Goal: Task Accomplishment & Management: Use online tool/utility

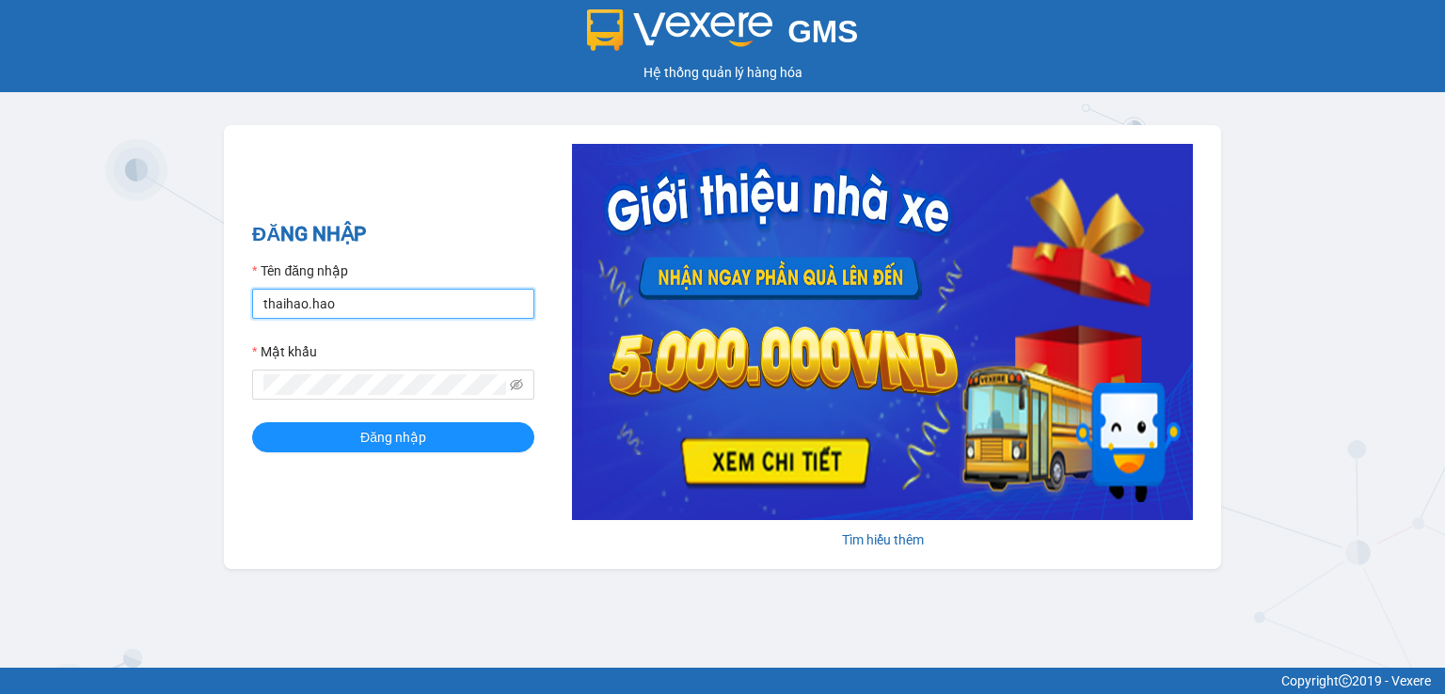
click at [457, 302] on input "thaihao.hao" at bounding box center [393, 304] width 282 height 30
click at [431, 298] on input "thaihao.hao" at bounding box center [393, 304] width 282 height 30
type input "t"
click at [391, 314] on input "Tên đăng nhập" at bounding box center [393, 304] width 282 height 30
click at [391, 305] on input "Tên đăng nhập" at bounding box center [393, 304] width 282 height 30
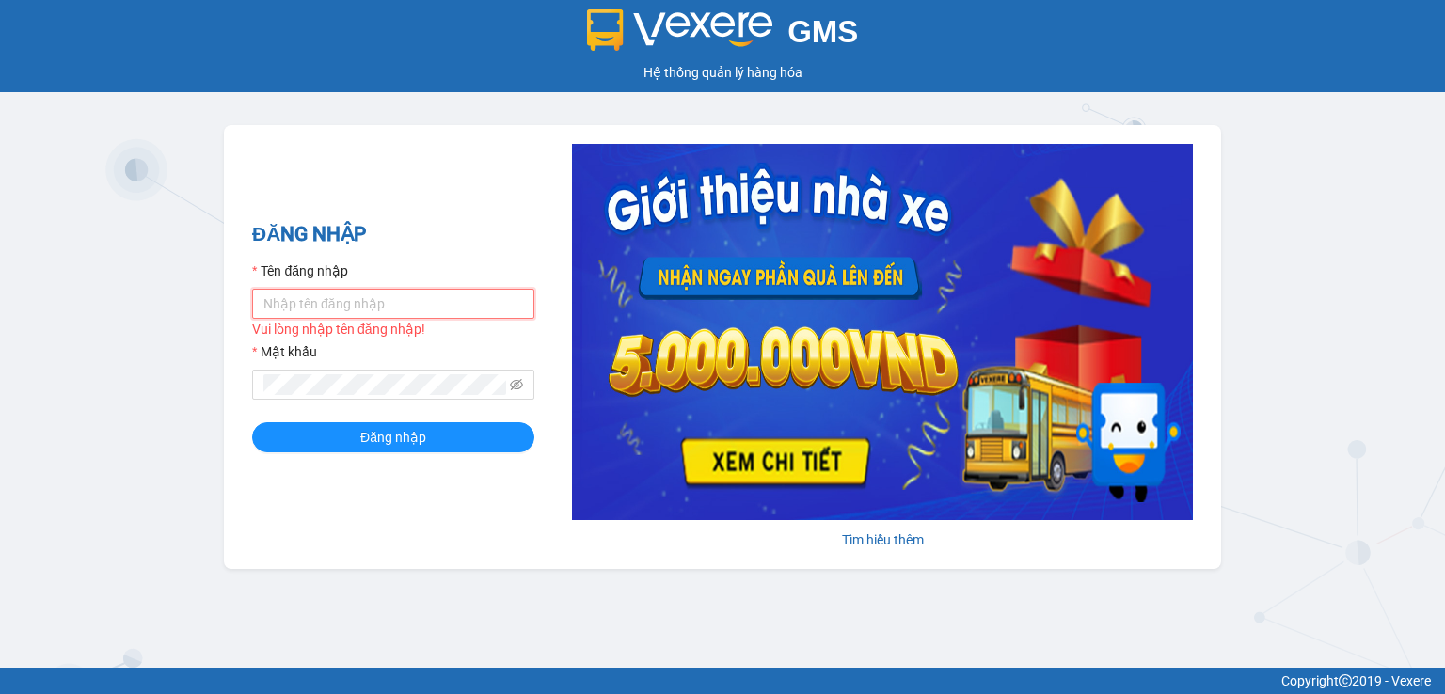
click at [389, 299] on input "Tên đăng nhập" at bounding box center [393, 304] width 282 height 30
type input "khanhbl.hao"
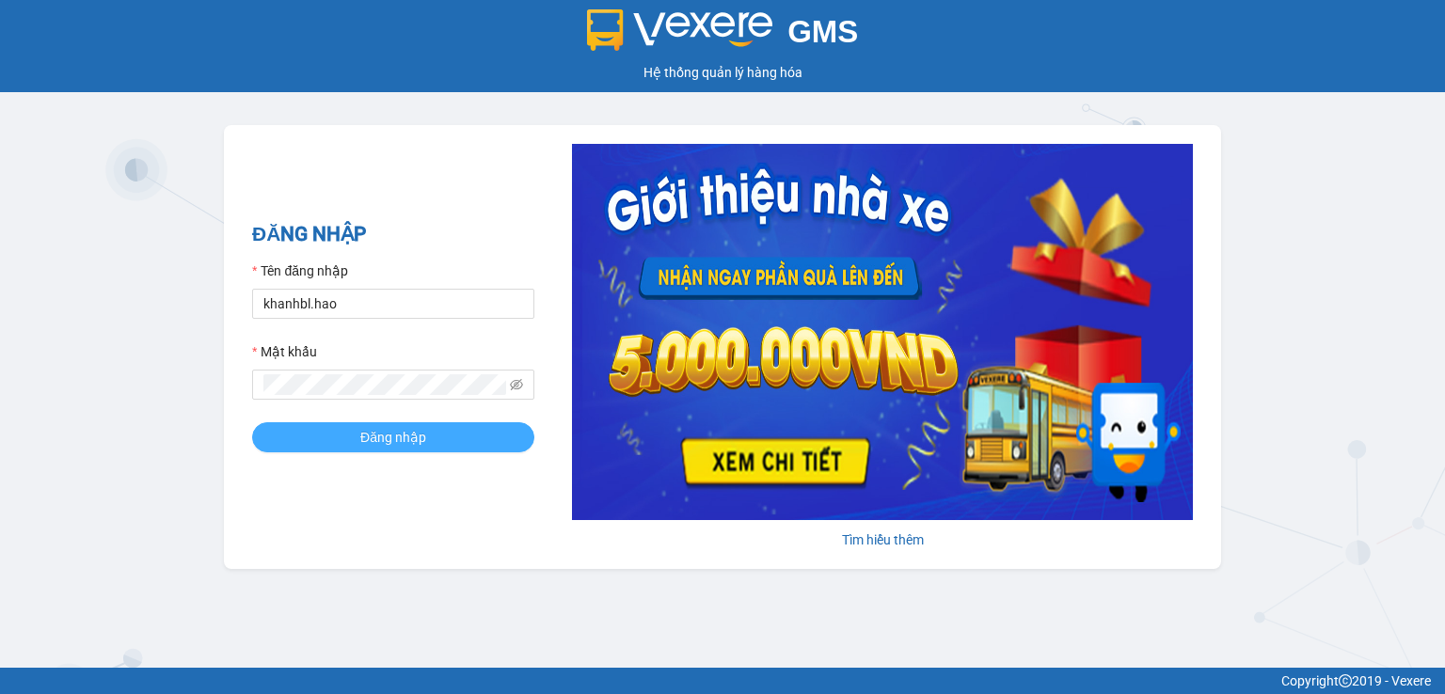
click at [382, 439] on span "Đăng nhập" at bounding box center [393, 437] width 66 height 21
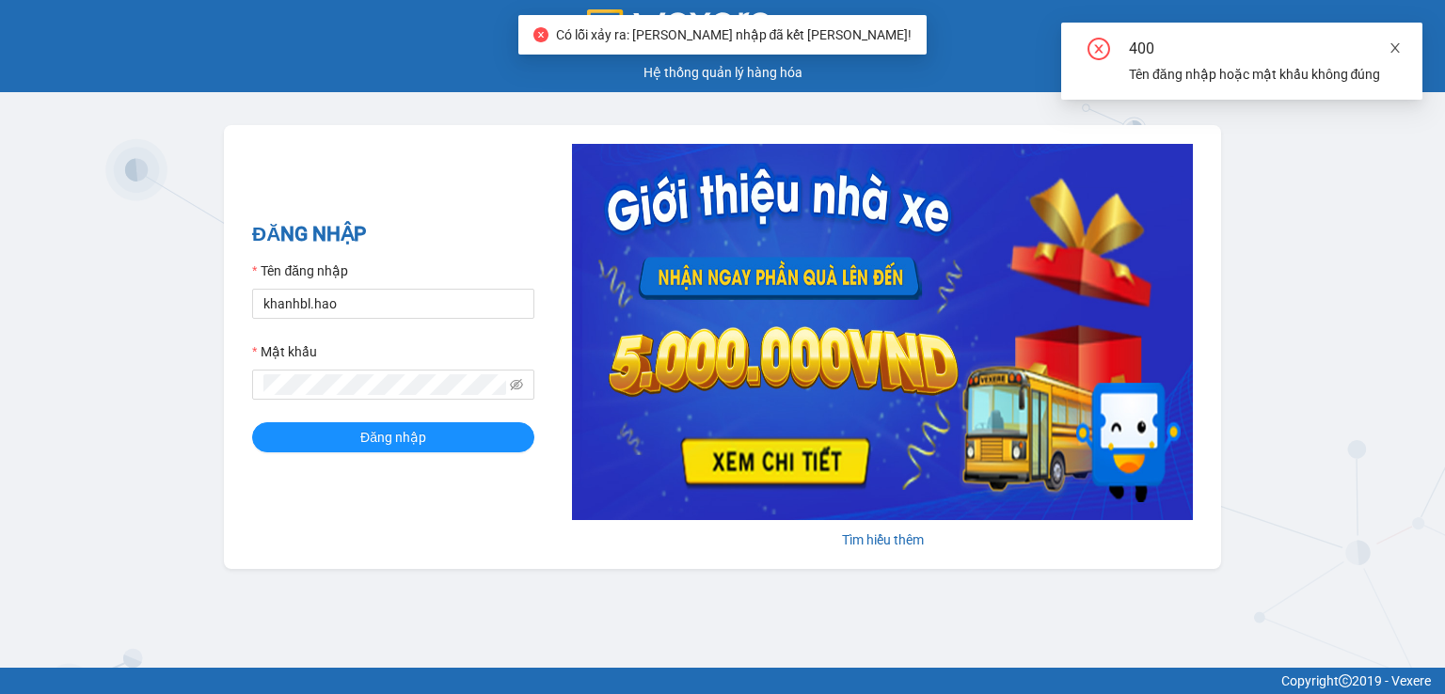
click at [1398, 47] on icon "close" at bounding box center [1395, 47] width 13 height 13
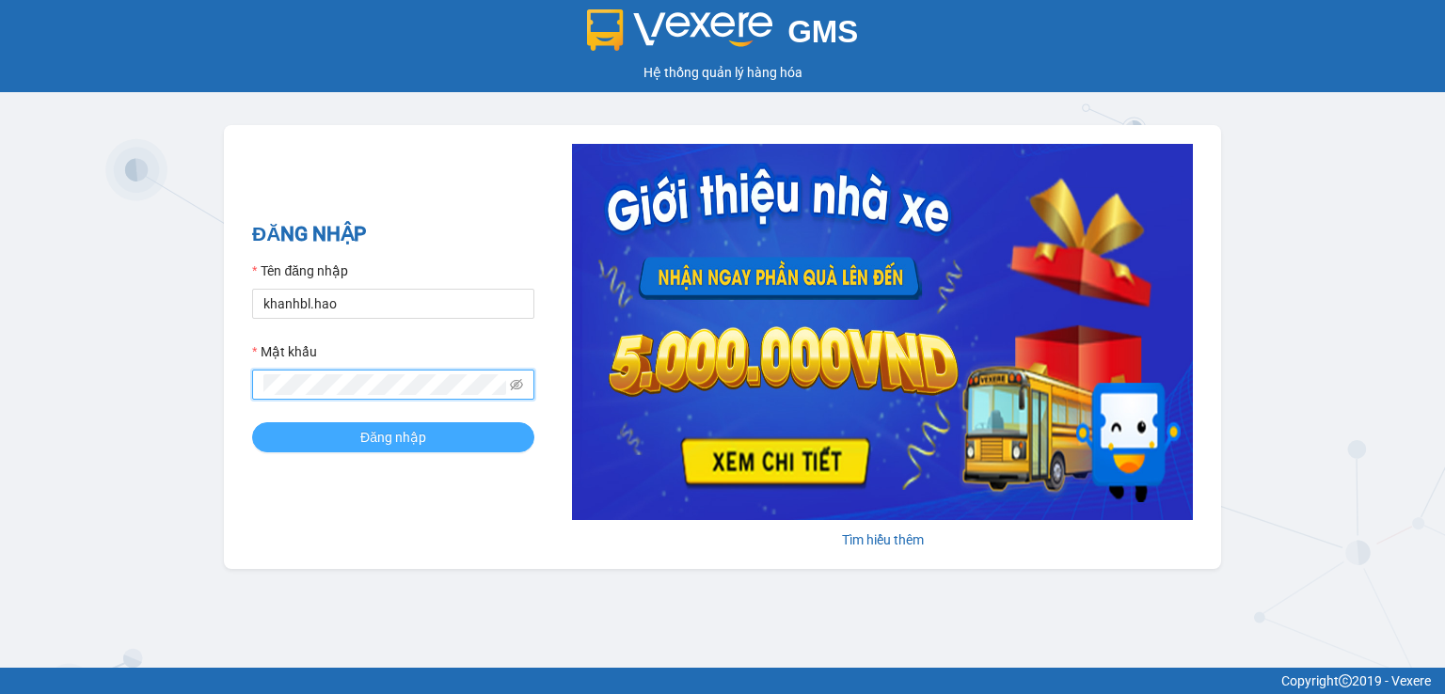
click at [377, 435] on span "Đăng nhập" at bounding box center [393, 437] width 66 height 21
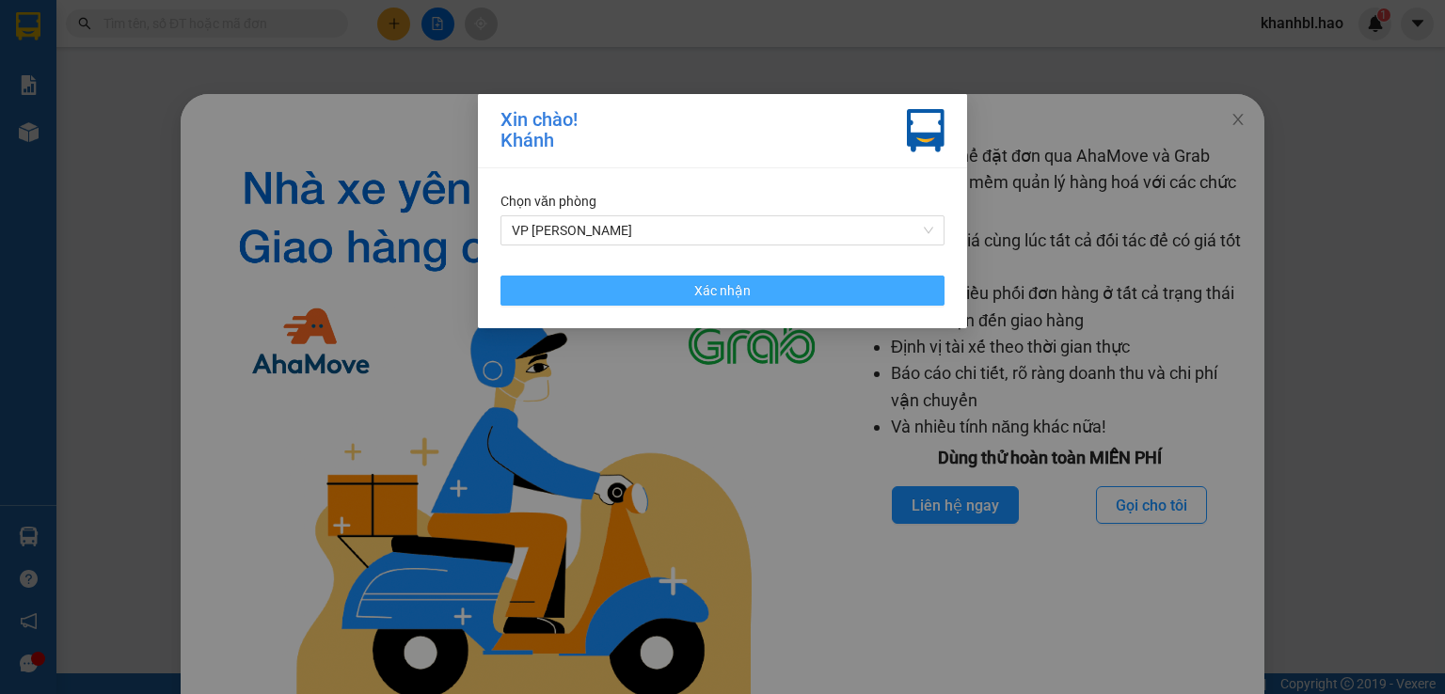
click at [843, 298] on button "Xác nhận" at bounding box center [723, 291] width 444 height 30
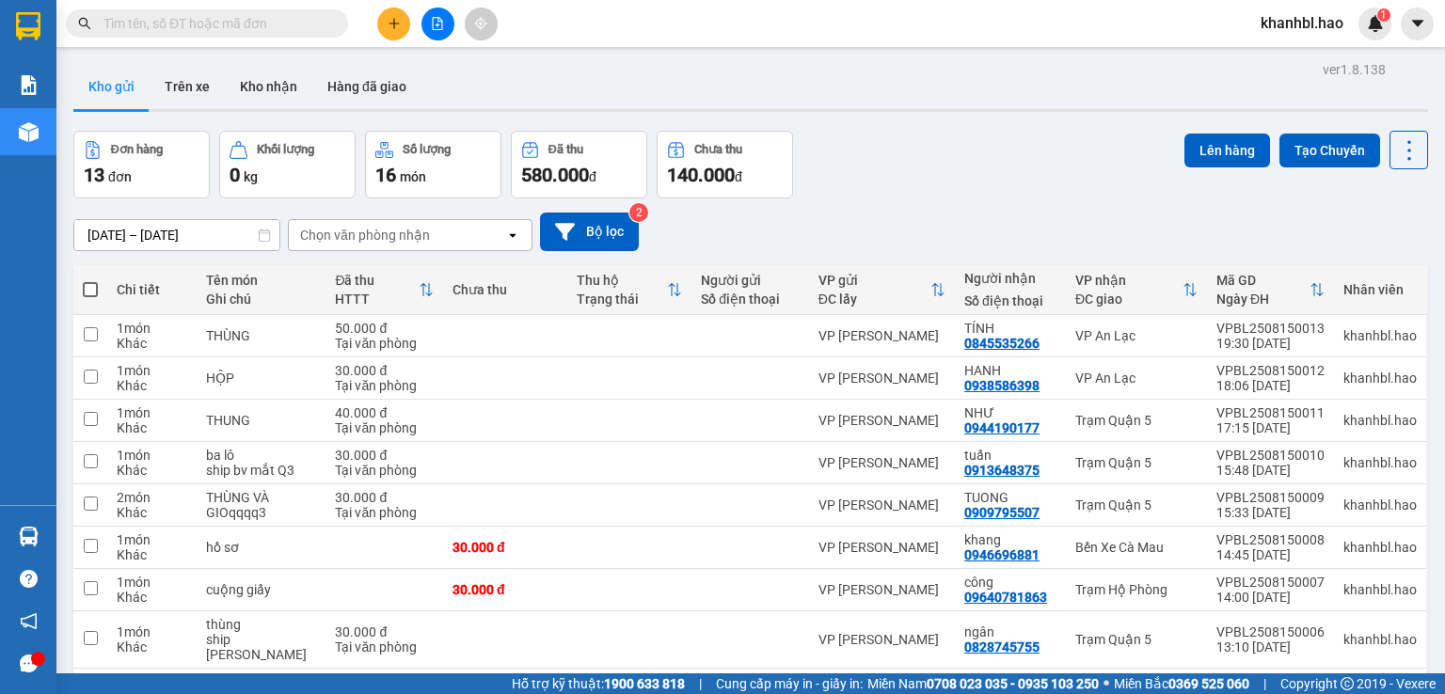
click at [120, 87] on button "Kho gửi" at bounding box center [111, 86] width 76 height 45
click at [261, 89] on button "Kho nhận" at bounding box center [269, 86] width 88 height 45
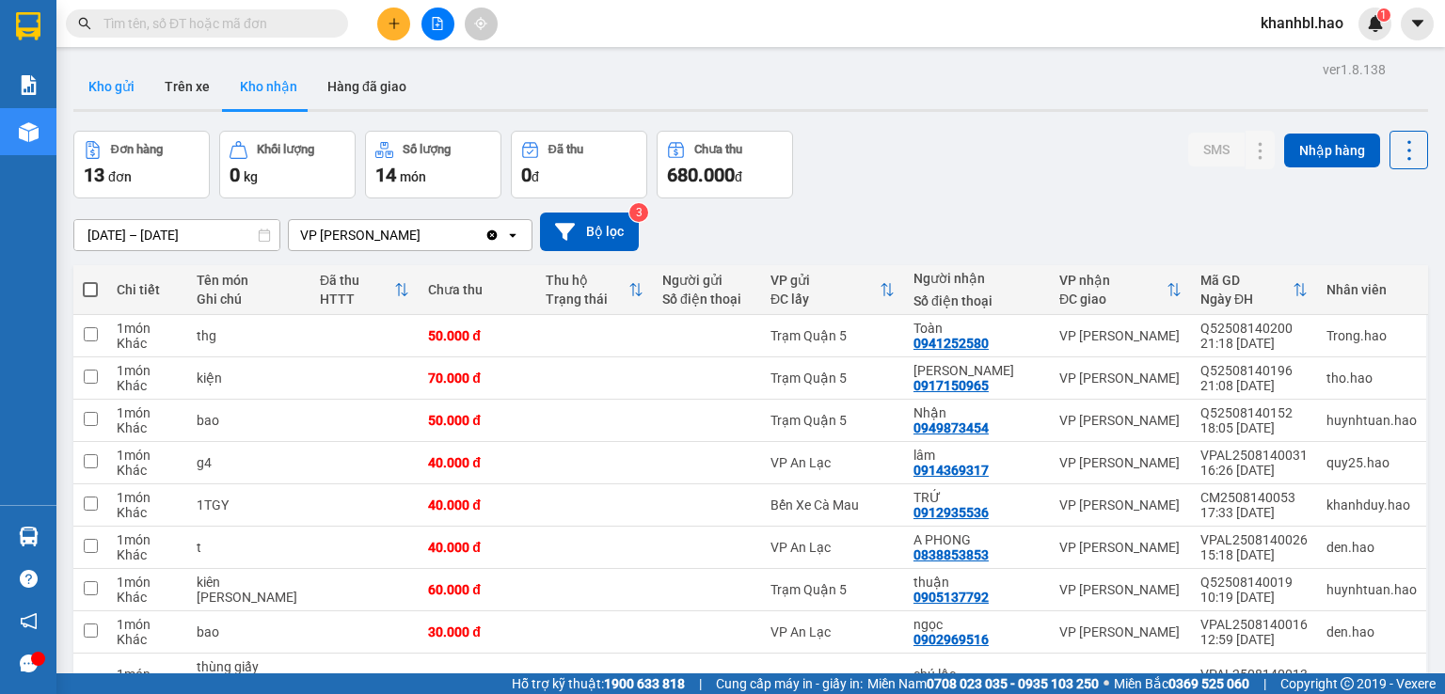
click at [110, 92] on button "Kho gửi" at bounding box center [111, 86] width 76 height 45
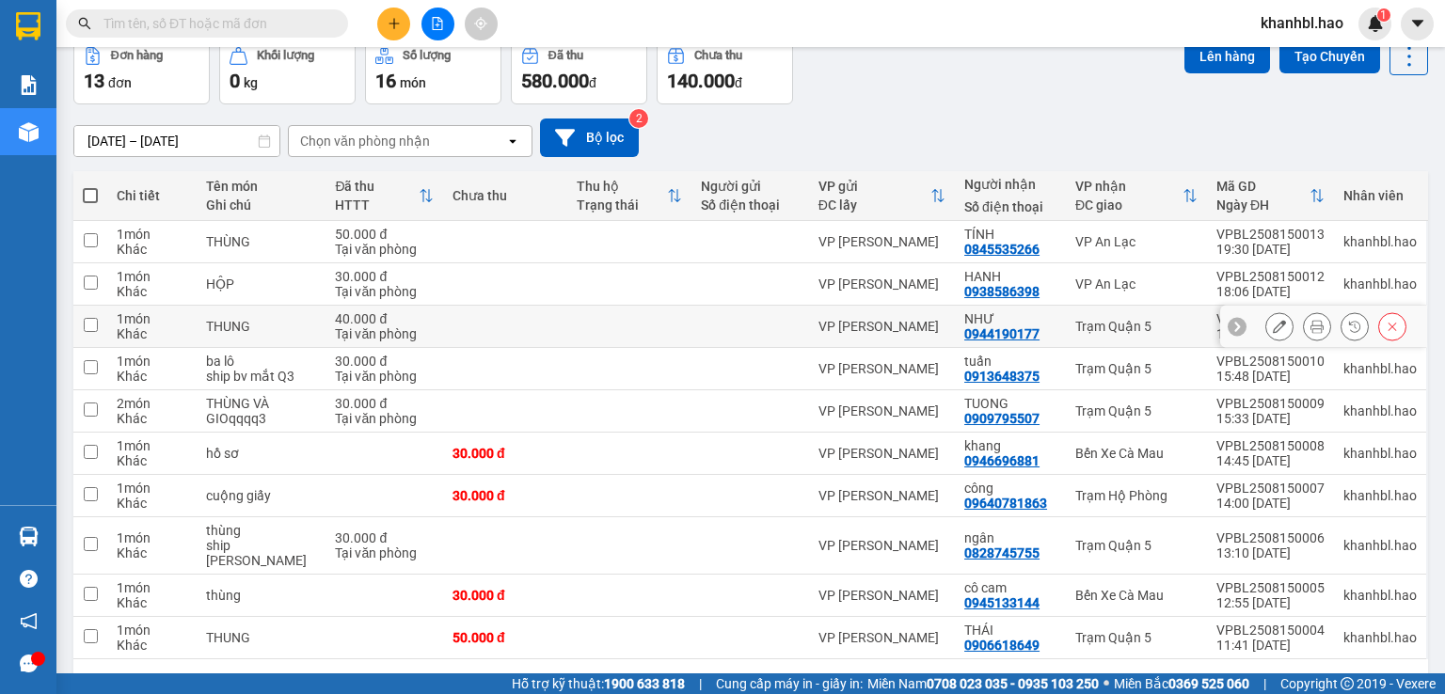
scroll to position [169, 0]
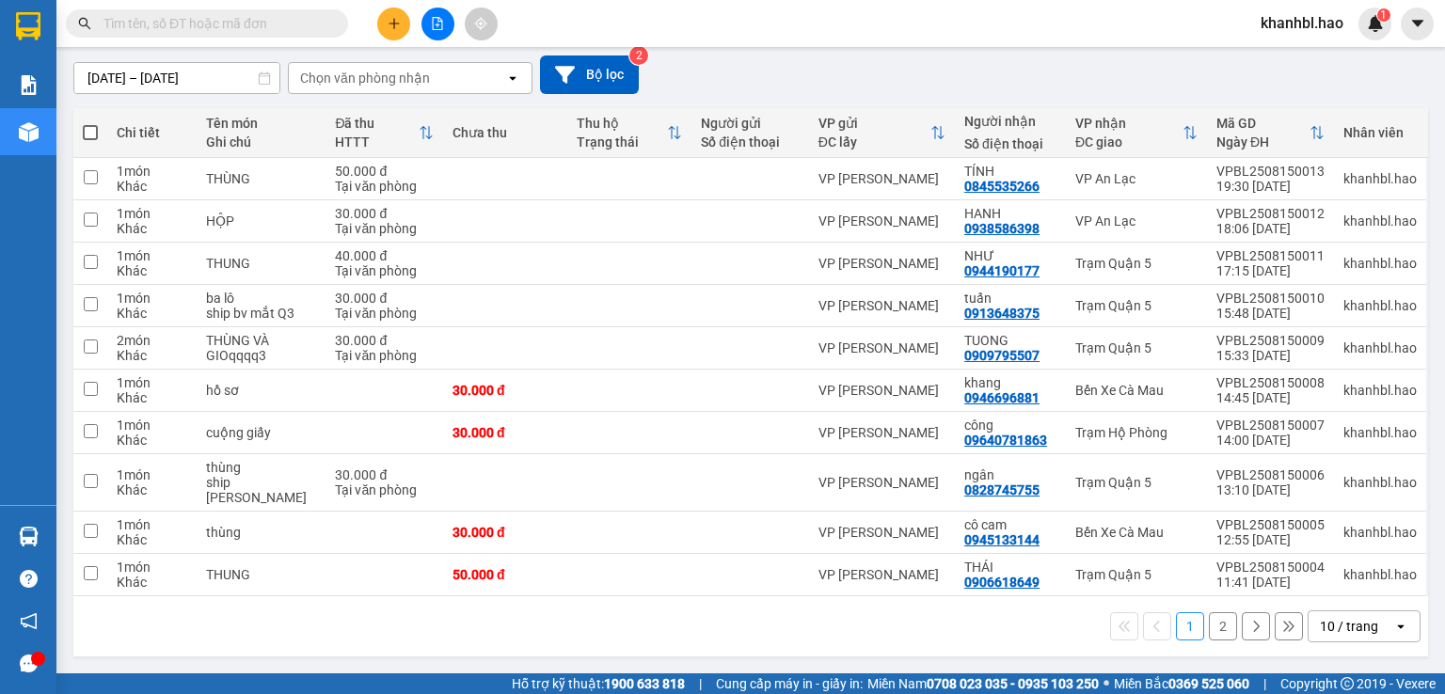
click at [1185, 624] on button "1" at bounding box center [1190, 627] width 28 height 28
click at [1215, 633] on button "2" at bounding box center [1223, 627] width 28 height 28
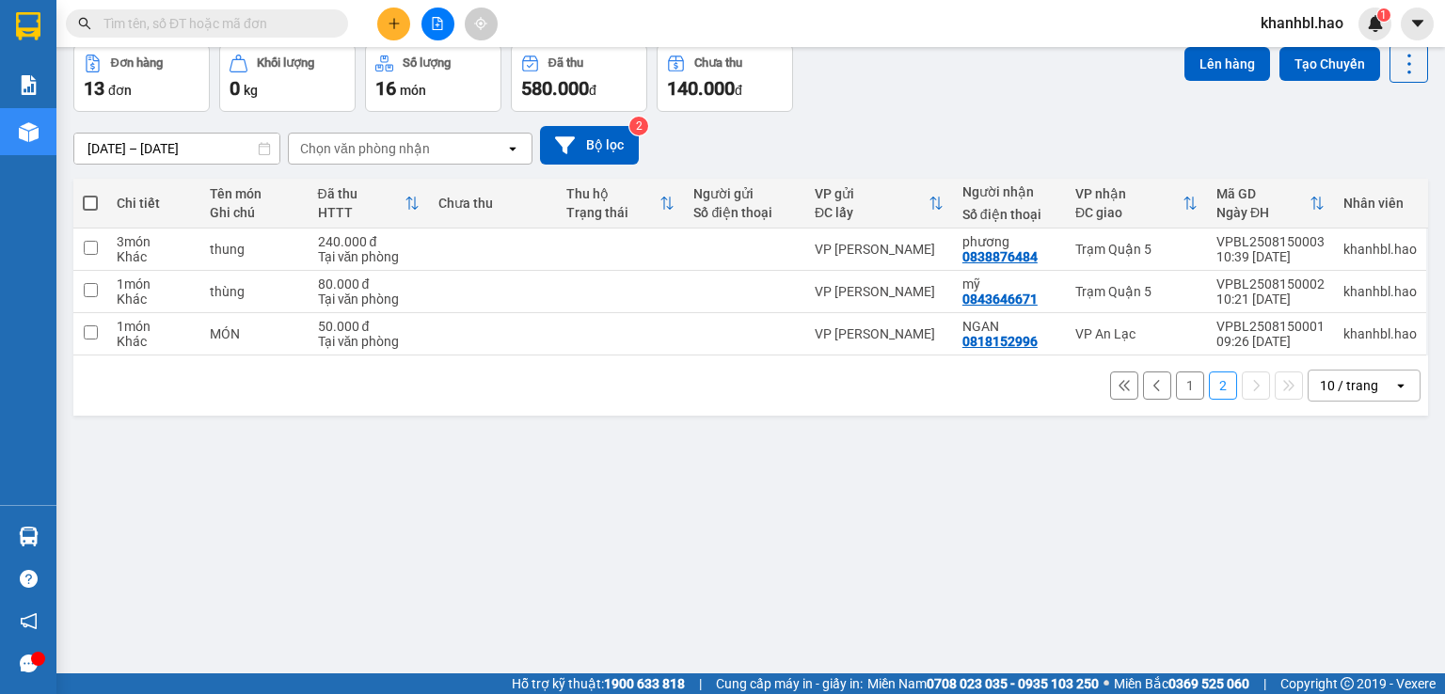
click at [88, 191] on th at bounding box center [90, 204] width 34 height 50
click at [94, 200] on span at bounding box center [90, 203] width 15 height 15
click at [90, 194] on input "checkbox" at bounding box center [90, 194] width 0 height 0
checkbox input "true"
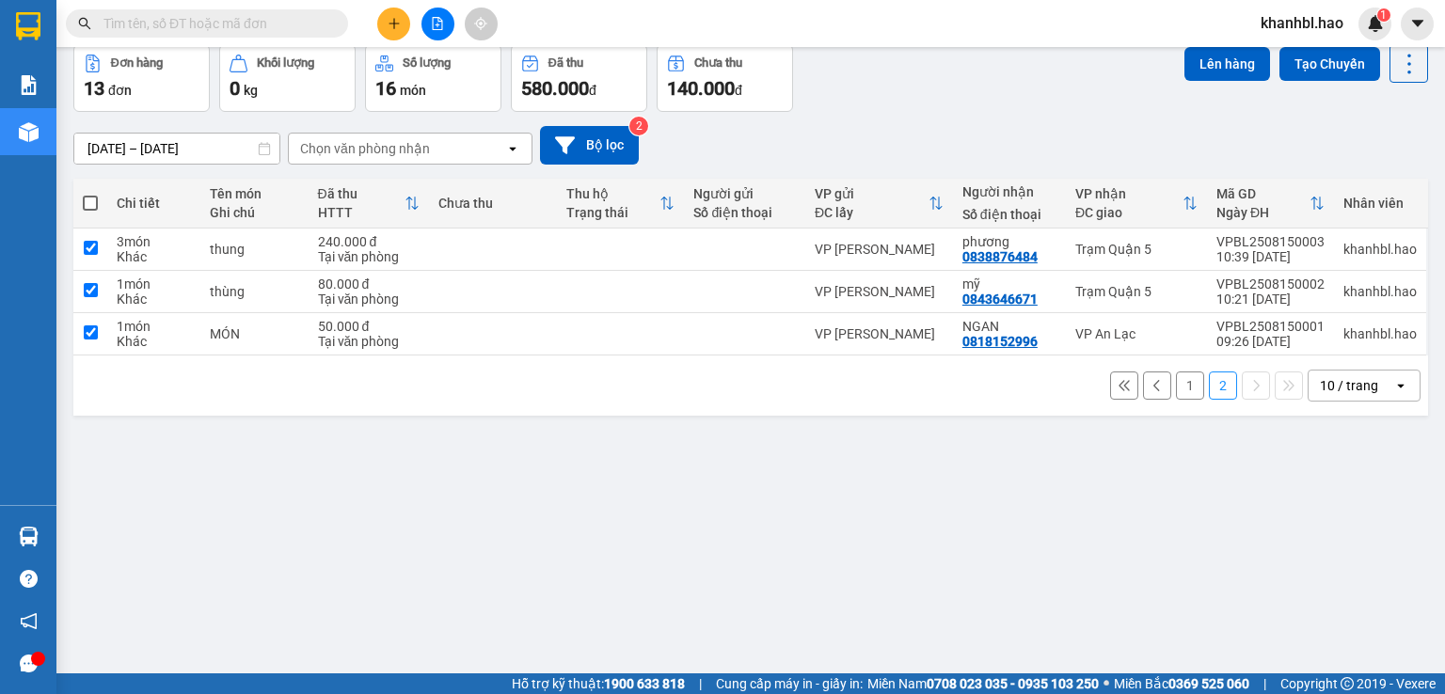
checkbox input "true"
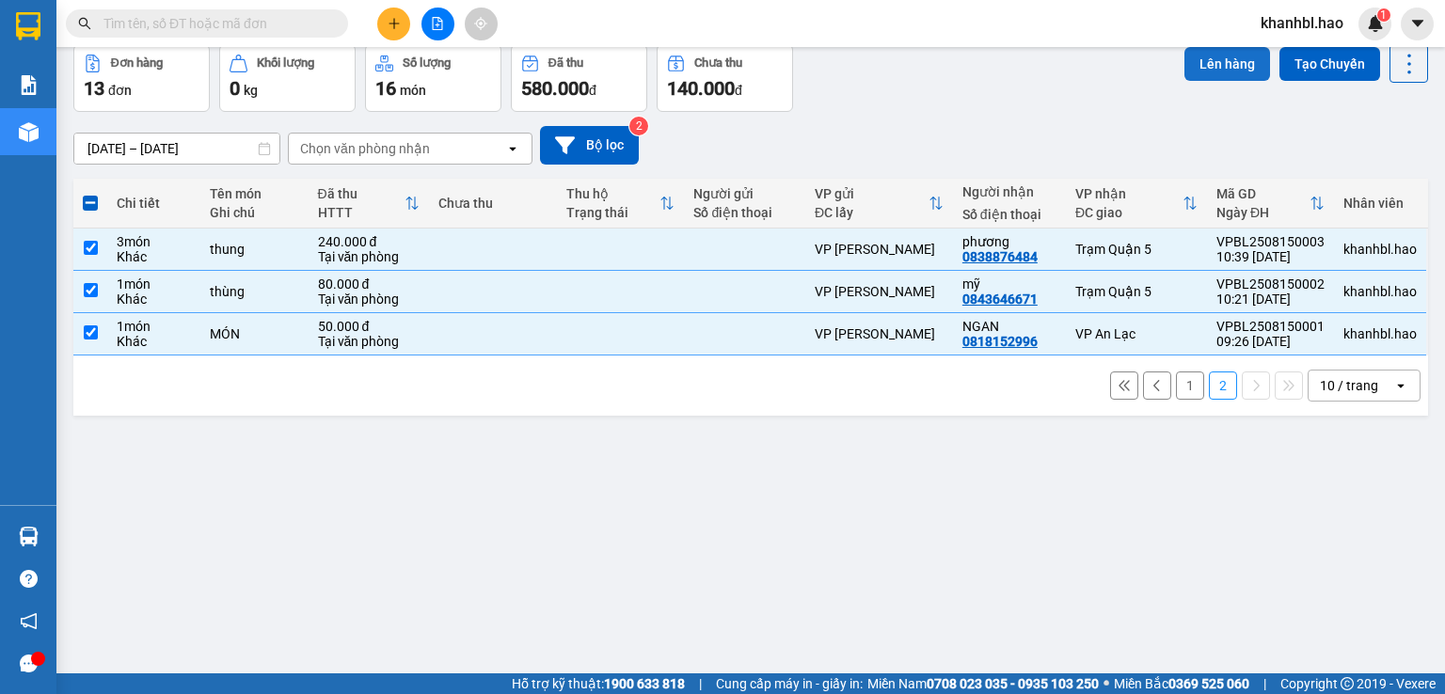
click at [1202, 68] on button "Lên hàng" at bounding box center [1228, 64] width 86 height 34
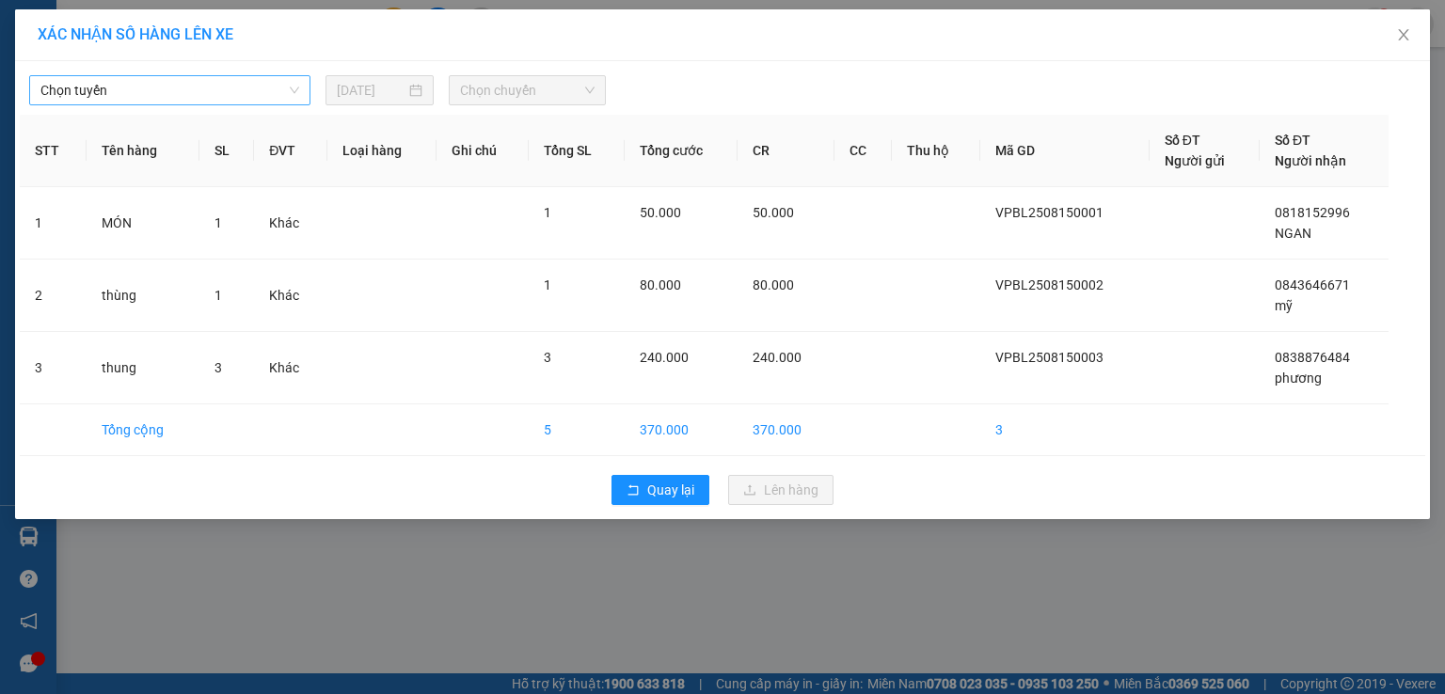
click at [147, 76] on span "Chọn tuyến" at bounding box center [169, 90] width 259 height 28
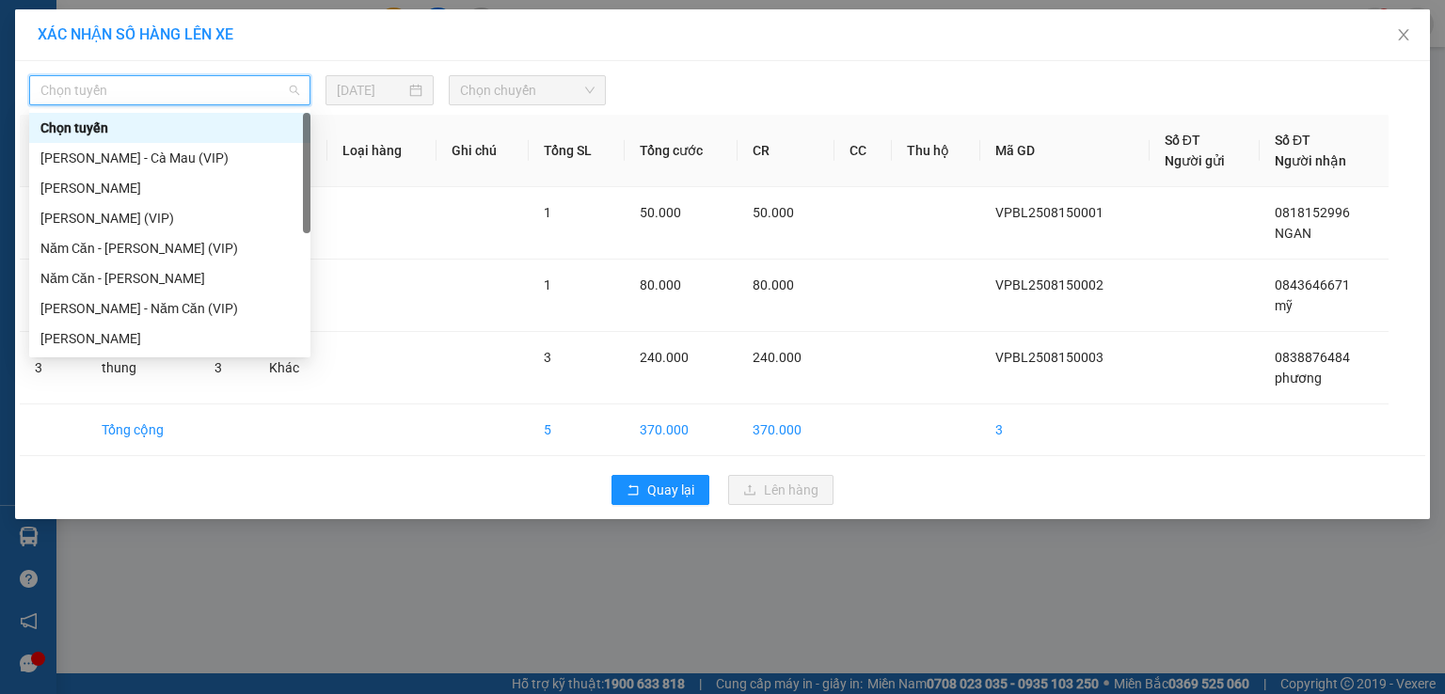
click at [179, 91] on span "Chọn tuyến" at bounding box center [169, 90] width 259 height 28
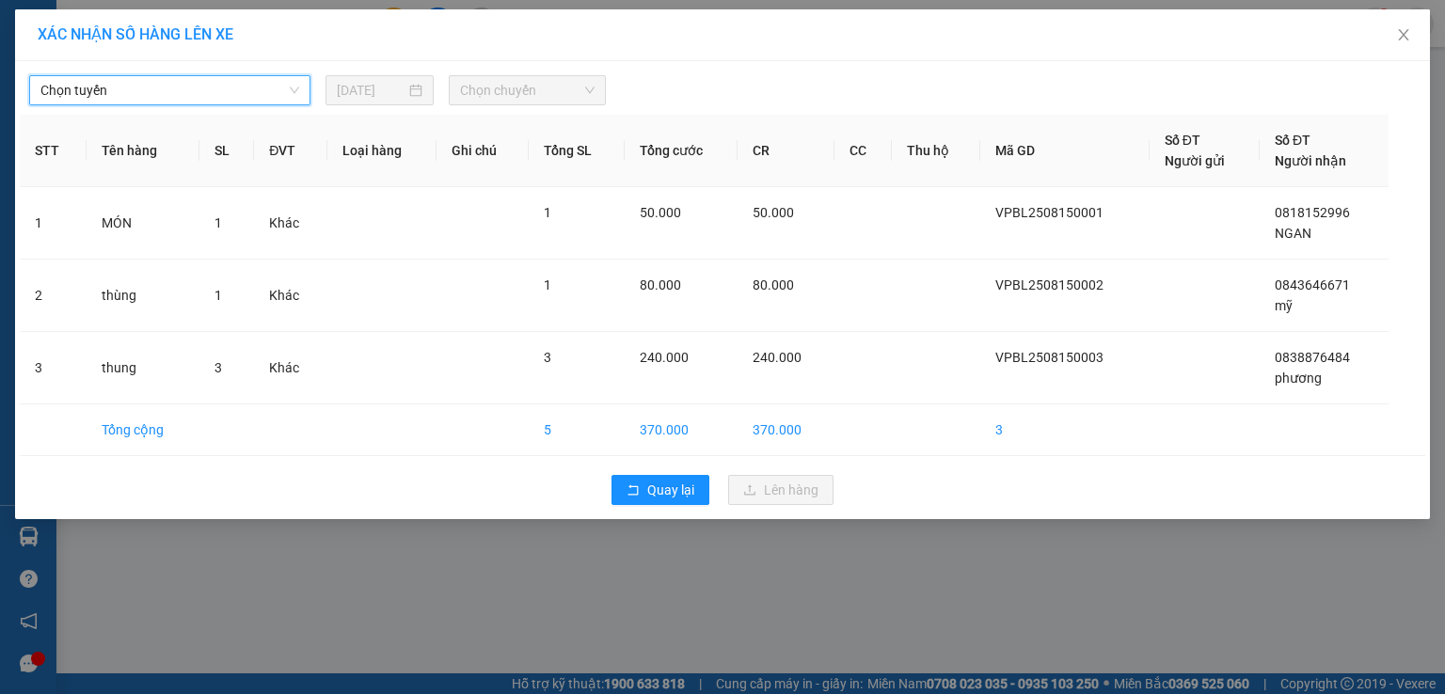
click at [179, 88] on span "Chọn tuyến" at bounding box center [169, 90] width 259 height 28
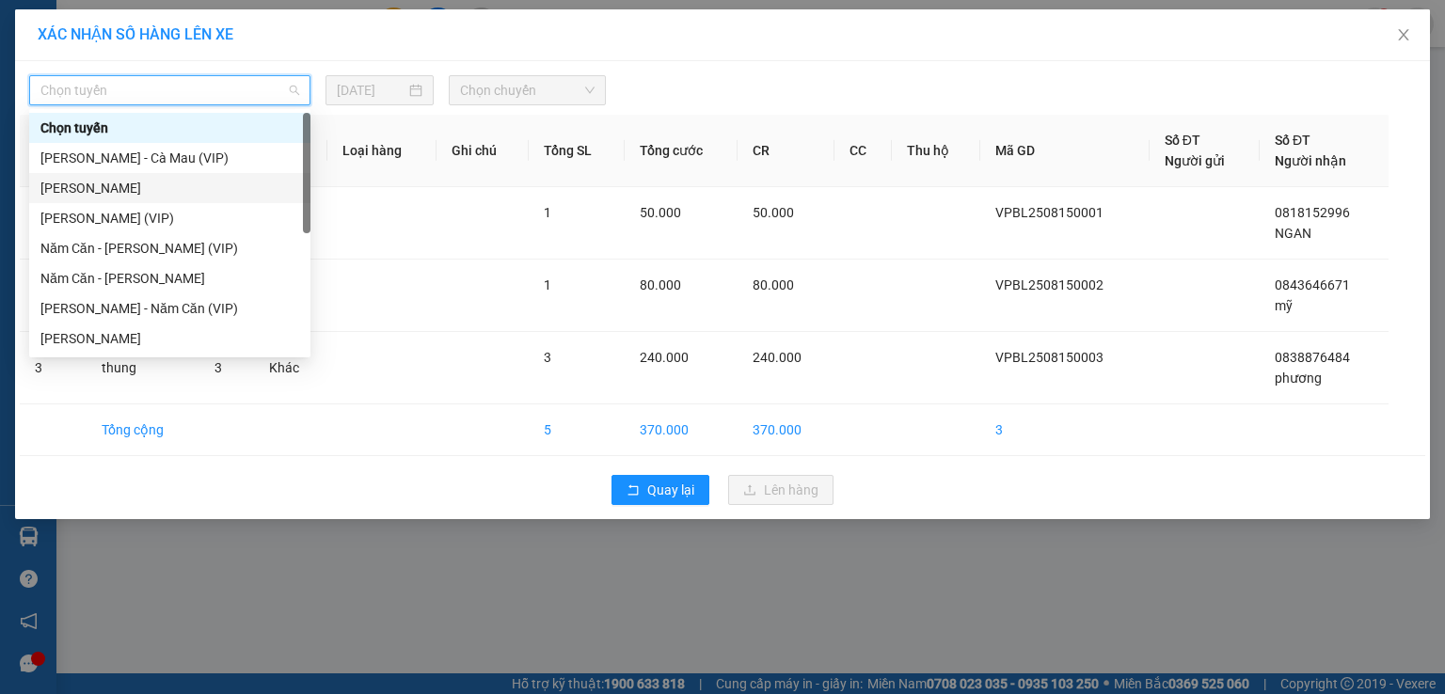
click at [86, 186] on div "[PERSON_NAME]" at bounding box center [169, 188] width 259 height 21
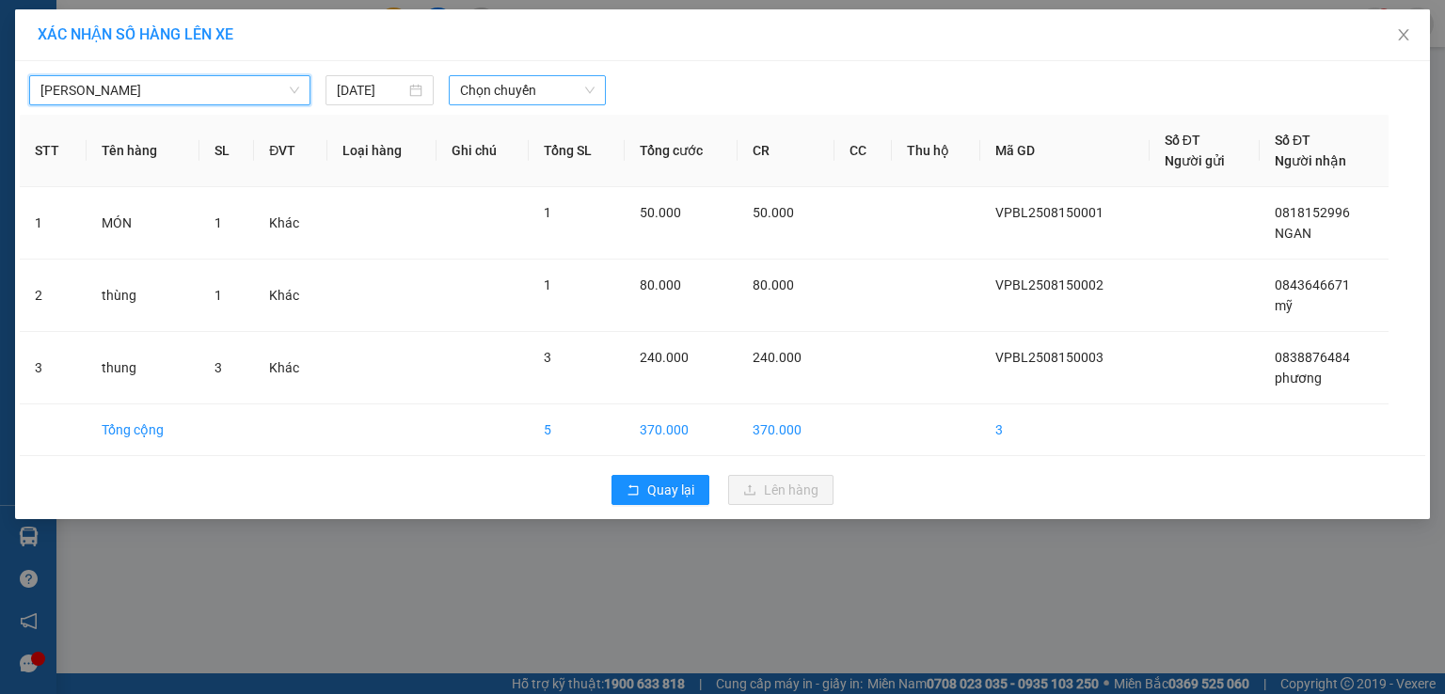
click at [526, 86] on span "Chọn chuyến" at bounding box center [528, 90] width 136 height 28
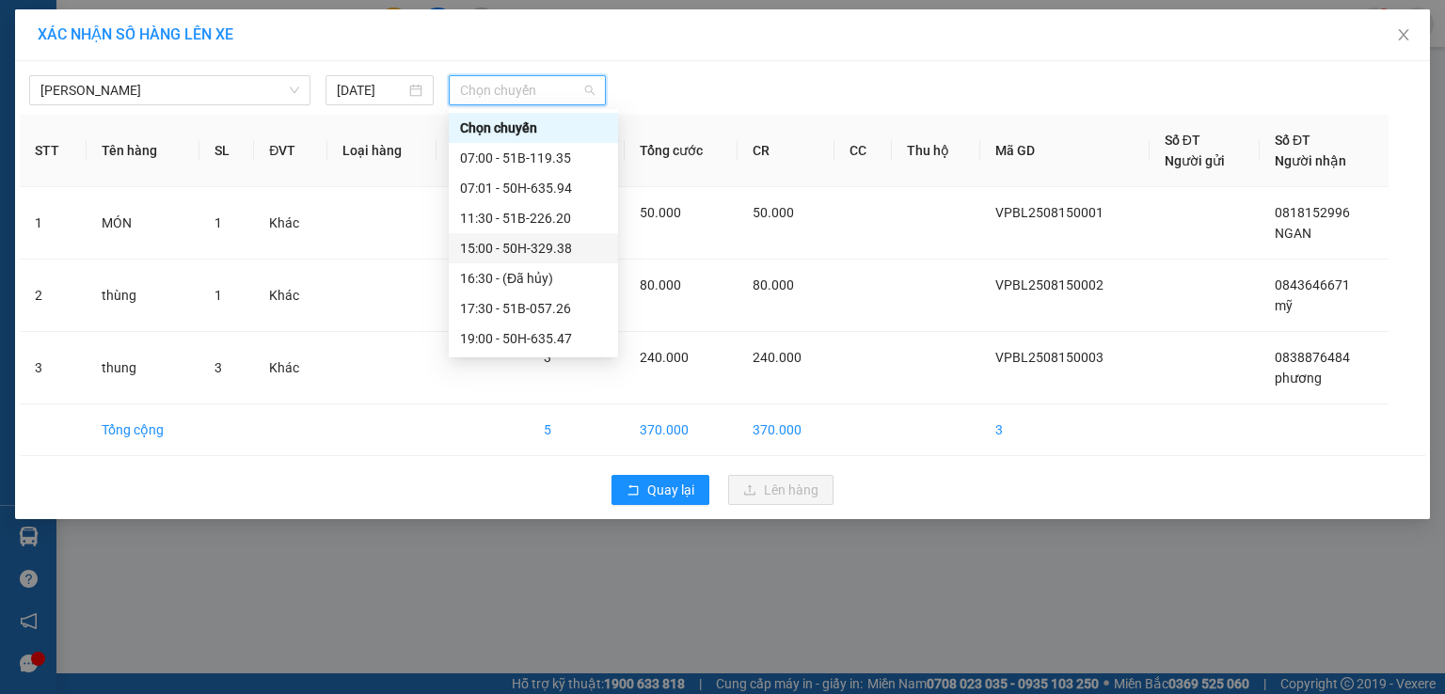
scroll to position [151, 0]
click at [550, 216] on div "19:01 - 51B-040.90" at bounding box center [533, 218] width 147 height 21
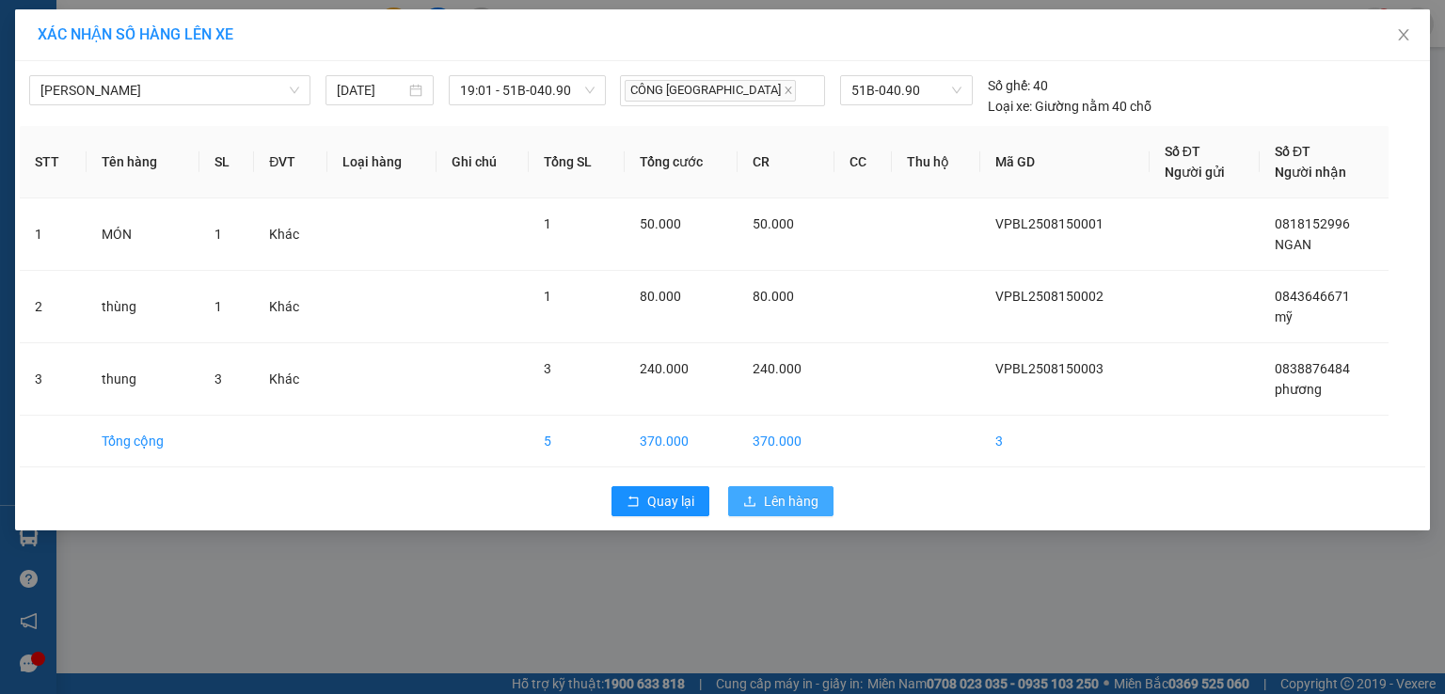
click at [784, 505] on span "Lên hàng" at bounding box center [791, 501] width 55 height 21
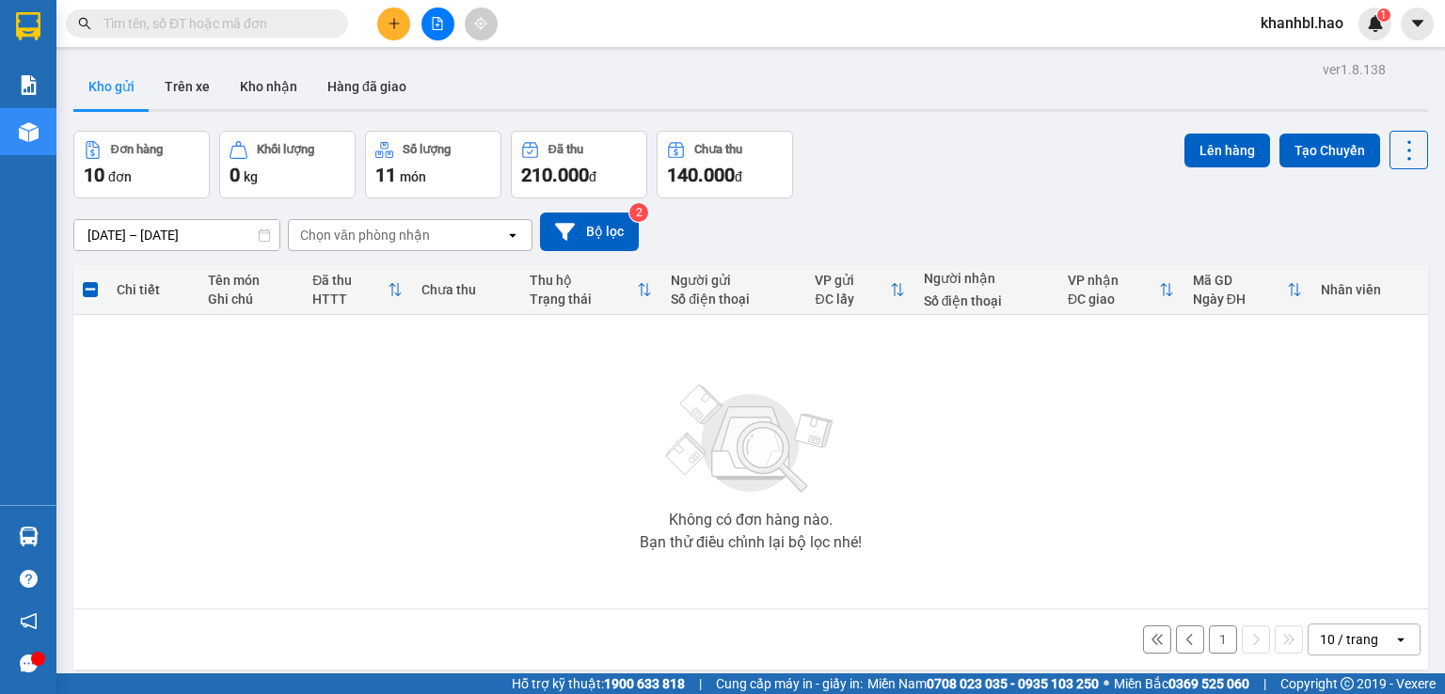
click at [1209, 644] on button "1" at bounding box center [1223, 640] width 28 height 28
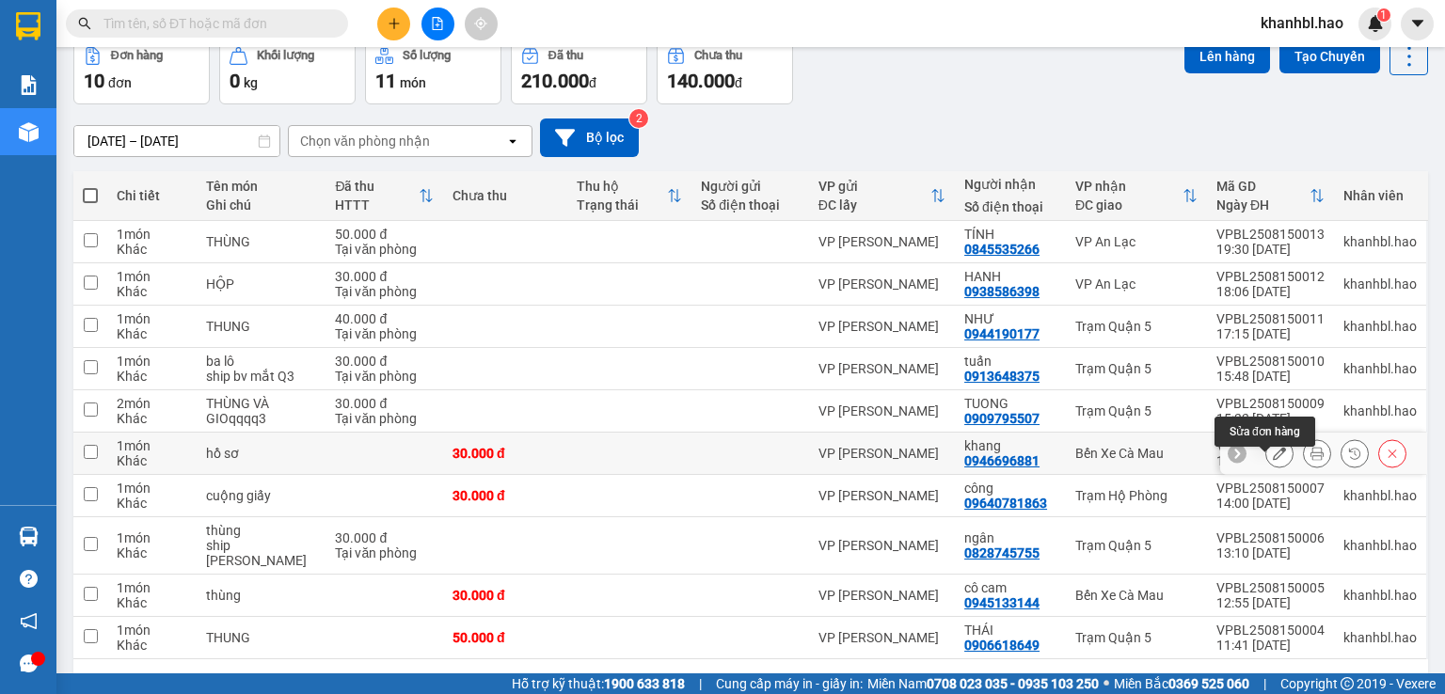
scroll to position [169, 0]
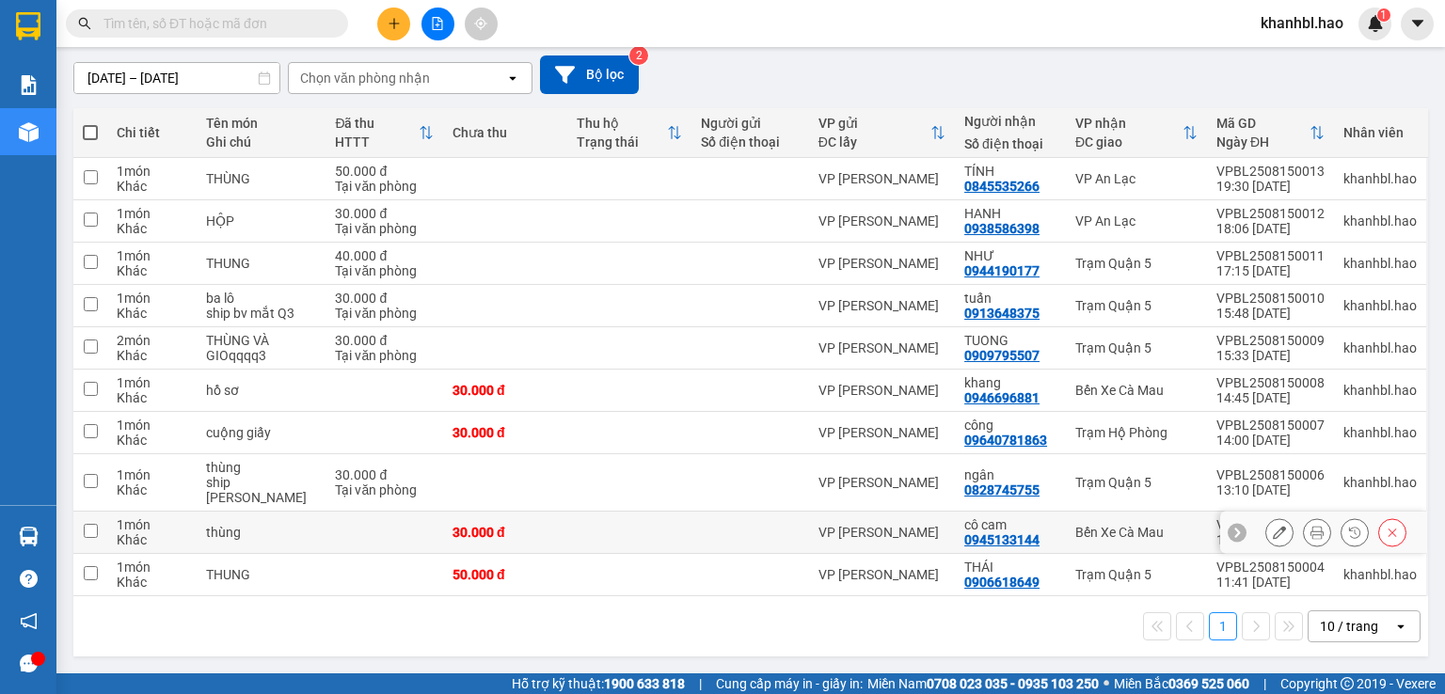
click at [98, 533] on td at bounding box center [90, 533] width 34 height 42
checkbox input "true"
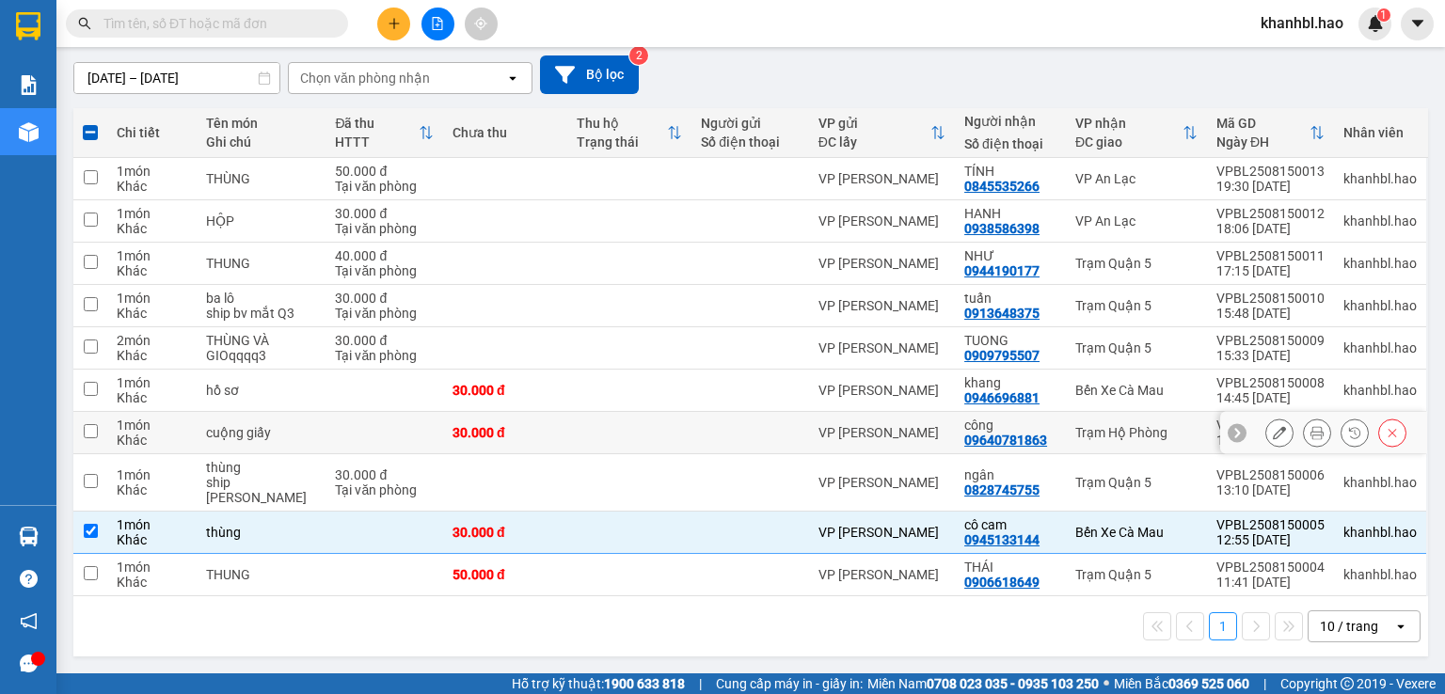
click at [96, 432] on input "checkbox" at bounding box center [91, 431] width 14 height 14
checkbox input "true"
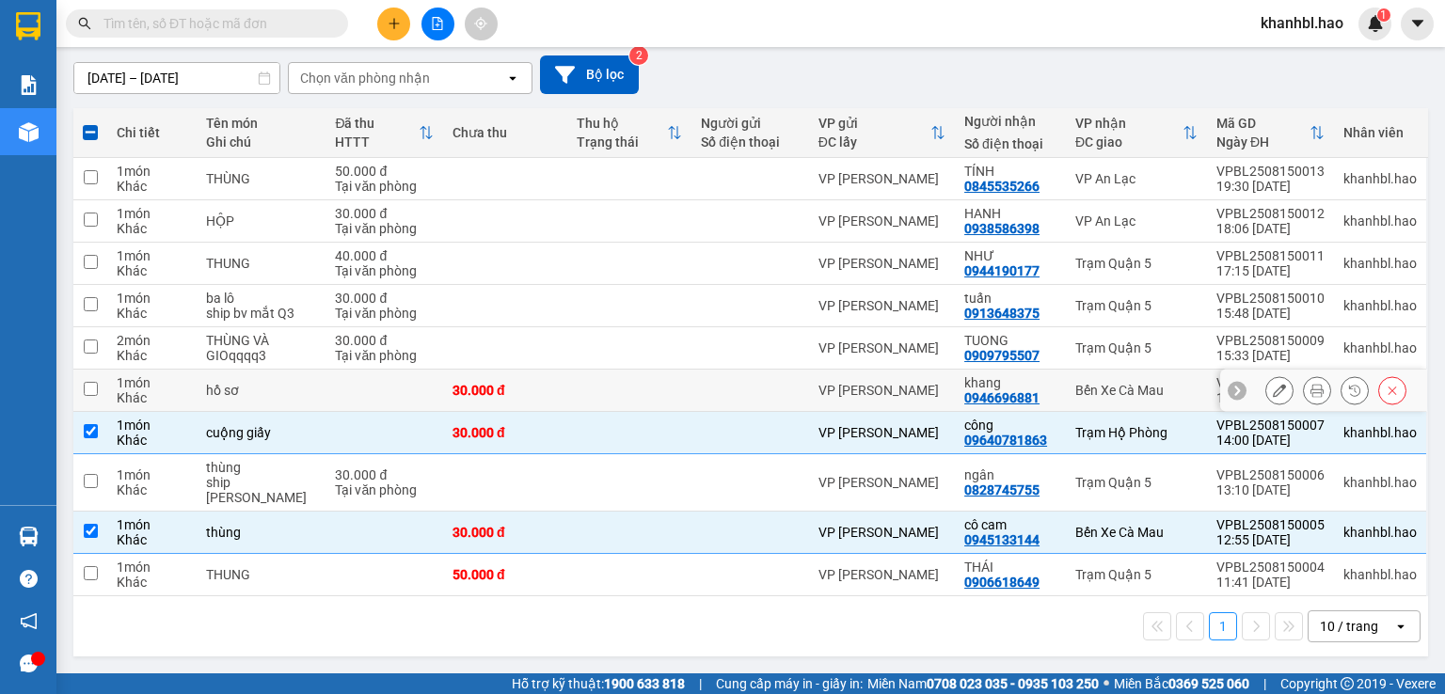
click at [96, 394] on input "checkbox" at bounding box center [91, 389] width 14 height 14
checkbox input "true"
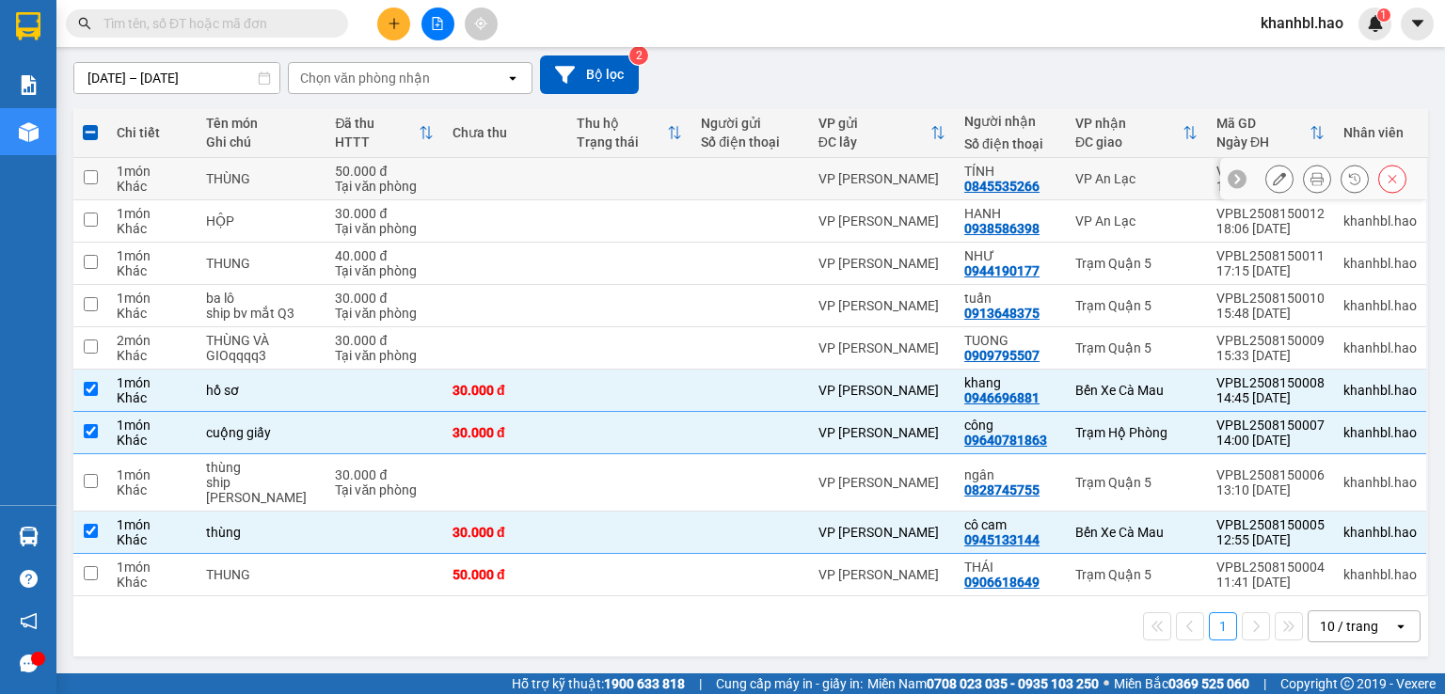
scroll to position [0, 0]
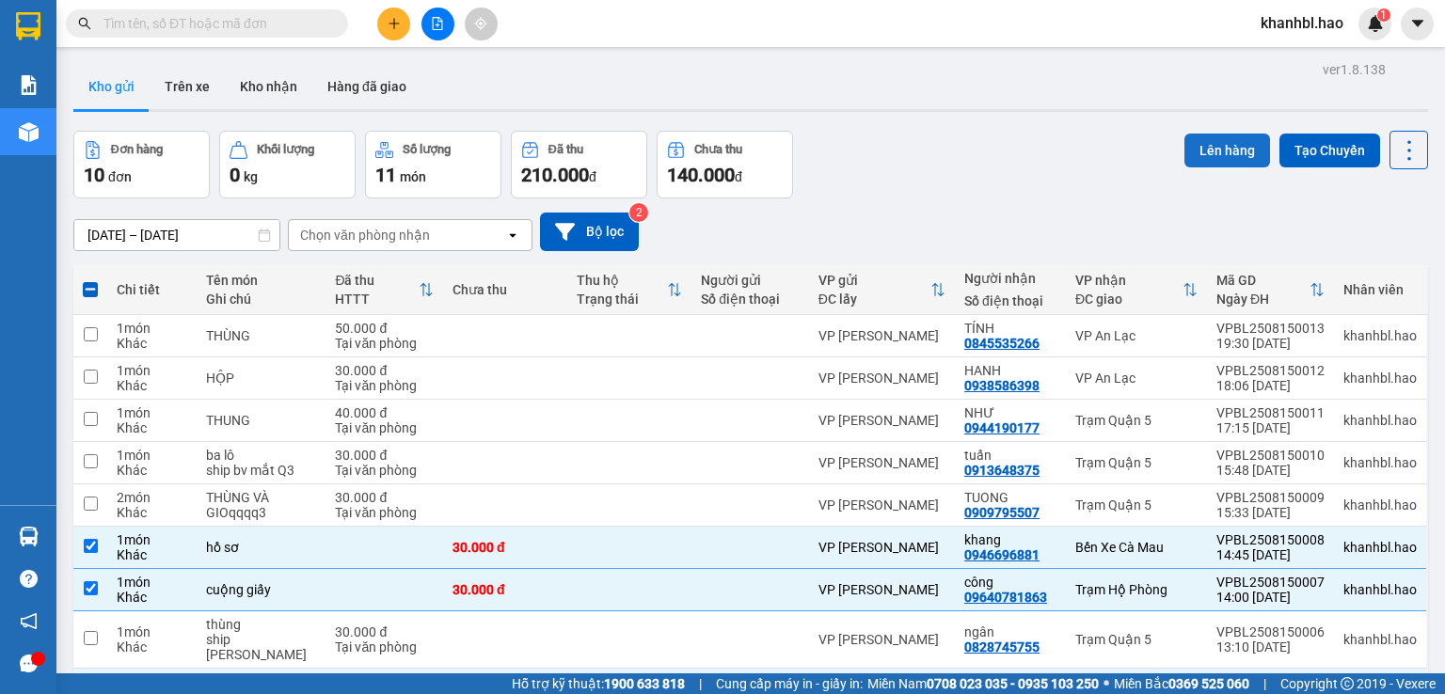
click at [1211, 152] on button "Lên hàng" at bounding box center [1228, 151] width 86 height 34
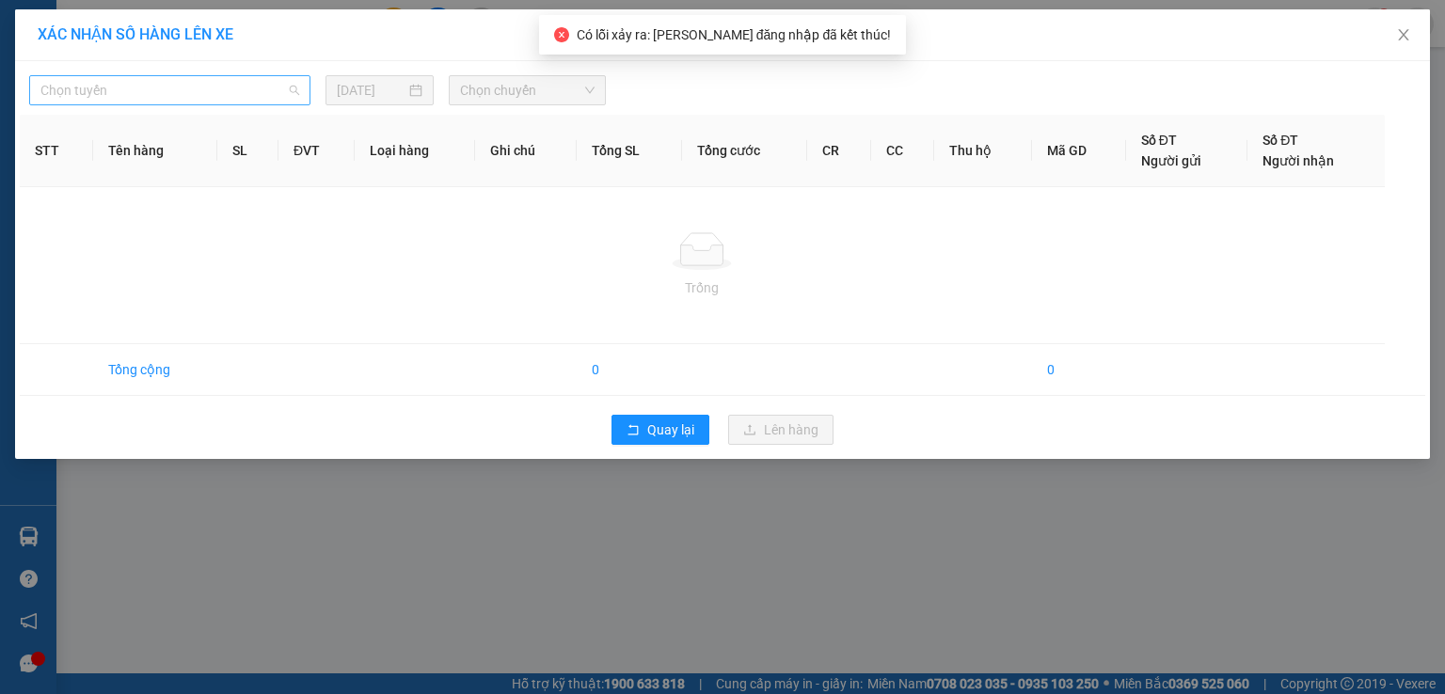
click at [198, 86] on span "Chọn tuyến" at bounding box center [169, 90] width 259 height 28
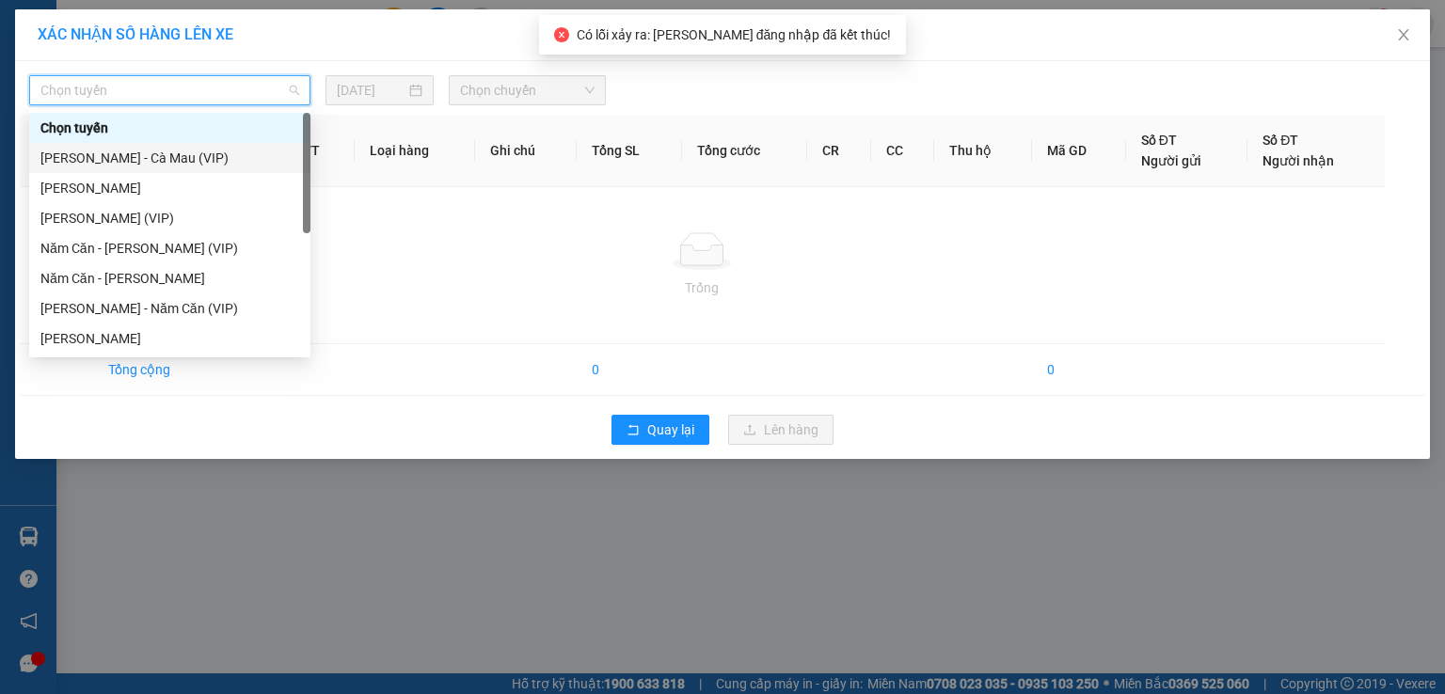
click at [111, 153] on div "[PERSON_NAME] - Cà Mau (VIP)" at bounding box center [169, 158] width 259 height 21
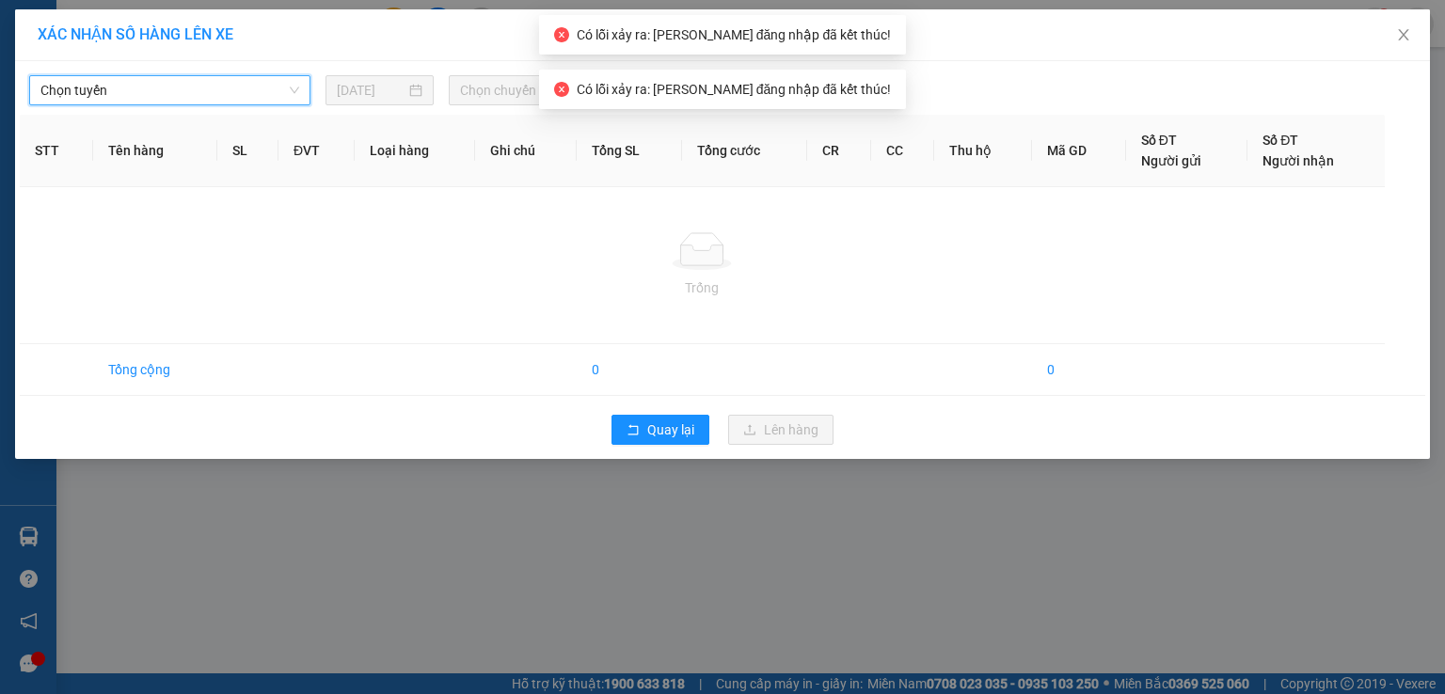
click at [188, 99] on span "Chọn tuyến" at bounding box center [169, 90] width 259 height 28
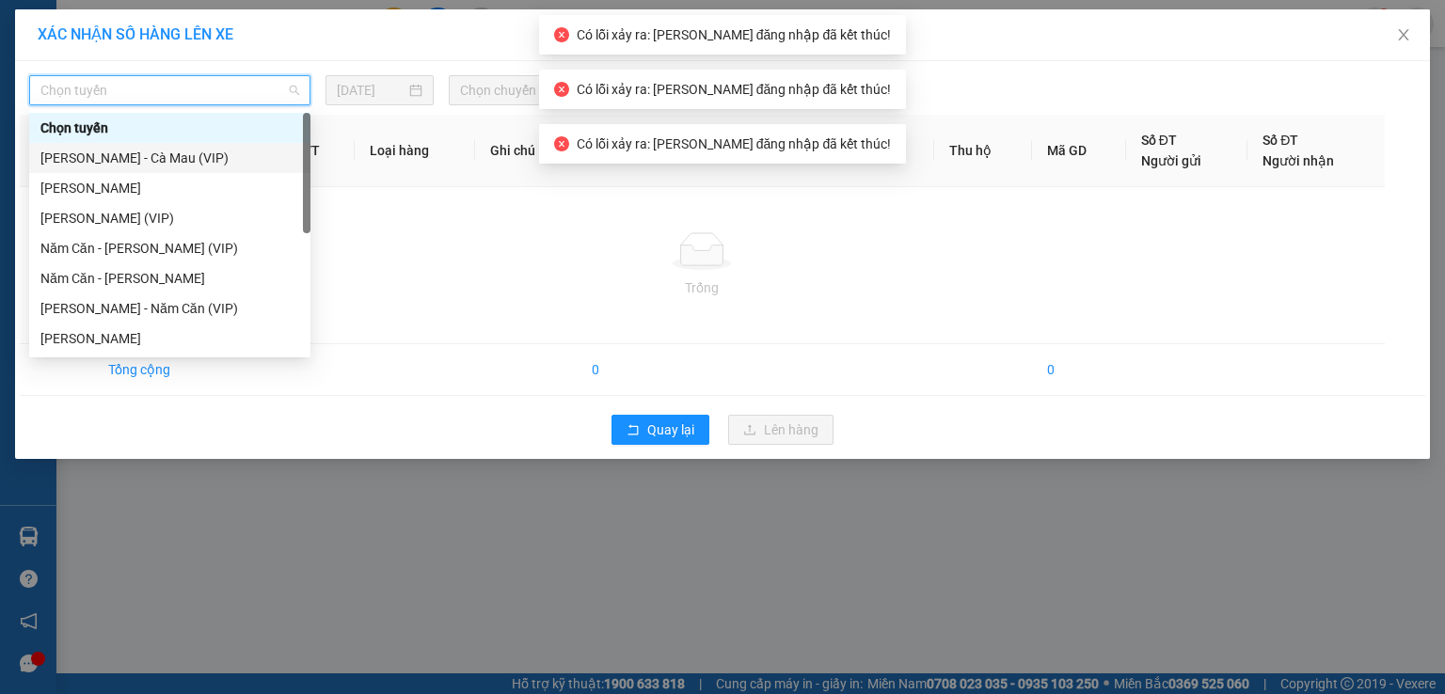
click at [104, 155] on div "[PERSON_NAME] - Cà Mau (VIP)" at bounding box center [169, 158] width 259 height 21
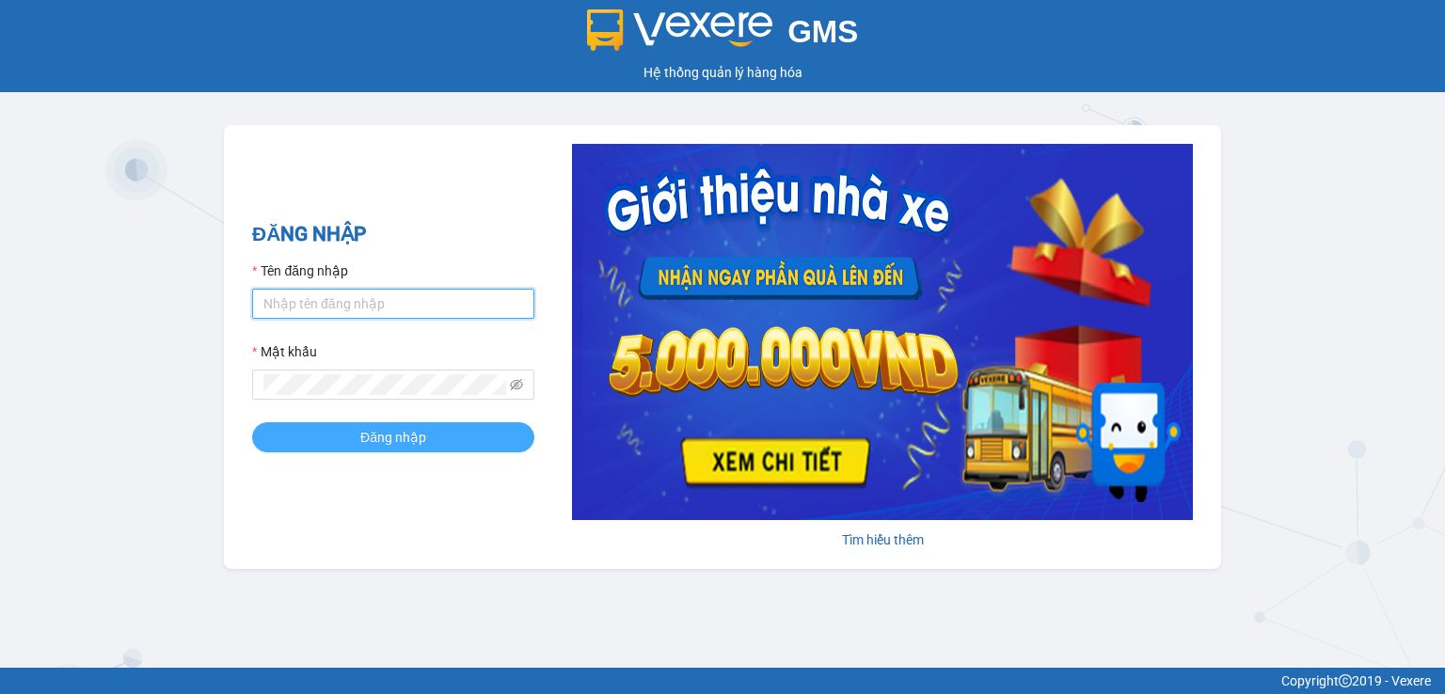
type input "khanhbl.hao"
click at [391, 442] on span "Đăng nhập" at bounding box center [393, 437] width 66 height 21
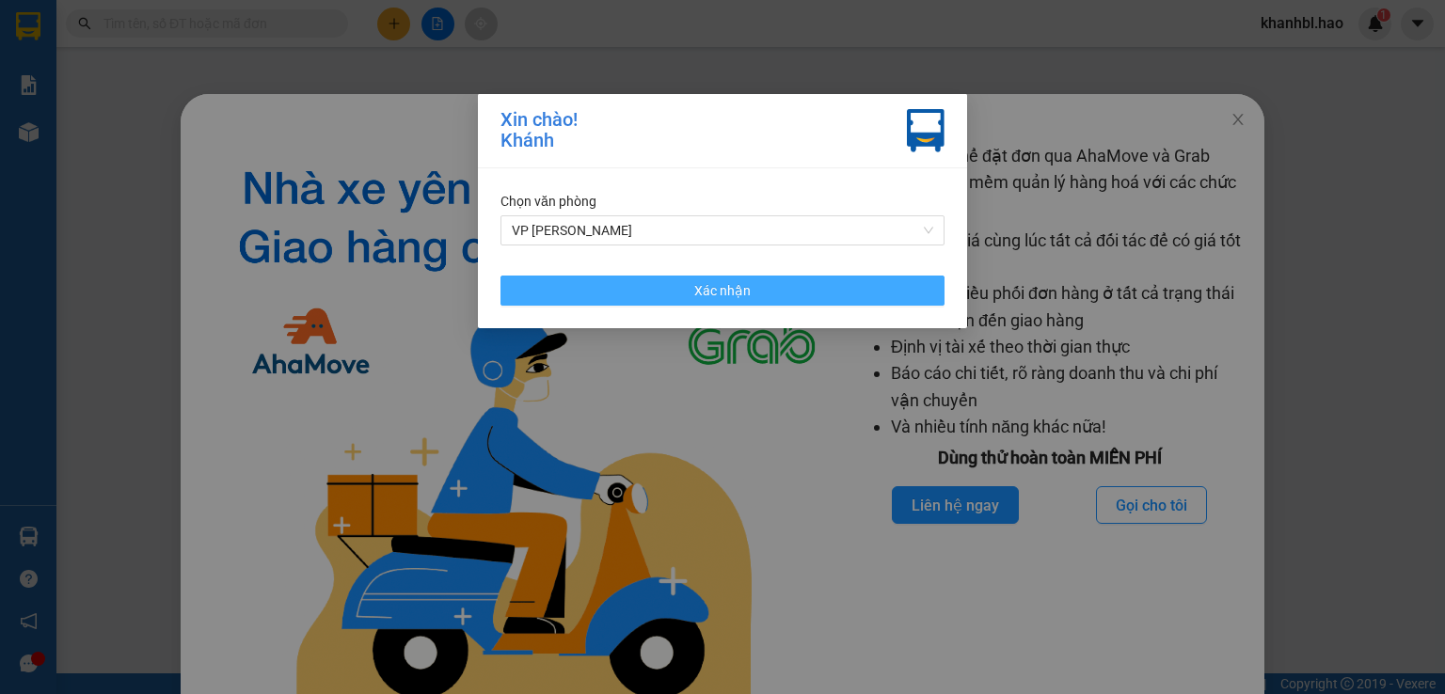
click at [761, 292] on button "Xác nhận" at bounding box center [723, 291] width 444 height 30
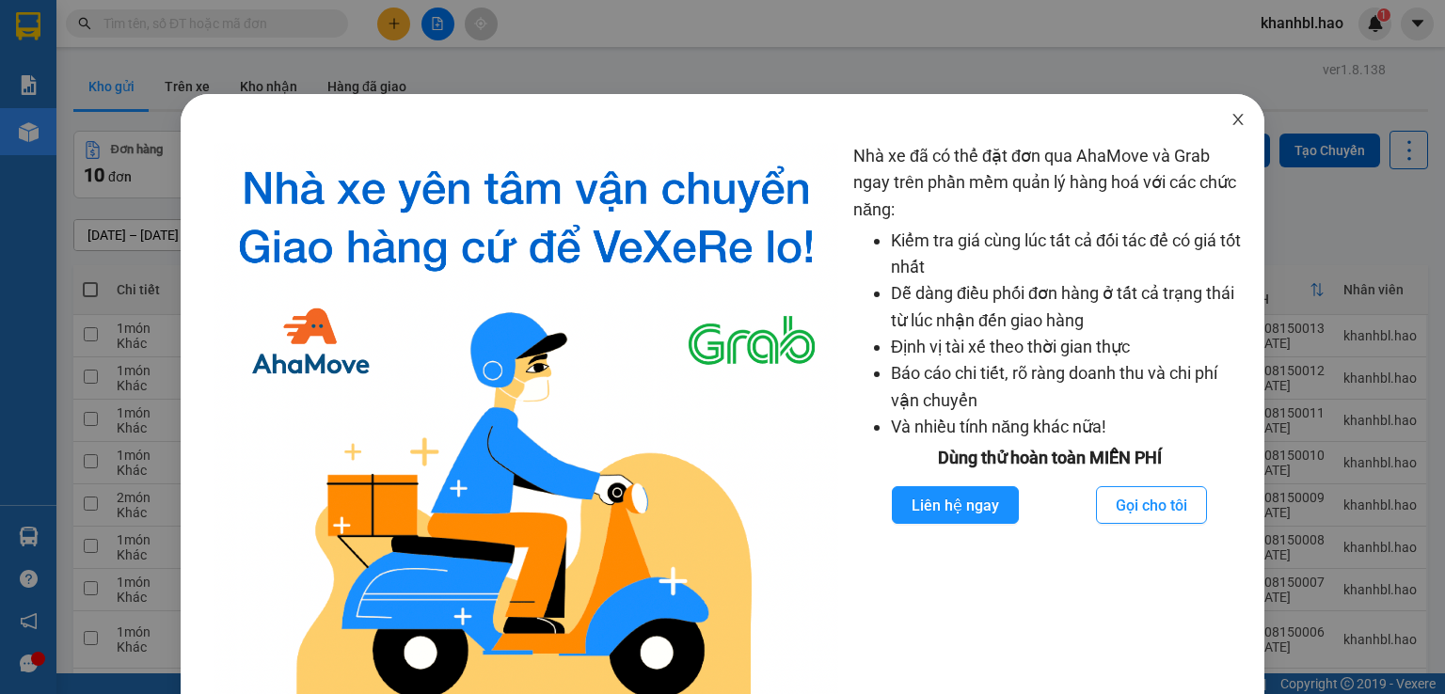
click at [1231, 114] on icon "close" at bounding box center [1238, 119] width 15 height 15
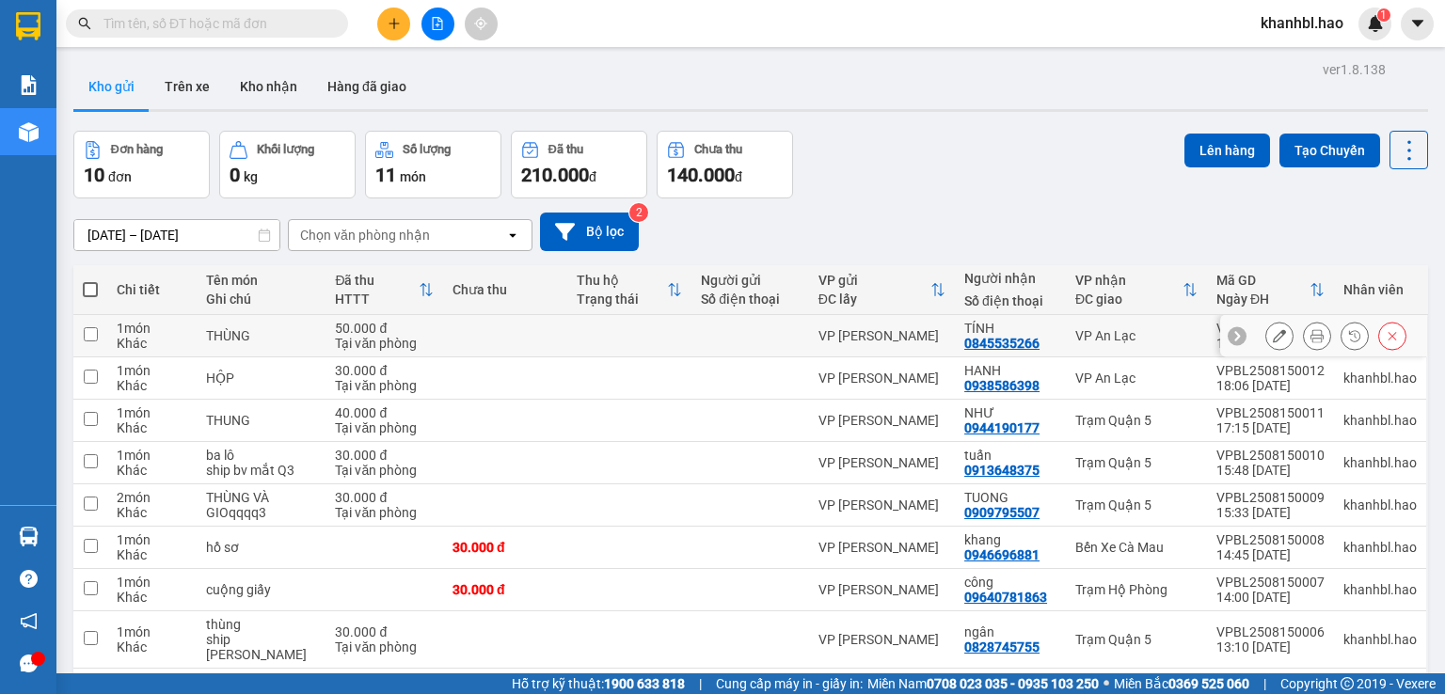
scroll to position [169, 0]
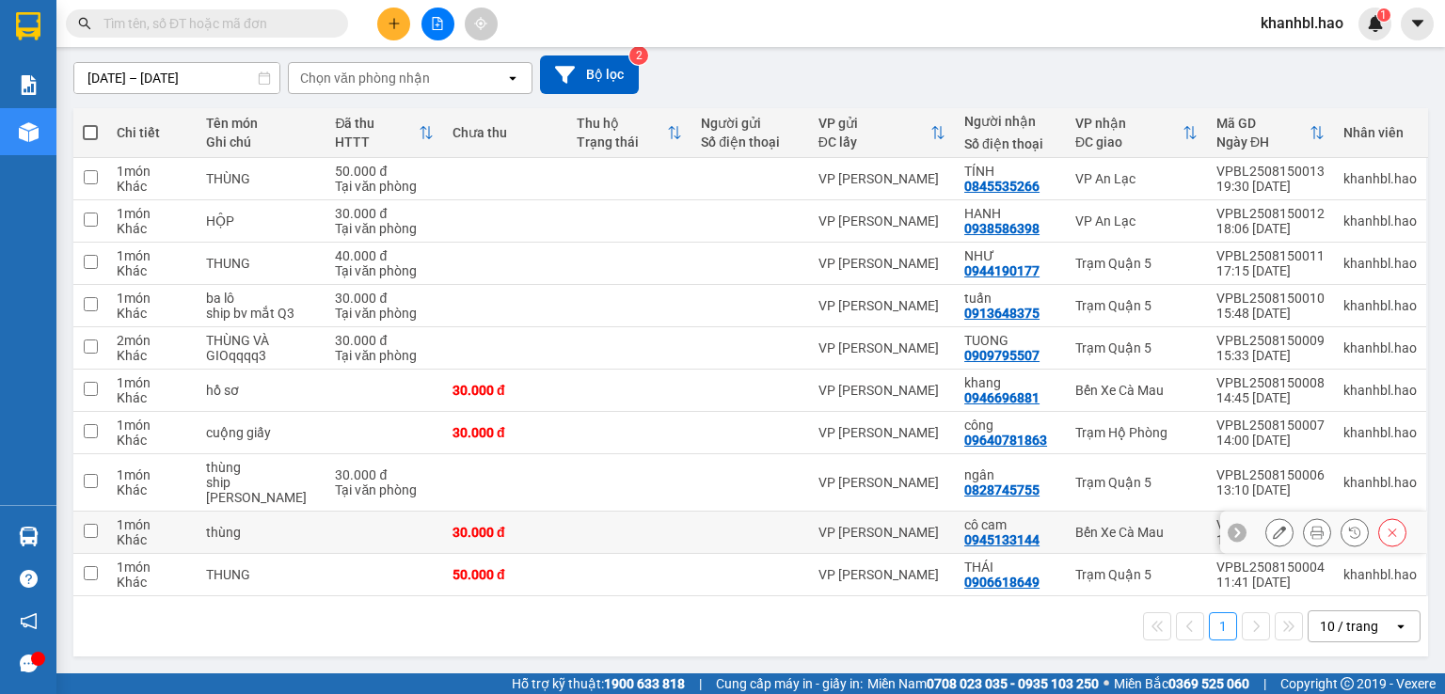
click at [102, 530] on td at bounding box center [90, 533] width 34 height 42
checkbox input "true"
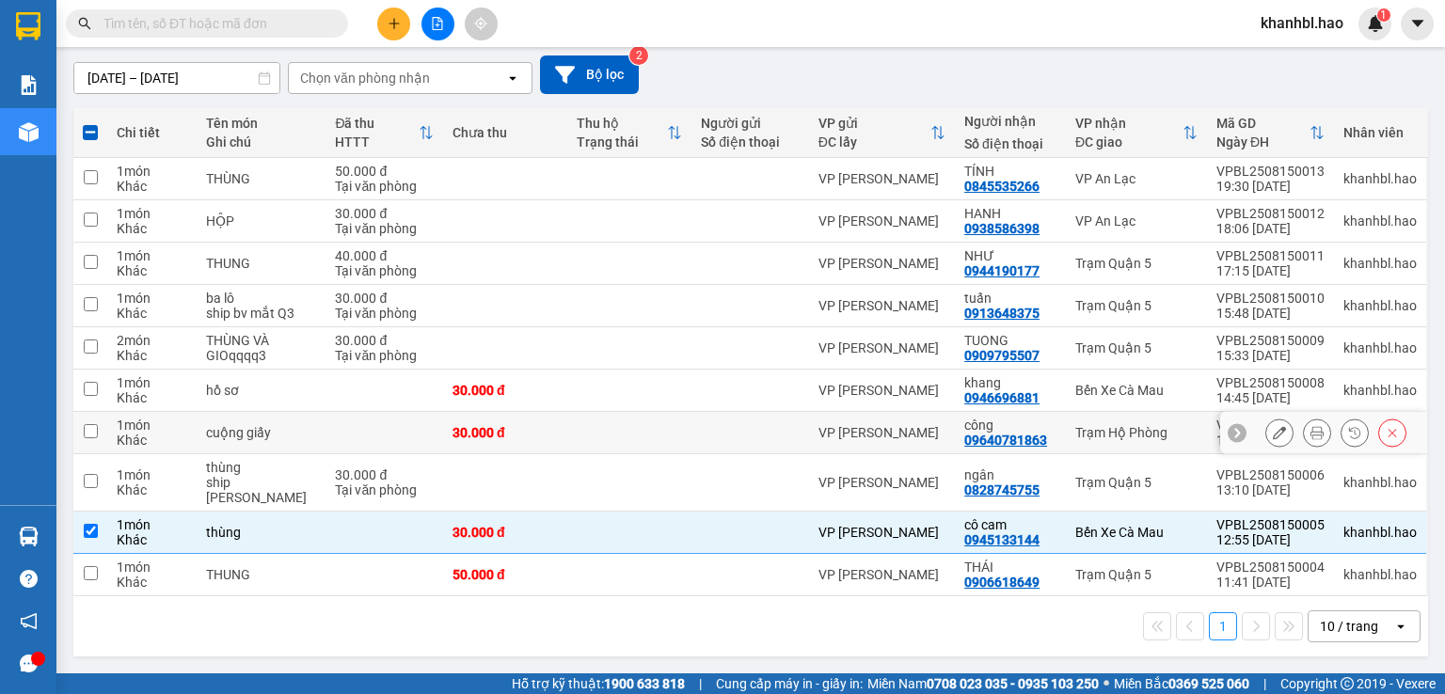
click at [87, 438] on input "checkbox" at bounding box center [91, 431] width 14 height 14
checkbox input "true"
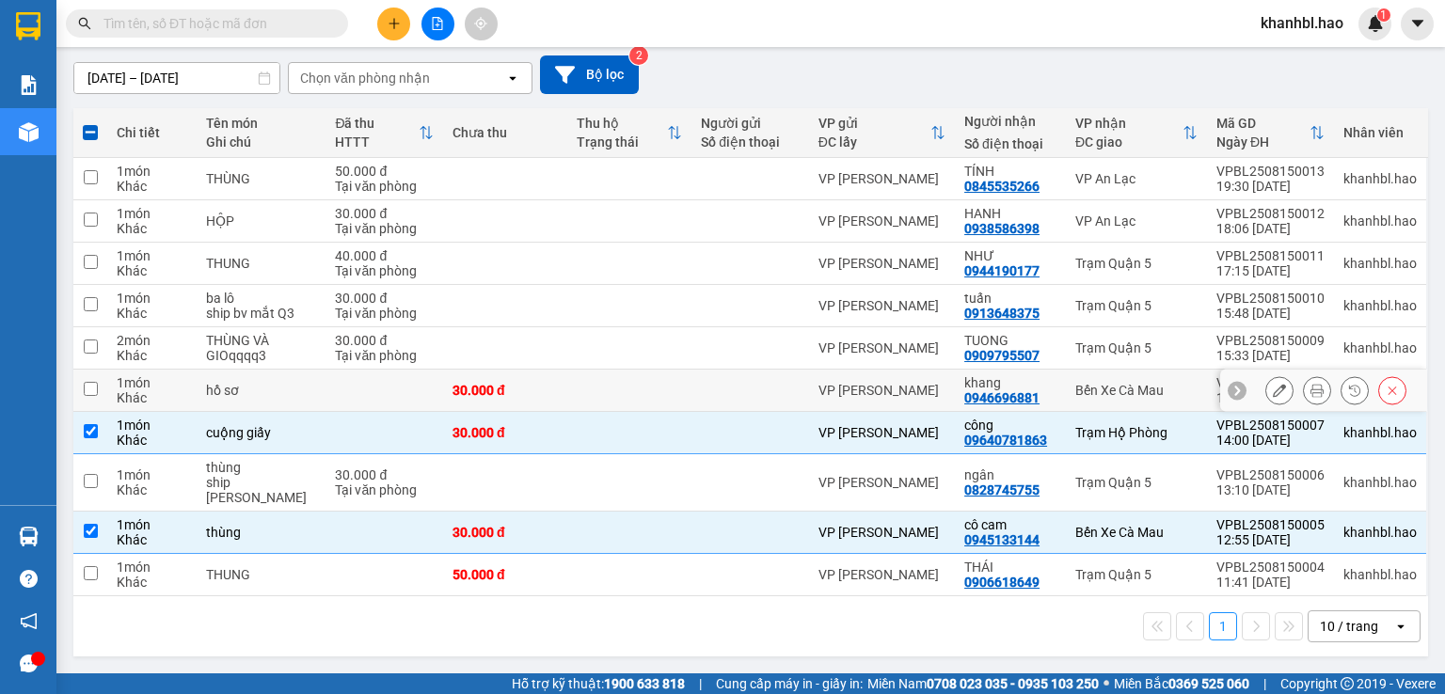
click at [94, 399] on td at bounding box center [90, 391] width 34 height 42
checkbox input "true"
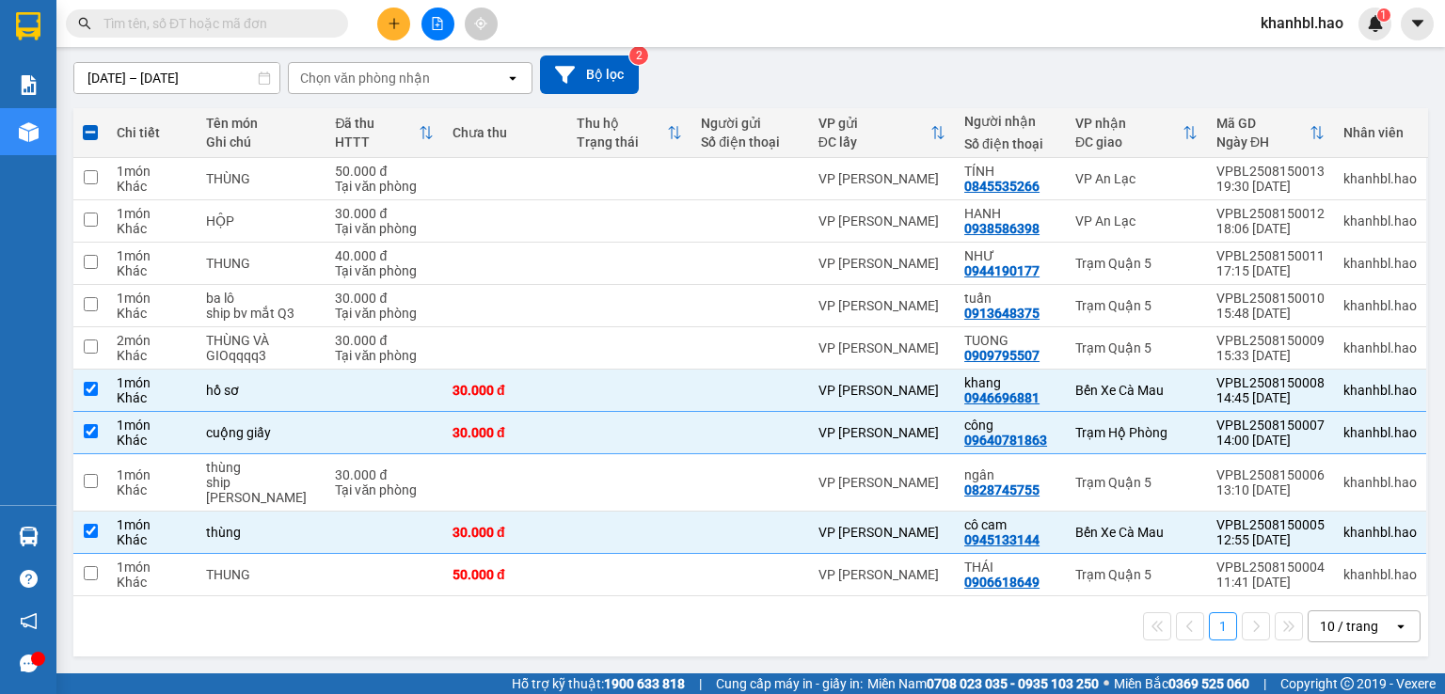
scroll to position [0, 0]
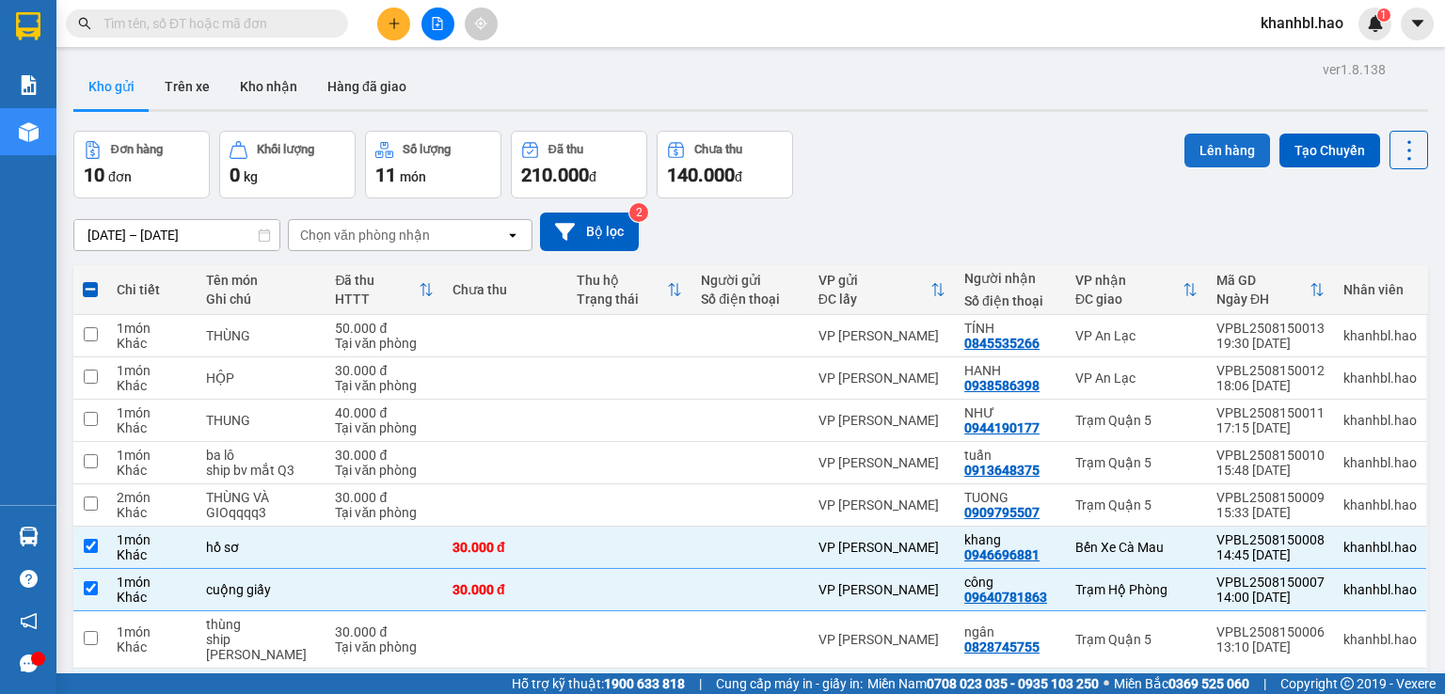
click at [1219, 156] on button "Lên hàng" at bounding box center [1228, 151] width 86 height 34
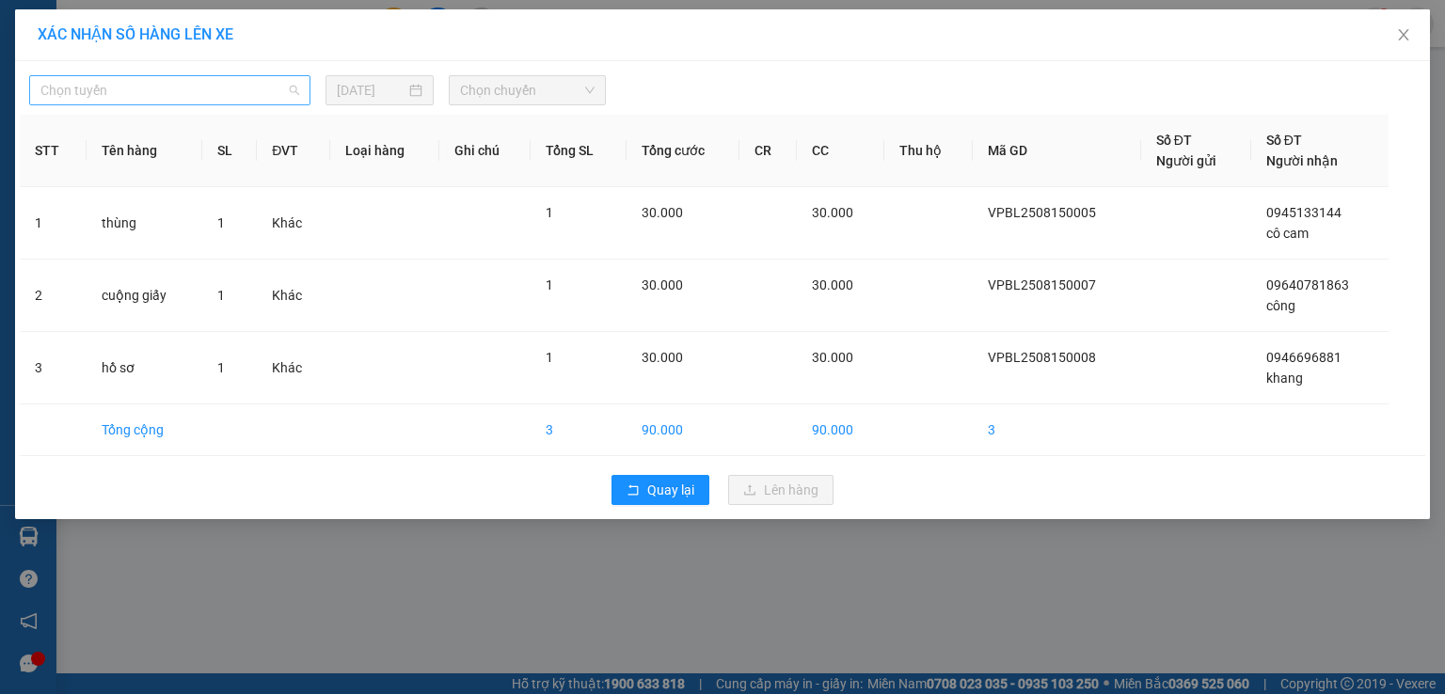
click at [218, 88] on span "Chọn tuyến" at bounding box center [169, 90] width 259 height 28
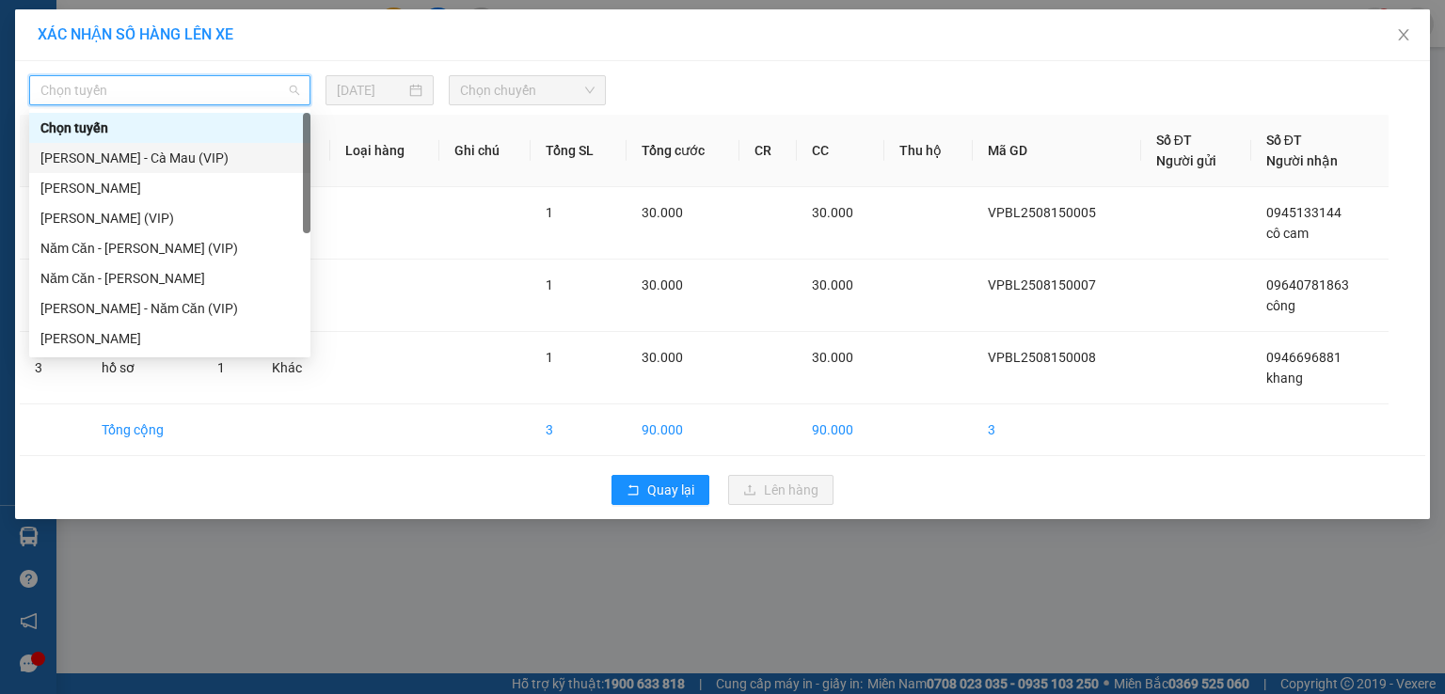
click at [90, 167] on div "[PERSON_NAME] - Cà Mau (VIP)" at bounding box center [169, 158] width 259 height 21
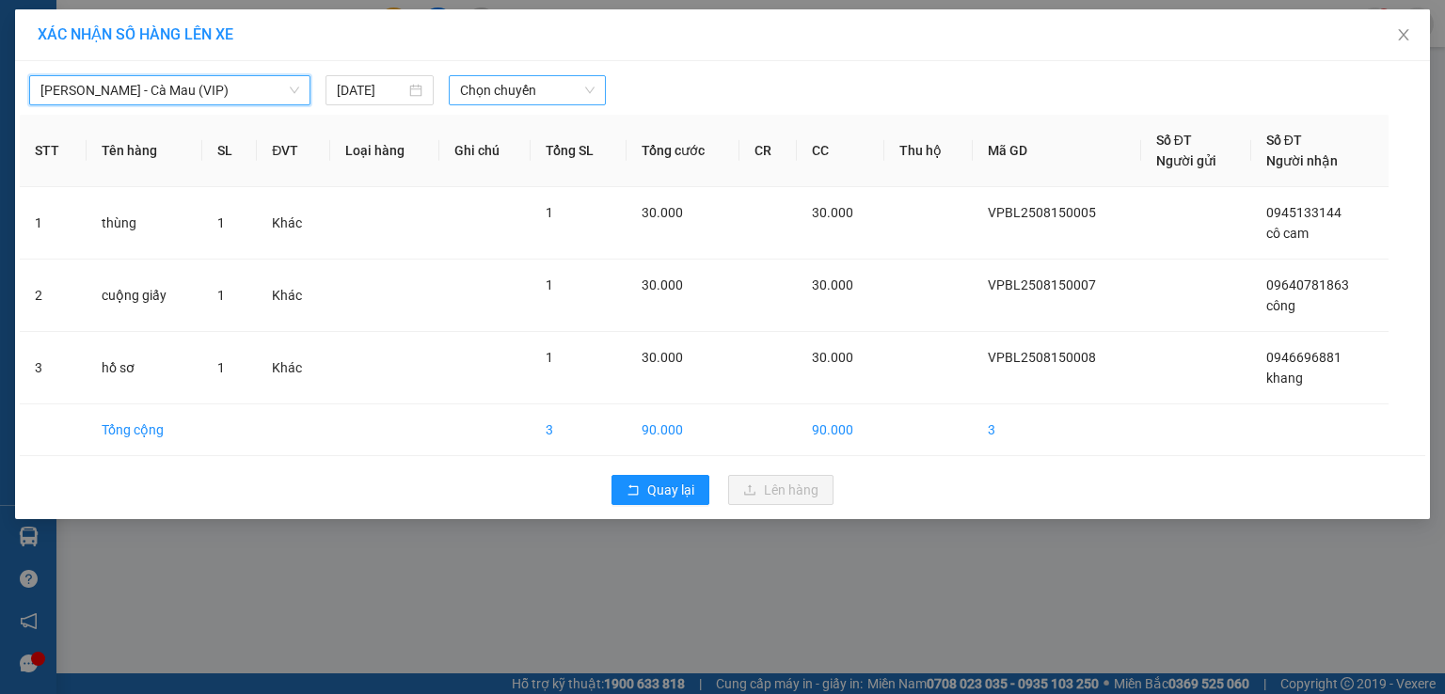
click at [504, 88] on span "Chọn chuyến" at bounding box center [528, 90] width 136 height 28
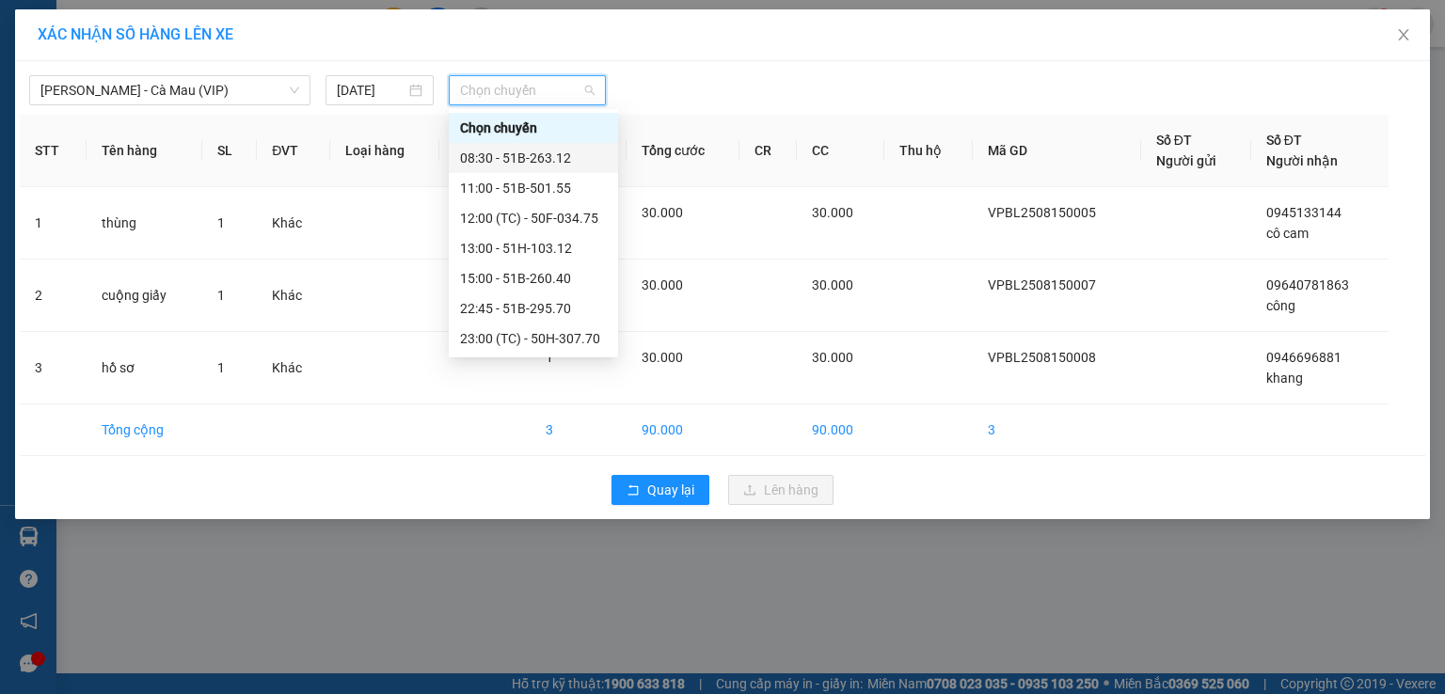
click at [550, 159] on div "08:30 - 51B-263.12" at bounding box center [533, 158] width 147 height 21
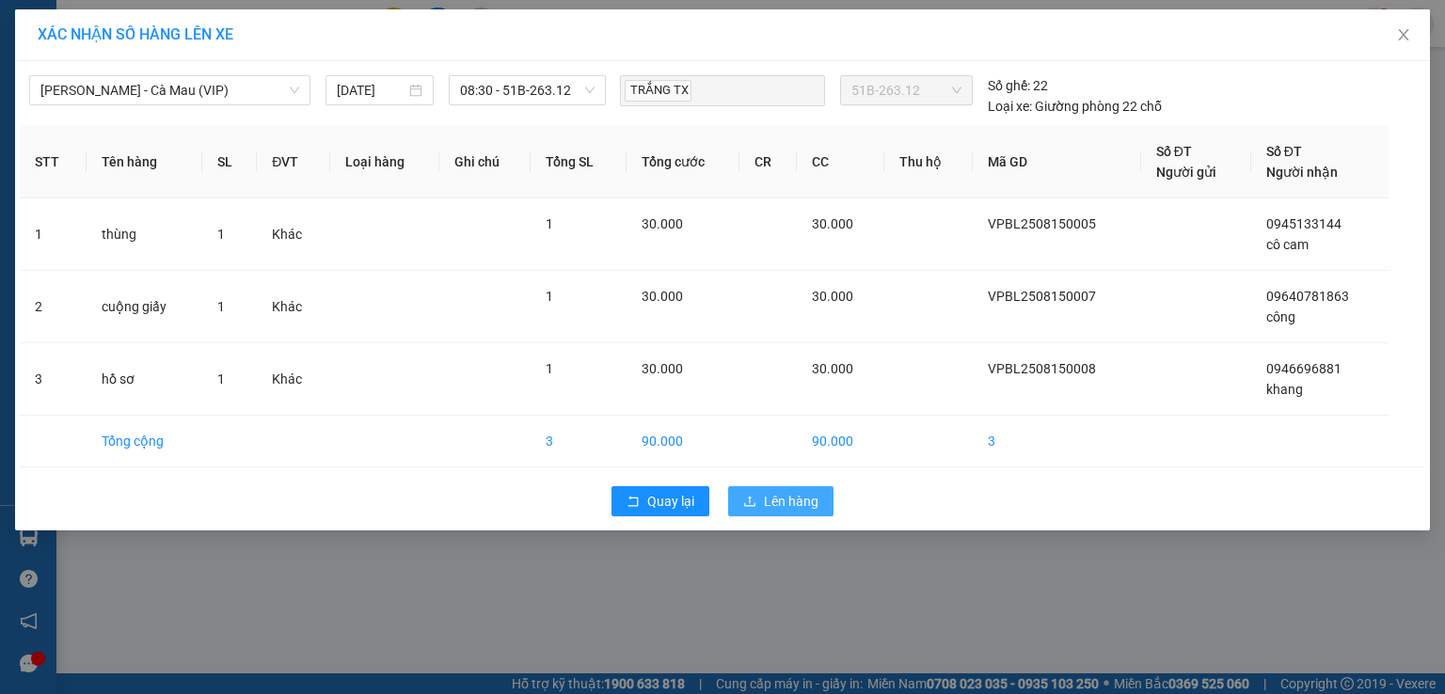
click at [829, 505] on button "Lên hàng" at bounding box center [780, 501] width 105 height 30
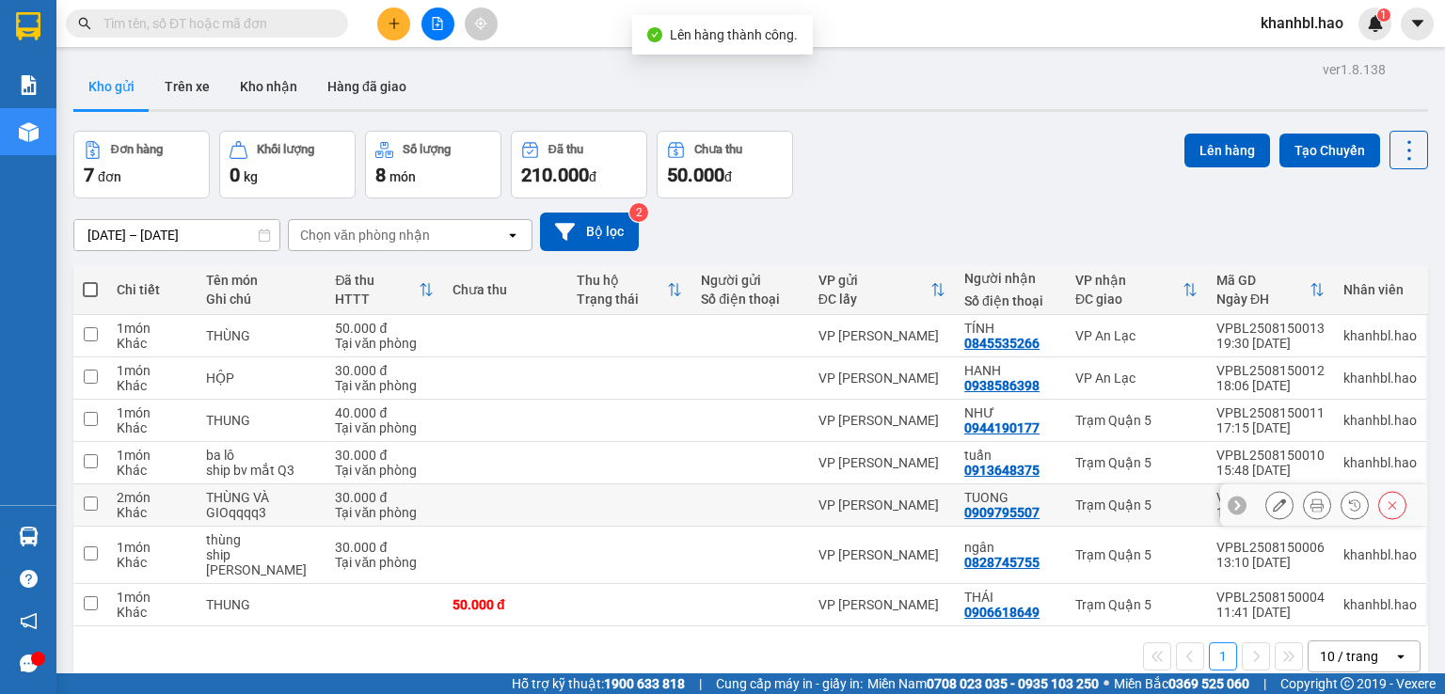
scroll to position [87, 0]
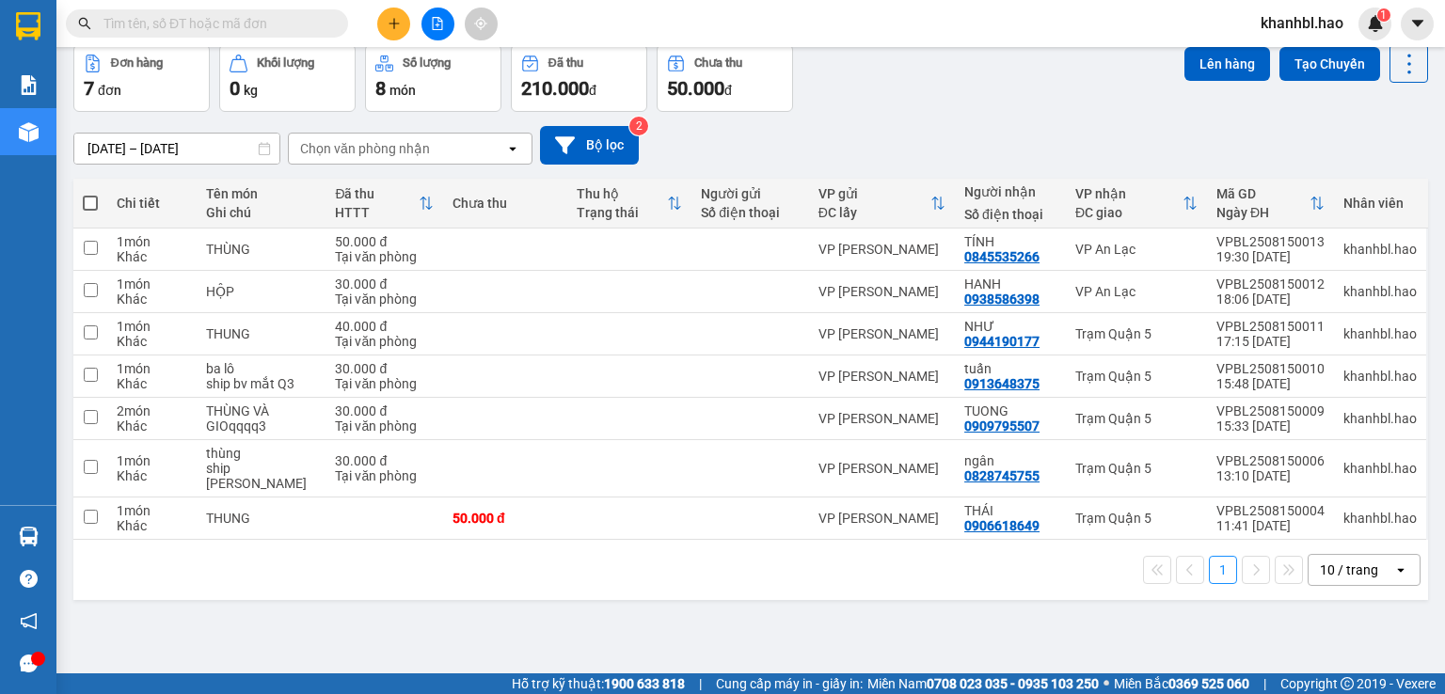
click at [87, 200] on span at bounding box center [90, 203] width 15 height 15
click at [90, 194] on input "checkbox" at bounding box center [90, 194] width 0 height 0
checkbox input "true"
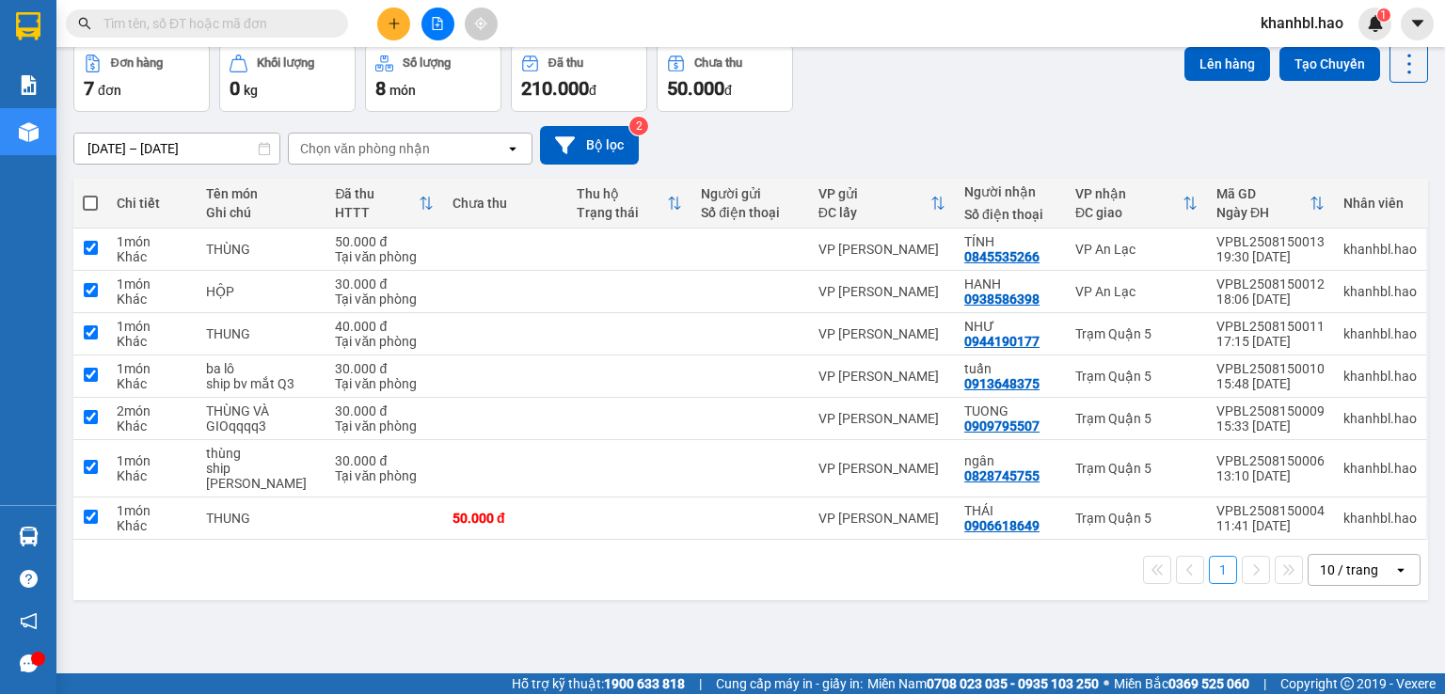
checkbox input "true"
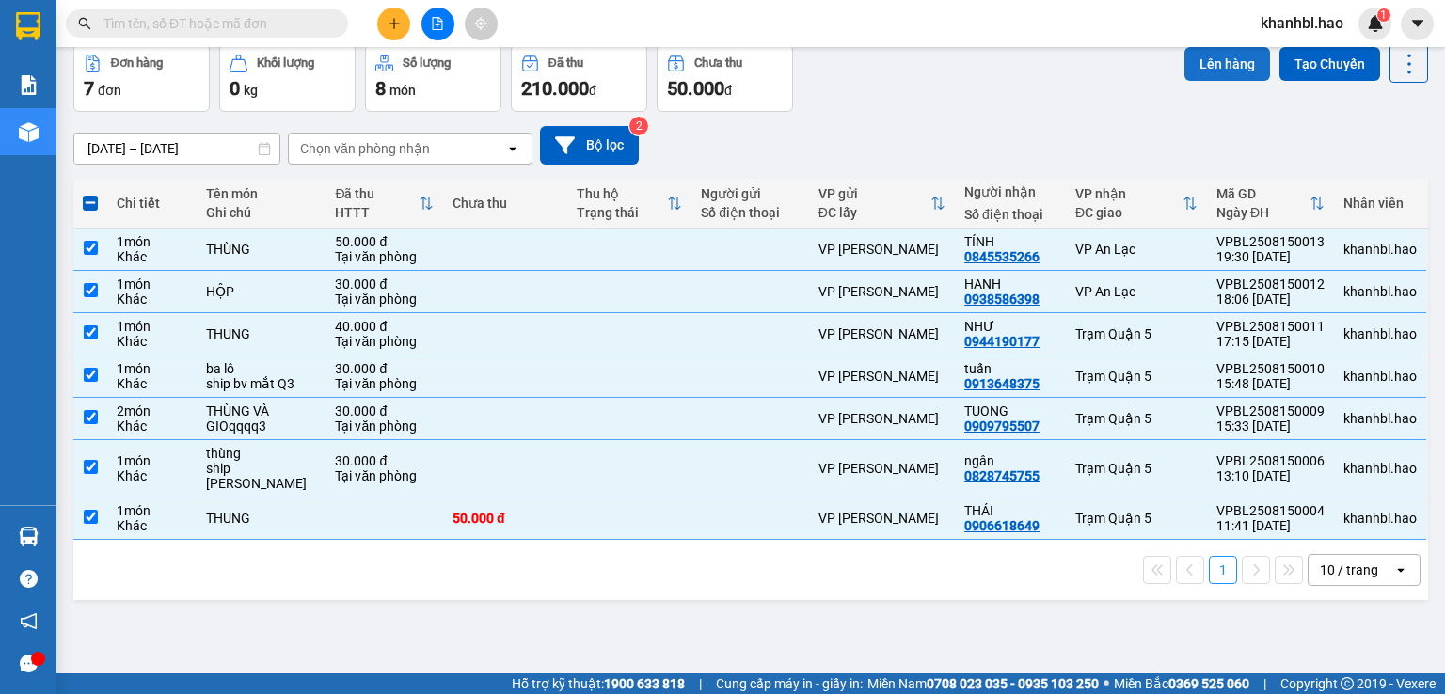
click at [1210, 71] on button "Lên hàng" at bounding box center [1228, 64] width 86 height 34
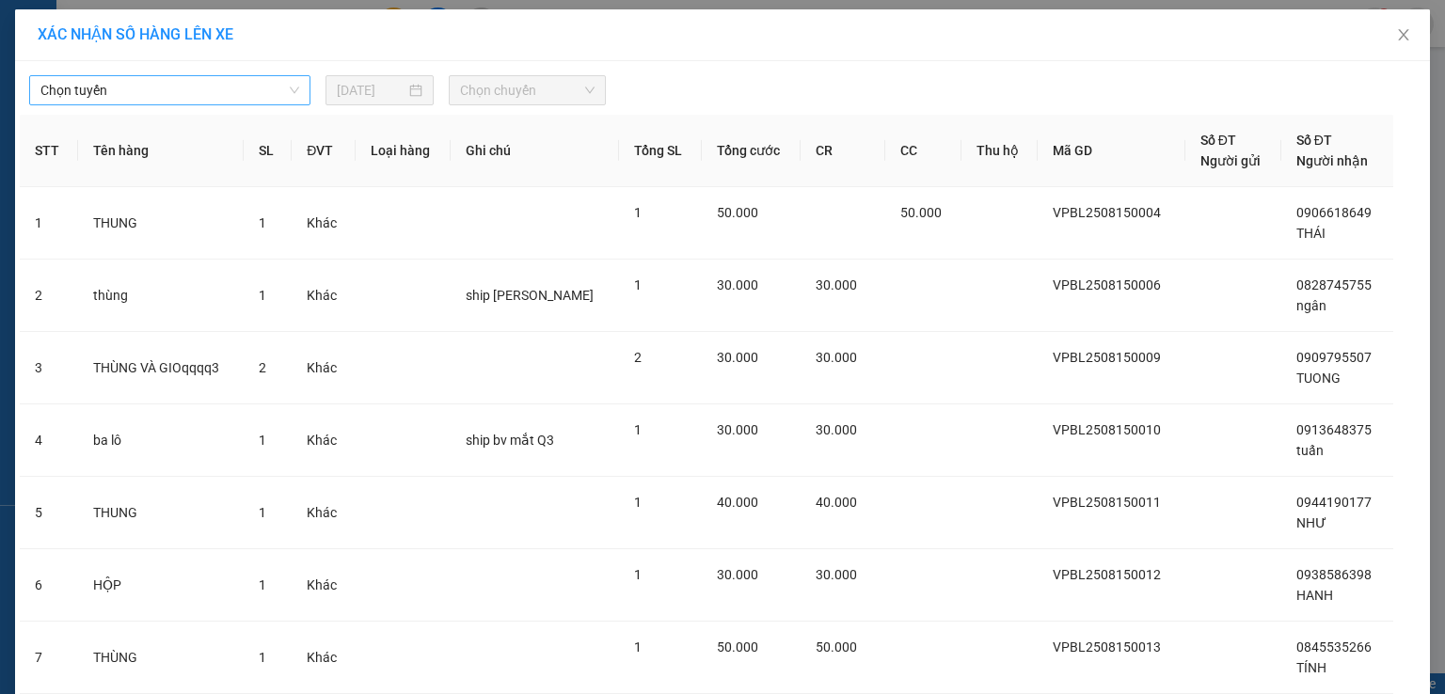
click at [104, 88] on span "Chọn tuyến" at bounding box center [169, 90] width 259 height 28
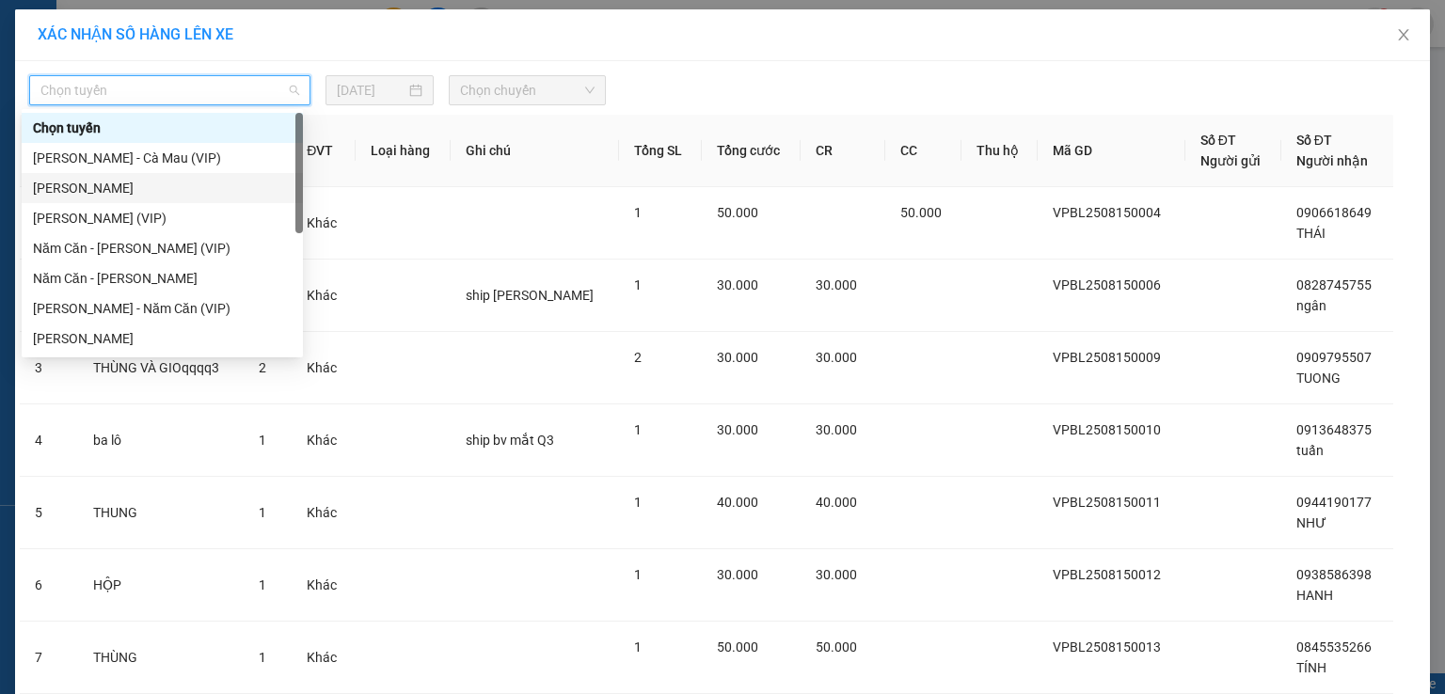
click at [143, 191] on div "[PERSON_NAME]" at bounding box center [162, 188] width 259 height 21
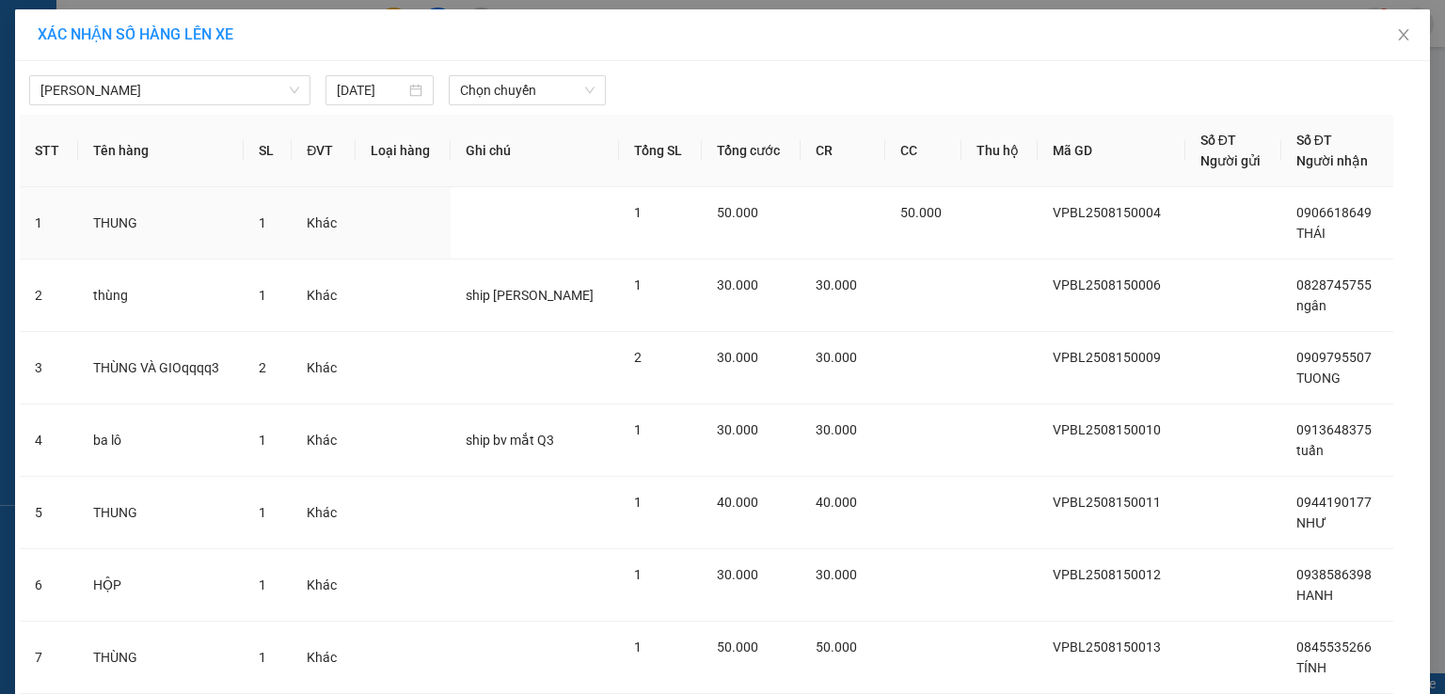
click at [471, 66] on div "Cà [PERSON_NAME][GEOGRAPHIC_DATA] [DATE] Chọn chuyến" at bounding box center [723, 86] width 1406 height 40
click at [497, 116] on th "Ghi chú" at bounding box center [535, 151] width 168 height 72
click at [518, 79] on span "Chọn chuyến" at bounding box center [528, 90] width 136 height 28
click at [523, 93] on span "Chọn chuyến" at bounding box center [528, 90] width 136 height 28
click at [535, 87] on span "Chọn chuyến" at bounding box center [528, 90] width 136 height 28
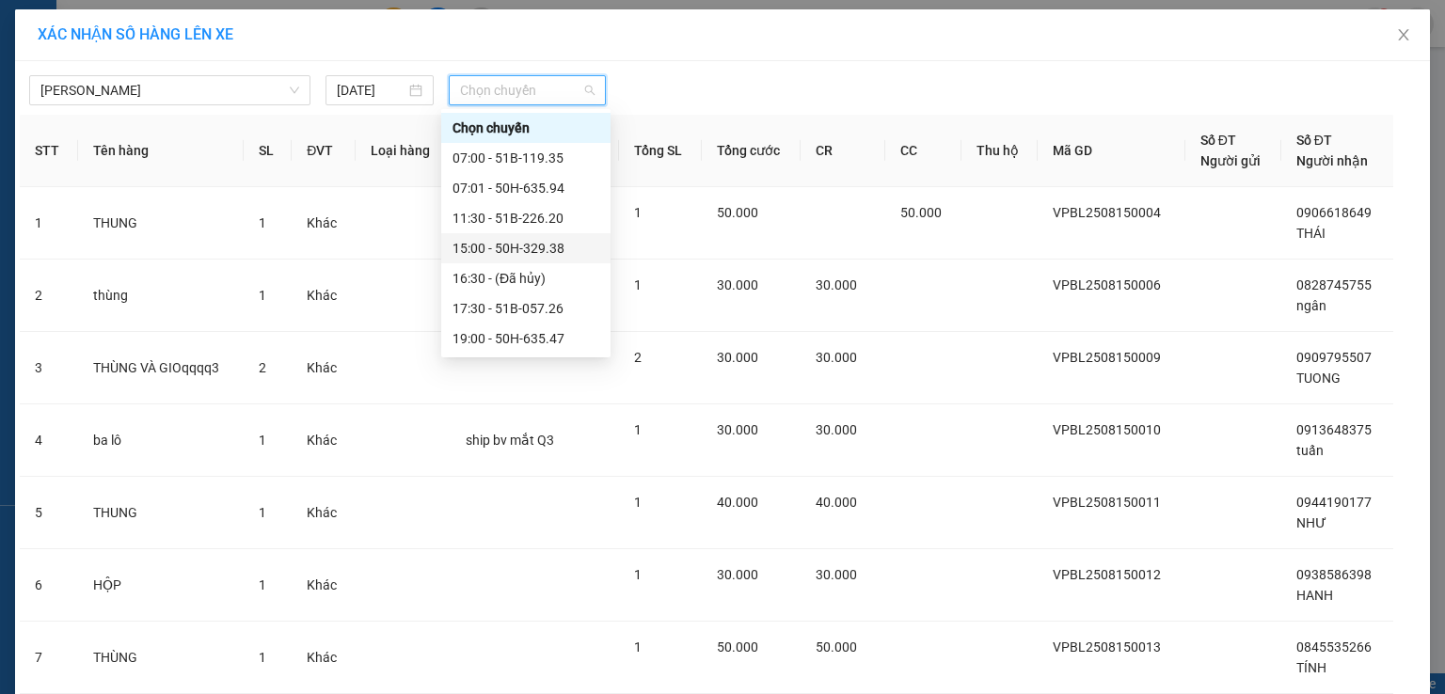
click at [565, 249] on div "15:00 - 50H-329.38" at bounding box center [526, 248] width 147 height 21
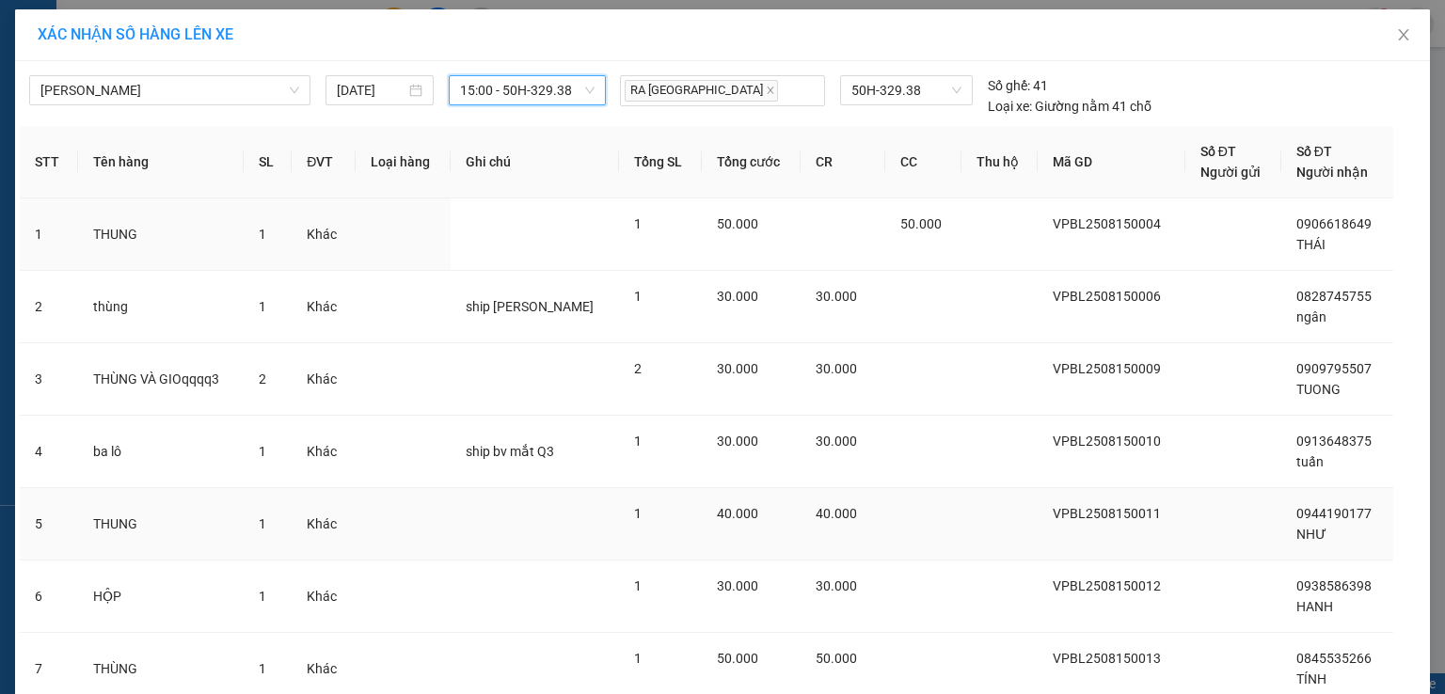
scroll to position [147, 0]
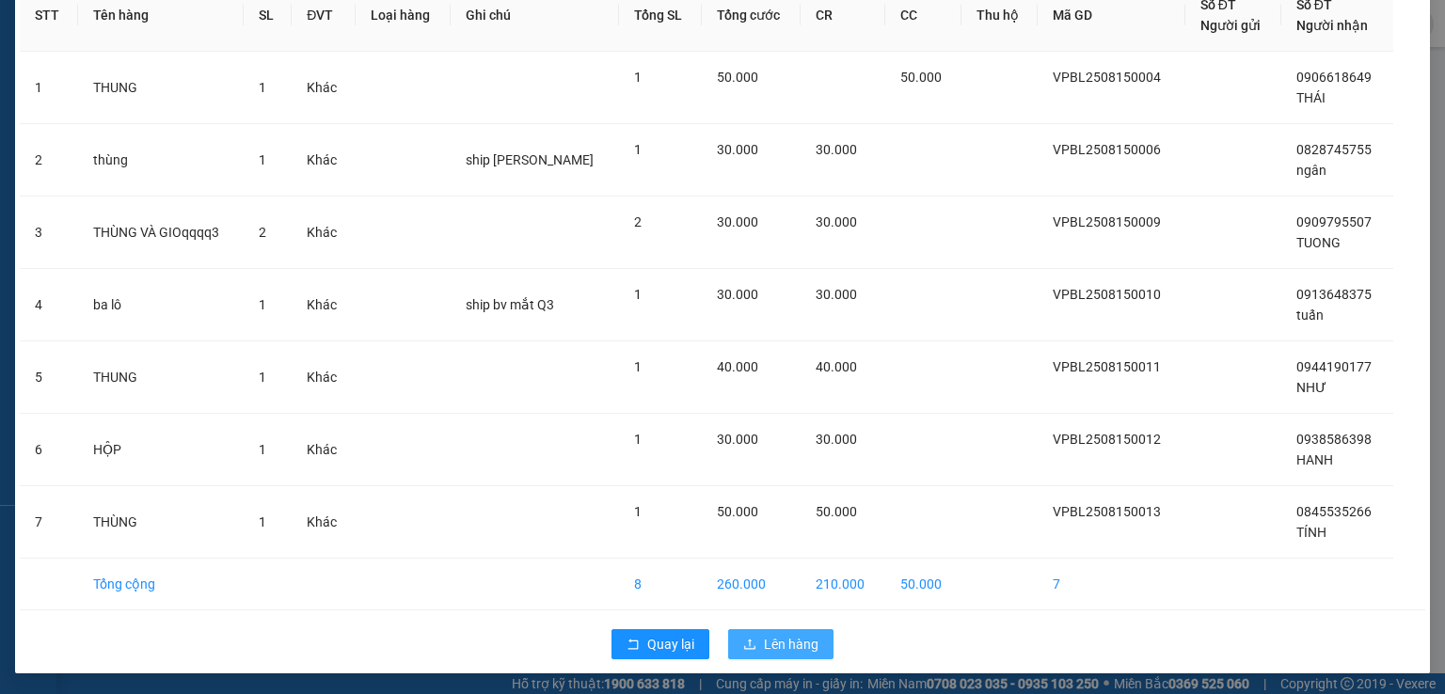
click at [780, 634] on span "Lên hàng" at bounding box center [791, 644] width 55 height 21
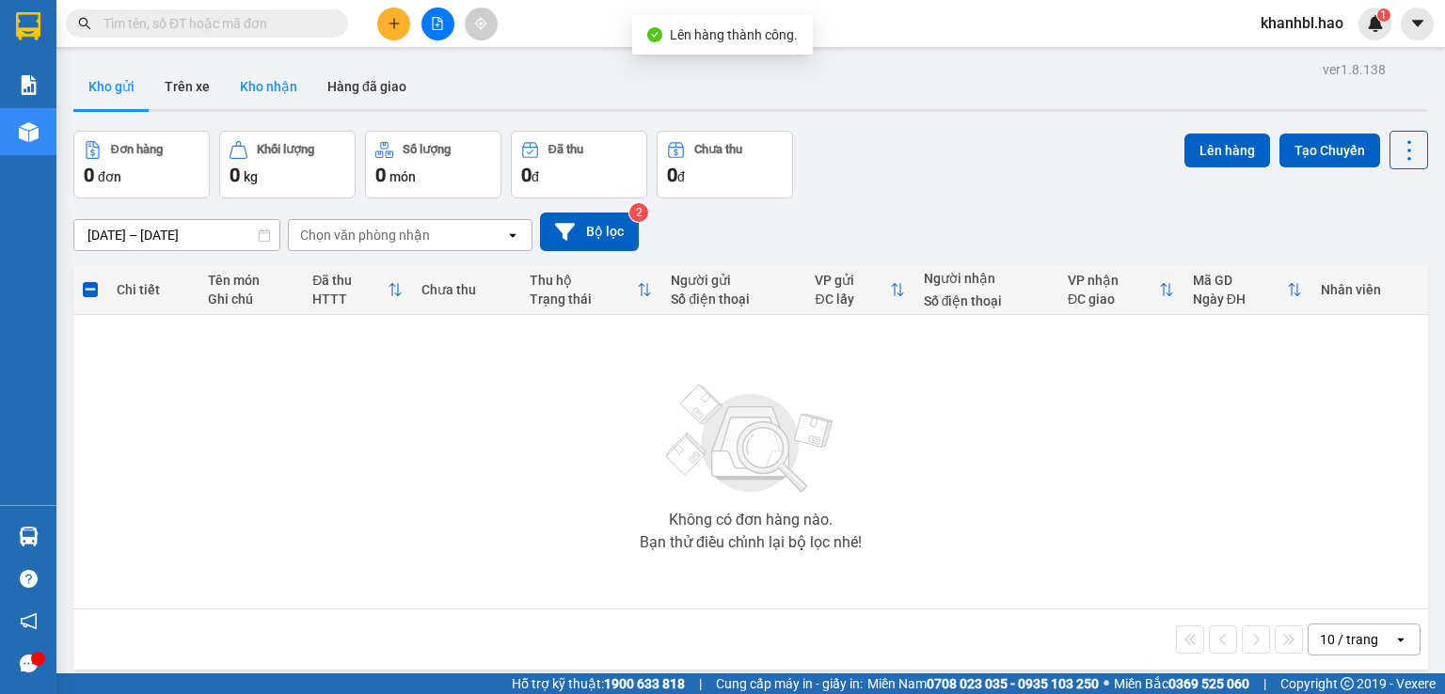
click at [273, 77] on button "Kho nhận" at bounding box center [269, 86] width 88 height 45
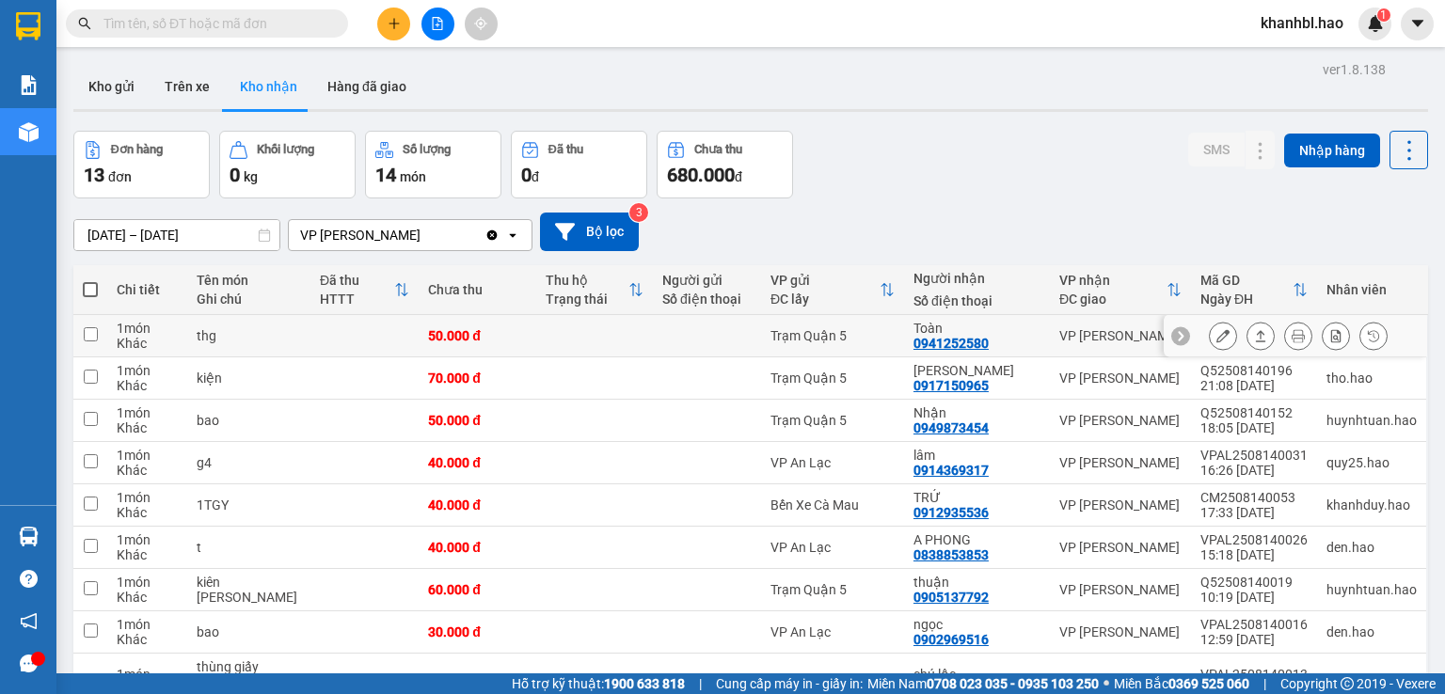
click at [1217, 341] on icon at bounding box center [1223, 335] width 13 height 13
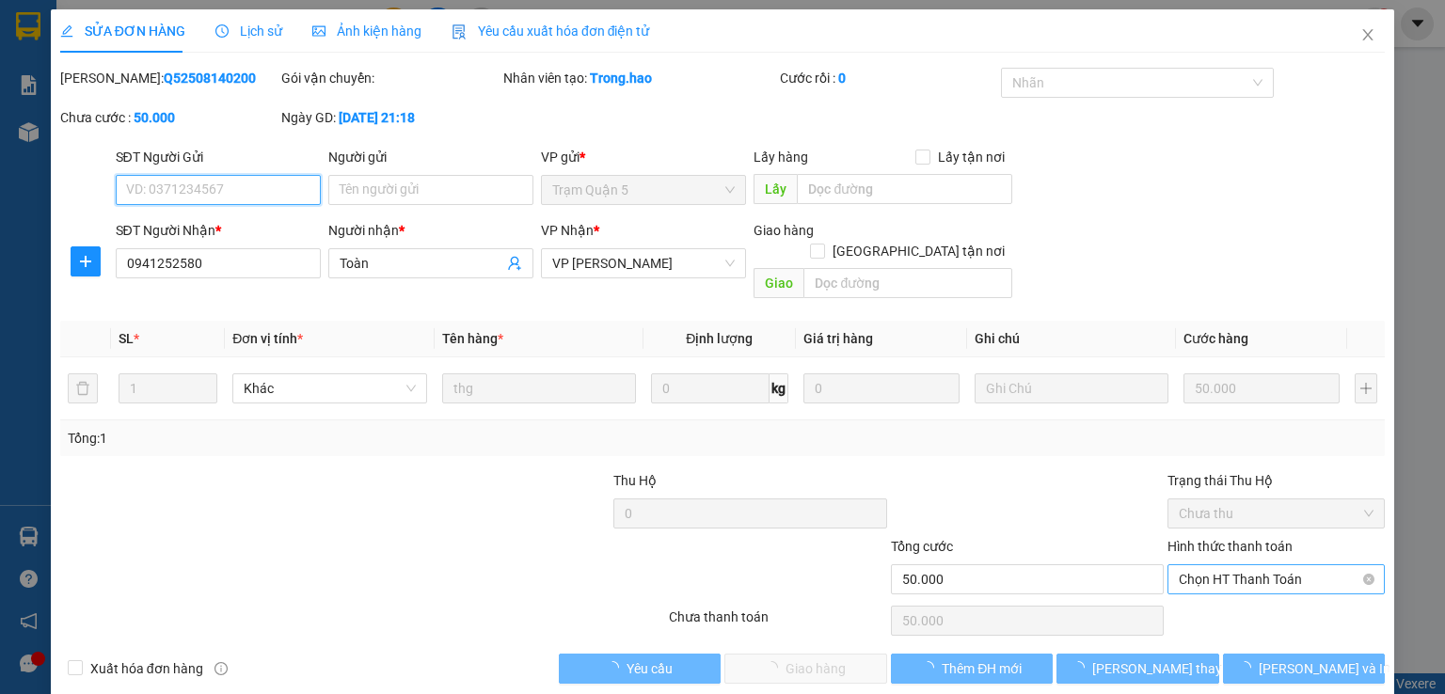
click at [1257, 566] on span "Chọn HT Thanh Toán" at bounding box center [1276, 580] width 195 height 28
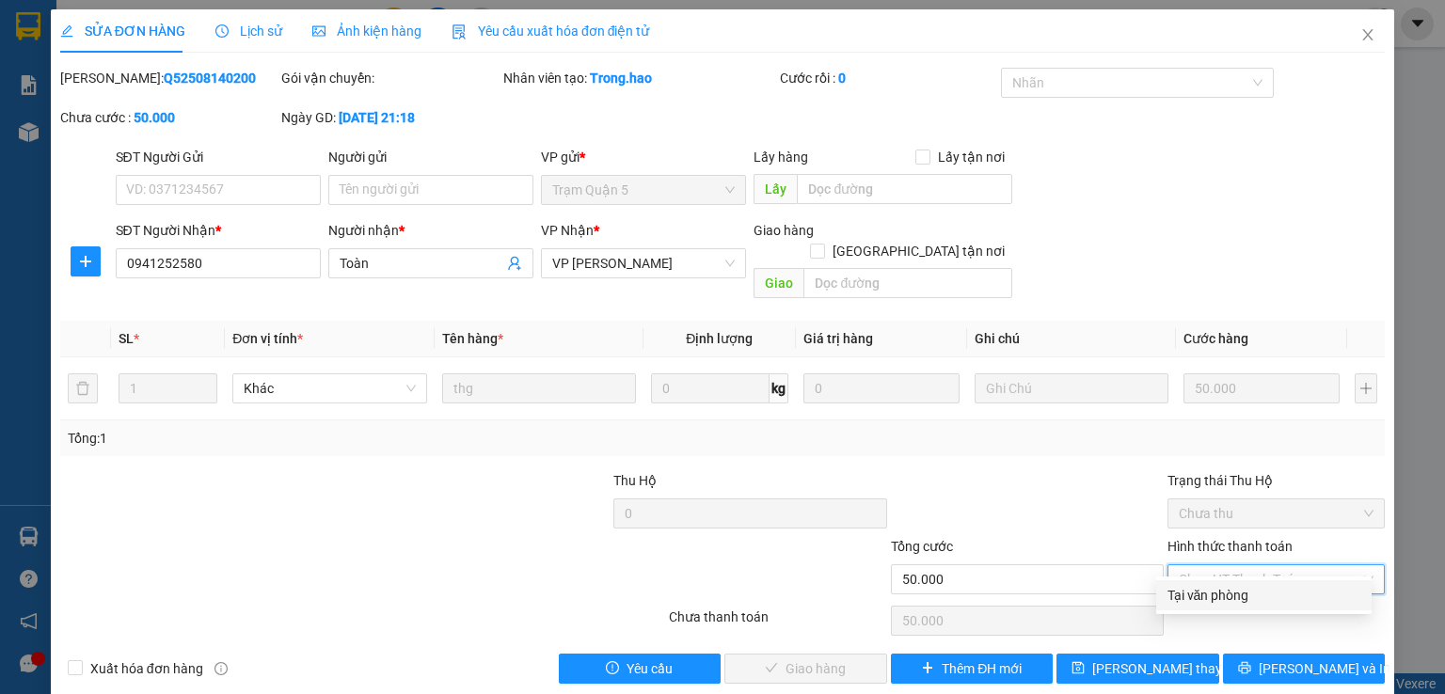
click at [1228, 593] on div "Tại văn phòng" at bounding box center [1264, 595] width 193 height 21
type input "0"
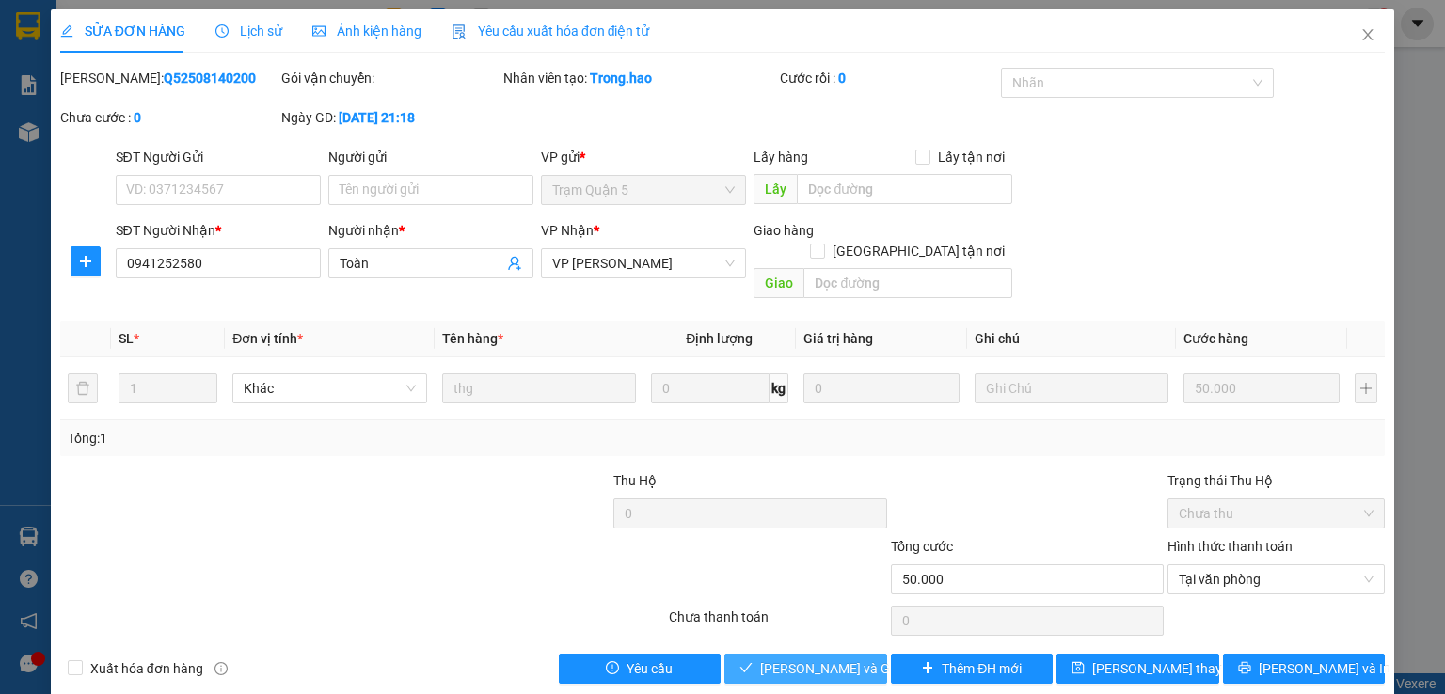
click at [807, 659] on span "[PERSON_NAME] và Giao hàng" at bounding box center [850, 669] width 181 height 21
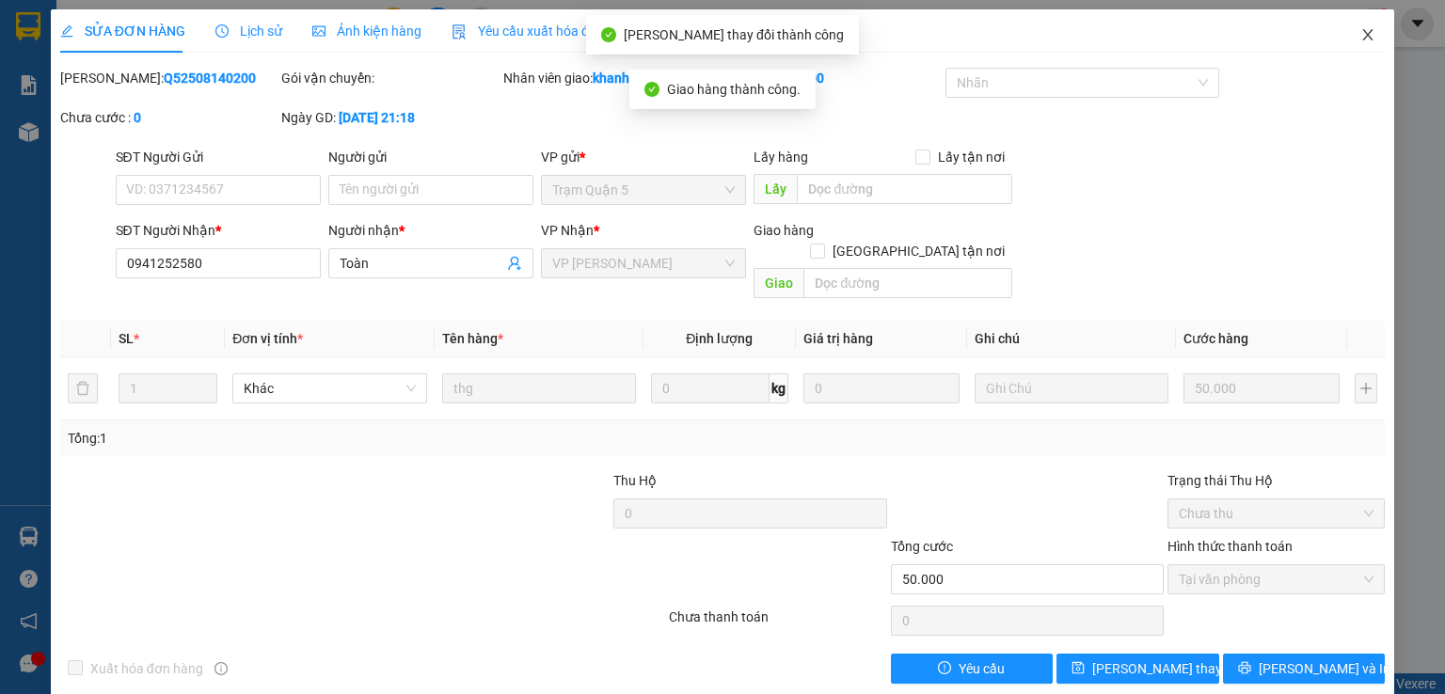
click at [1361, 40] on icon "close" at bounding box center [1368, 34] width 15 height 15
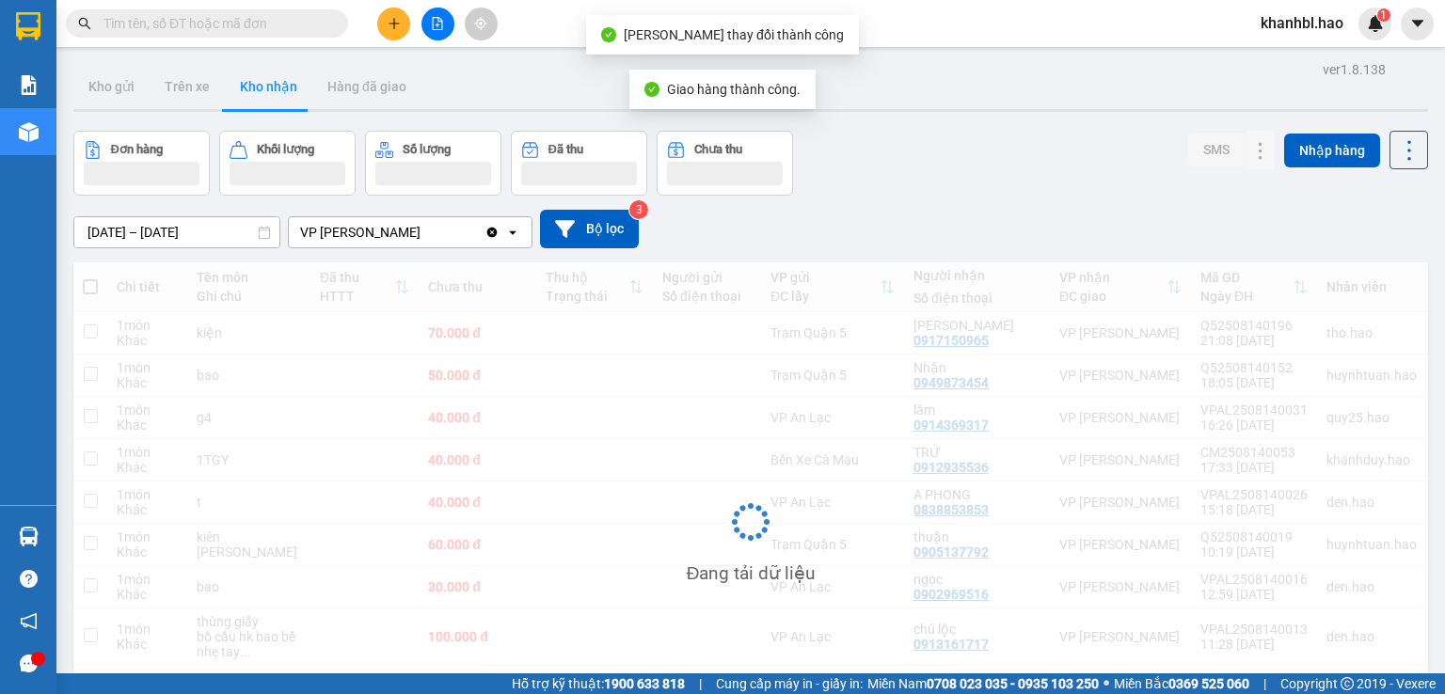
scroll to position [169, 0]
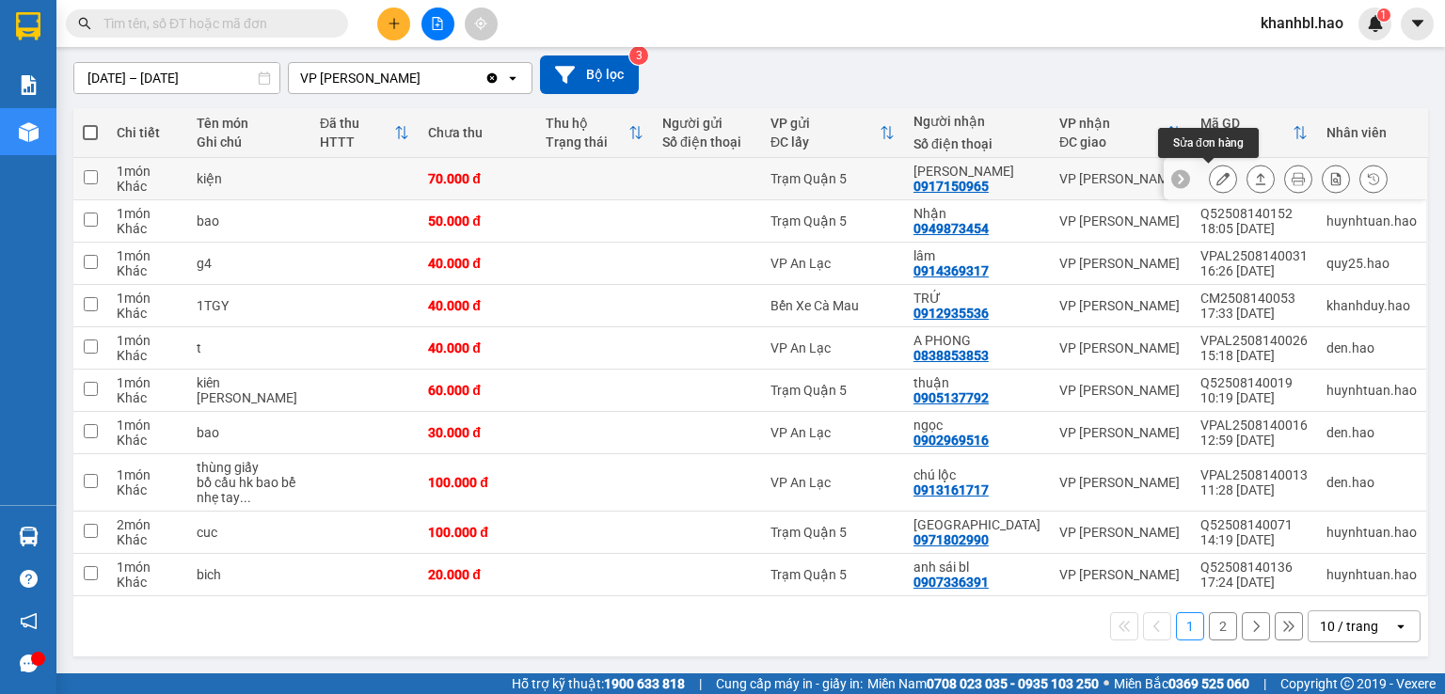
click at [1210, 175] on button at bounding box center [1223, 179] width 26 height 33
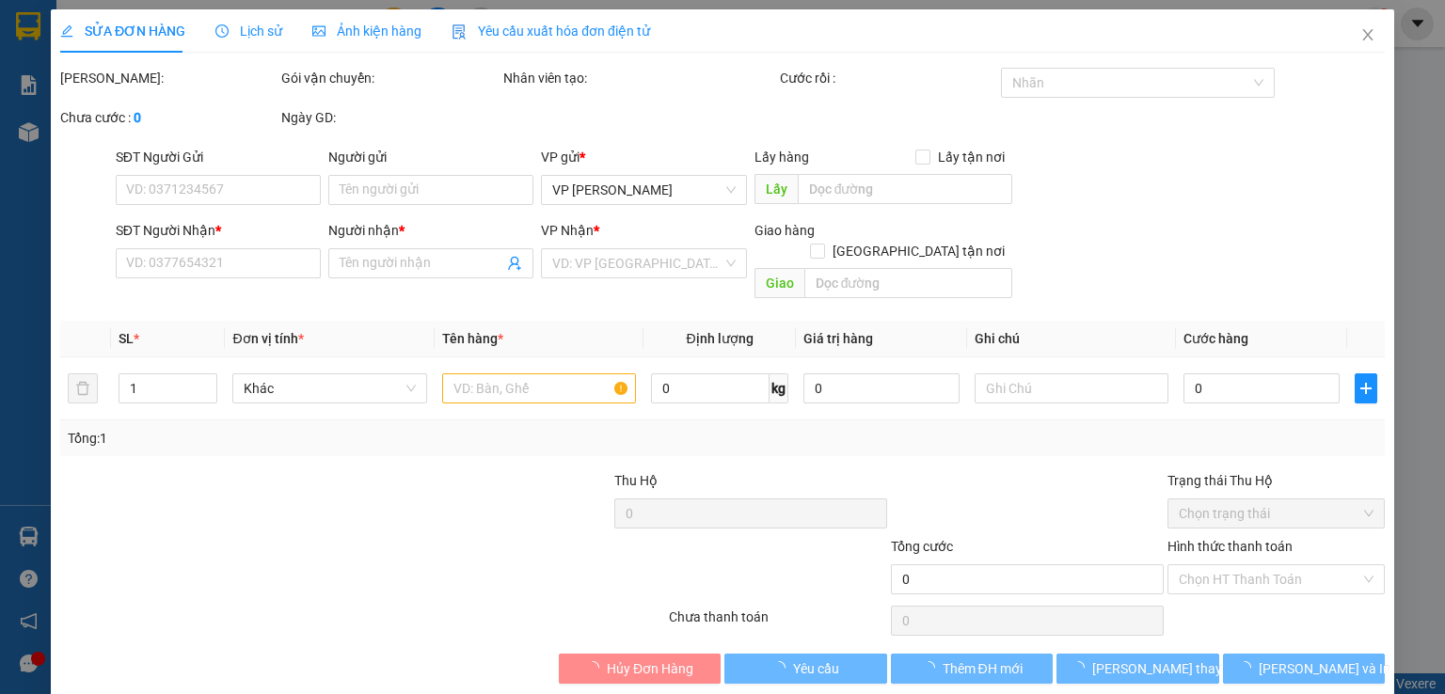
type input "0917150965"
type input "[PERSON_NAME]"
type input "70.000"
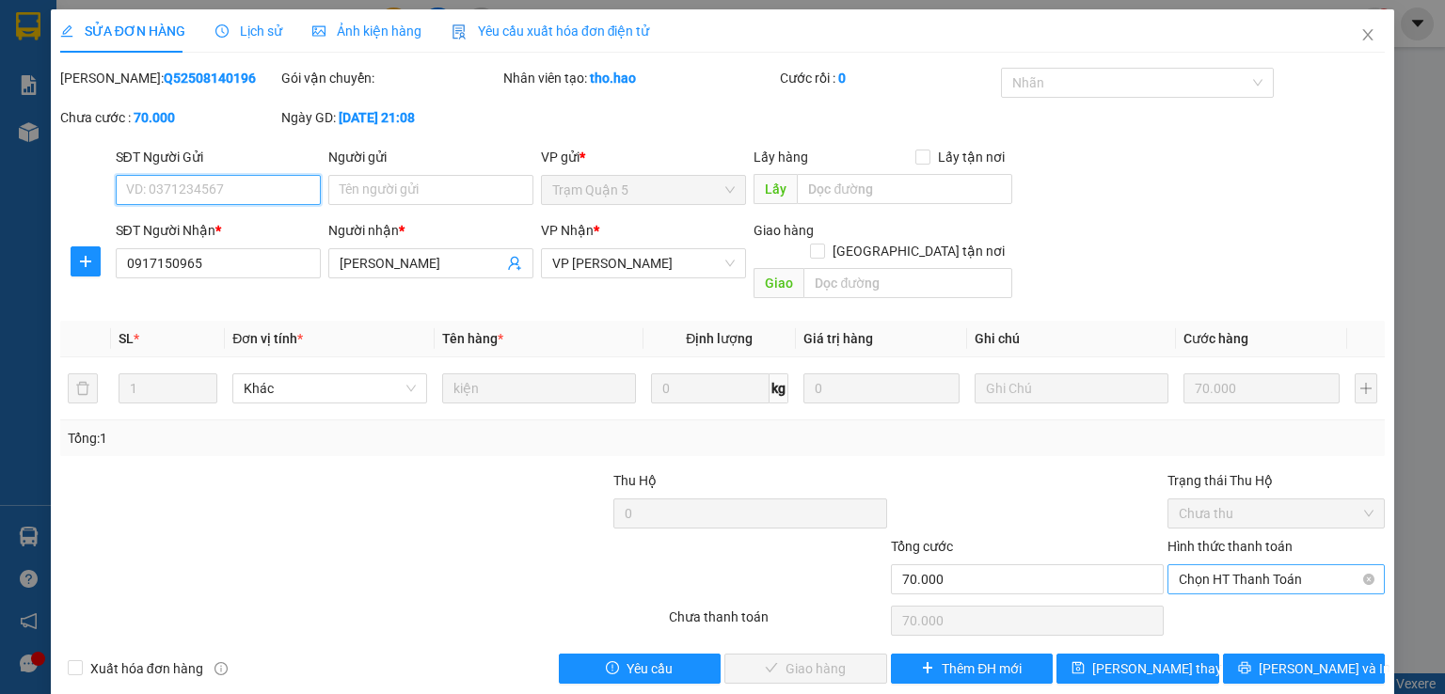
click at [1259, 566] on span "Chọn HT Thanh Toán" at bounding box center [1276, 580] width 195 height 28
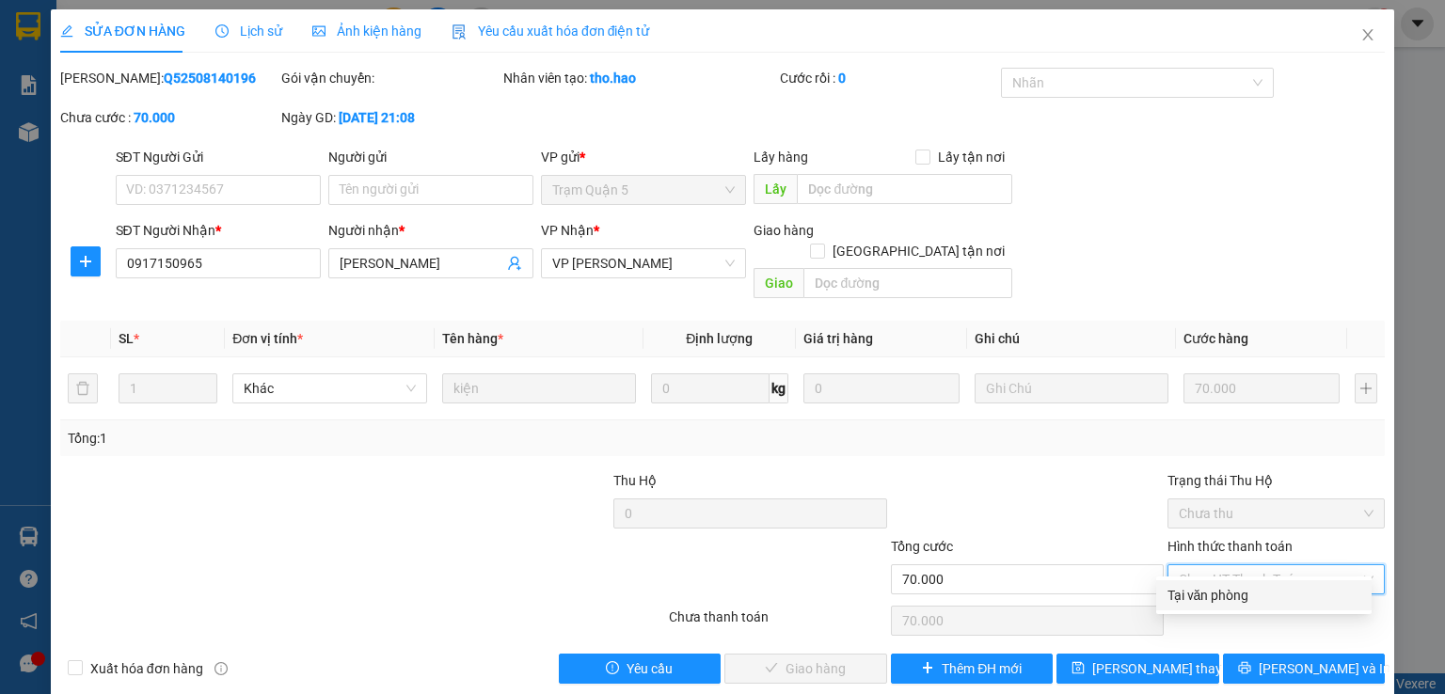
click at [1204, 596] on div "Tại văn phòng" at bounding box center [1264, 595] width 193 height 21
type input "0"
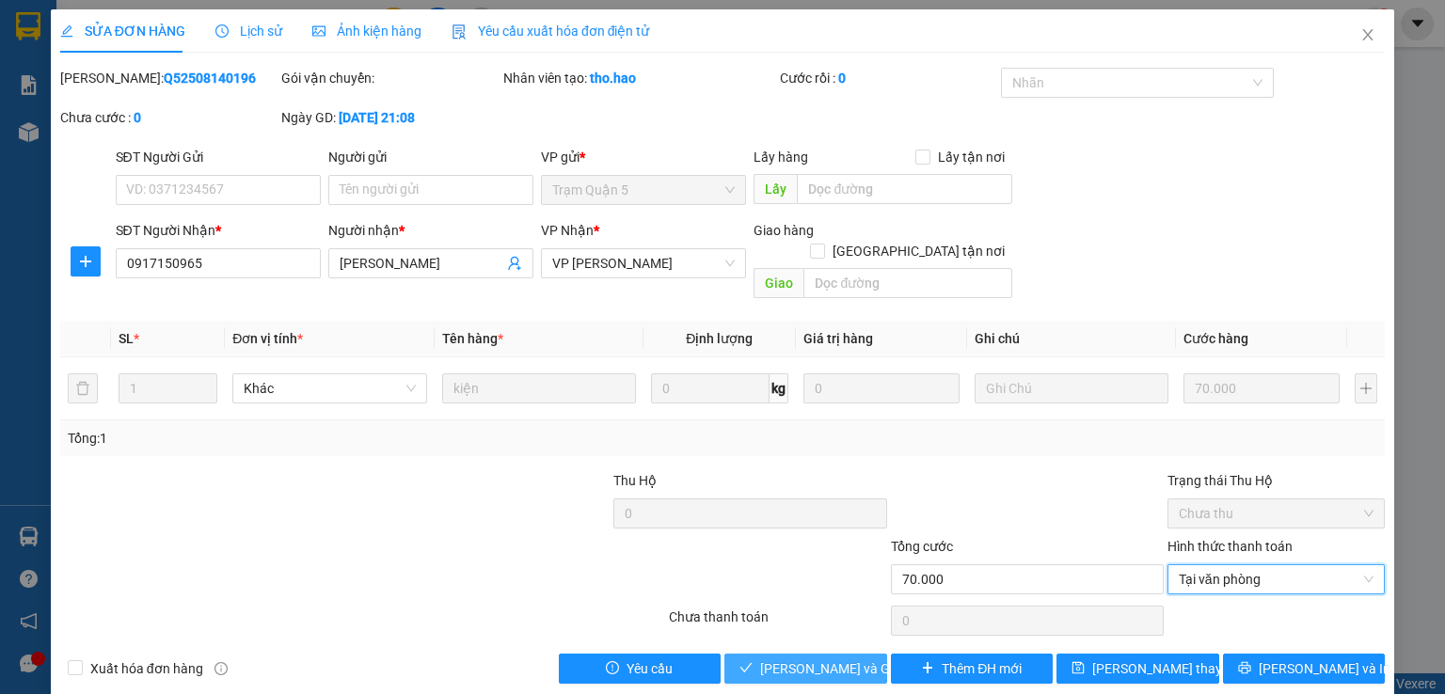
click at [821, 659] on span "[PERSON_NAME] và Giao hàng" at bounding box center [850, 669] width 181 height 21
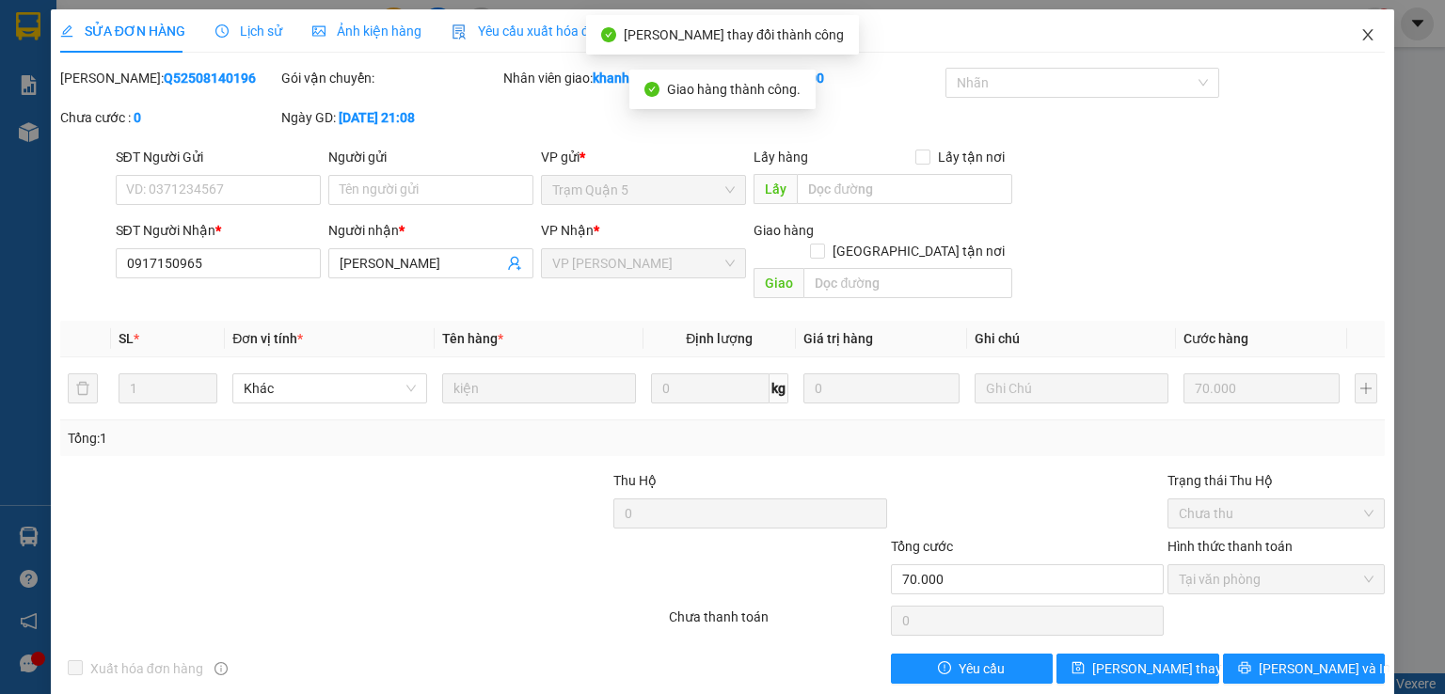
click at [1361, 42] on icon "close" at bounding box center [1368, 34] width 15 height 15
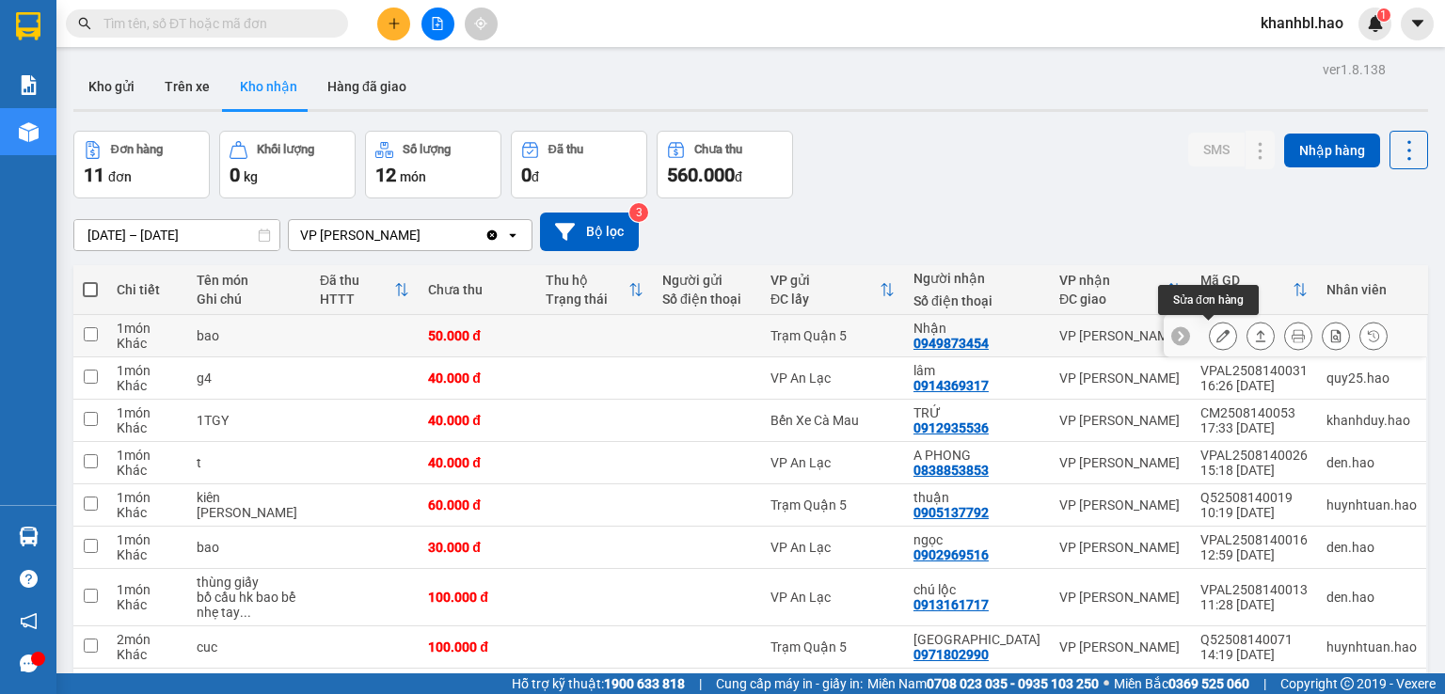
click at [1217, 333] on icon at bounding box center [1223, 335] width 13 height 13
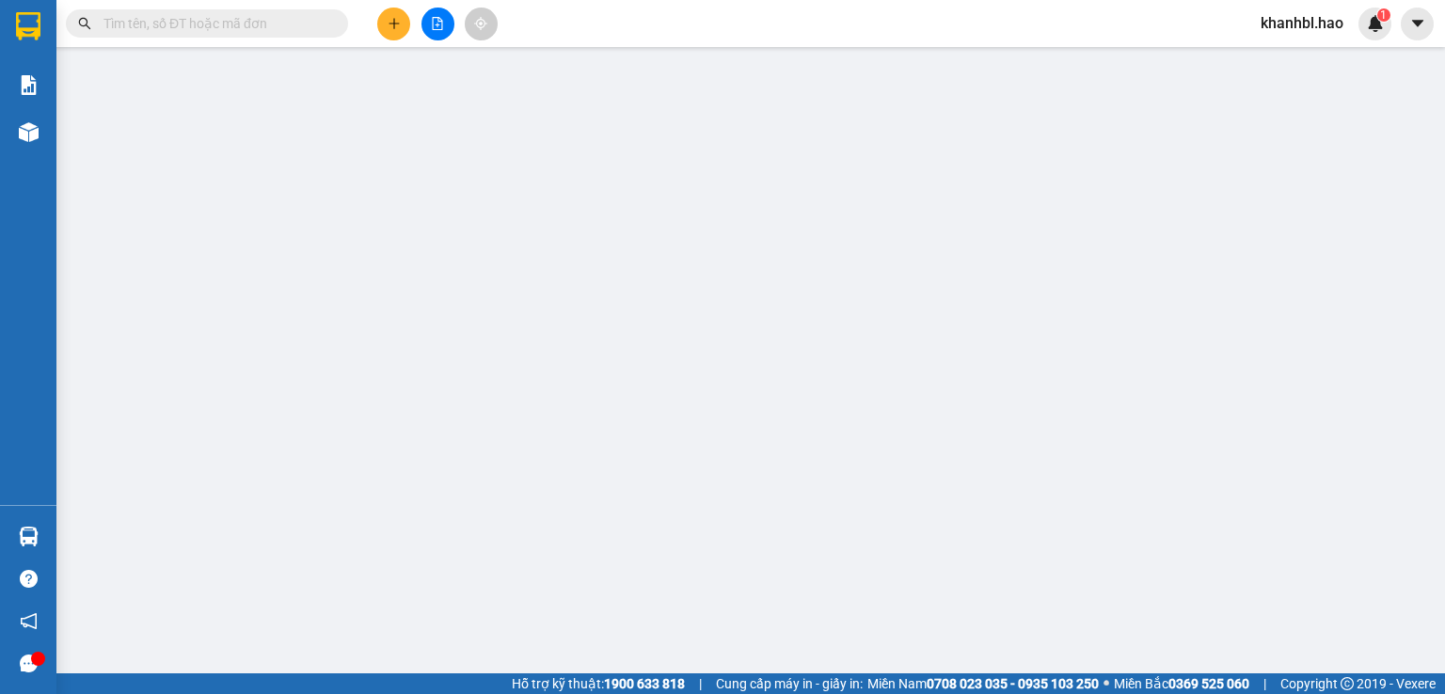
type input "0949873454"
type input "Nhận"
type input "50.000"
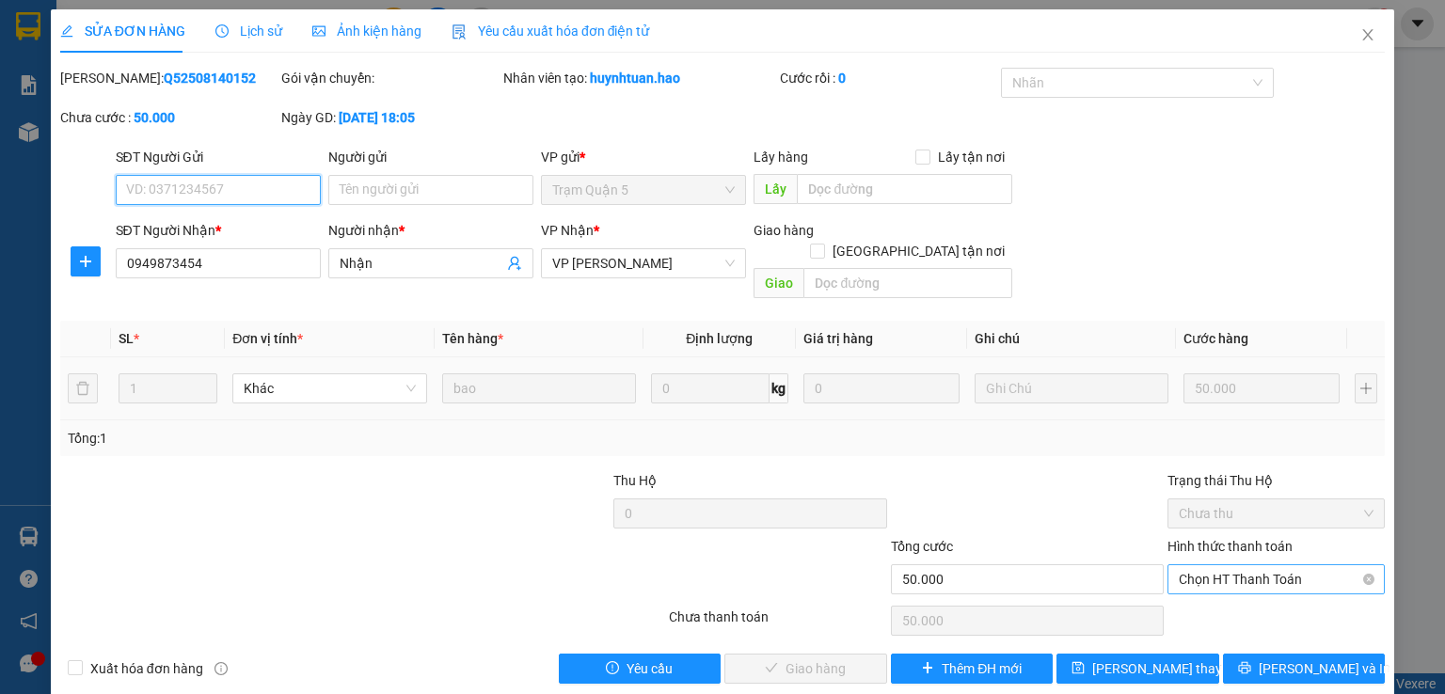
click at [1253, 566] on span "Chọn HT Thanh Toán" at bounding box center [1276, 580] width 195 height 28
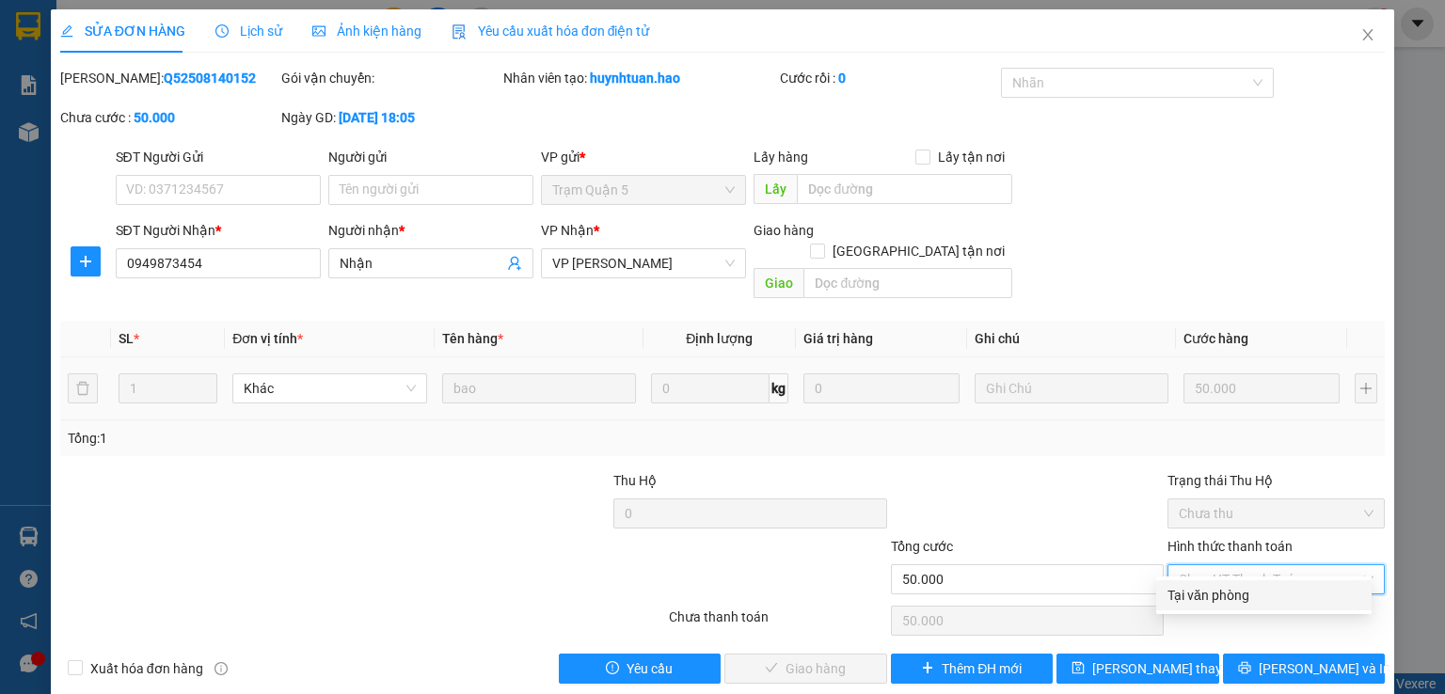
drag, startPoint x: 1240, startPoint y: 595, endPoint x: 1224, endPoint y: 597, distance: 16.1
click at [1239, 596] on div "Tại văn phòng" at bounding box center [1264, 595] width 193 height 21
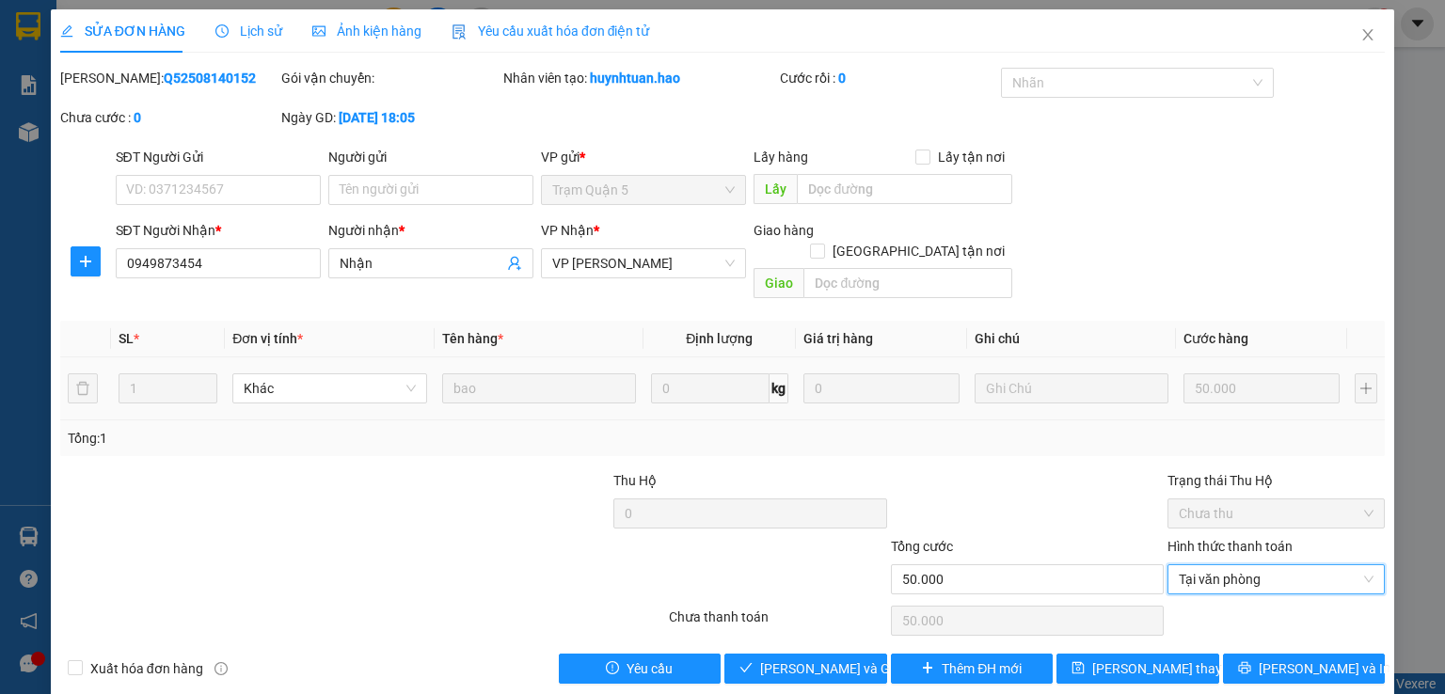
type input "0"
click at [783, 659] on span "[PERSON_NAME] và Giao hàng" at bounding box center [850, 669] width 181 height 21
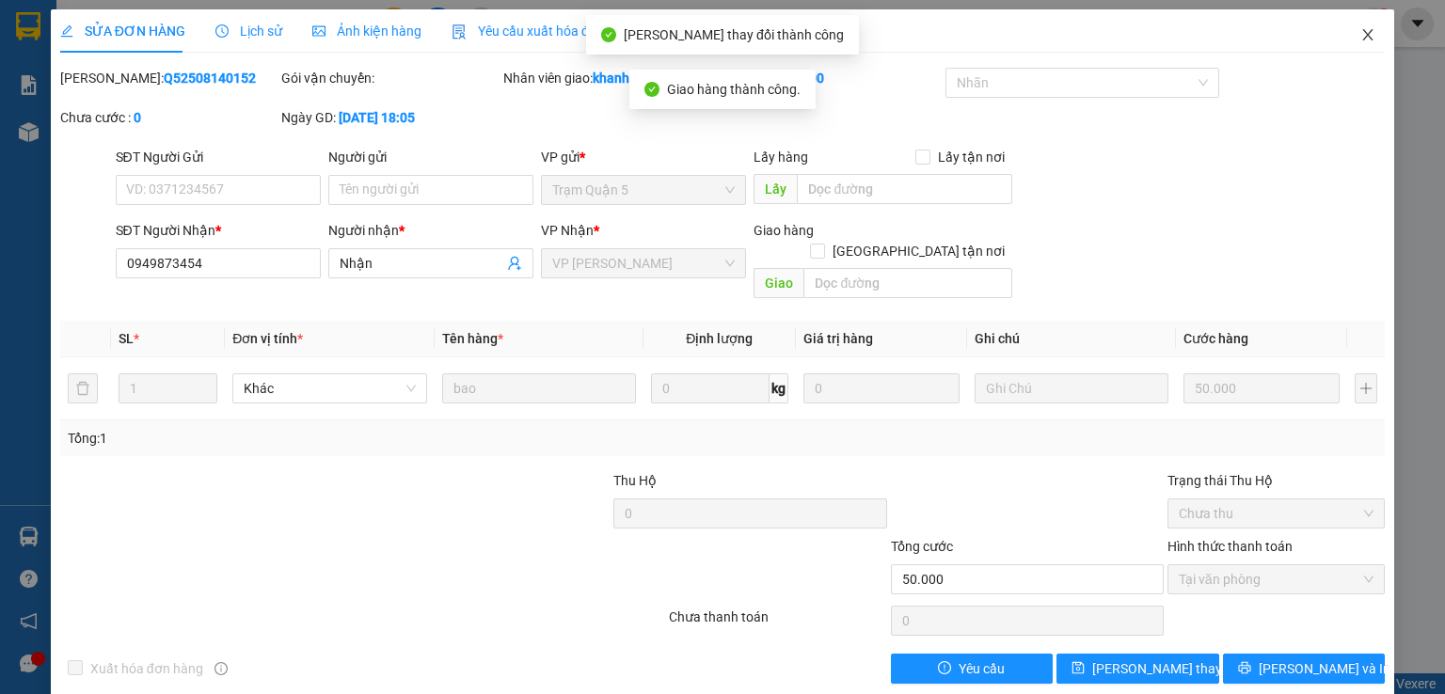
click at [1361, 40] on icon "close" at bounding box center [1368, 34] width 15 height 15
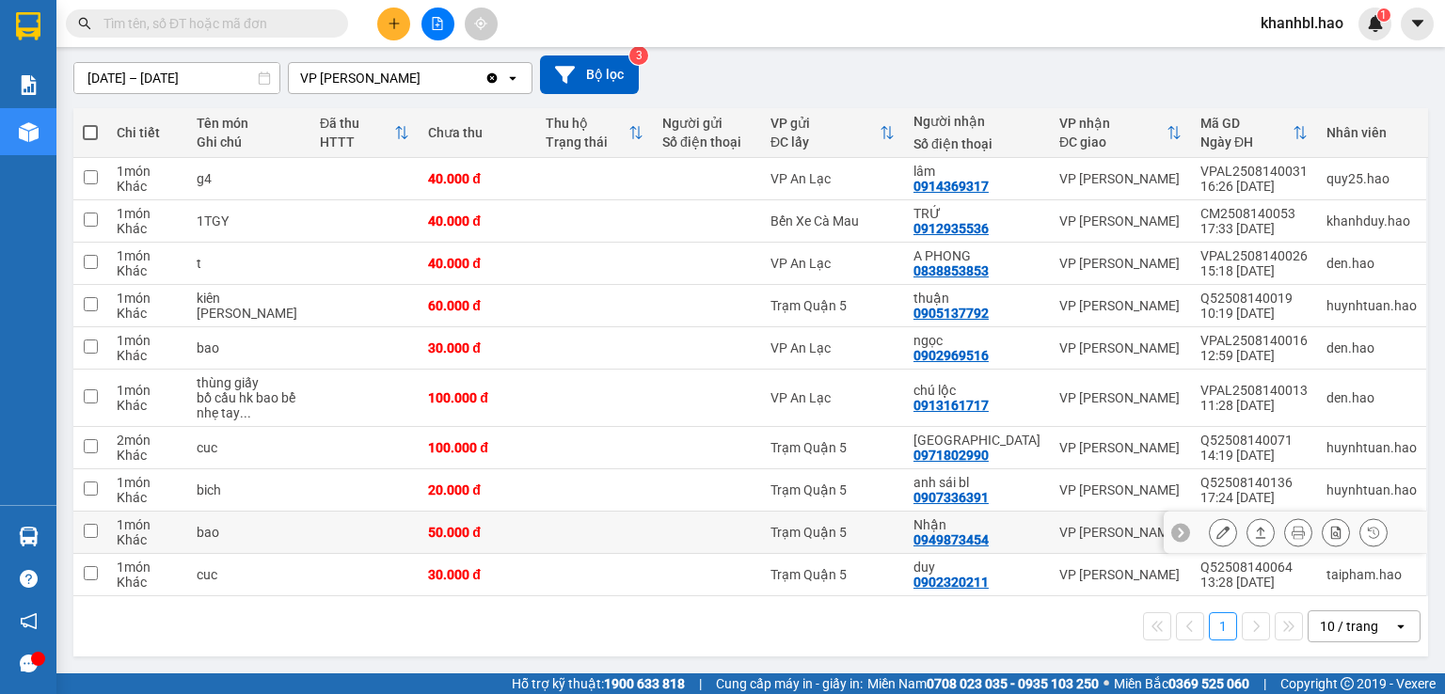
scroll to position [75, 0]
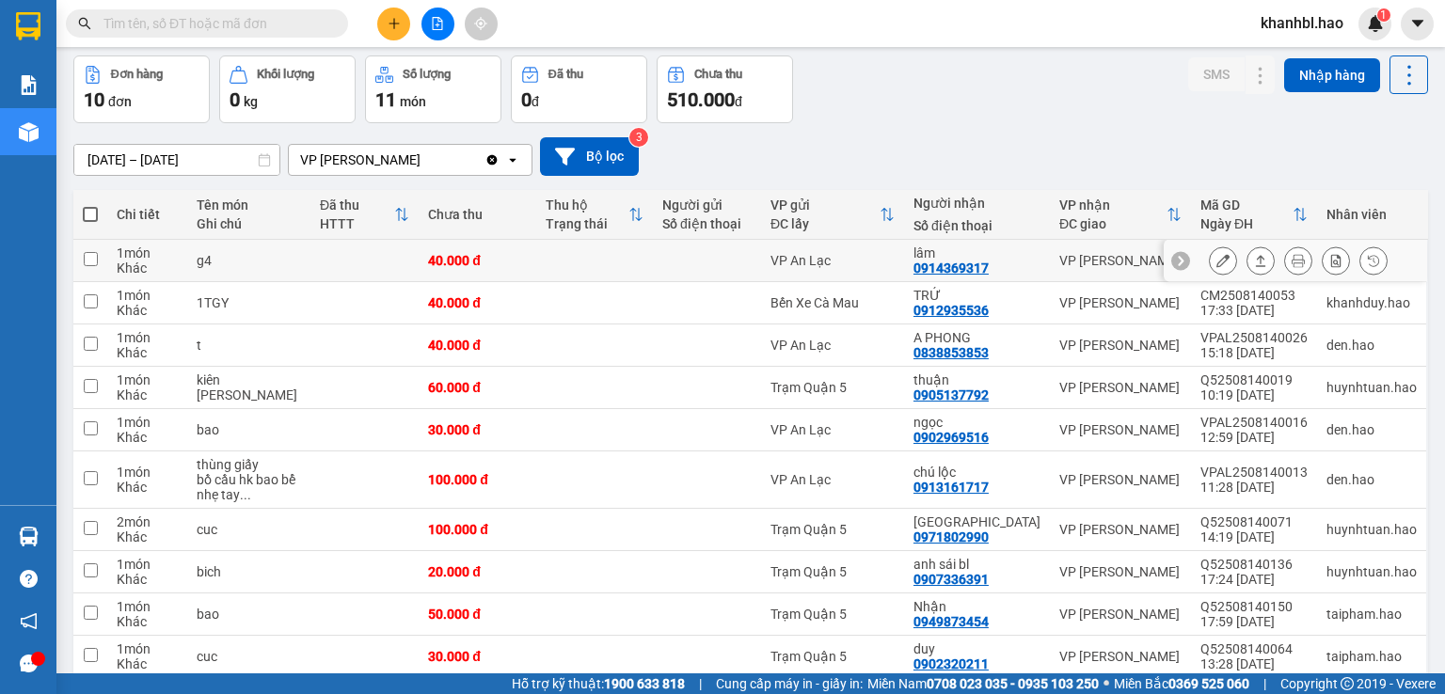
click at [1210, 264] on button at bounding box center [1223, 261] width 26 height 33
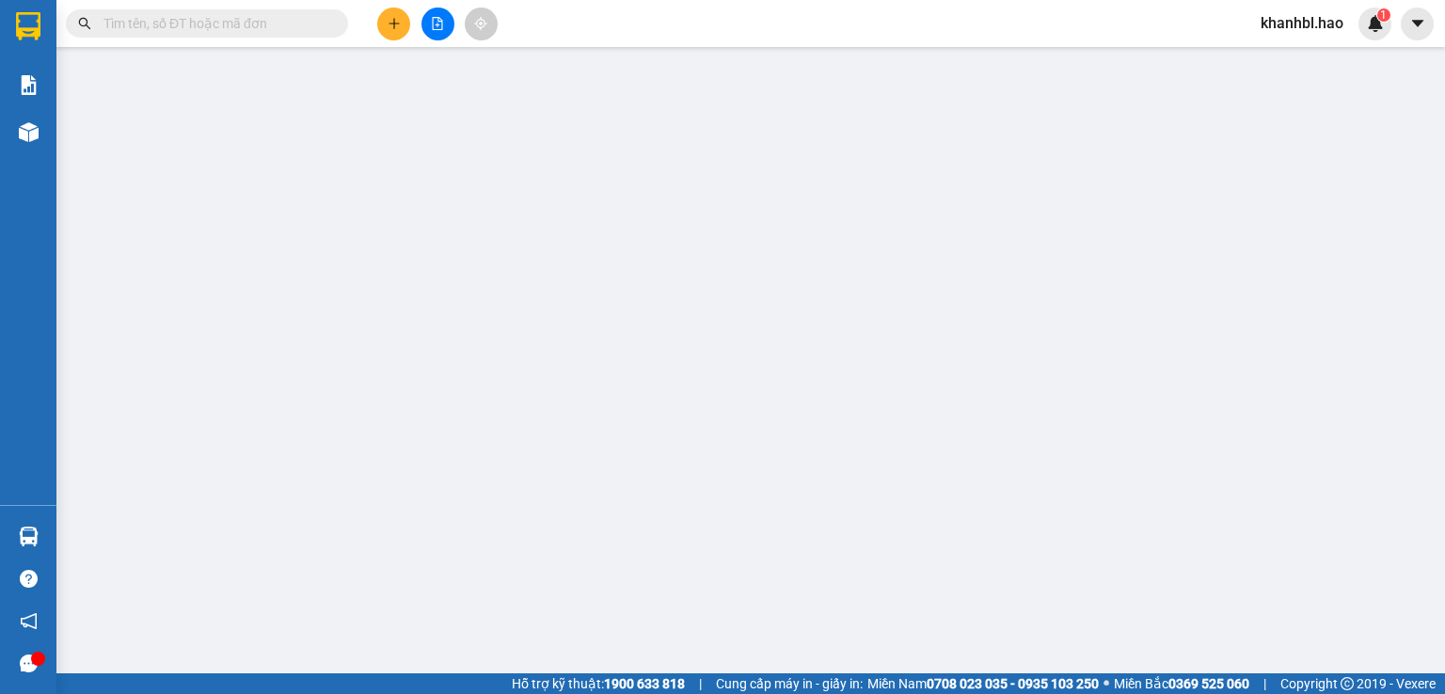
type input "0914369317"
type input "lâm"
type input "40.000"
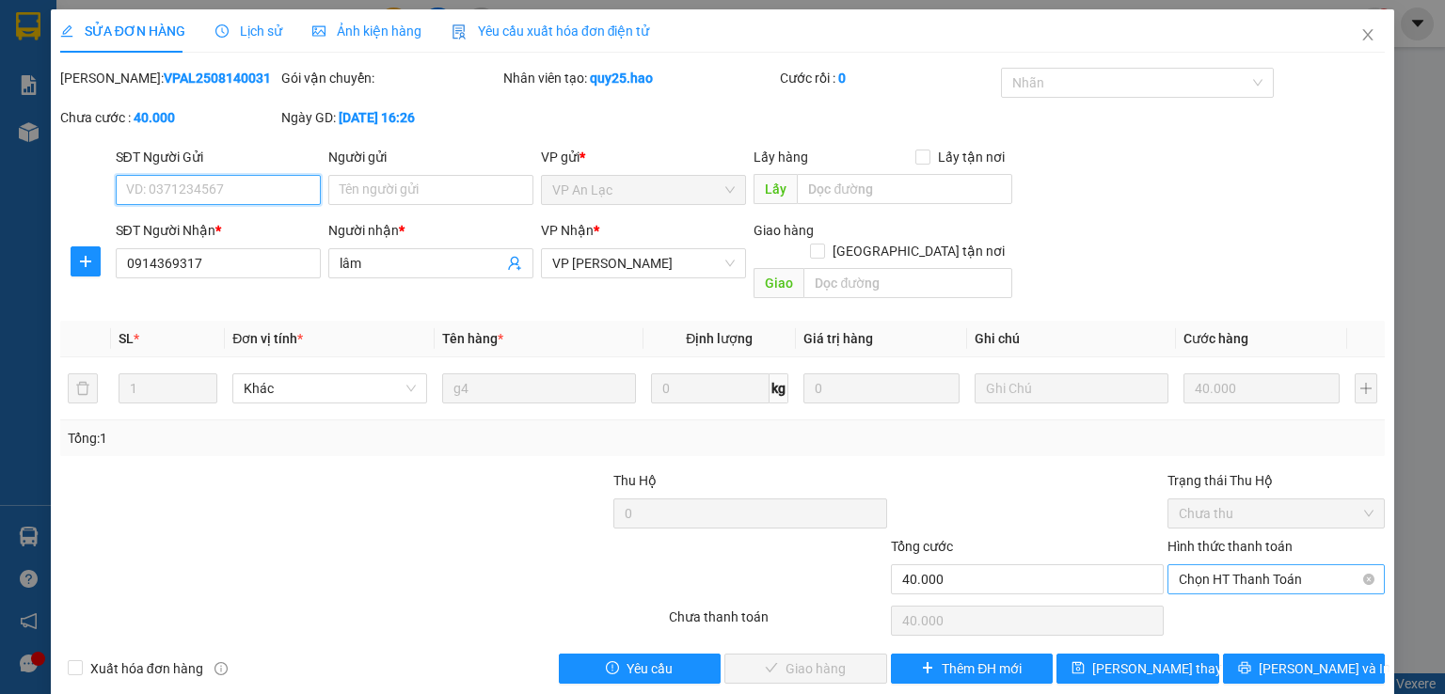
click at [1235, 566] on span "Chọn HT Thanh Toán" at bounding box center [1276, 580] width 195 height 28
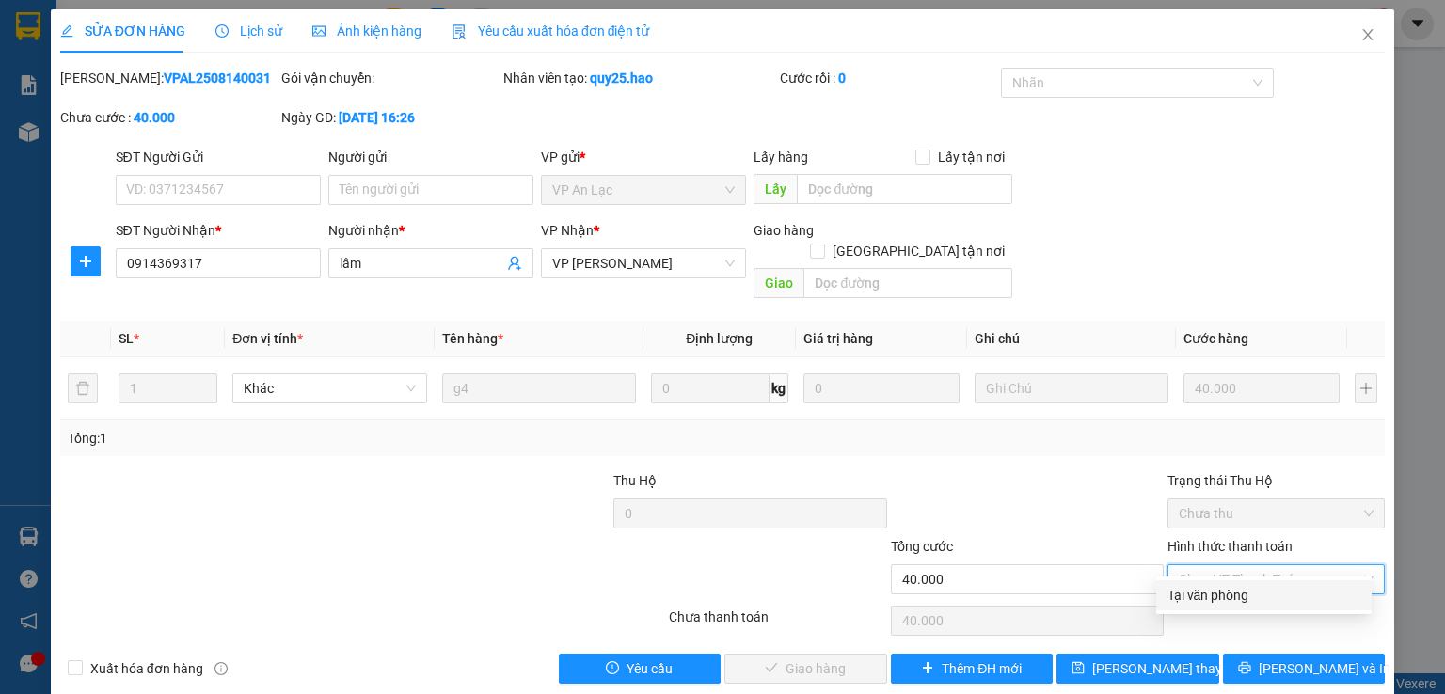
click at [1231, 591] on div "Tại văn phòng" at bounding box center [1264, 595] width 193 height 21
type input "0"
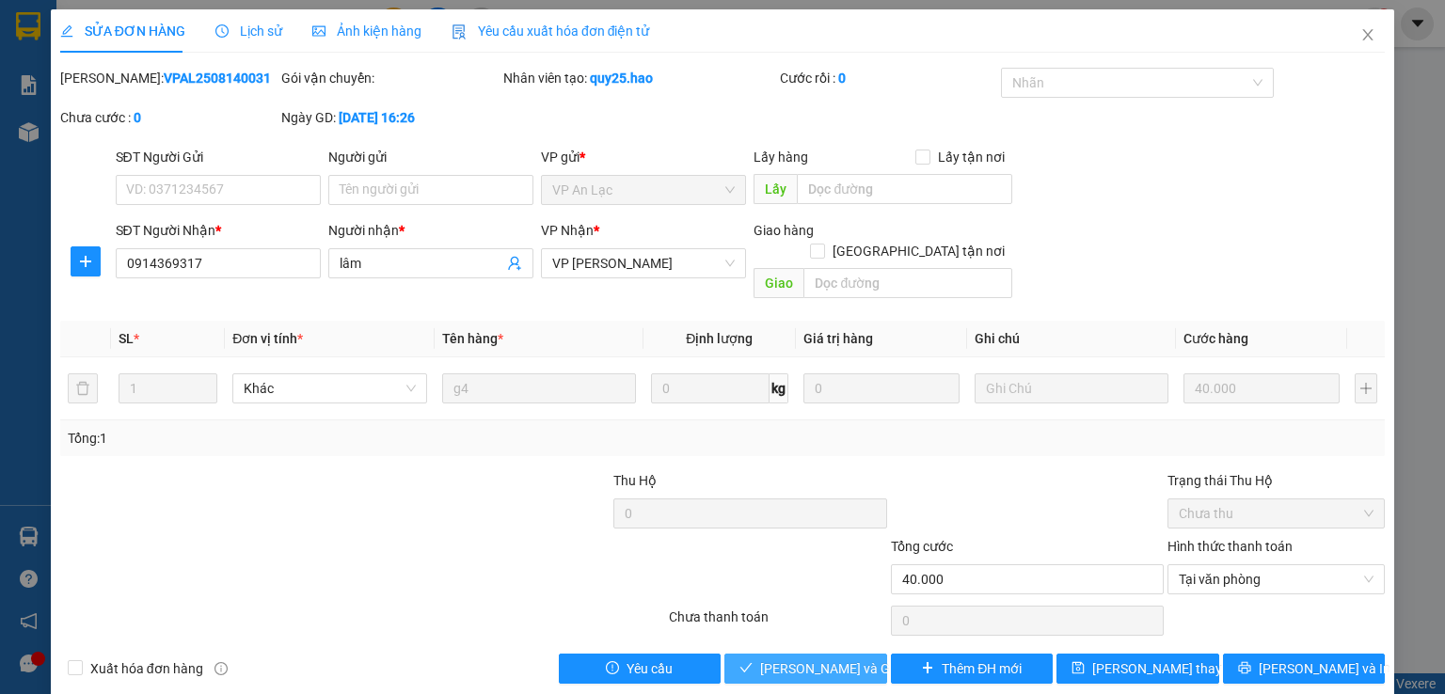
drag, startPoint x: 832, startPoint y: 637, endPoint x: 851, endPoint y: 623, distance: 23.5
click at [832, 659] on span "[PERSON_NAME] và Giao hàng" at bounding box center [850, 669] width 181 height 21
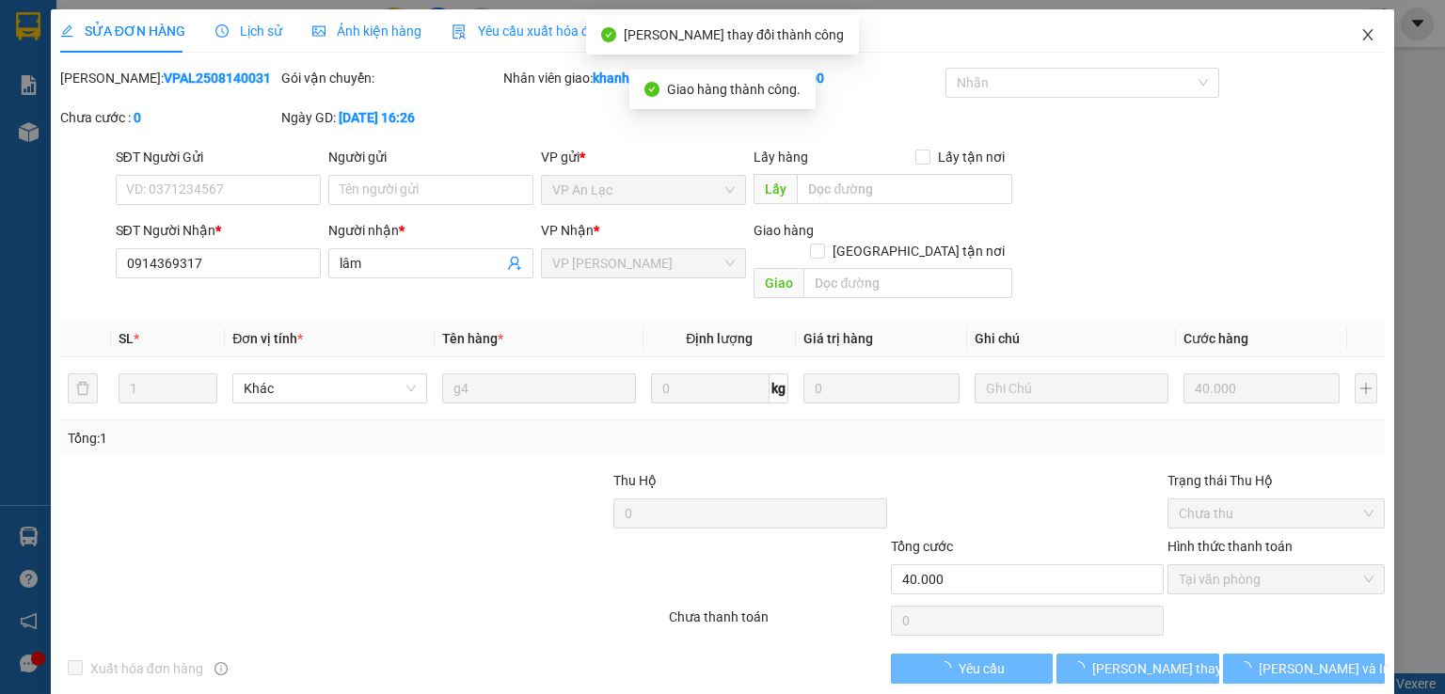
click at [1364, 39] on icon "close" at bounding box center [1369, 34] width 10 height 11
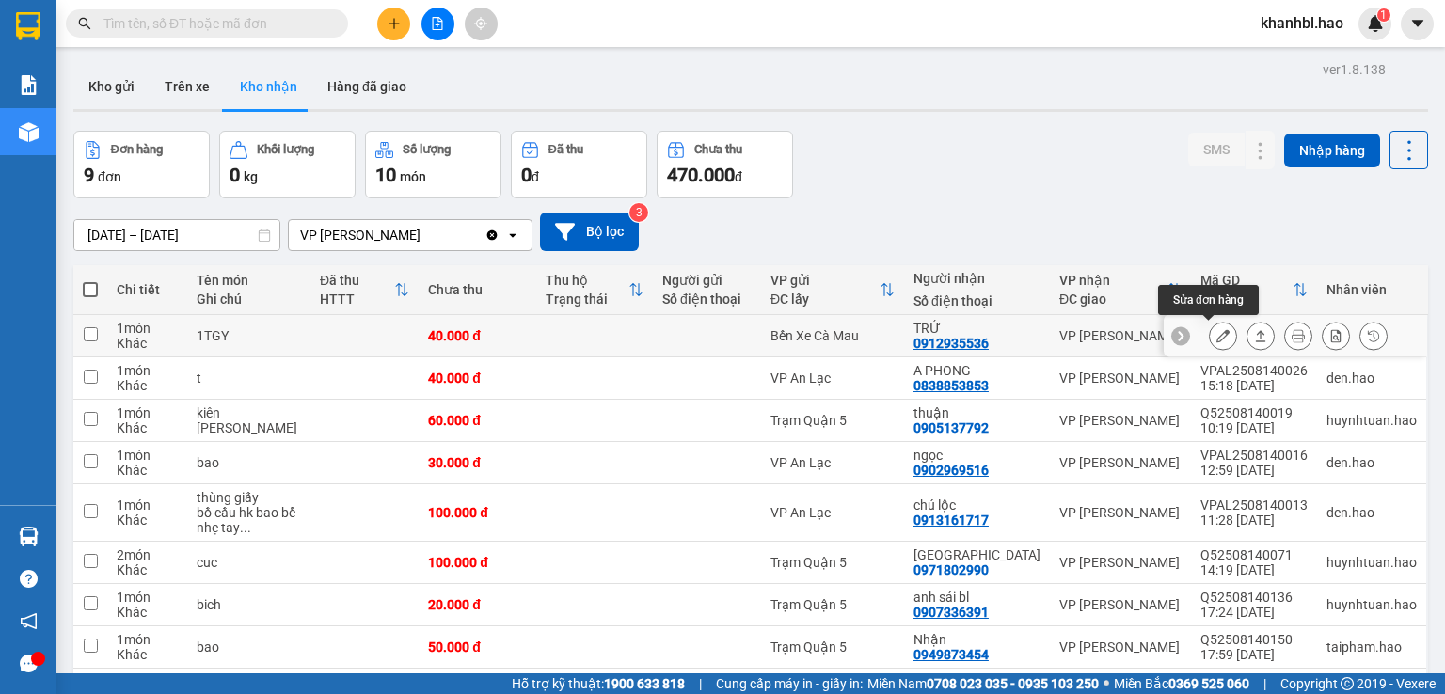
click at [1217, 336] on icon at bounding box center [1223, 335] width 13 height 13
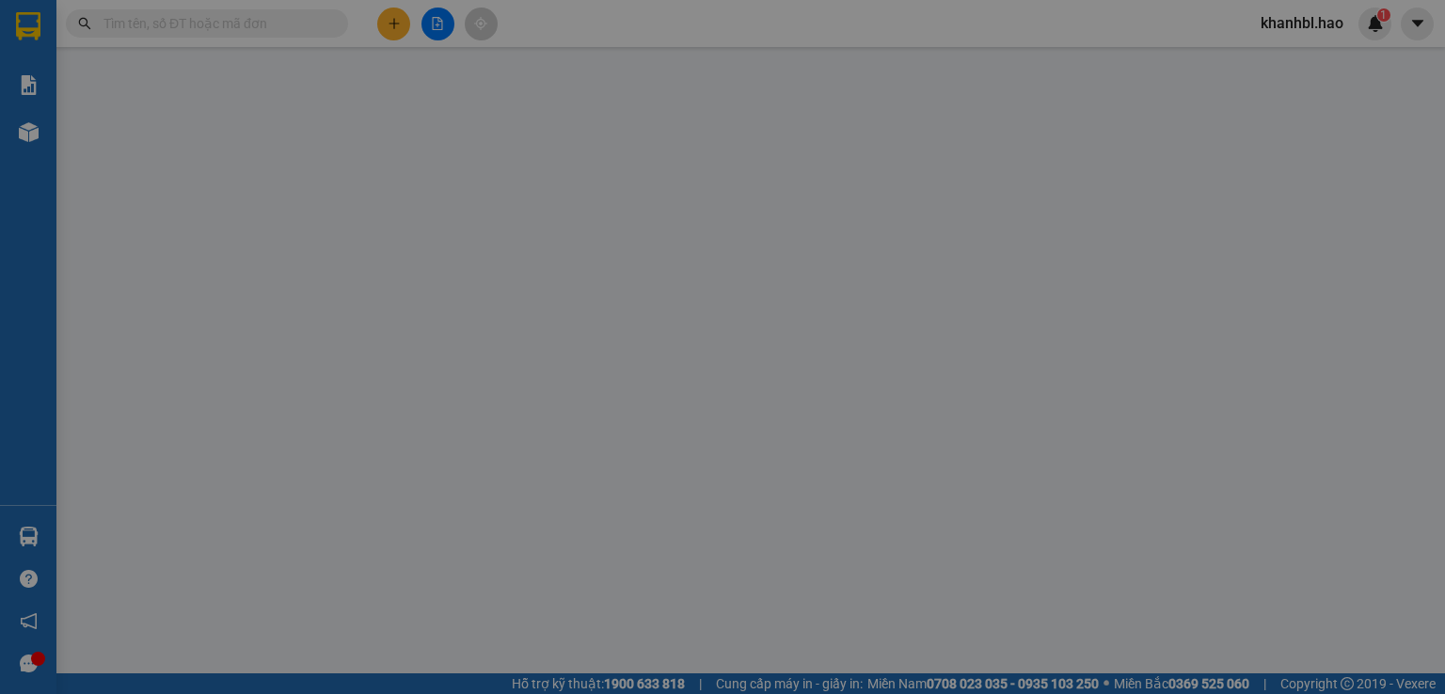
type input "0912935536"
type input "TRỨ"
type input "40.000"
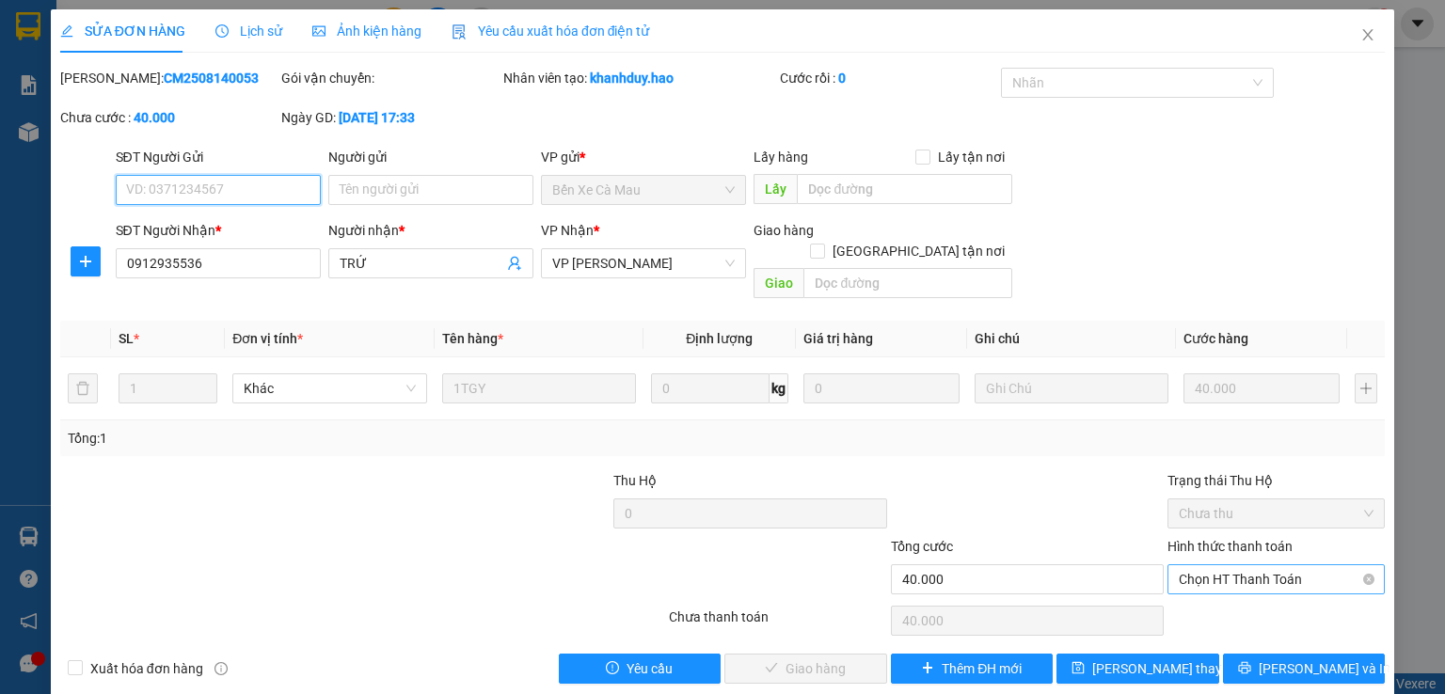
click at [1244, 566] on span "Chọn HT Thanh Toán" at bounding box center [1276, 580] width 195 height 28
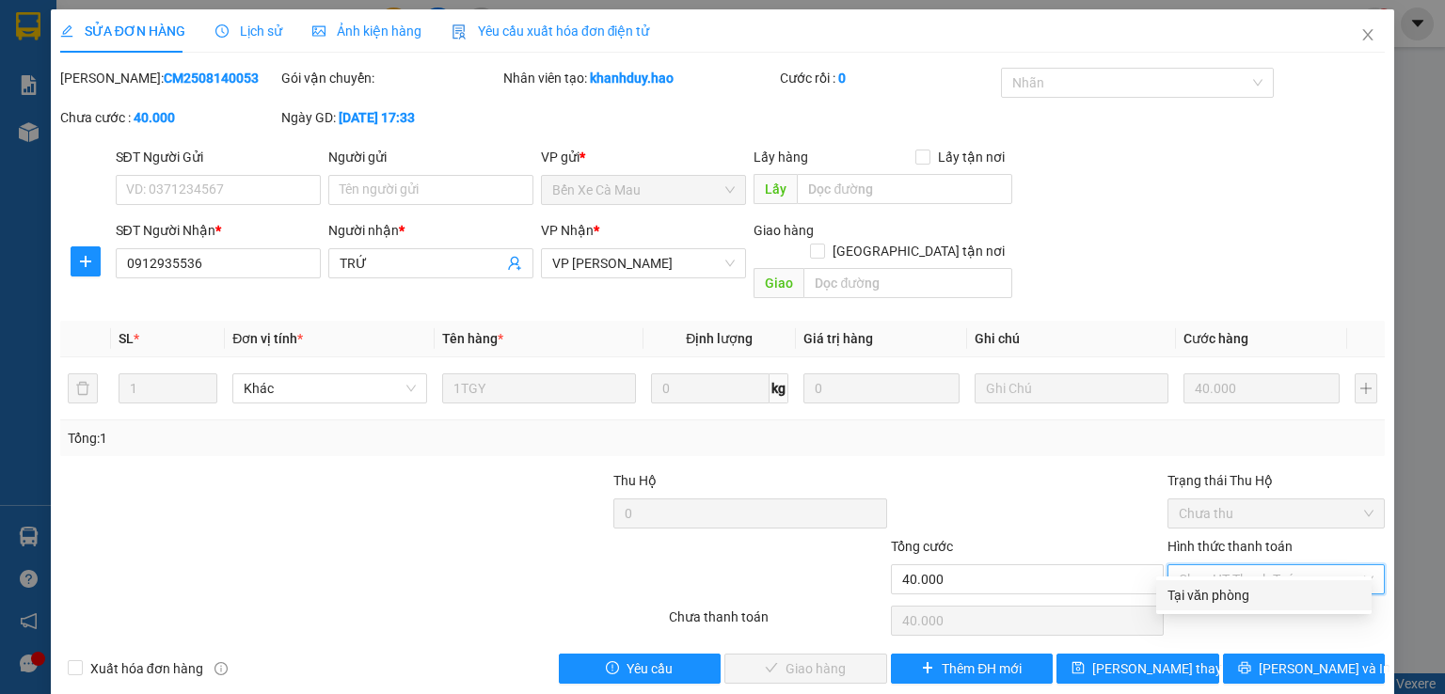
click at [1238, 594] on div "Tại văn phòng" at bounding box center [1264, 595] width 193 height 21
type input "0"
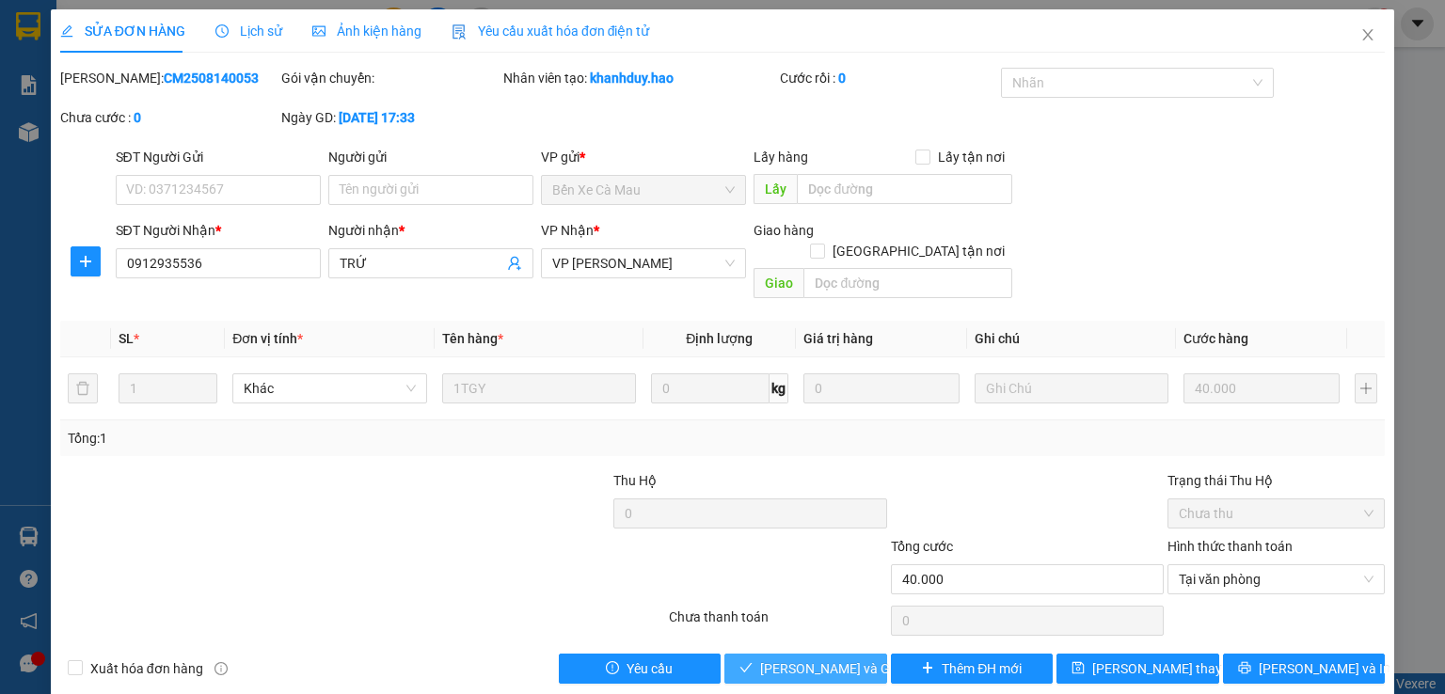
click at [824, 659] on span "[PERSON_NAME] và Giao hàng" at bounding box center [850, 669] width 181 height 21
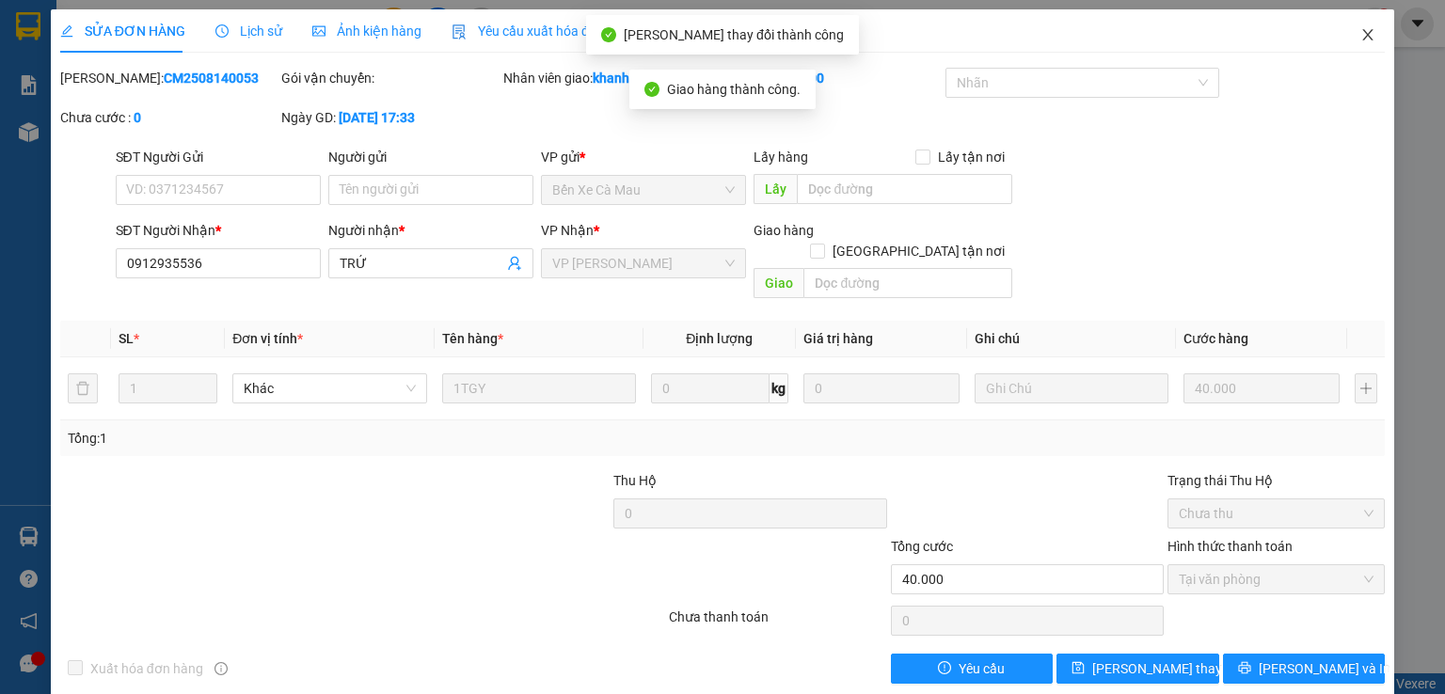
click at [1361, 37] on icon "close" at bounding box center [1368, 34] width 15 height 15
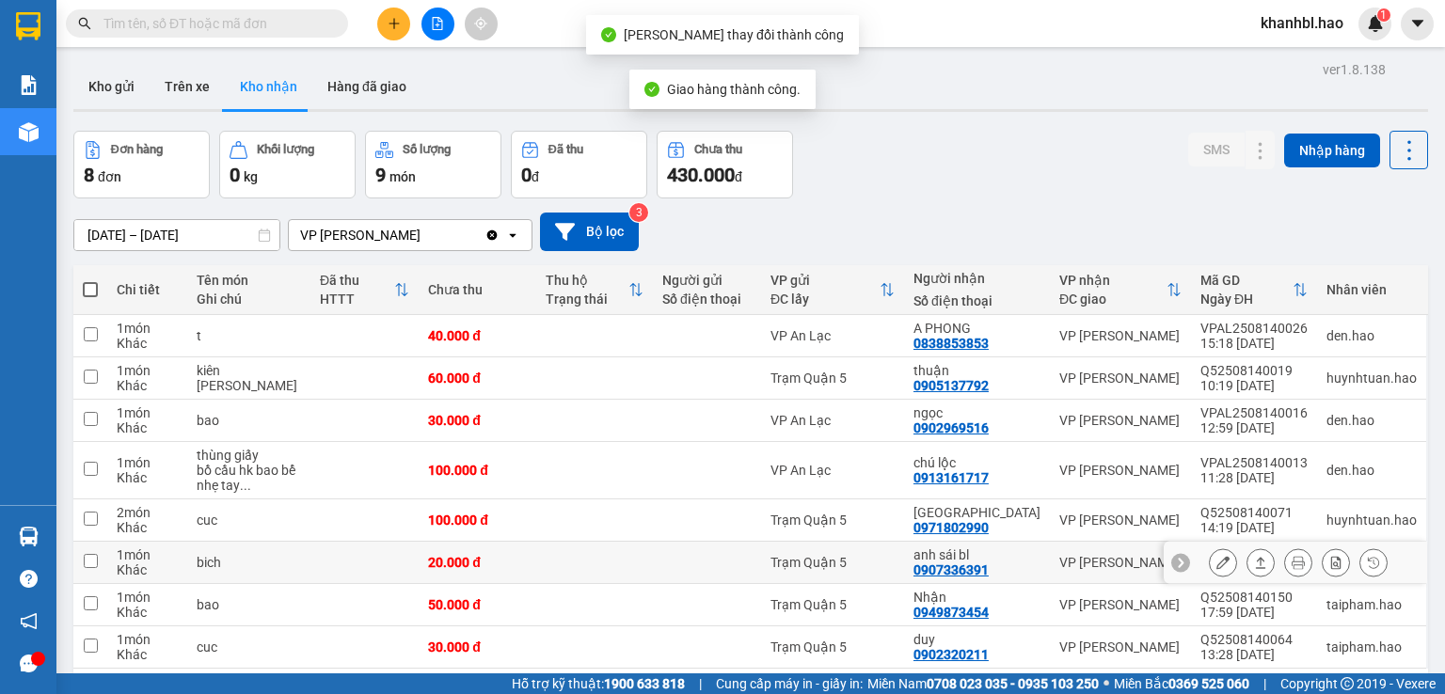
scroll to position [87, 0]
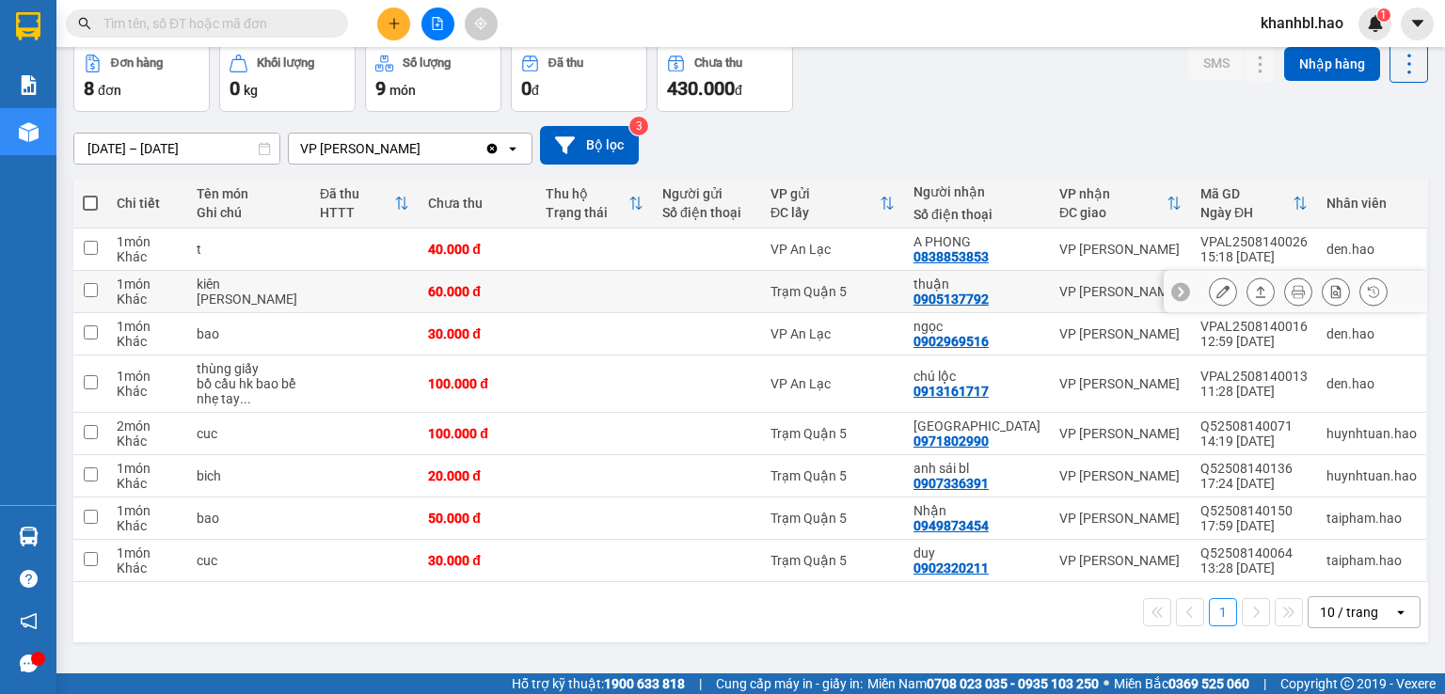
click at [1217, 296] on icon at bounding box center [1223, 291] width 13 height 13
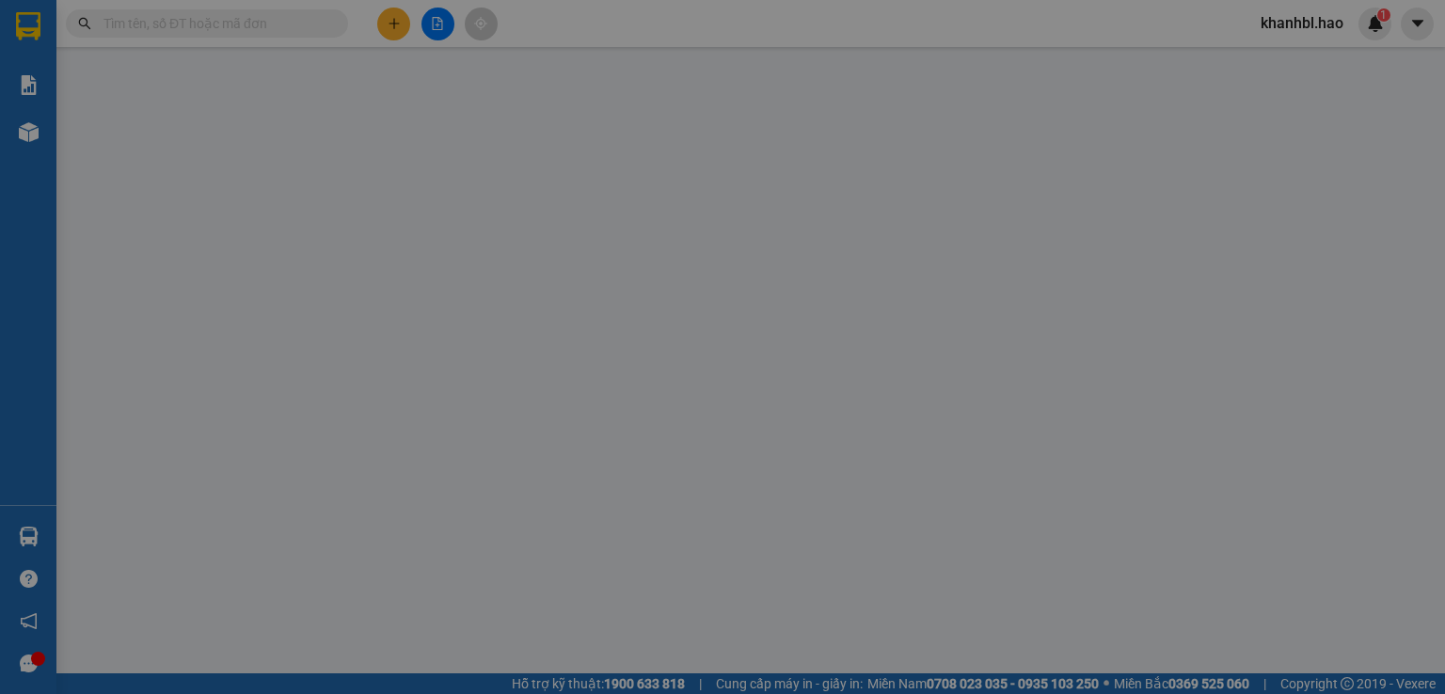
type input "0905137792"
type input "thuận"
type input "60.000"
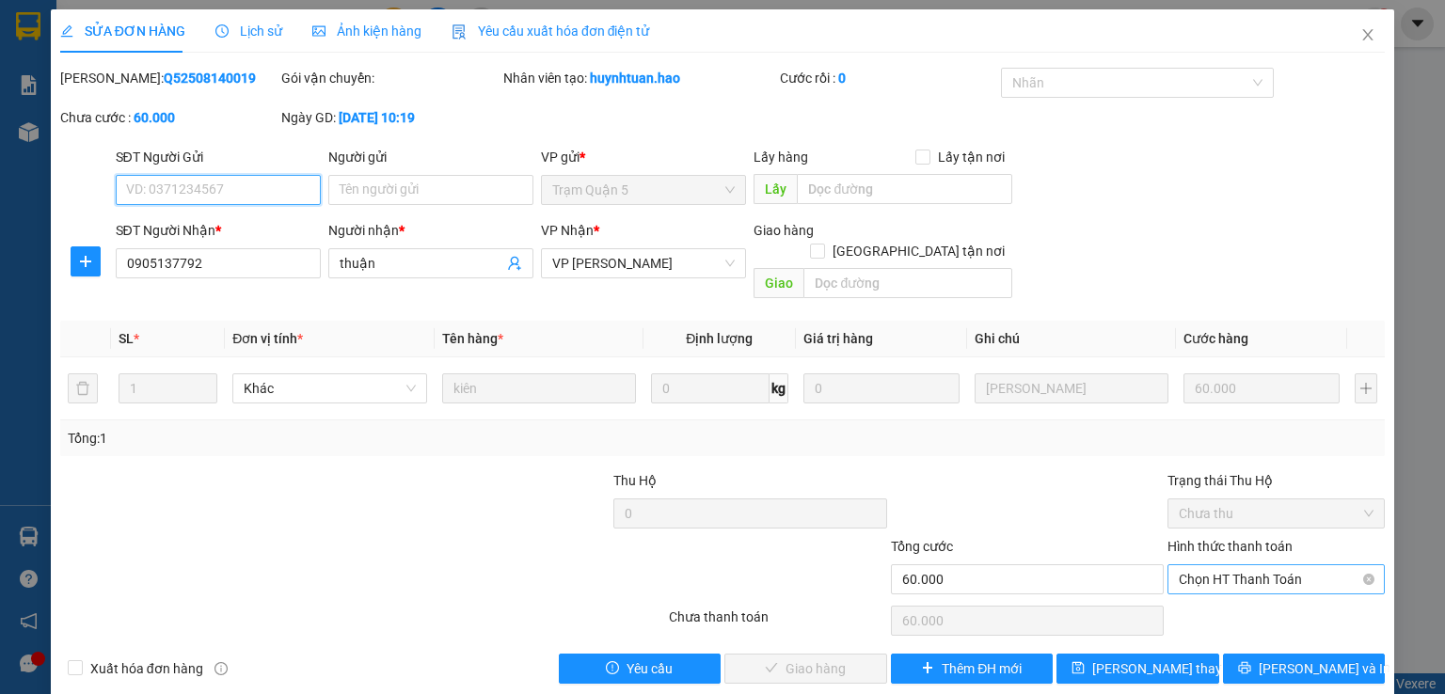
click at [1230, 566] on span "Chọn HT Thanh Toán" at bounding box center [1276, 580] width 195 height 28
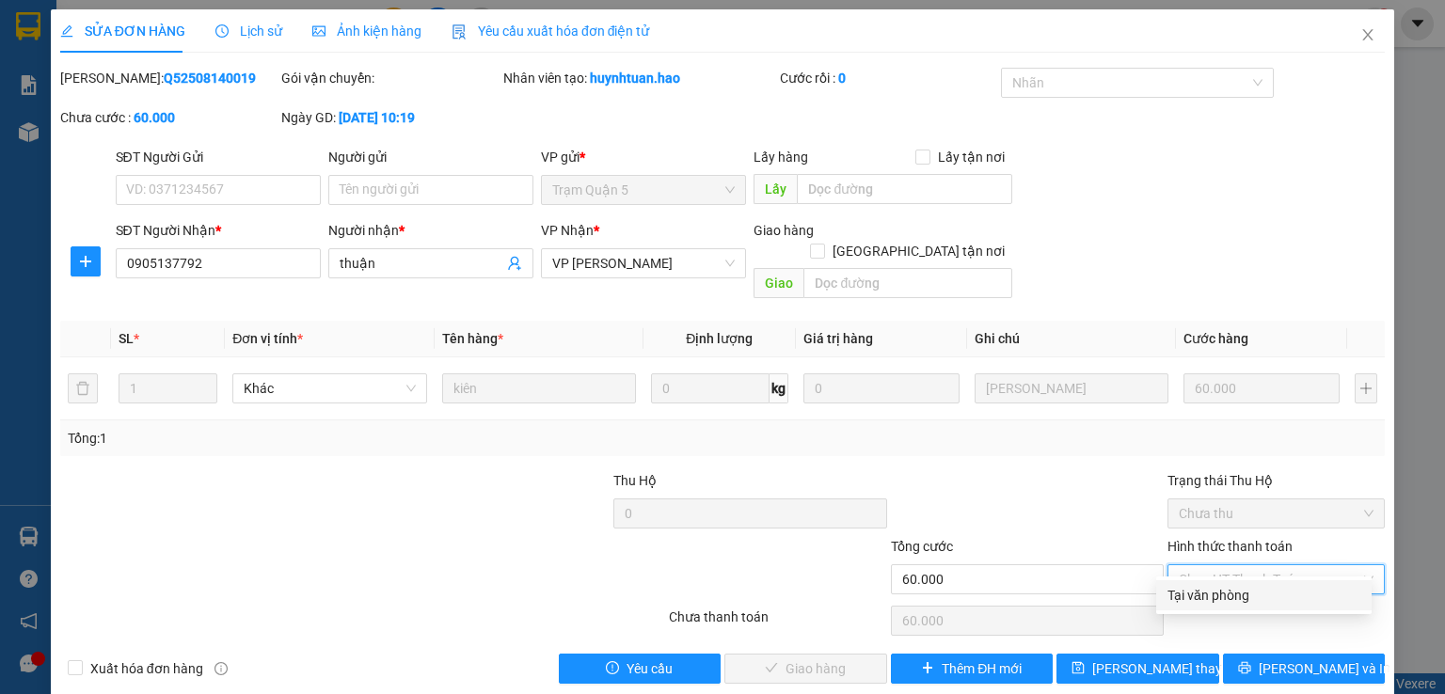
click at [1216, 585] on div "Tại văn phòng" at bounding box center [1264, 595] width 193 height 21
type input "0"
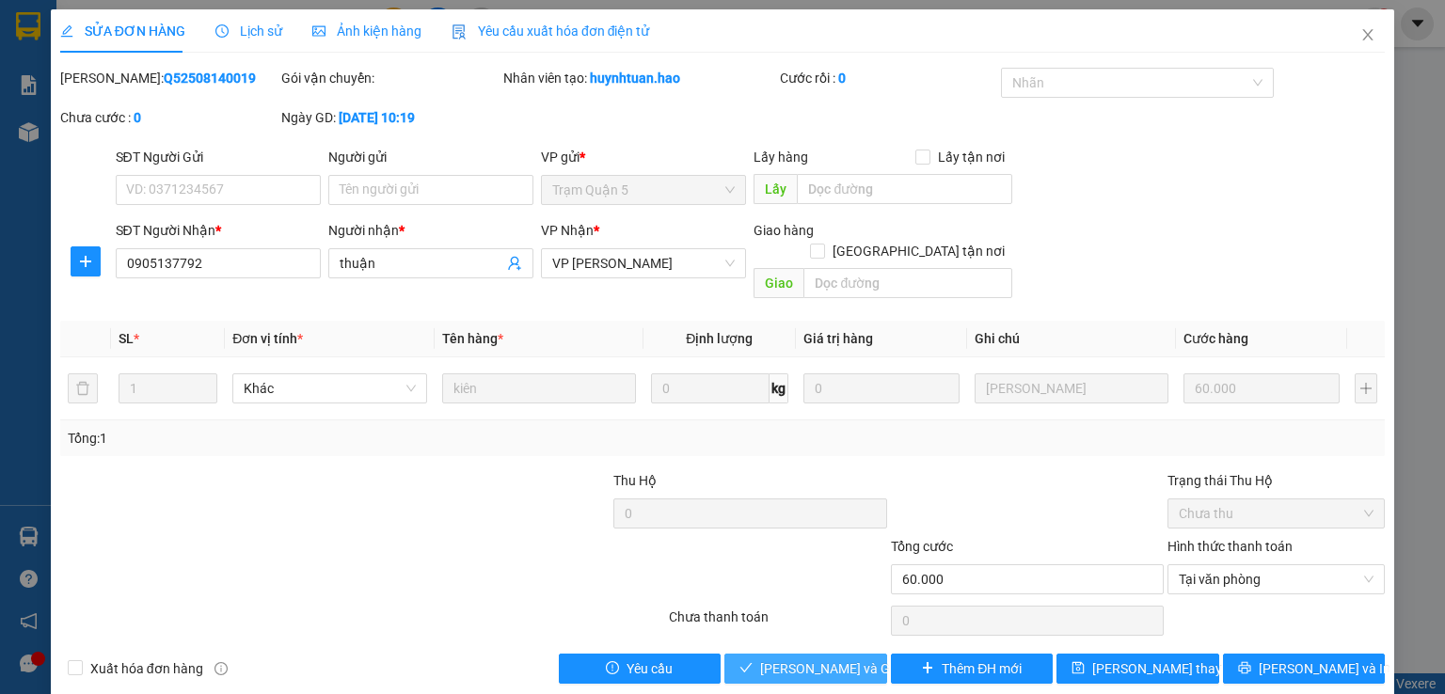
click at [819, 659] on span "[PERSON_NAME] và Giao hàng" at bounding box center [850, 669] width 181 height 21
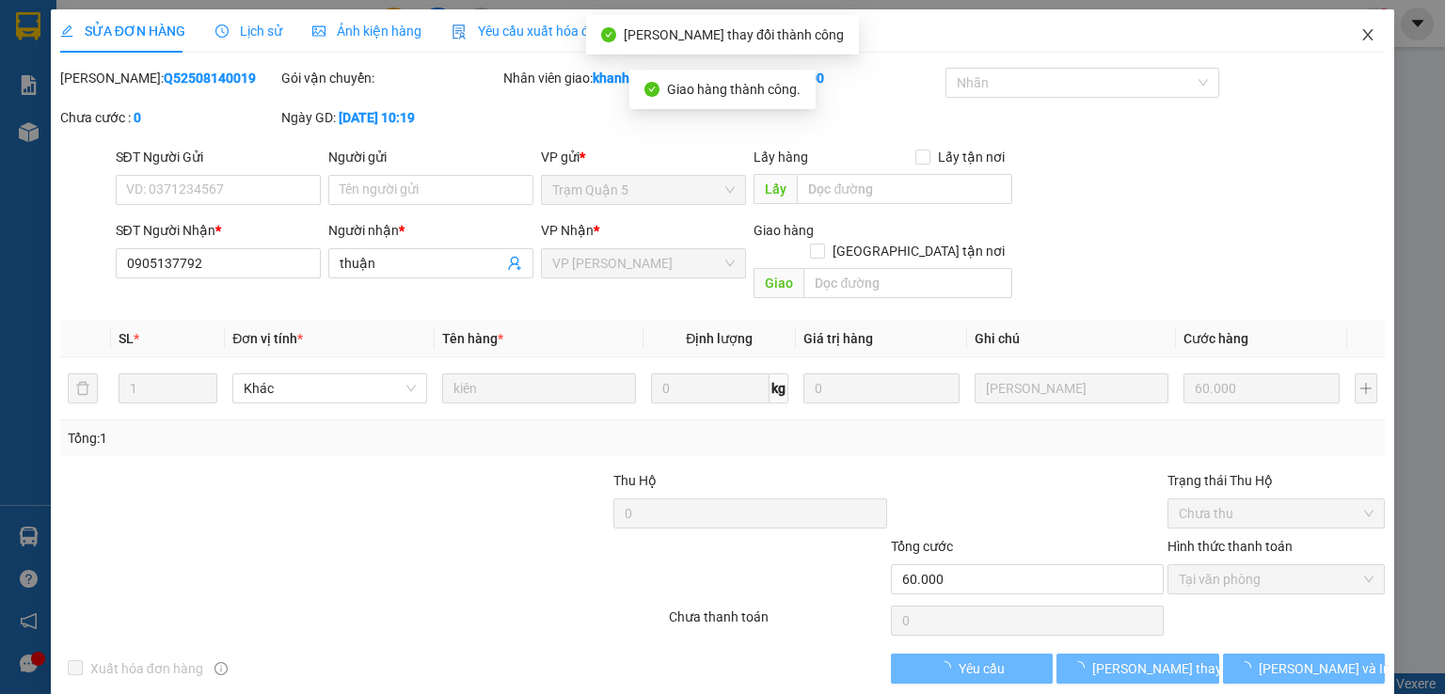
click at [1361, 41] on icon "close" at bounding box center [1368, 34] width 15 height 15
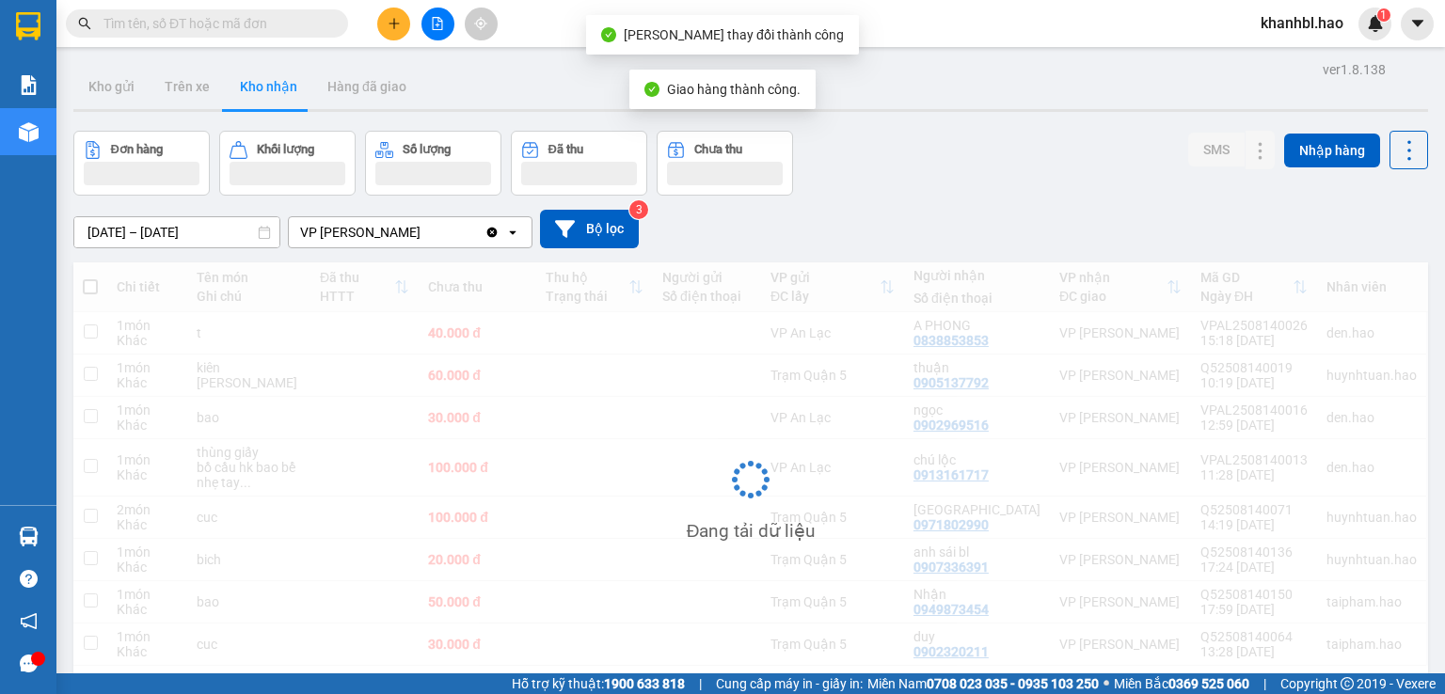
scroll to position [87, 0]
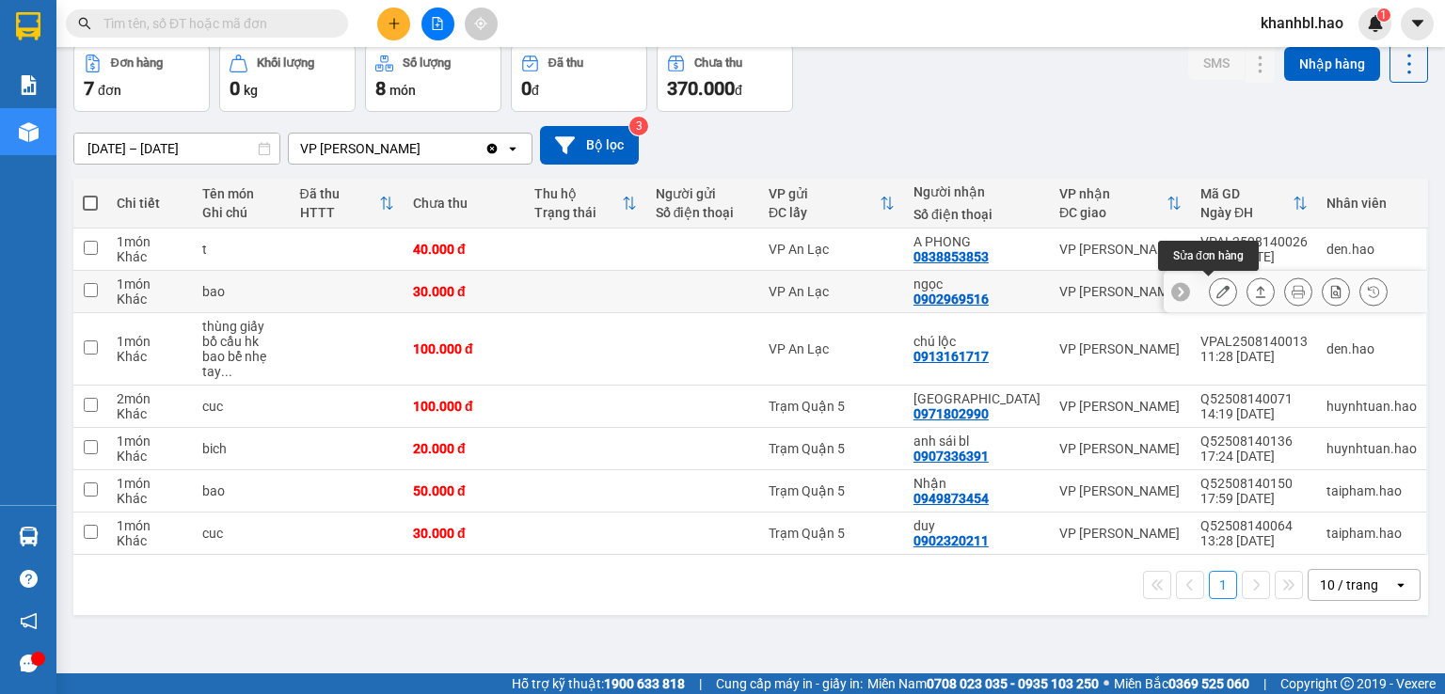
click at [1217, 292] on icon at bounding box center [1223, 291] width 13 height 13
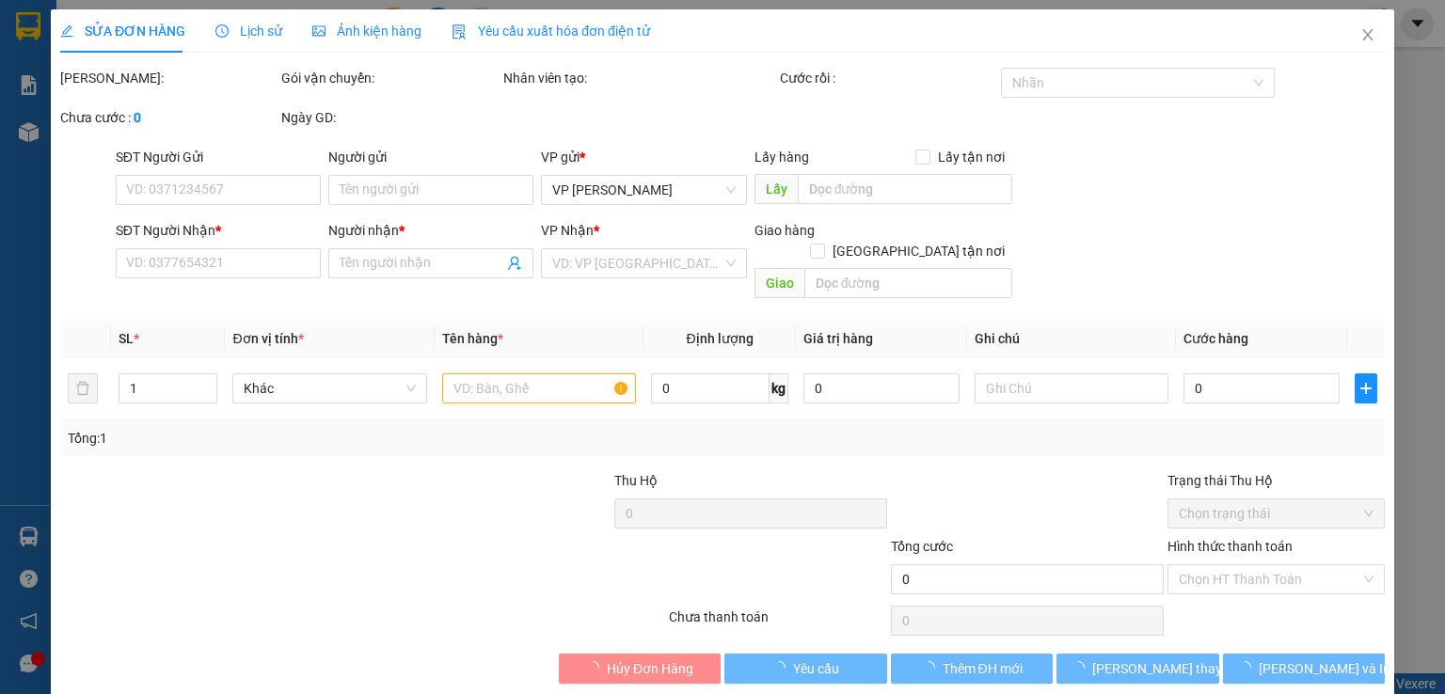
type input "0902969516"
type input "ngọc"
type input "30.000"
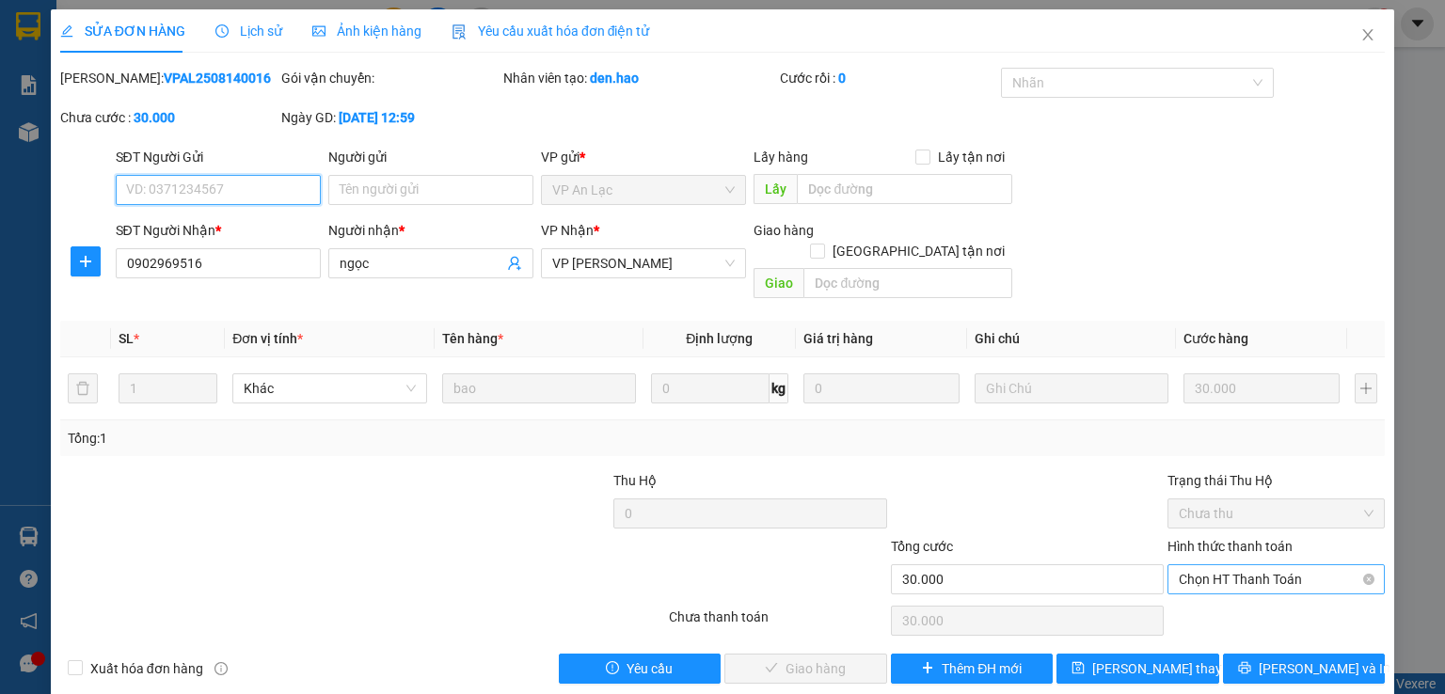
click at [1265, 566] on span "Chọn HT Thanh Toán" at bounding box center [1276, 580] width 195 height 28
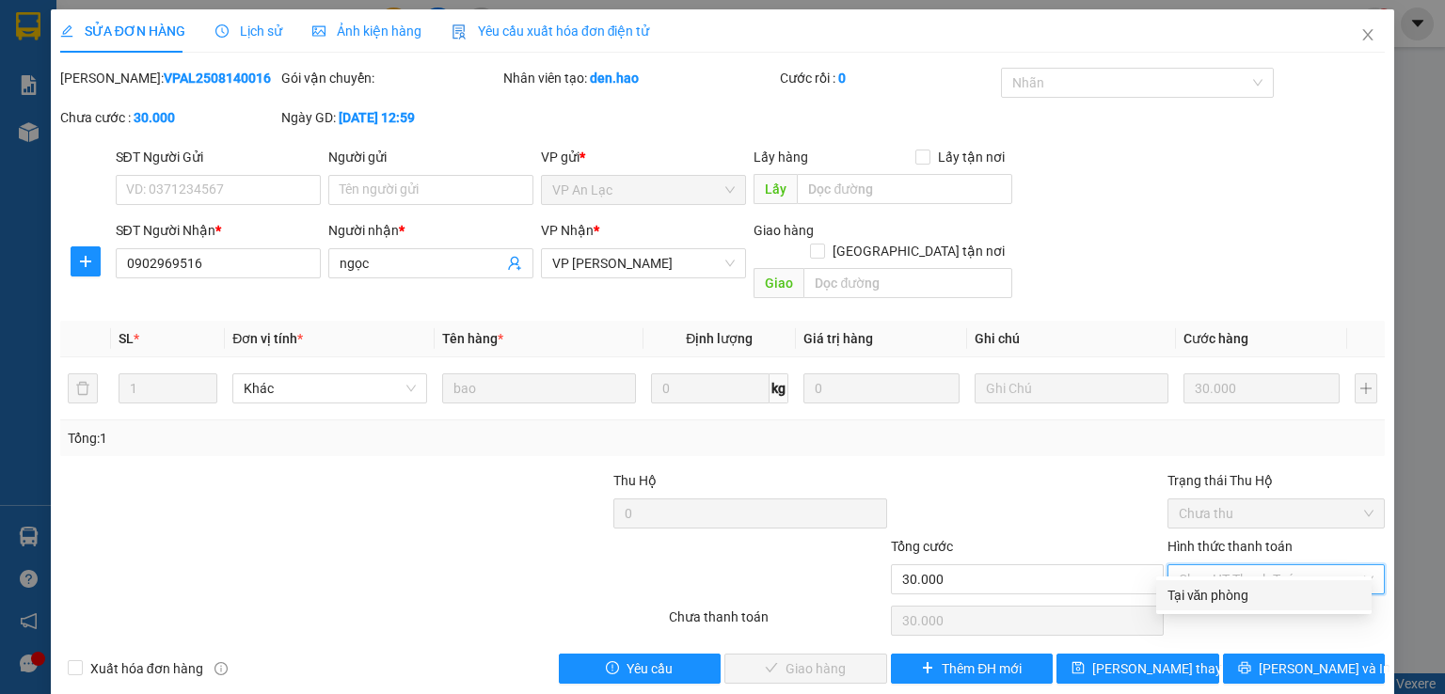
click at [1243, 593] on div "Tại văn phòng" at bounding box center [1264, 595] width 193 height 21
type input "0"
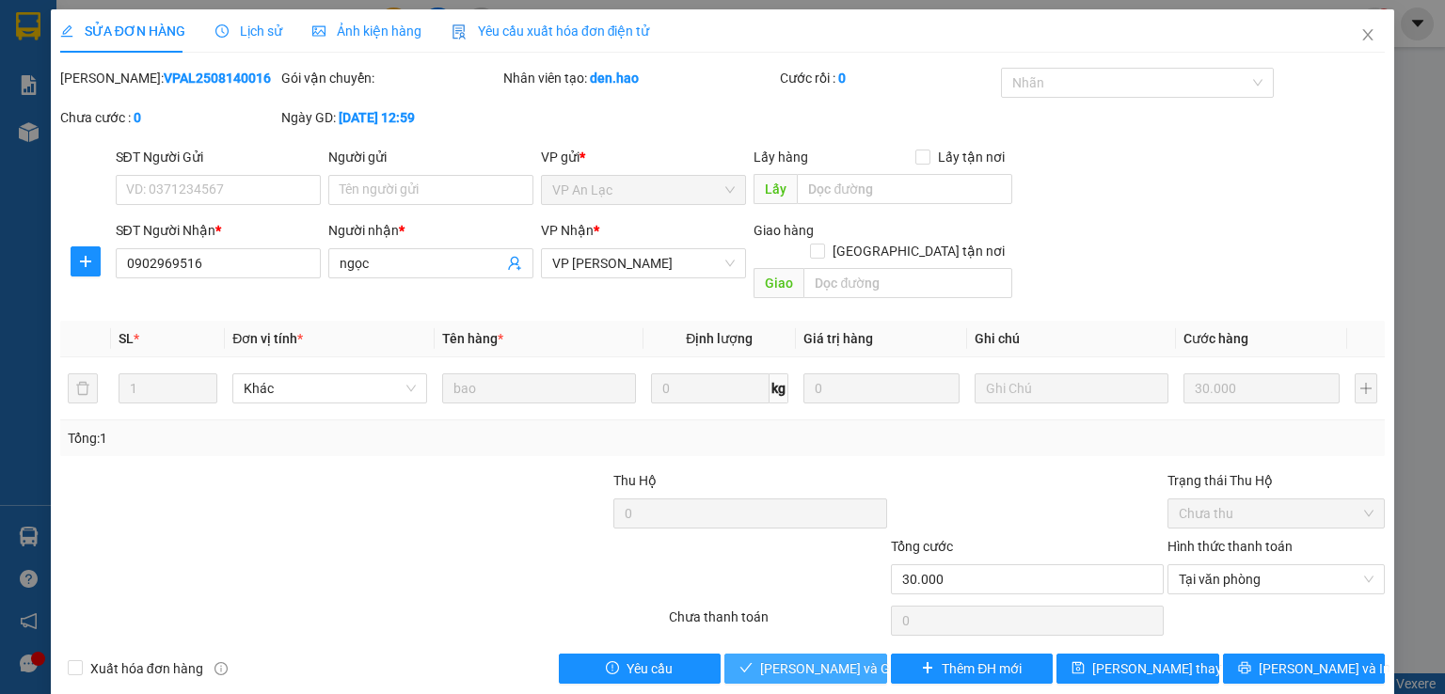
click at [786, 659] on span "[PERSON_NAME] và Giao hàng" at bounding box center [850, 669] width 181 height 21
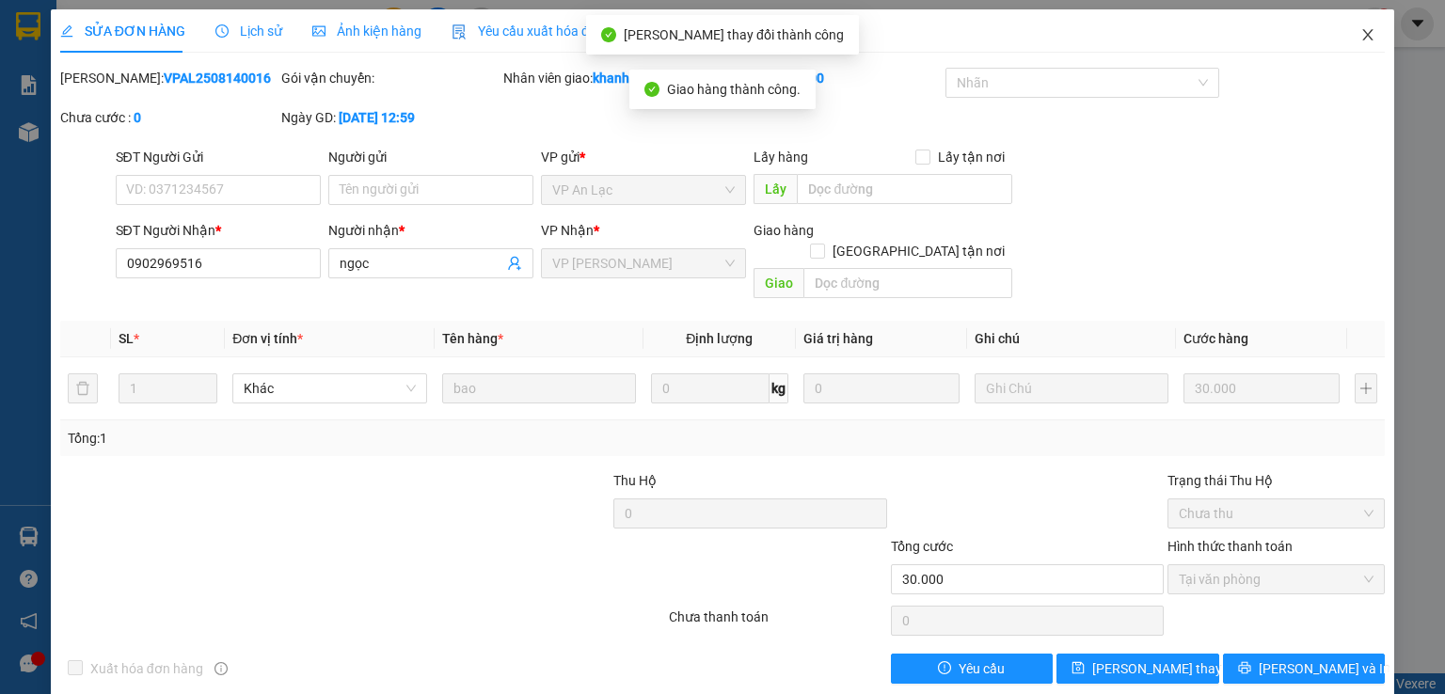
click at [1361, 40] on icon "close" at bounding box center [1368, 34] width 15 height 15
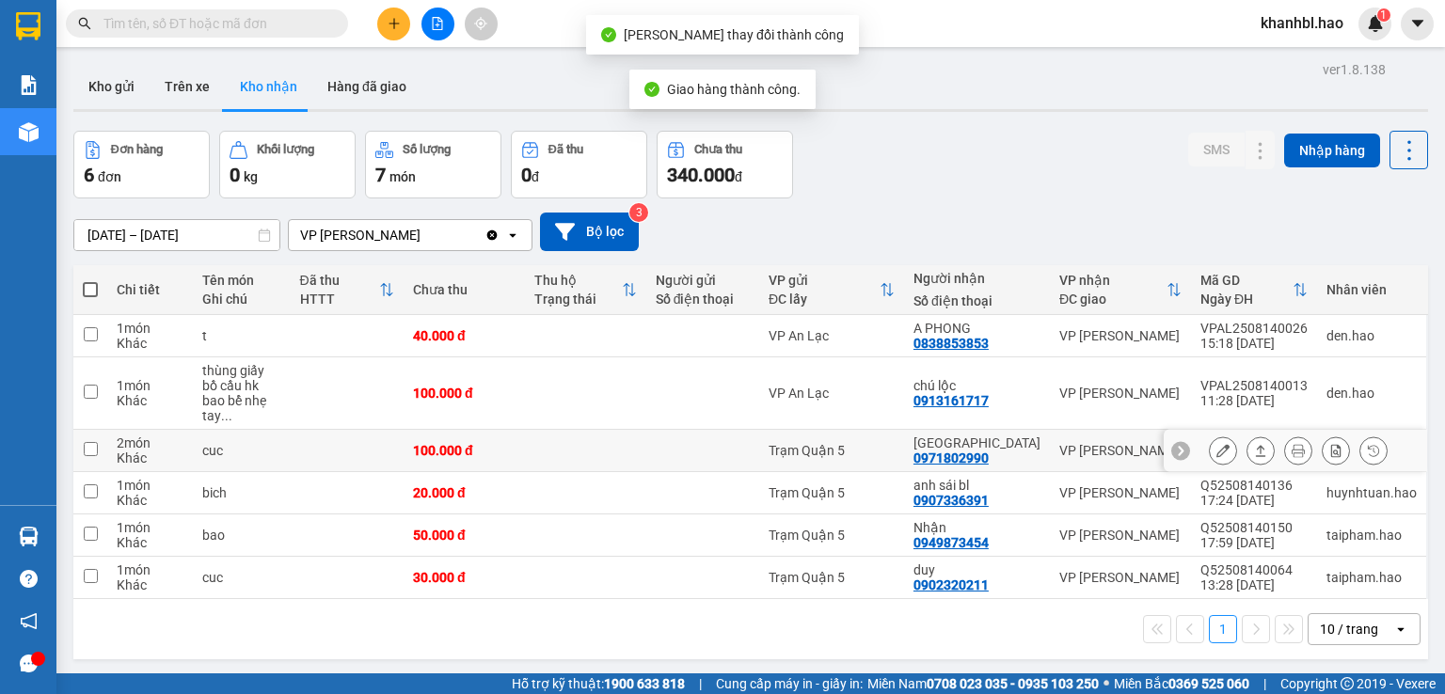
scroll to position [87, 0]
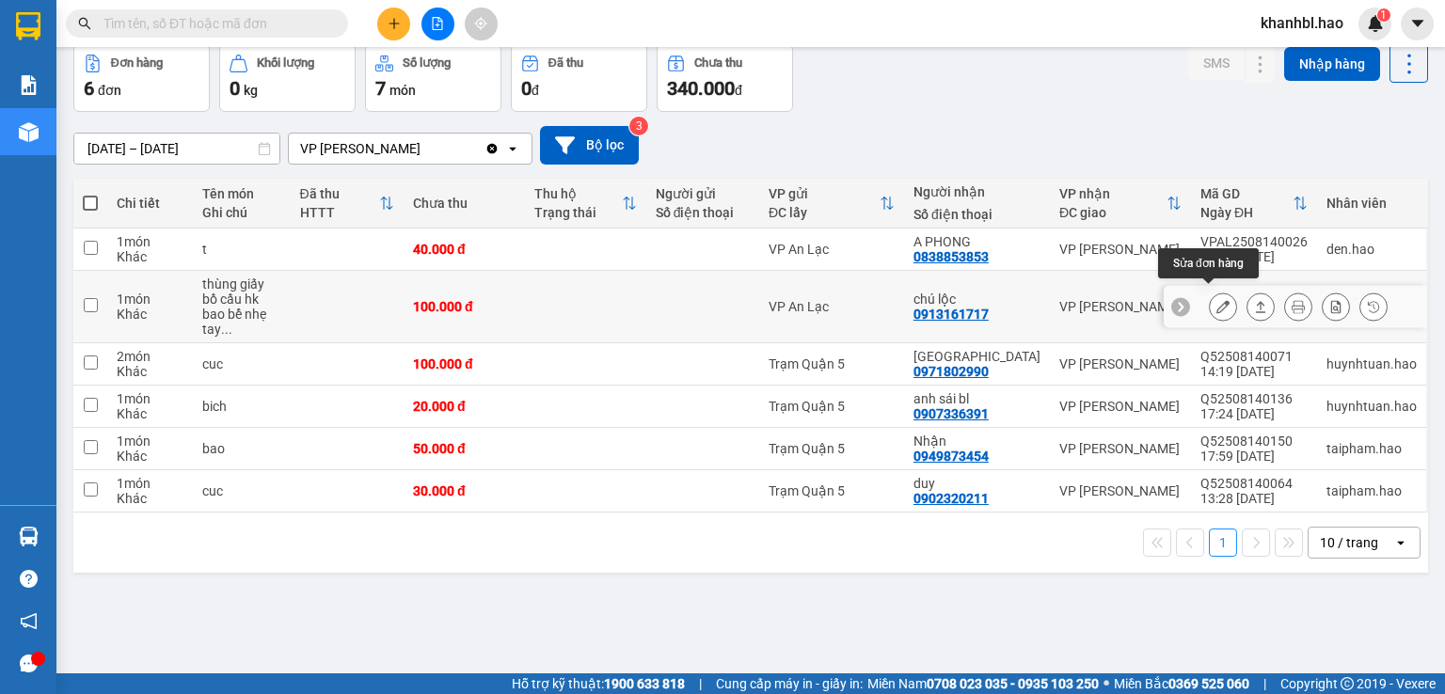
click at [1217, 300] on icon at bounding box center [1223, 306] width 13 height 13
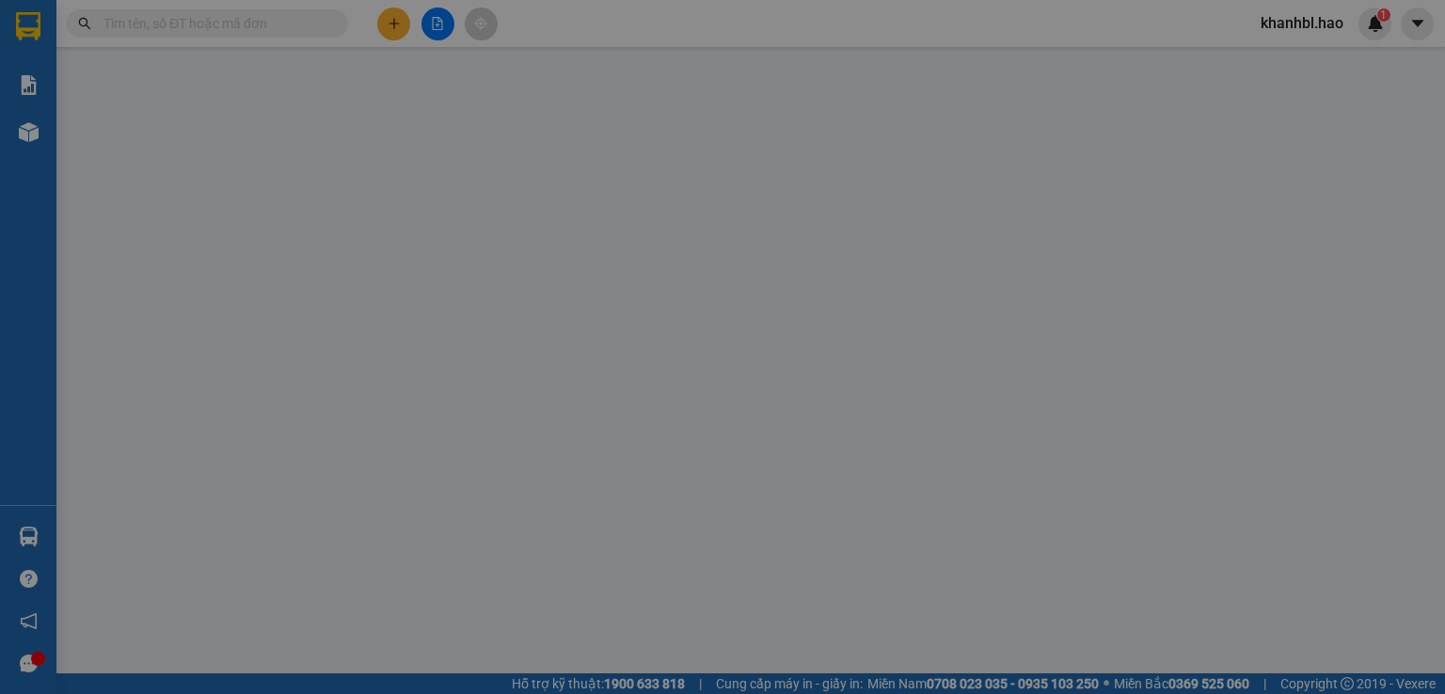
type input "0913161717"
type input "chú lộc"
type input "100.000"
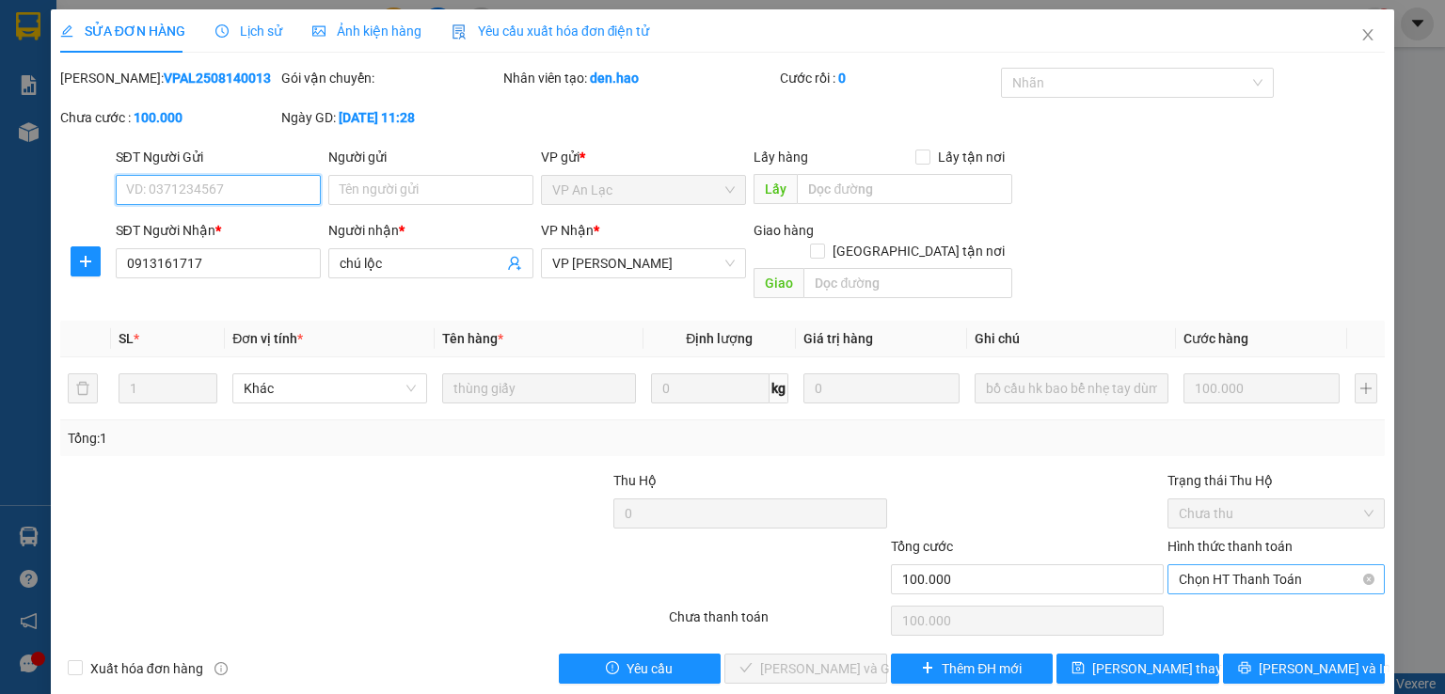
click at [1242, 566] on span "Chọn HT Thanh Toán" at bounding box center [1276, 580] width 195 height 28
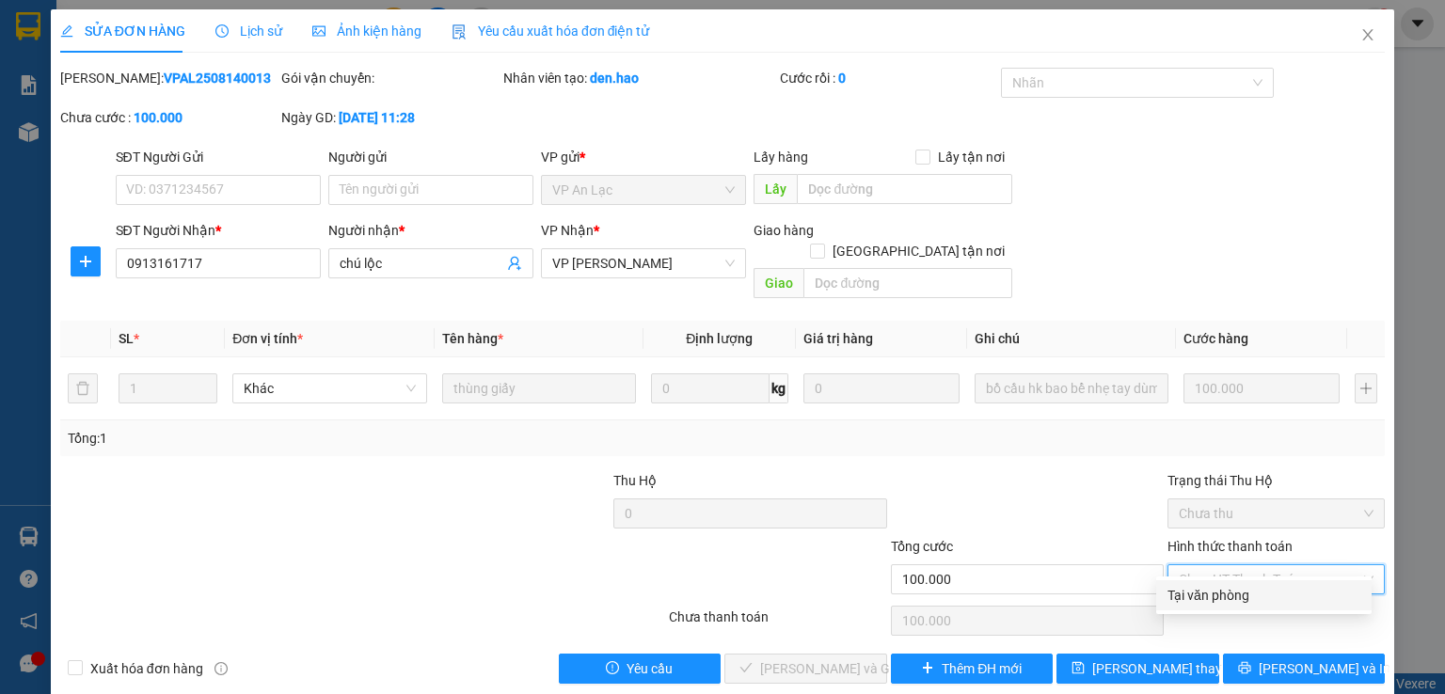
click at [1235, 598] on div "Tại văn phòng" at bounding box center [1264, 595] width 193 height 21
type input "0"
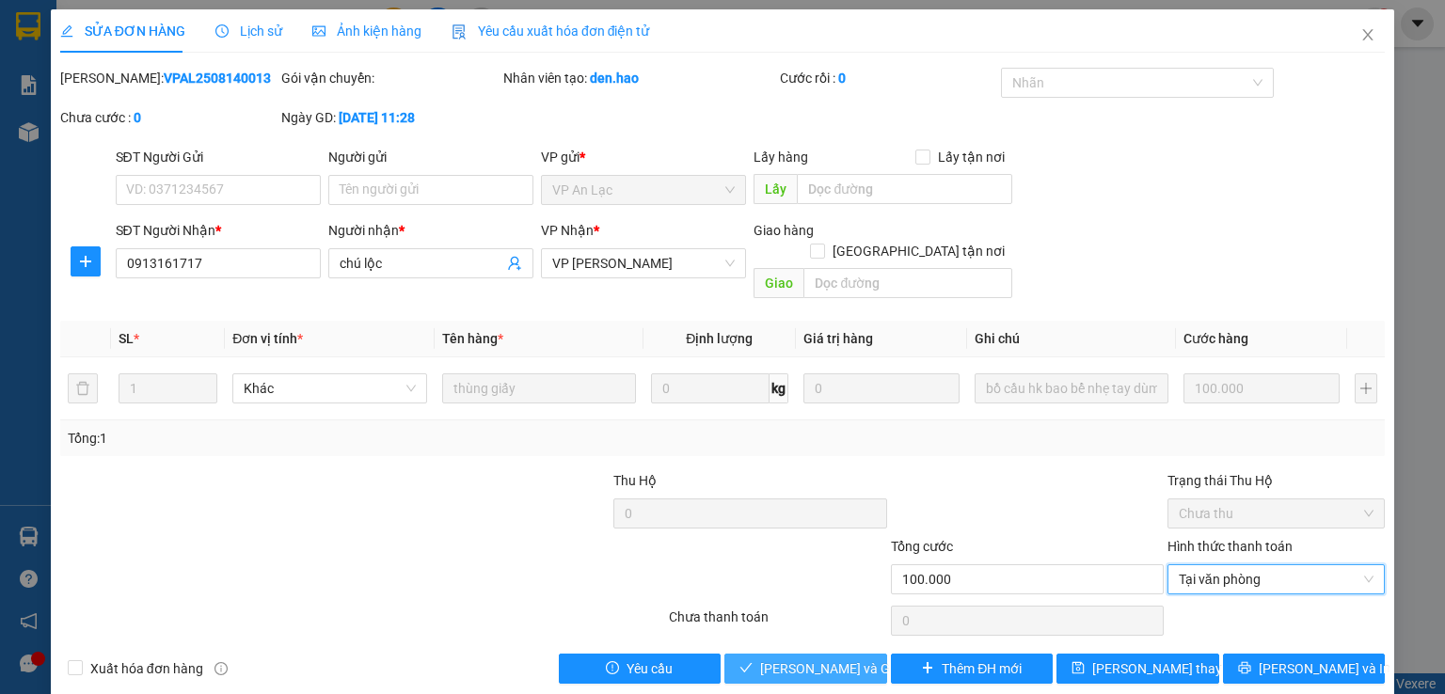
click at [775, 659] on span "[PERSON_NAME] và Giao hàng" at bounding box center [850, 669] width 181 height 21
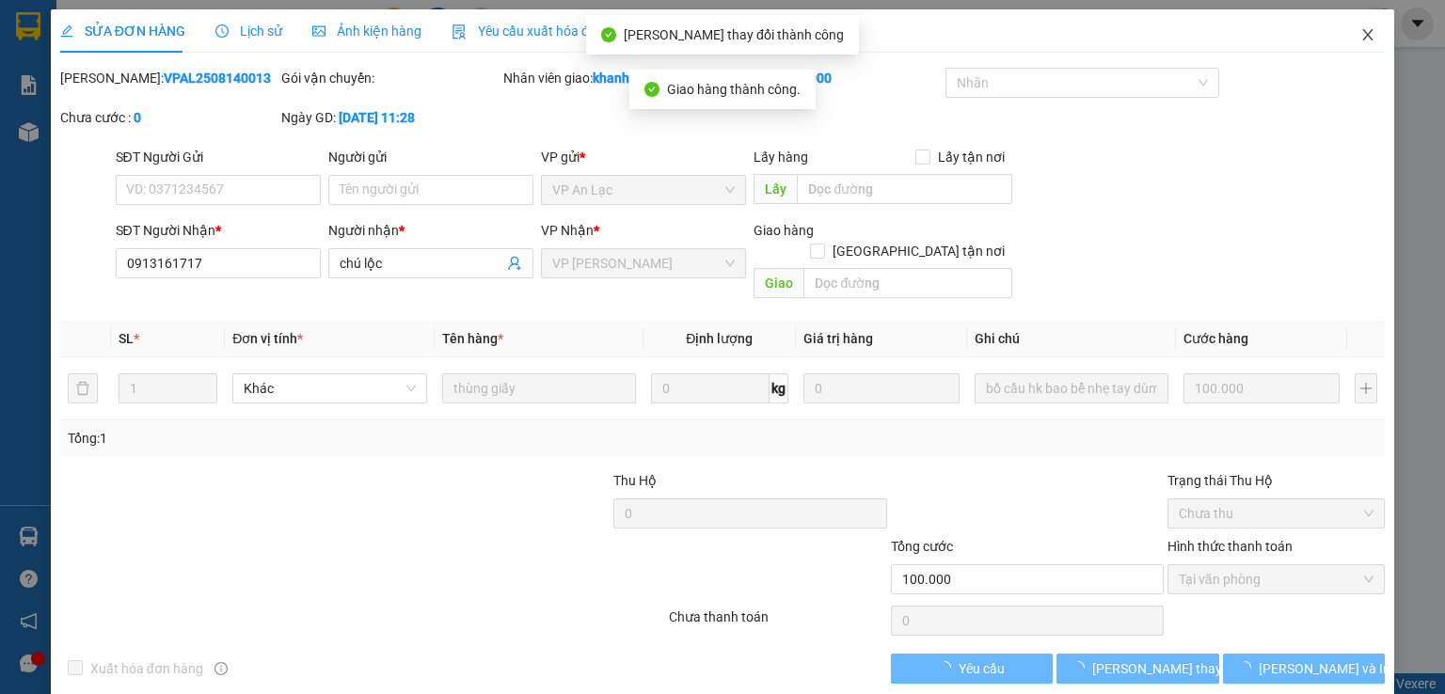
click at [1361, 35] on icon "close" at bounding box center [1368, 34] width 15 height 15
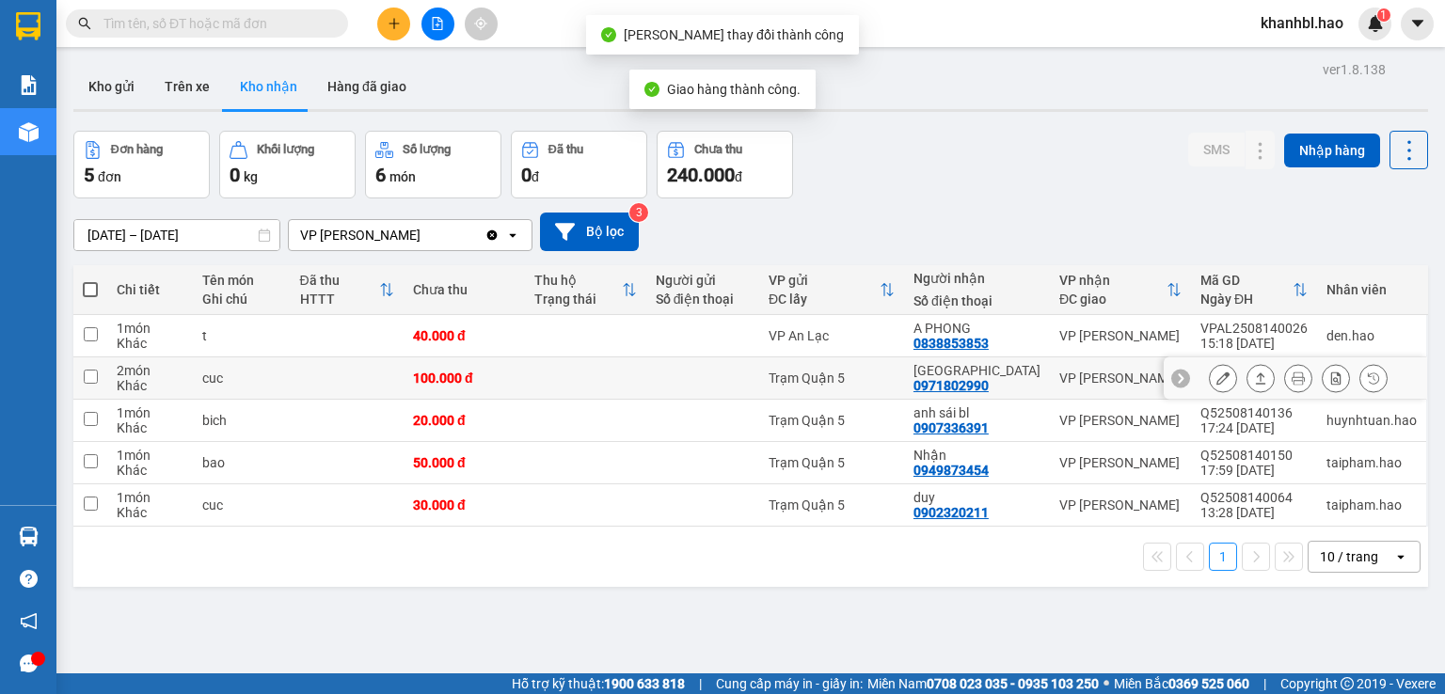
scroll to position [87, 0]
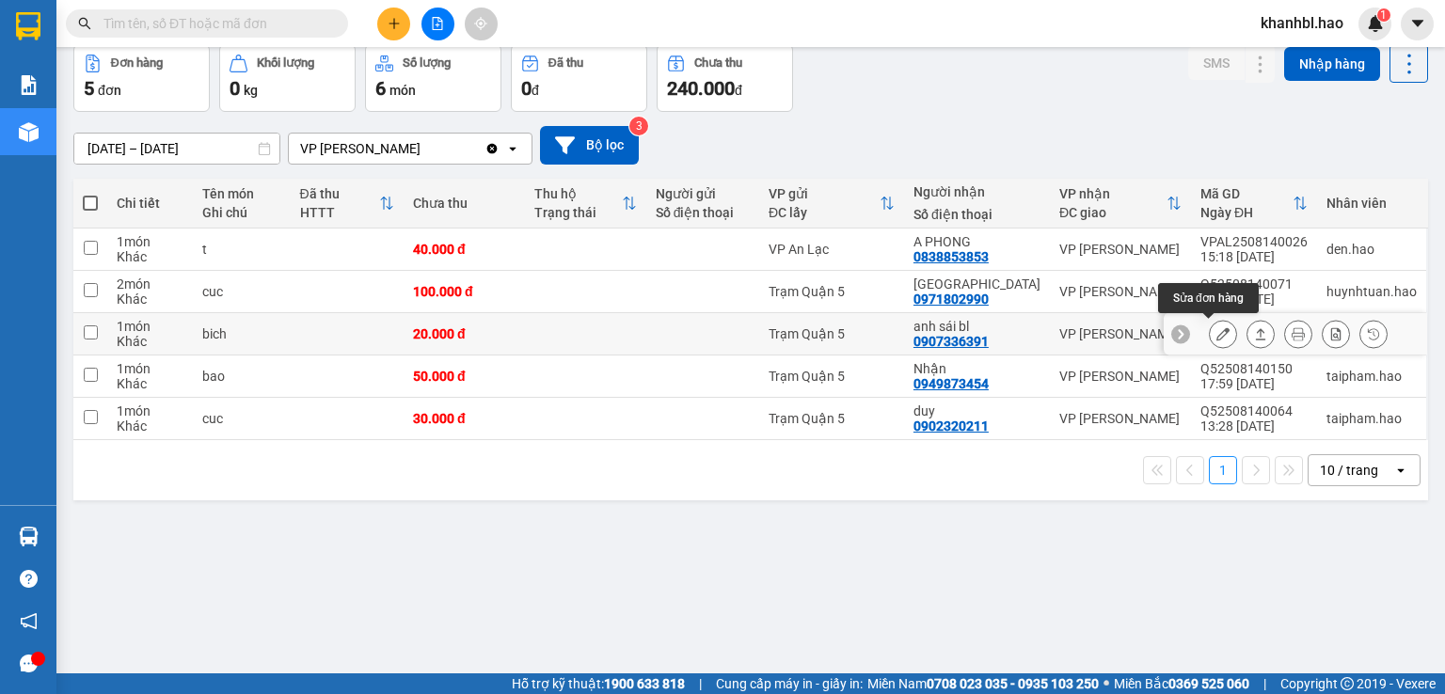
click at [1217, 333] on icon at bounding box center [1223, 333] width 13 height 13
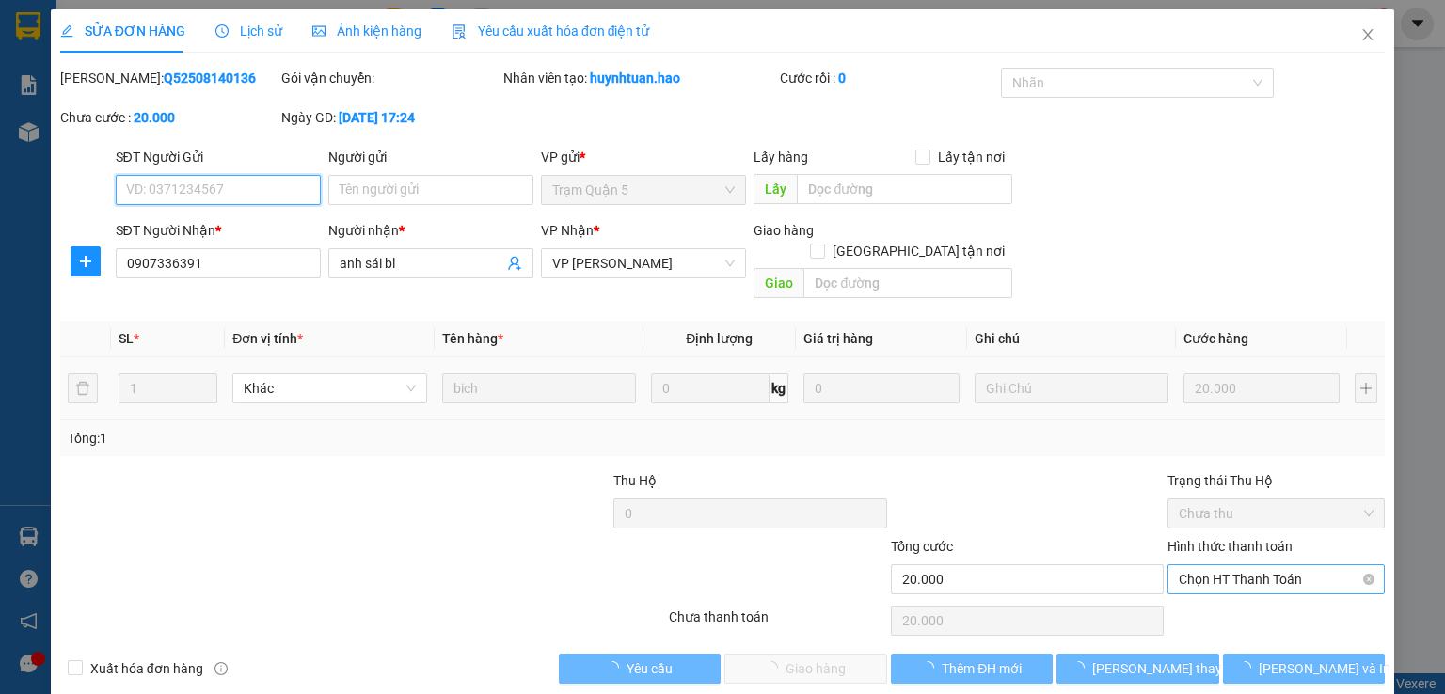
click at [1226, 566] on span "Chọn HT Thanh Toán" at bounding box center [1276, 580] width 195 height 28
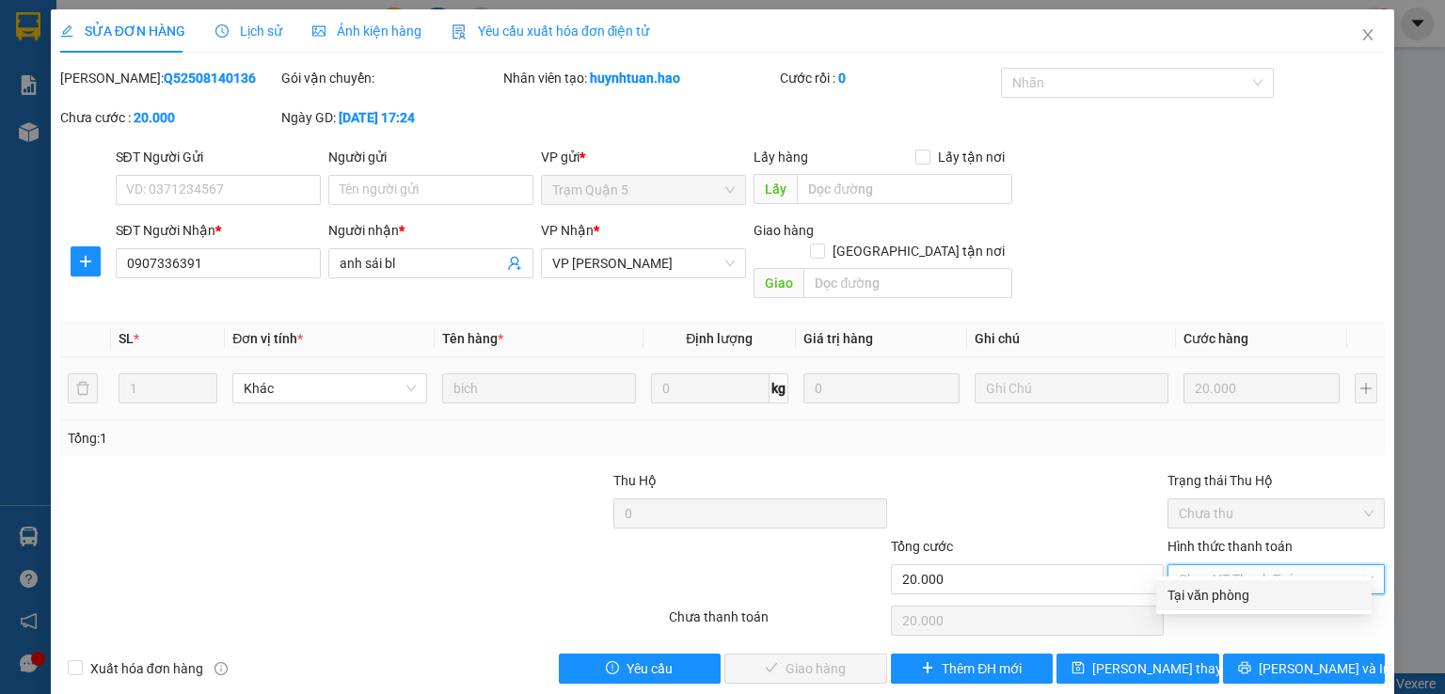
click at [1212, 602] on div "Tại văn phòng" at bounding box center [1264, 595] width 193 height 21
type input "0"
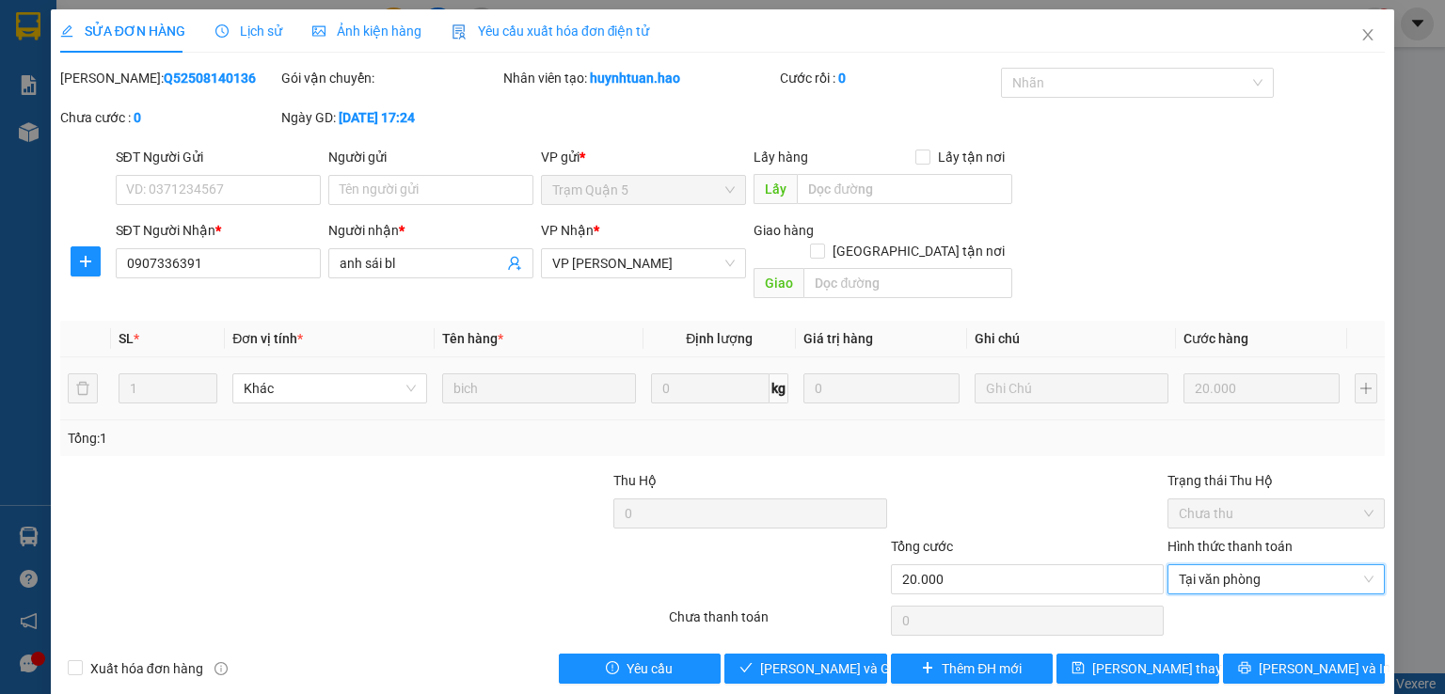
click at [843, 630] on div "Total Paid Fee 0 Total UnPaid Fee 20.000 Cash Collection Total Fee Mã ĐH: Q5250…" at bounding box center [722, 376] width 1325 height 616
click at [843, 659] on span "[PERSON_NAME] và Giao hàng" at bounding box center [850, 669] width 181 height 21
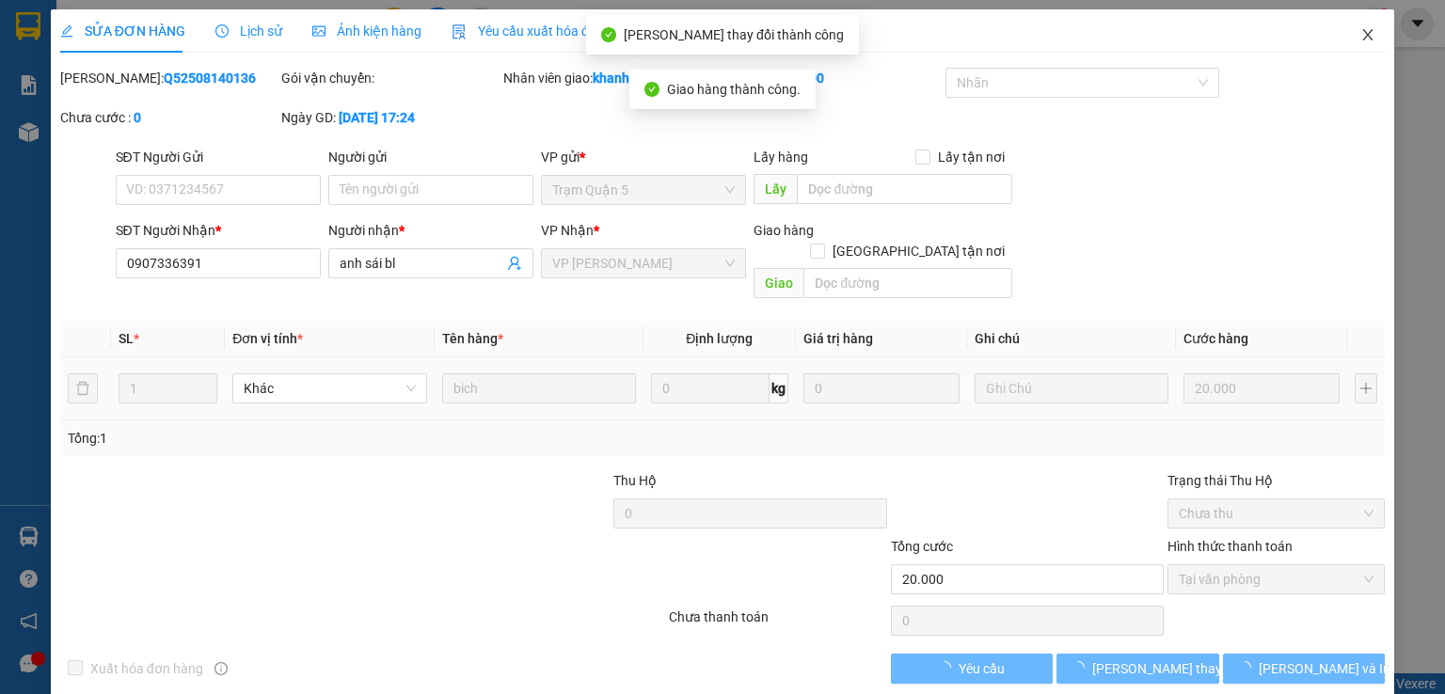
click at [1361, 41] on icon "close" at bounding box center [1368, 34] width 15 height 15
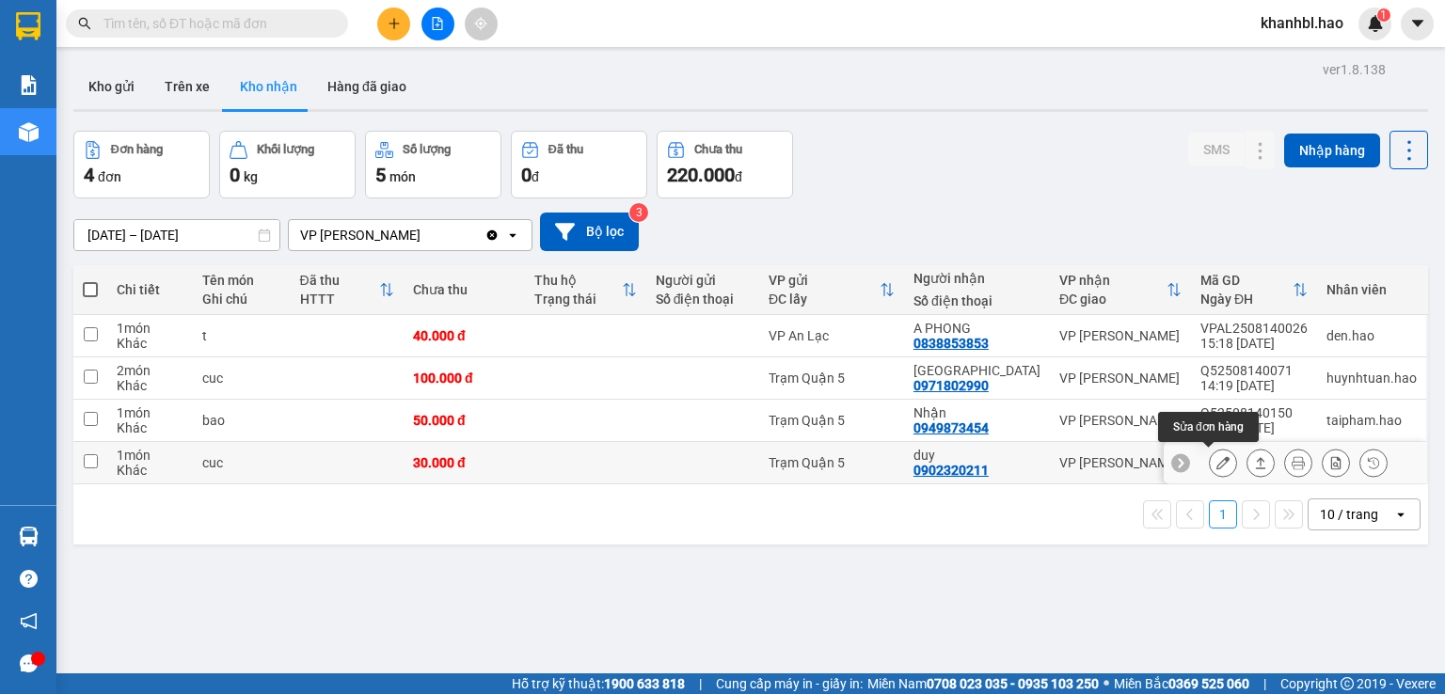
click at [1217, 467] on icon at bounding box center [1223, 462] width 13 height 13
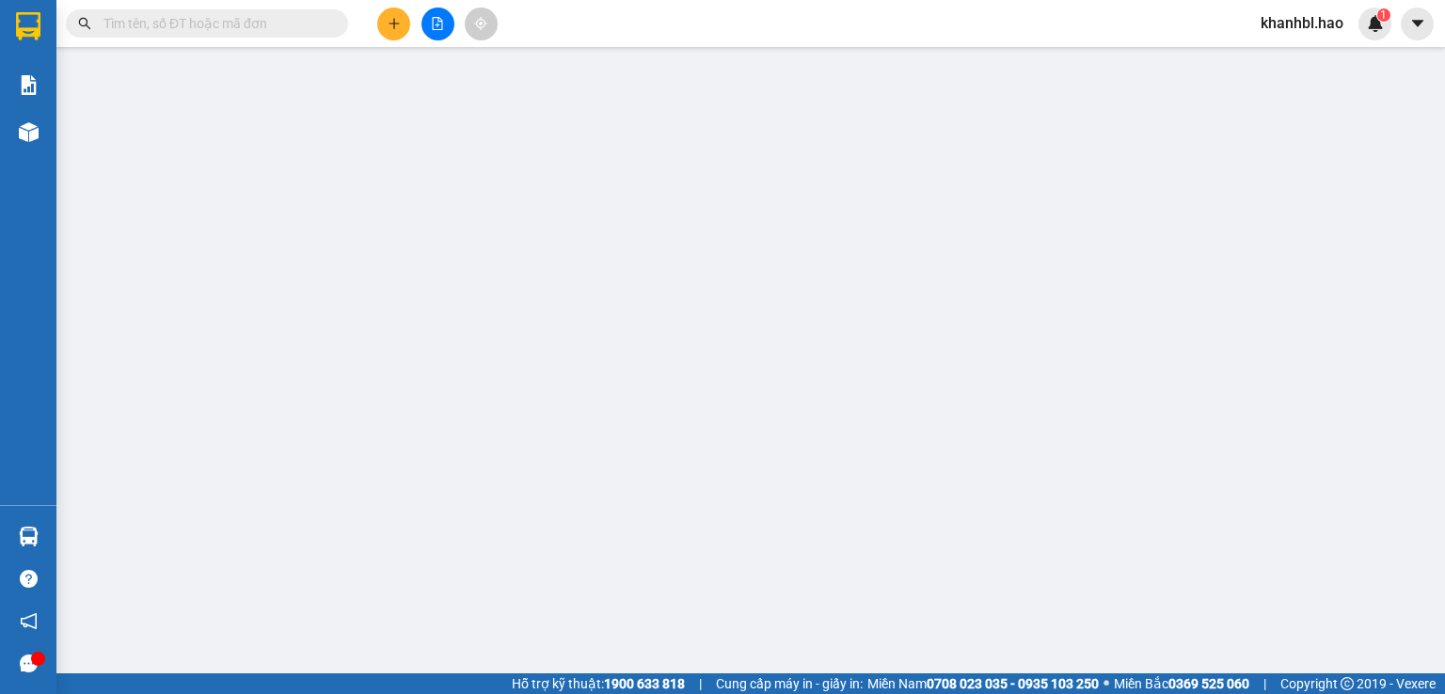
type input "0902320211"
type input "duy"
type input "30.000"
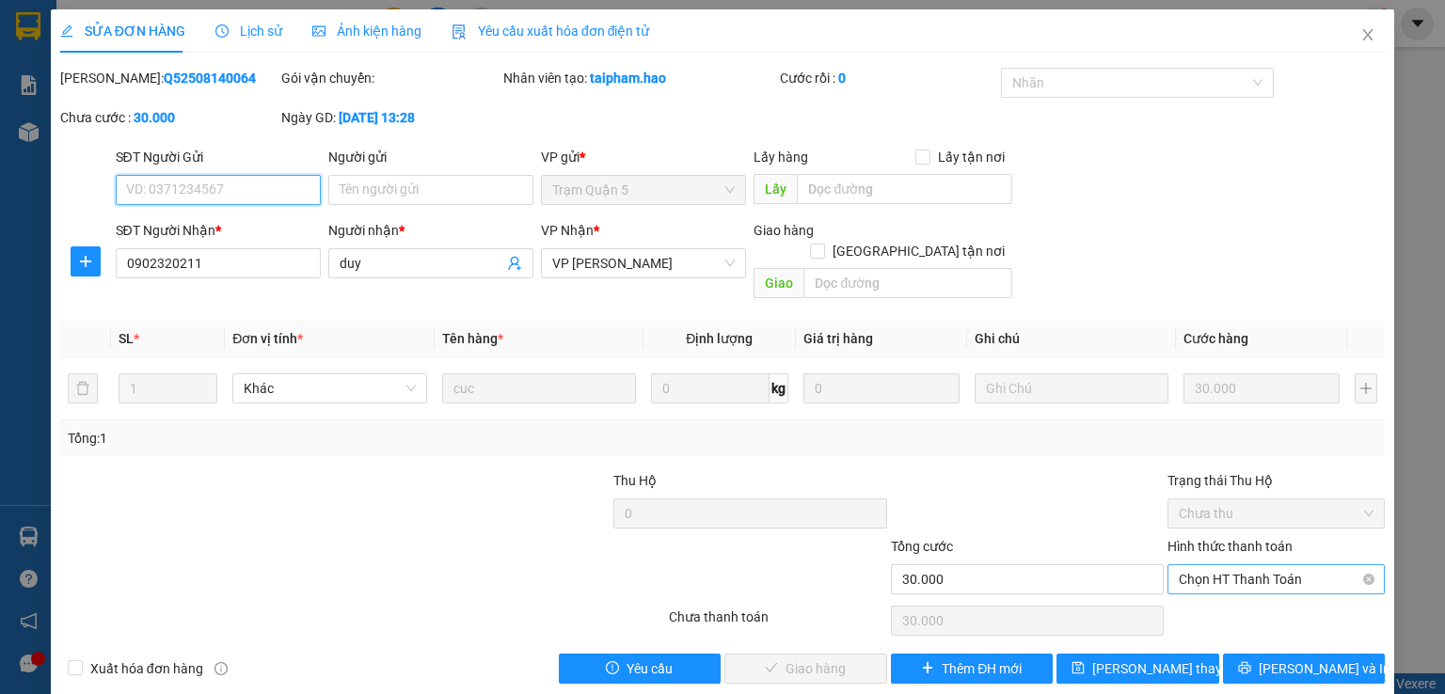
click at [1243, 566] on span "Chọn HT Thanh Toán" at bounding box center [1276, 580] width 195 height 28
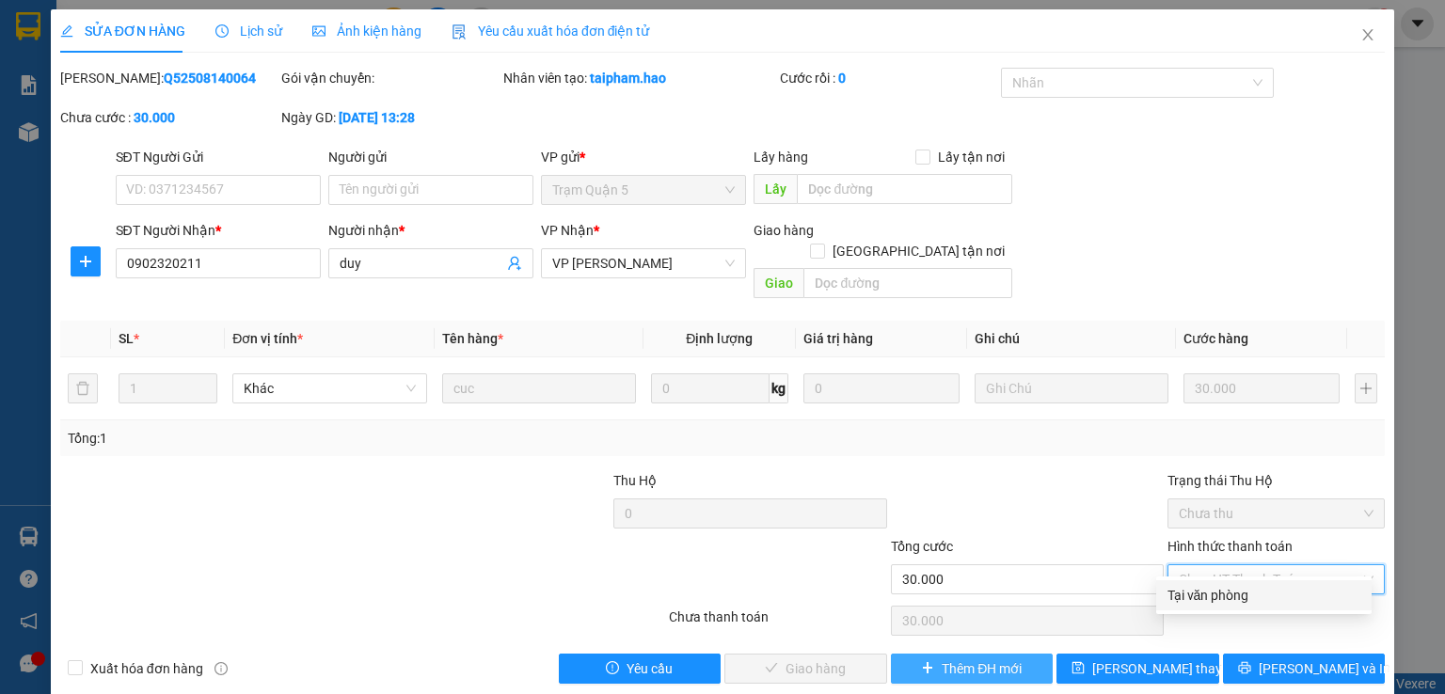
drag, startPoint x: 1226, startPoint y: 590, endPoint x: 1020, endPoint y: 632, distance: 210.4
click at [1224, 592] on div "Tại văn phòng" at bounding box center [1264, 595] width 193 height 21
type input "0"
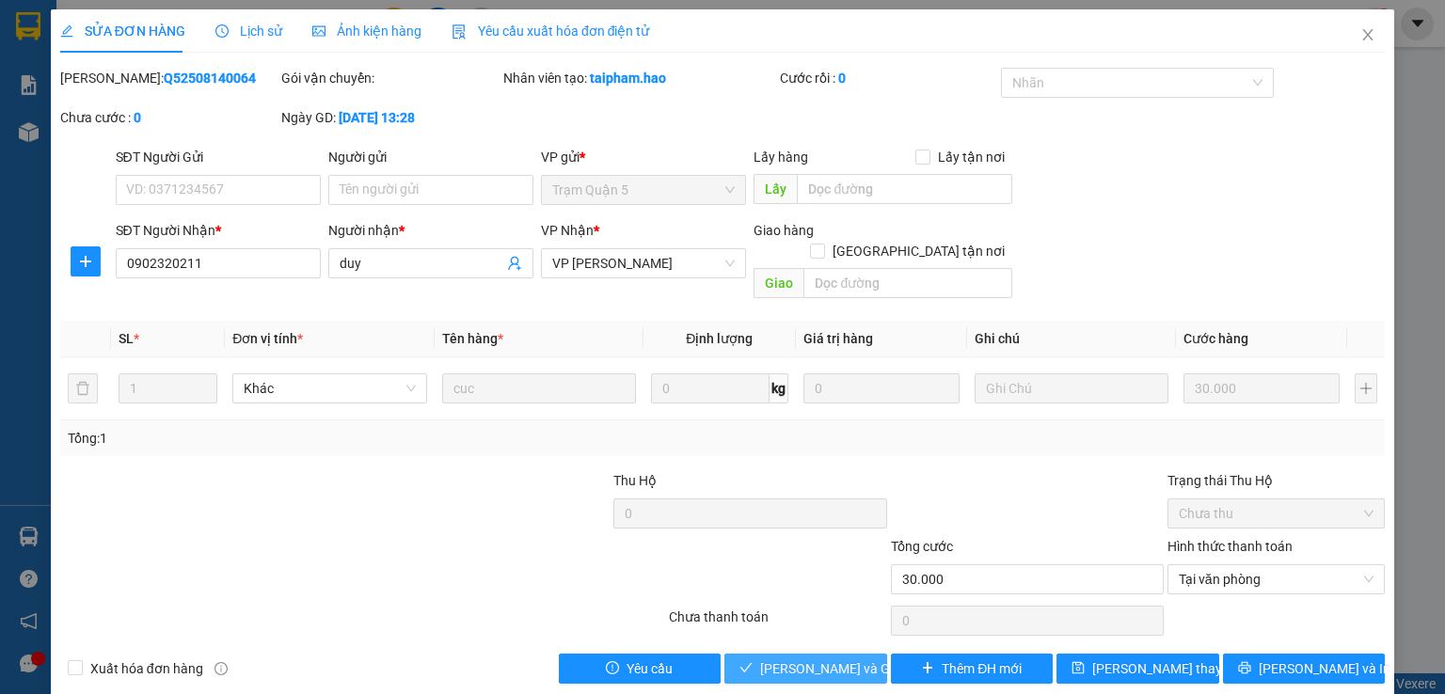
click at [816, 659] on span "[PERSON_NAME] và Giao hàng" at bounding box center [850, 669] width 181 height 21
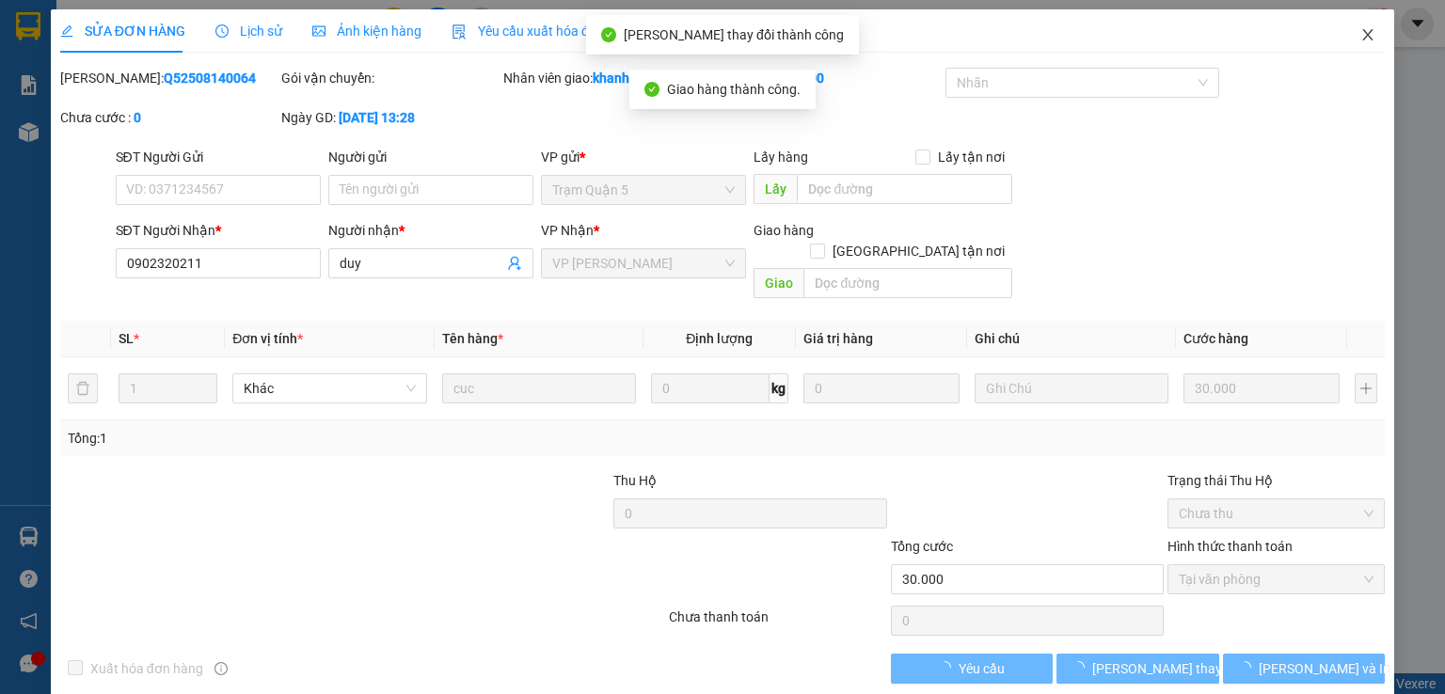
drag, startPoint x: 1357, startPoint y: 35, endPoint x: 1345, endPoint y: 27, distance: 14.4
click at [1361, 35] on icon "close" at bounding box center [1368, 34] width 15 height 15
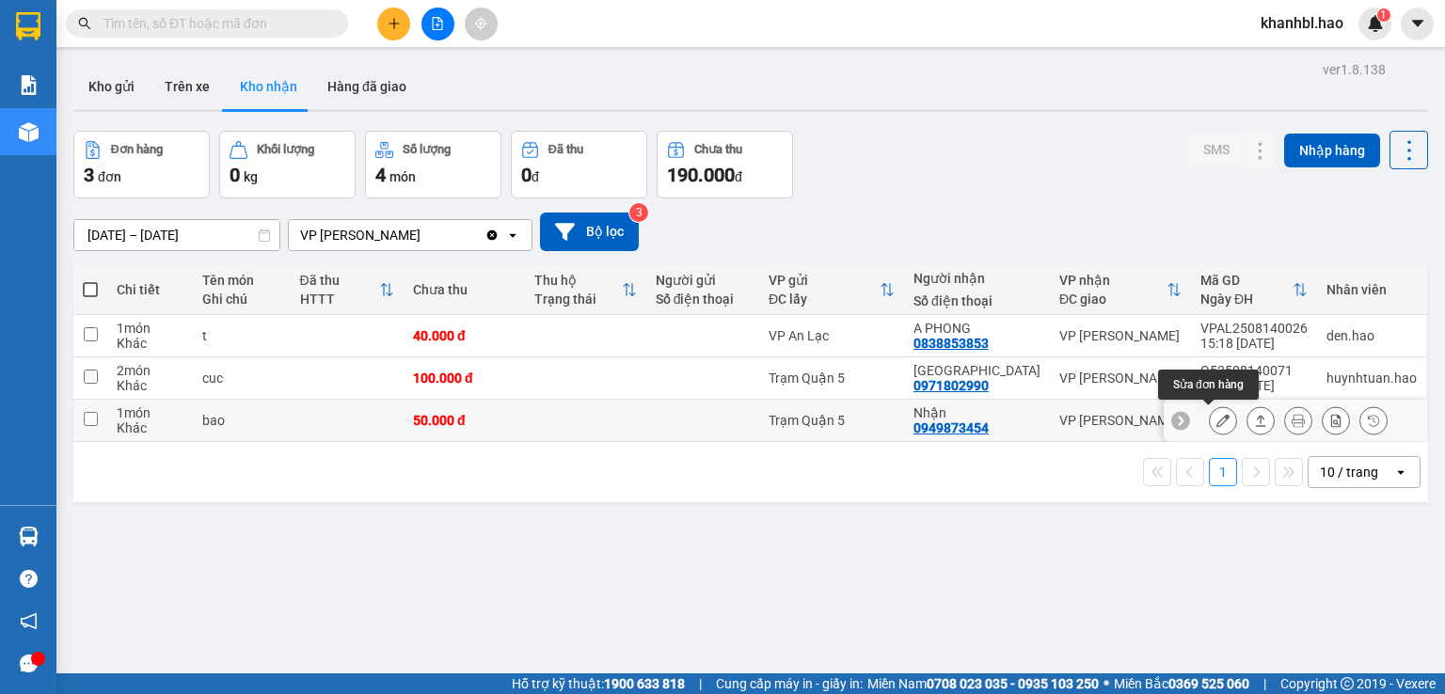
click at [1217, 419] on icon at bounding box center [1223, 420] width 13 height 13
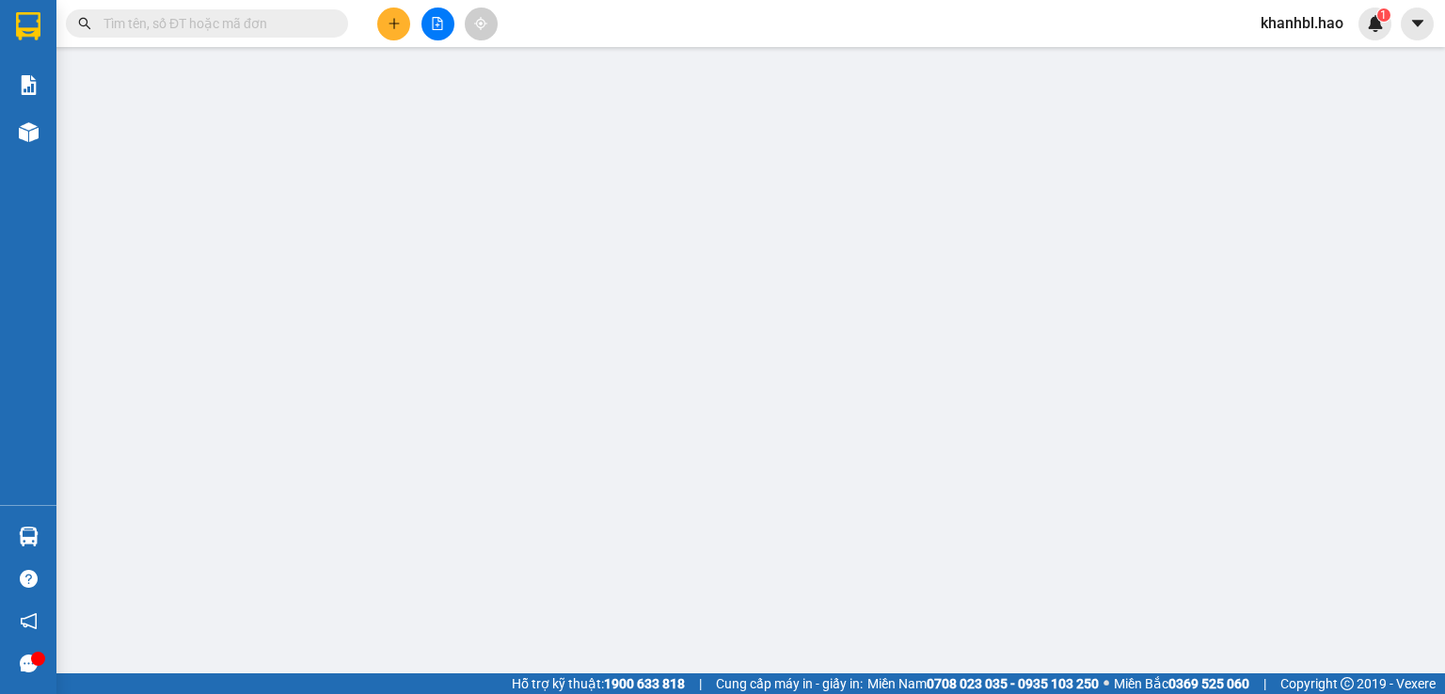
type input "0949873454"
type input "Nhận"
type input "50.000"
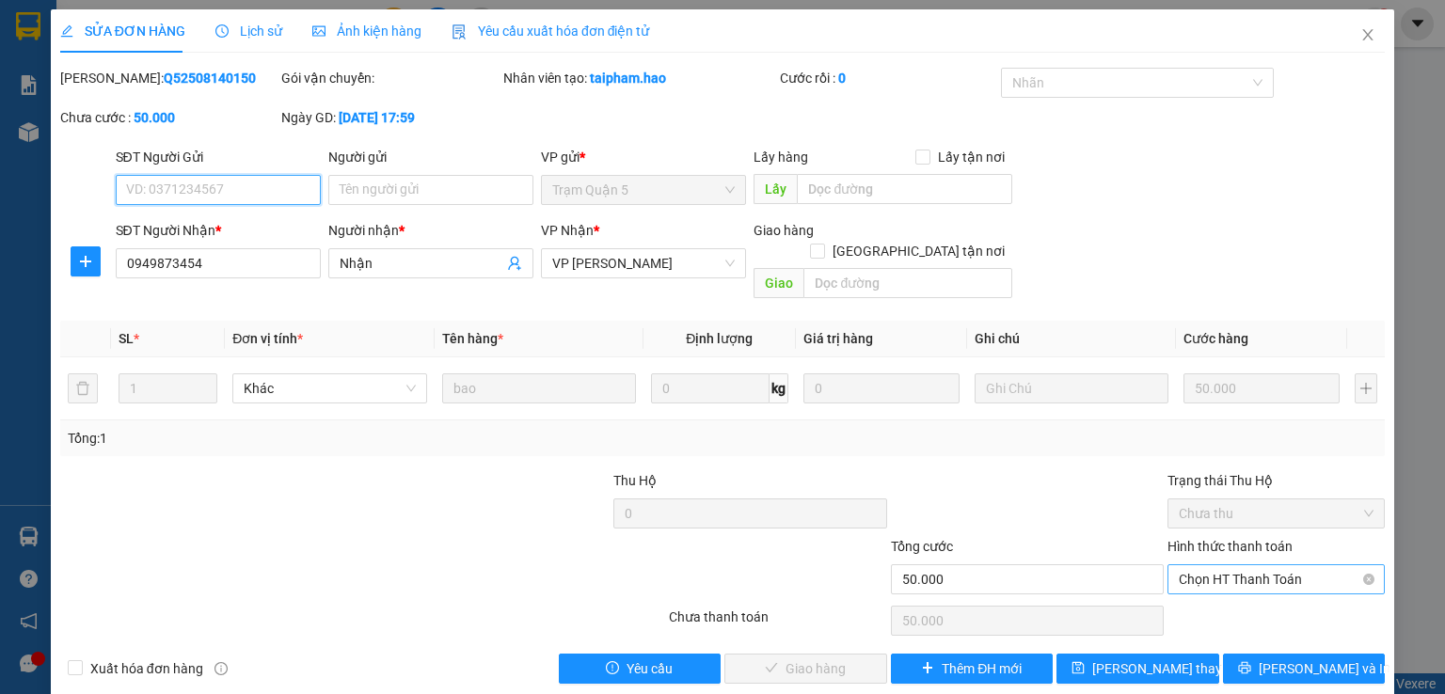
click at [1237, 566] on span "Chọn HT Thanh Toán" at bounding box center [1276, 580] width 195 height 28
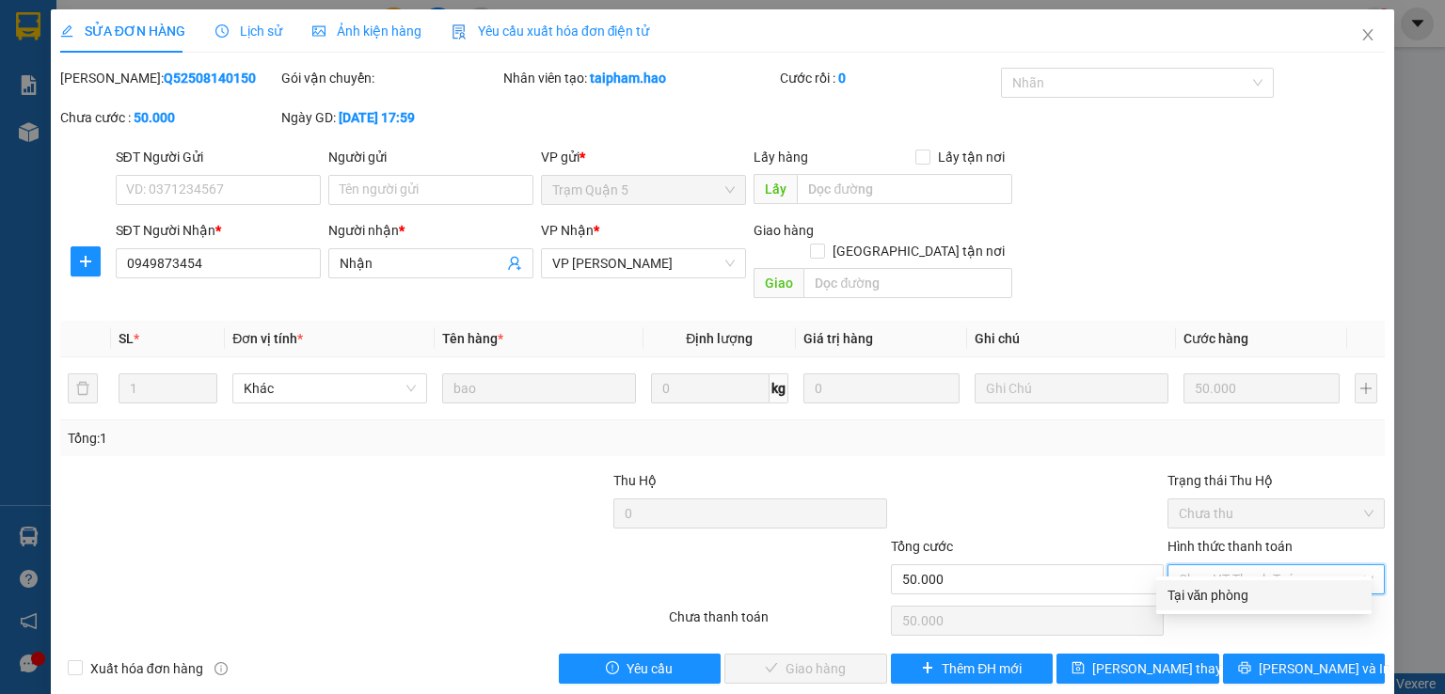
click at [1231, 600] on div "Tại văn phòng" at bounding box center [1264, 595] width 193 height 21
type input "0"
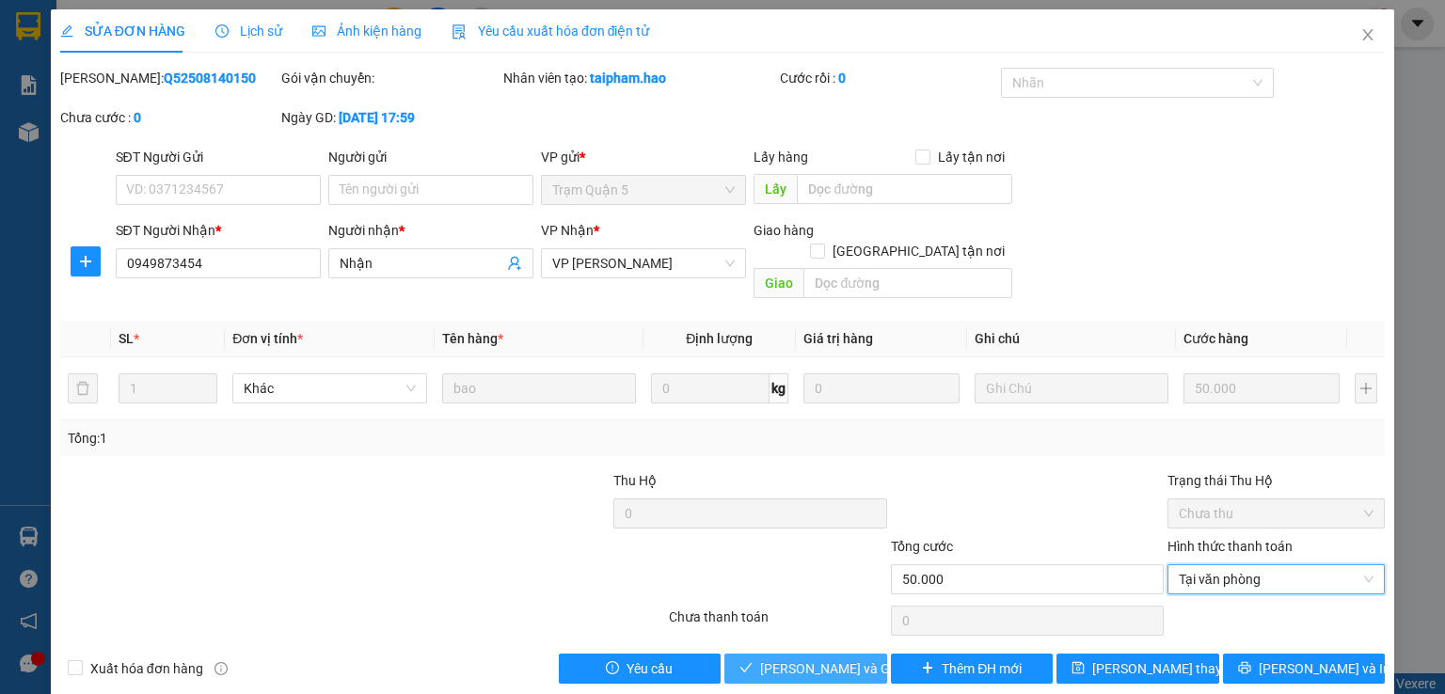
click at [849, 659] on span "[PERSON_NAME] và Giao hàng" at bounding box center [850, 669] width 181 height 21
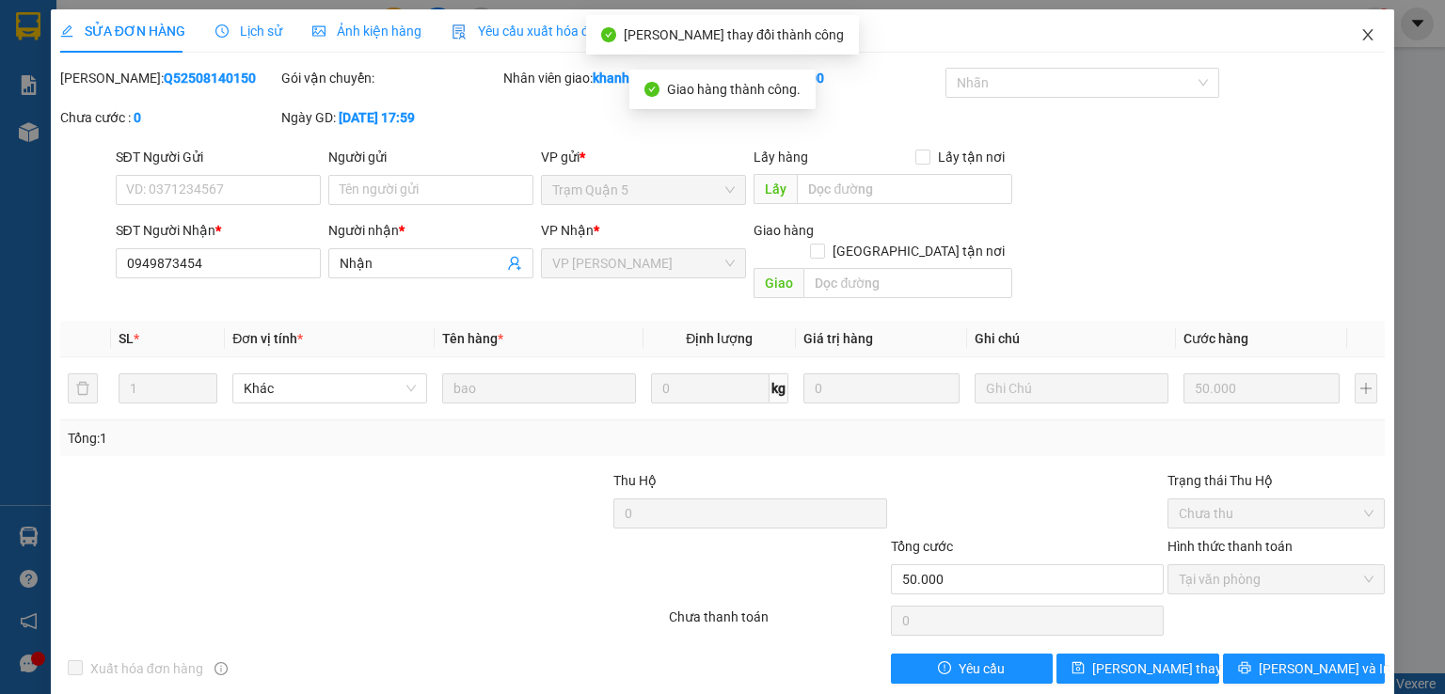
click at [1361, 34] on icon "close" at bounding box center [1368, 34] width 15 height 15
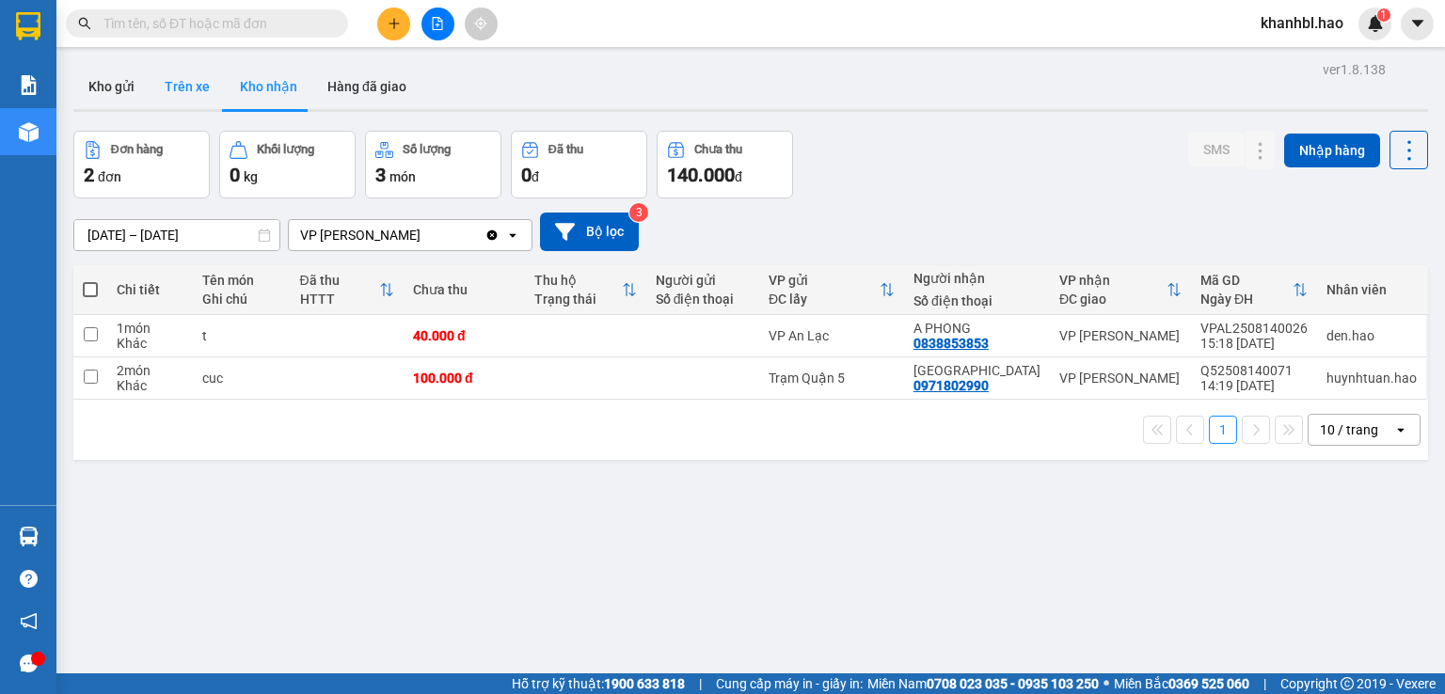
click at [189, 95] on button "Trên xe" at bounding box center [187, 86] width 75 height 45
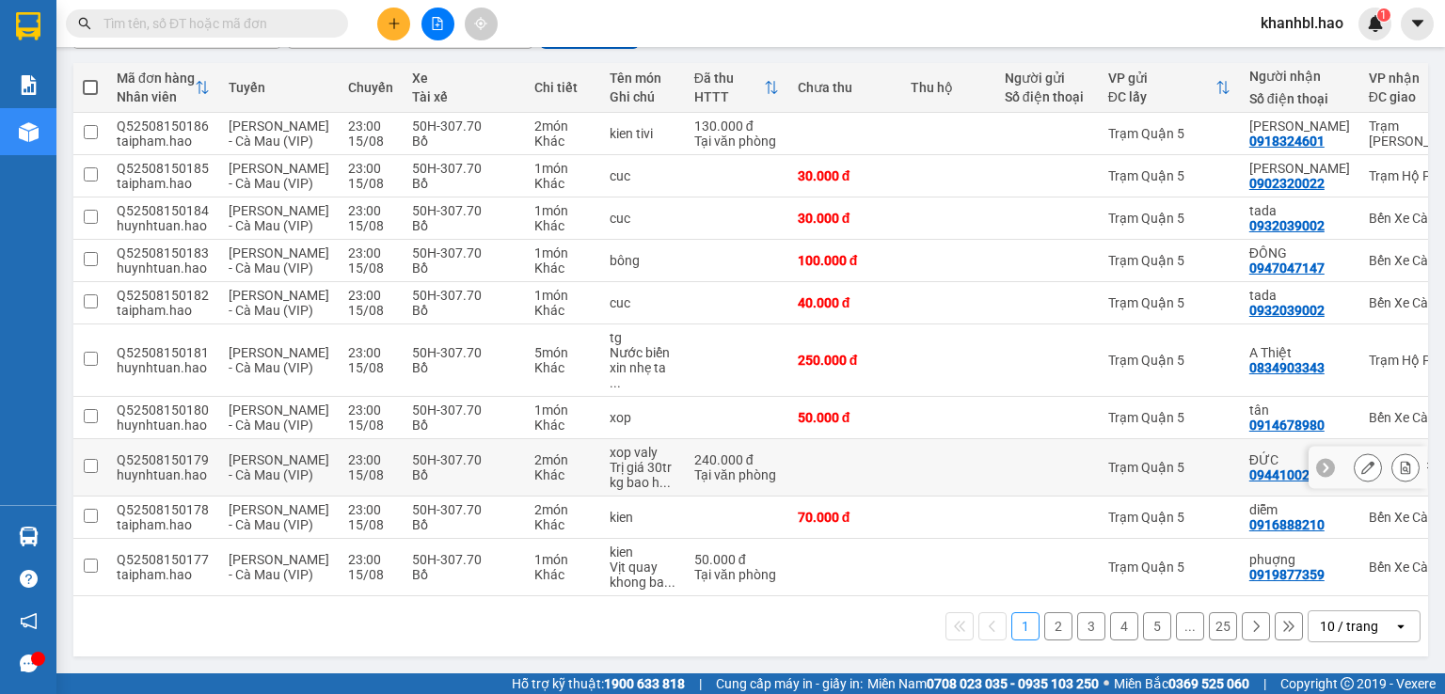
scroll to position [94, 0]
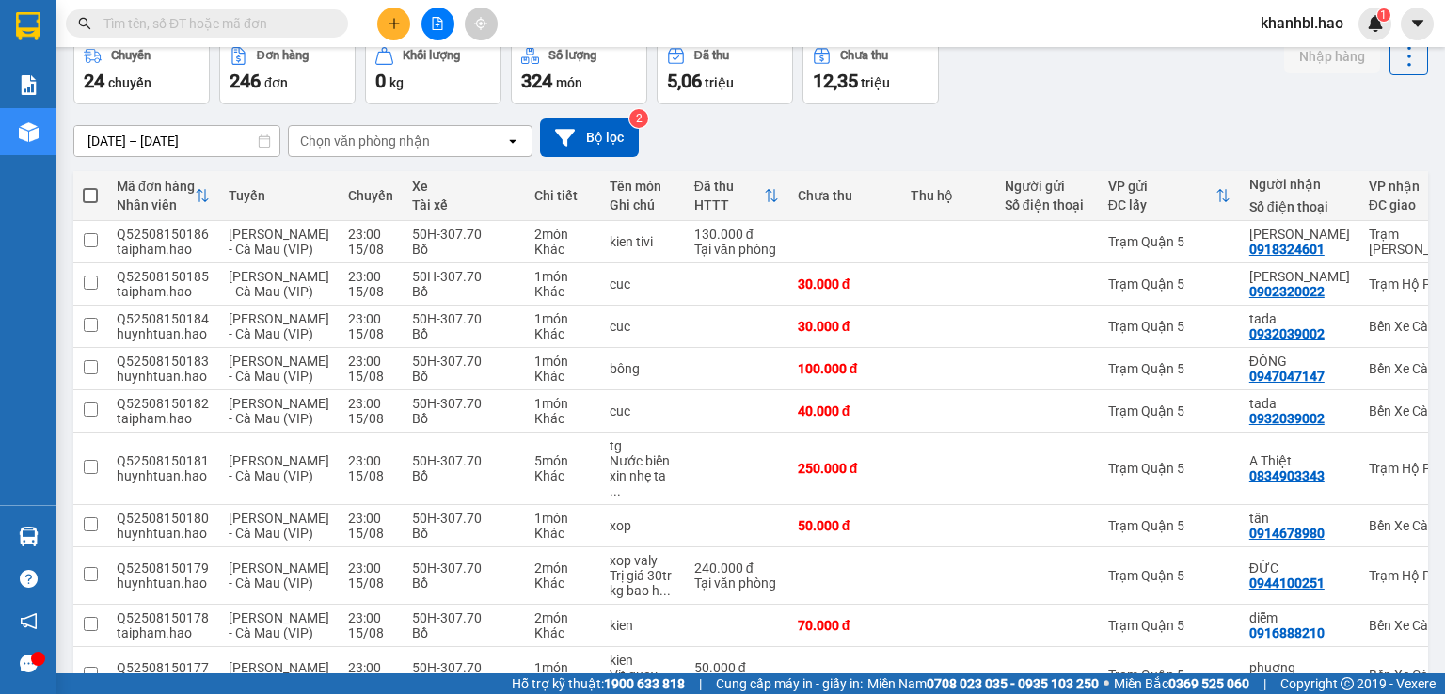
click at [427, 136] on div "Chọn văn phòng nhận" at bounding box center [397, 141] width 216 height 30
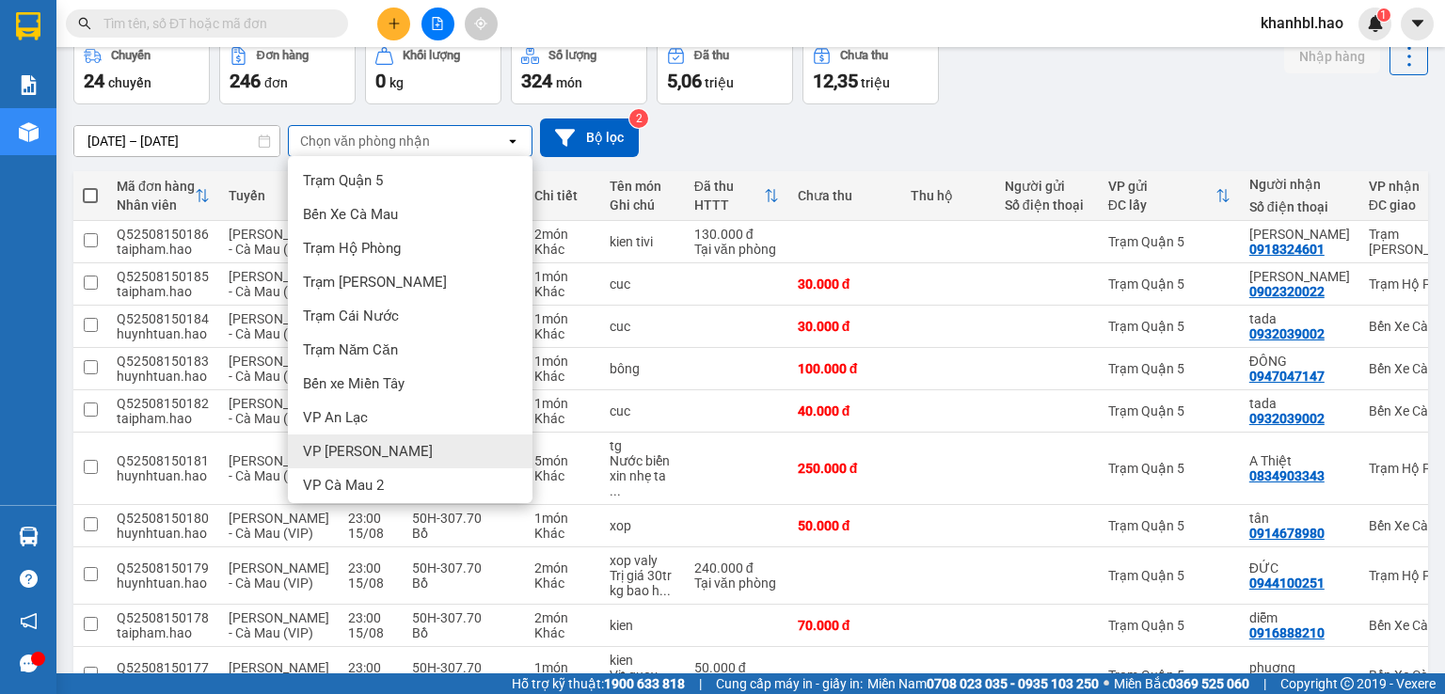
click at [354, 455] on span "VP [PERSON_NAME]" at bounding box center [368, 451] width 130 height 19
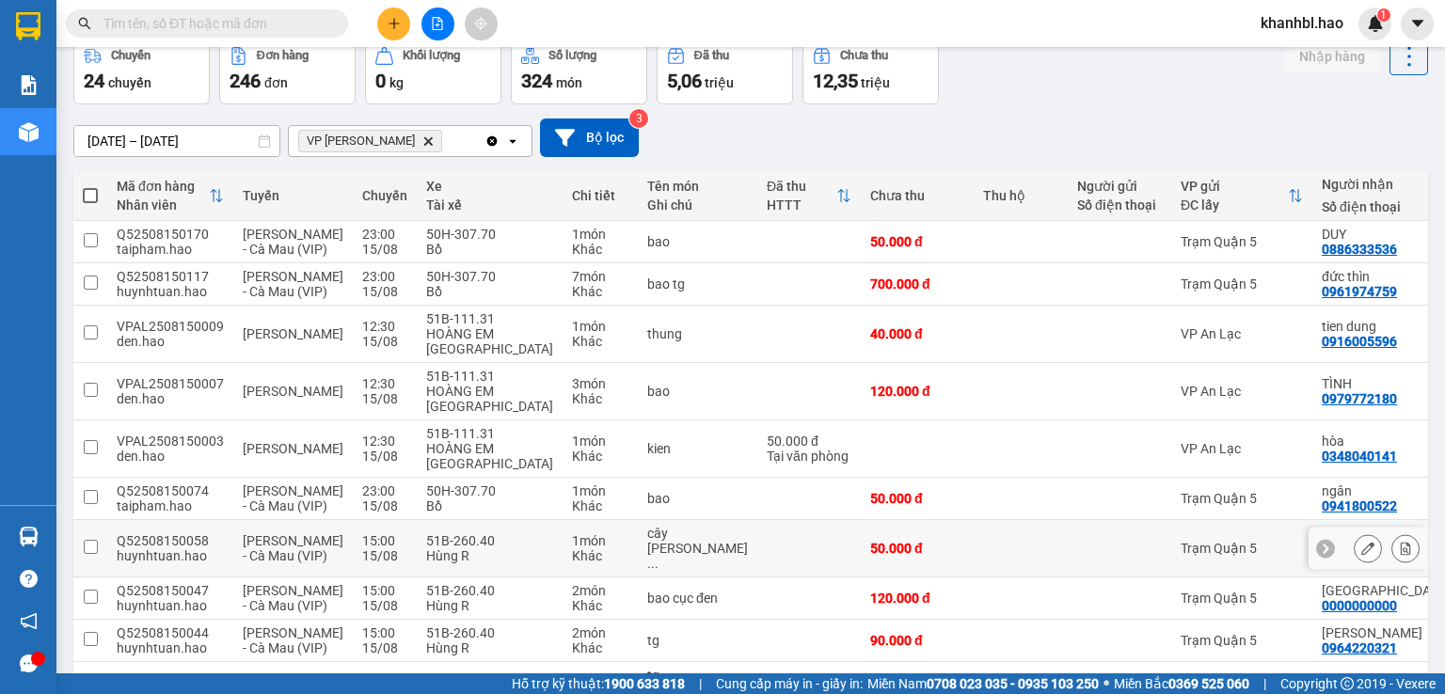
scroll to position [252, 0]
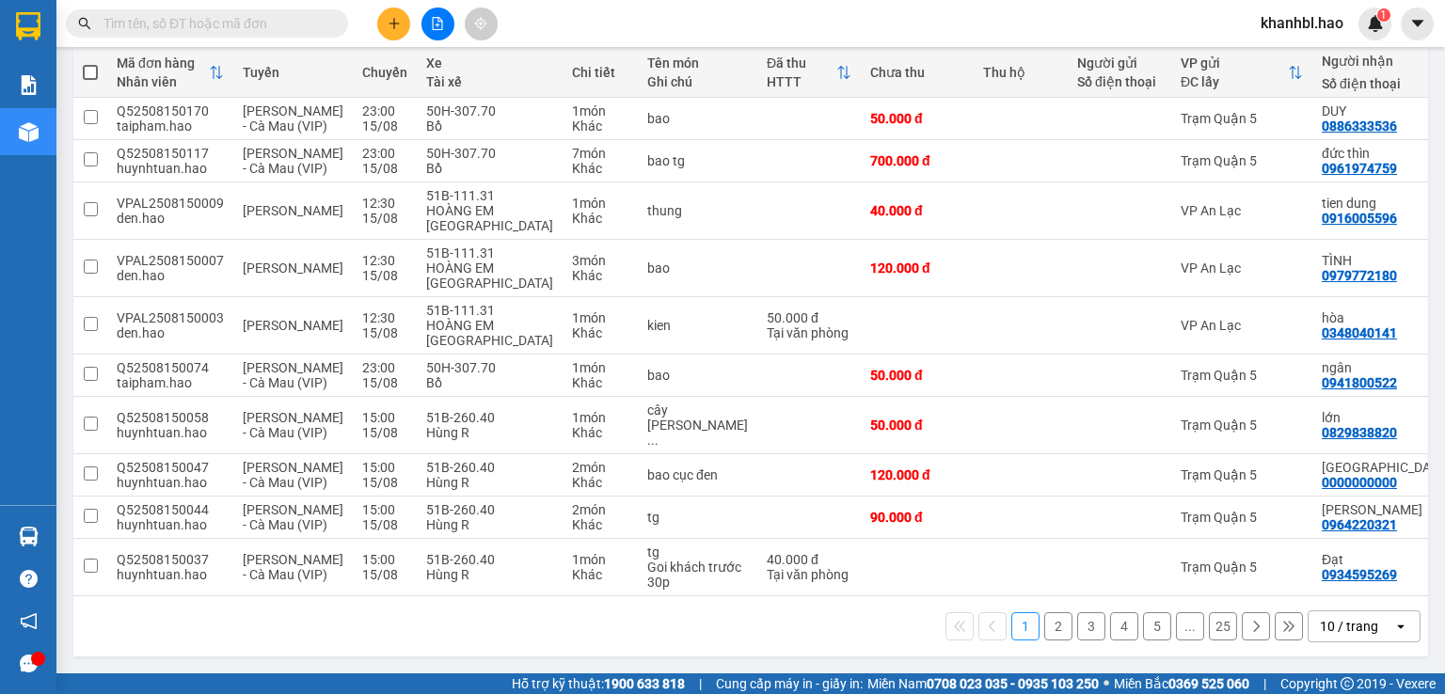
click at [1012, 630] on button "1" at bounding box center [1026, 627] width 28 height 28
click at [1050, 626] on button "2" at bounding box center [1059, 627] width 28 height 28
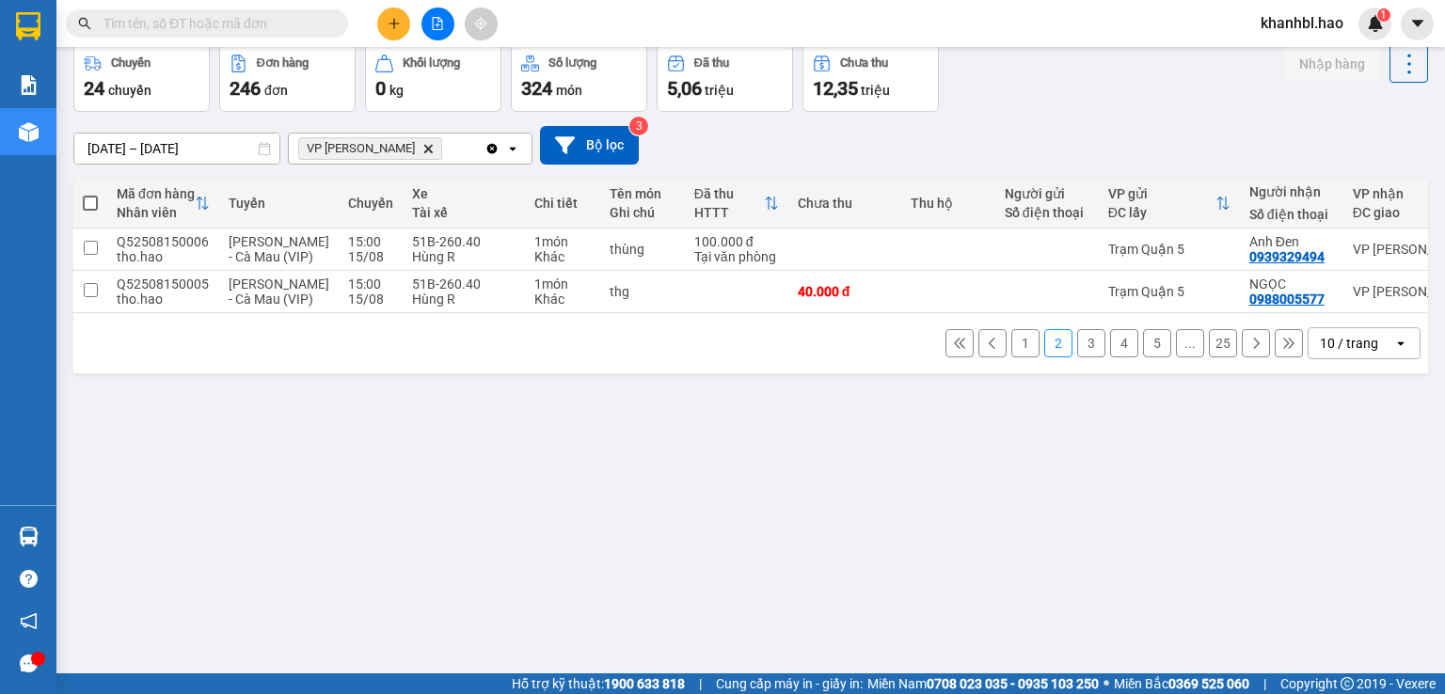
click at [1077, 358] on button "3" at bounding box center [1091, 343] width 28 height 28
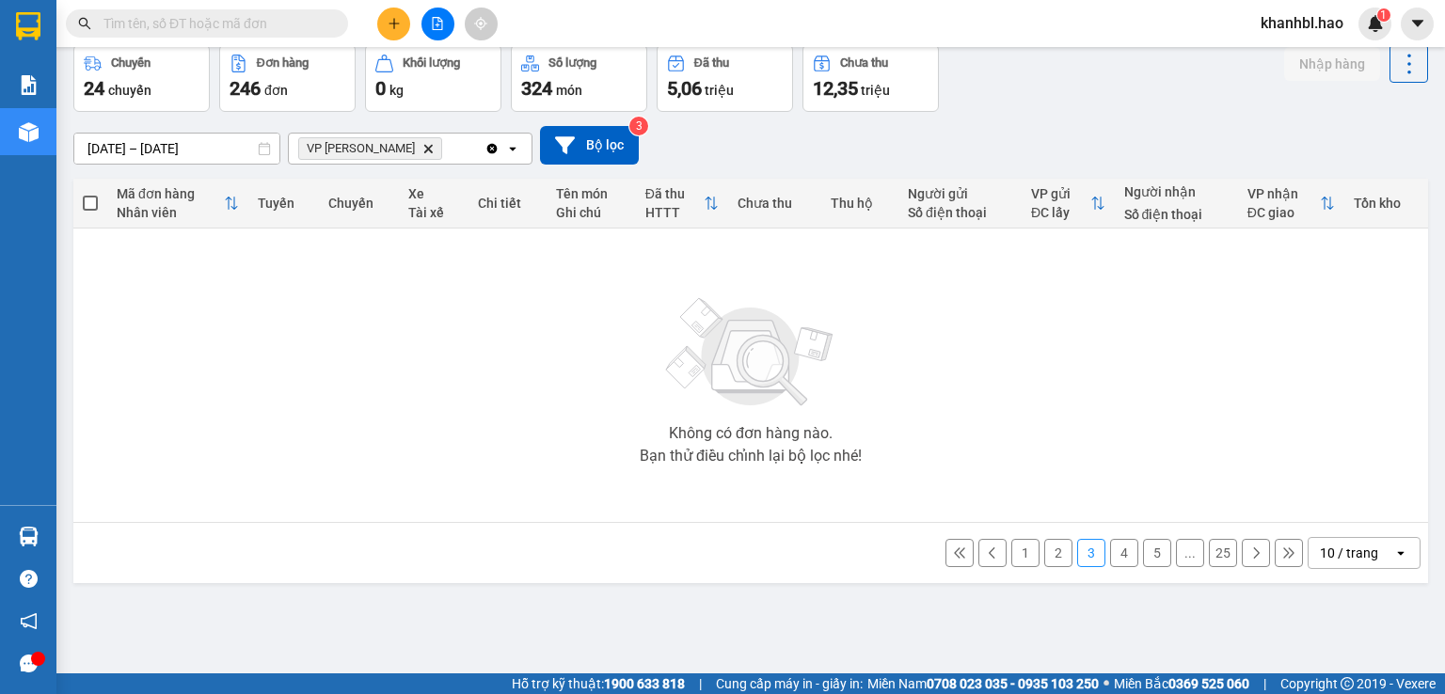
click at [974, 554] on button at bounding box center [960, 553] width 28 height 28
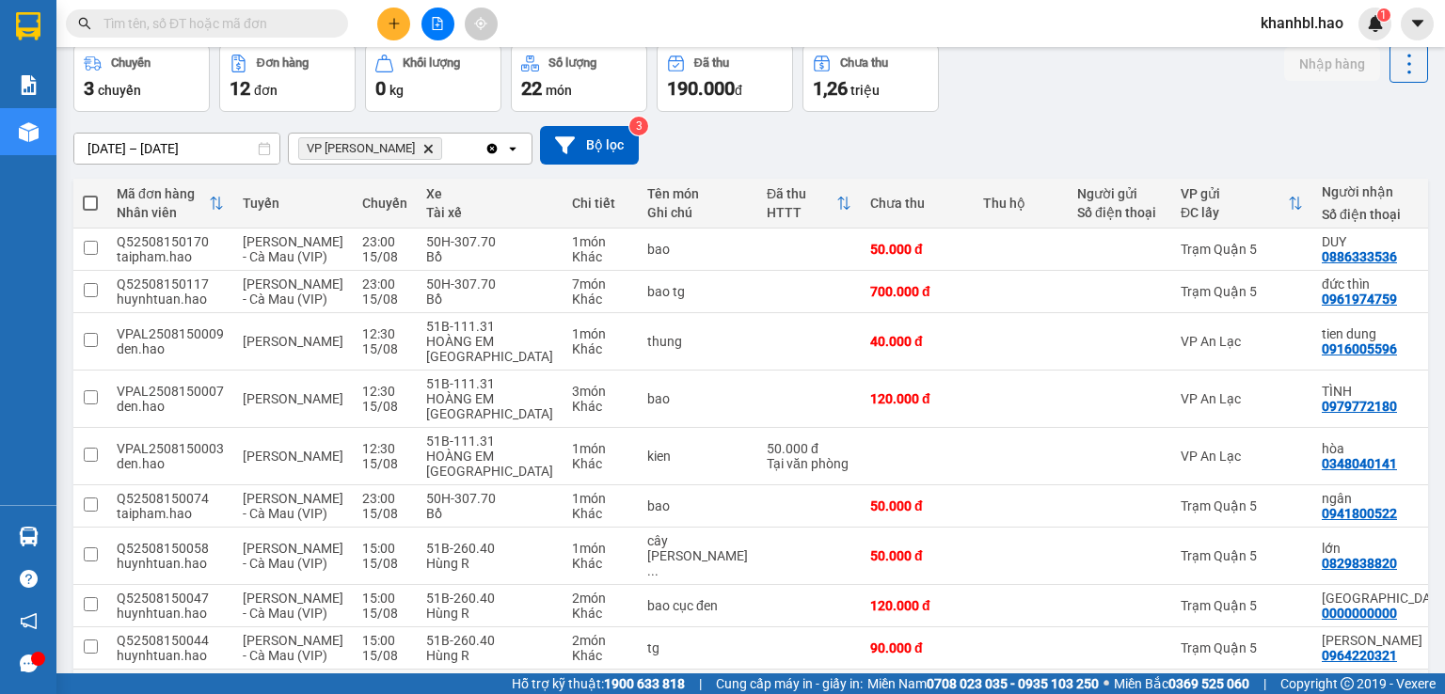
scroll to position [252, 0]
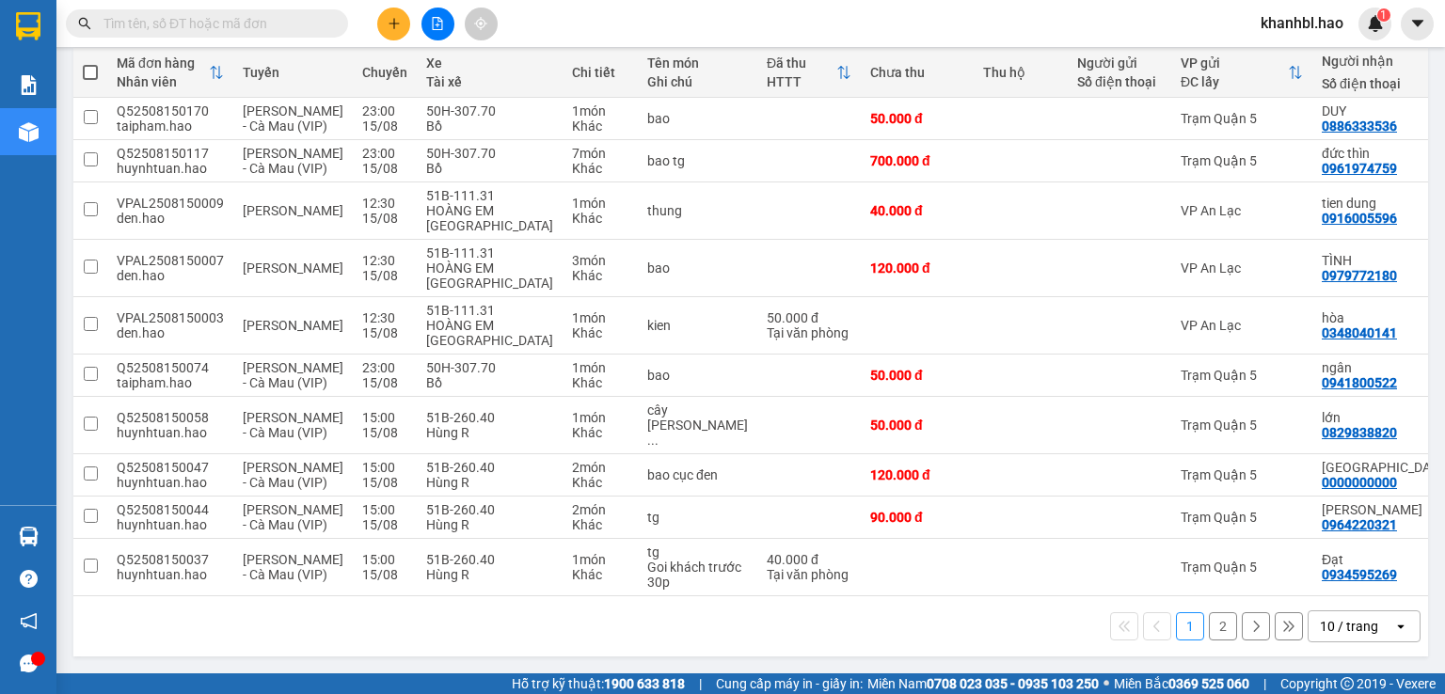
click at [1209, 630] on button "2" at bounding box center [1223, 627] width 28 height 28
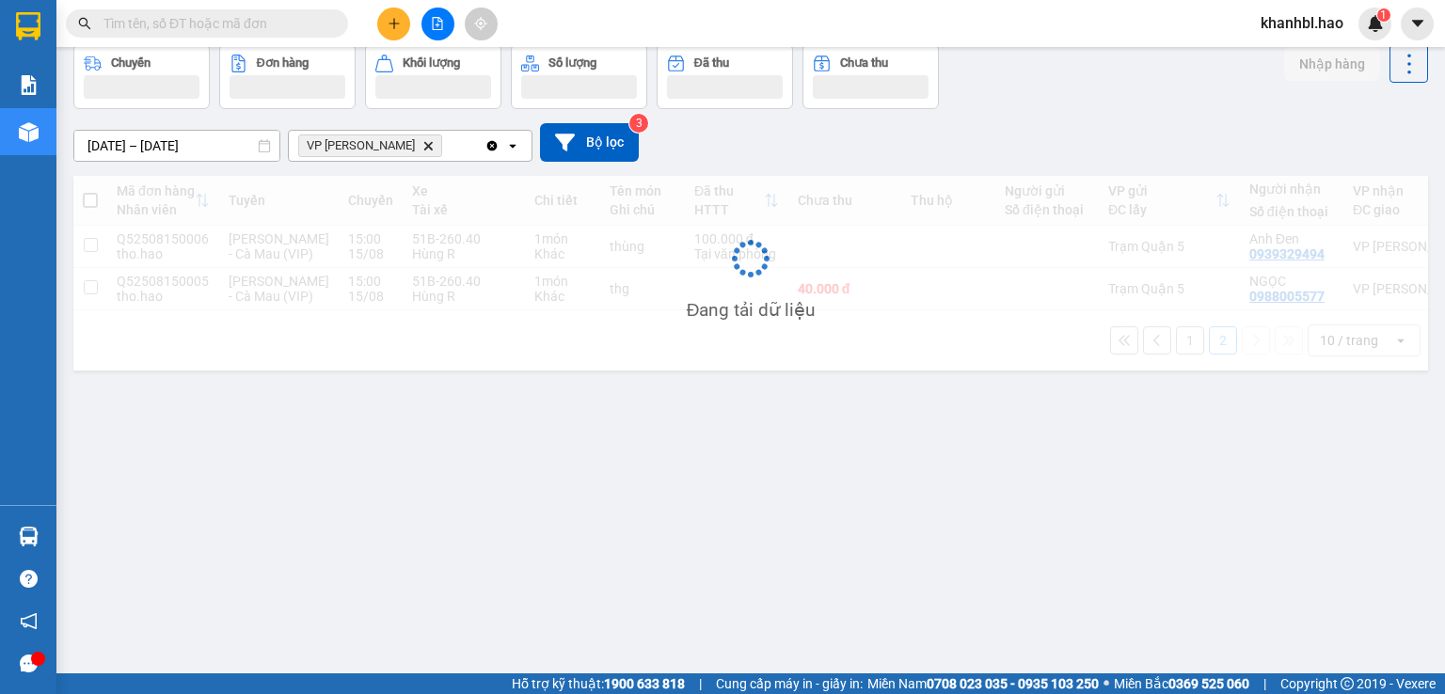
scroll to position [87, 0]
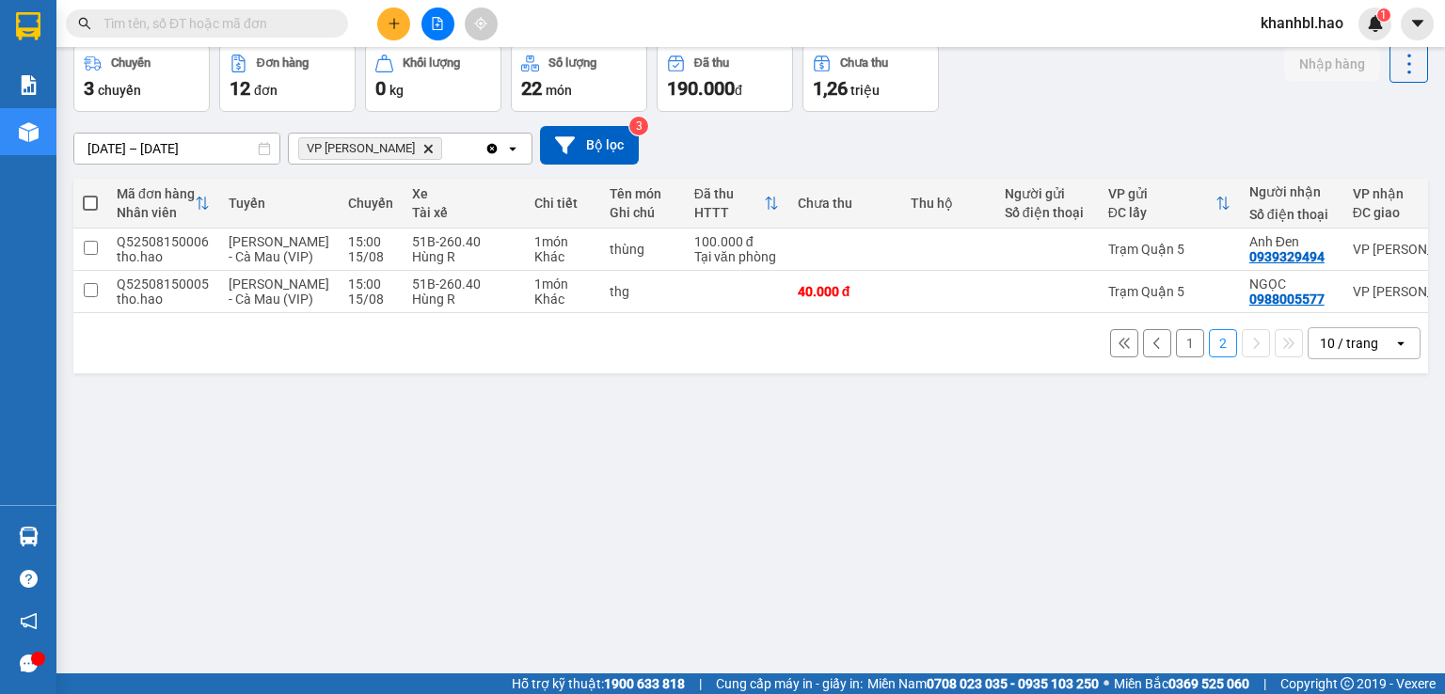
click at [93, 200] on span at bounding box center [90, 203] width 15 height 15
click at [90, 194] on input "checkbox" at bounding box center [90, 194] width 0 height 0
checkbox input "true"
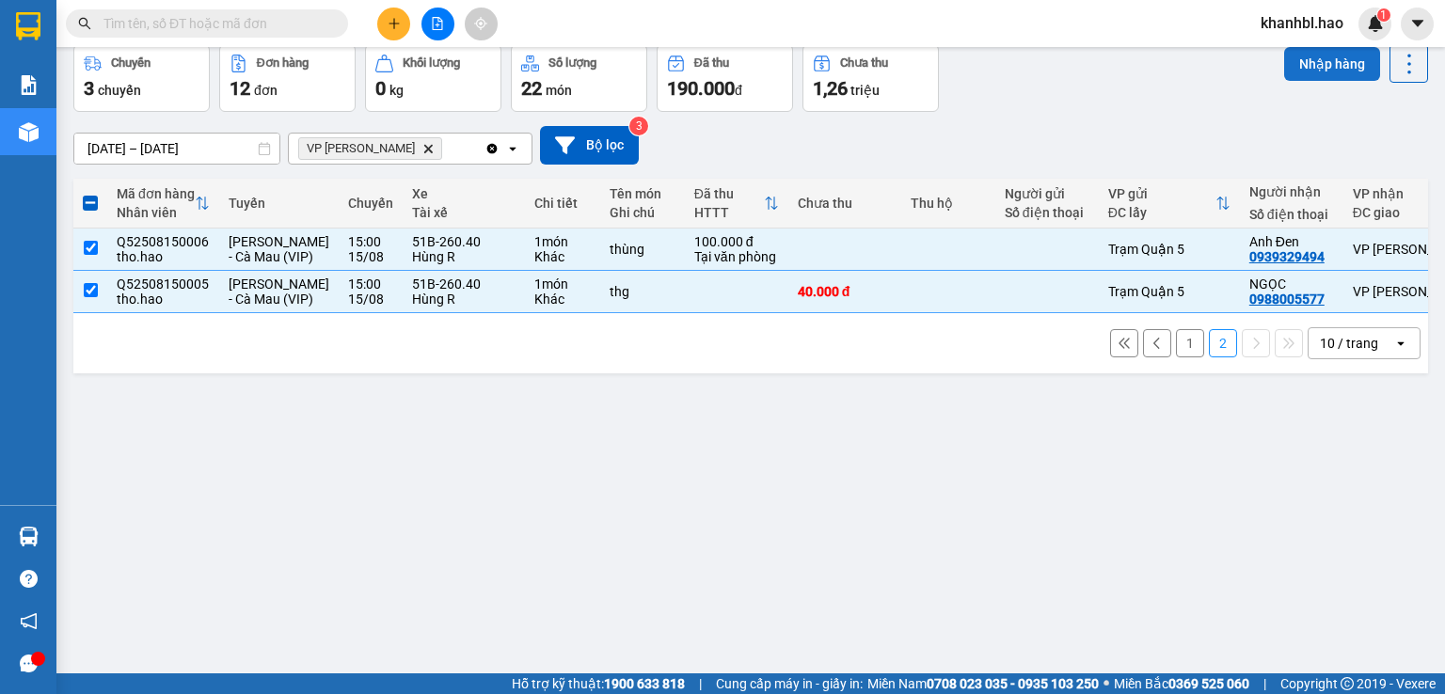
click at [1310, 74] on button "Nhập hàng" at bounding box center [1332, 64] width 96 height 34
click at [1301, 69] on button "Nhập hàng" at bounding box center [1332, 64] width 96 height 34
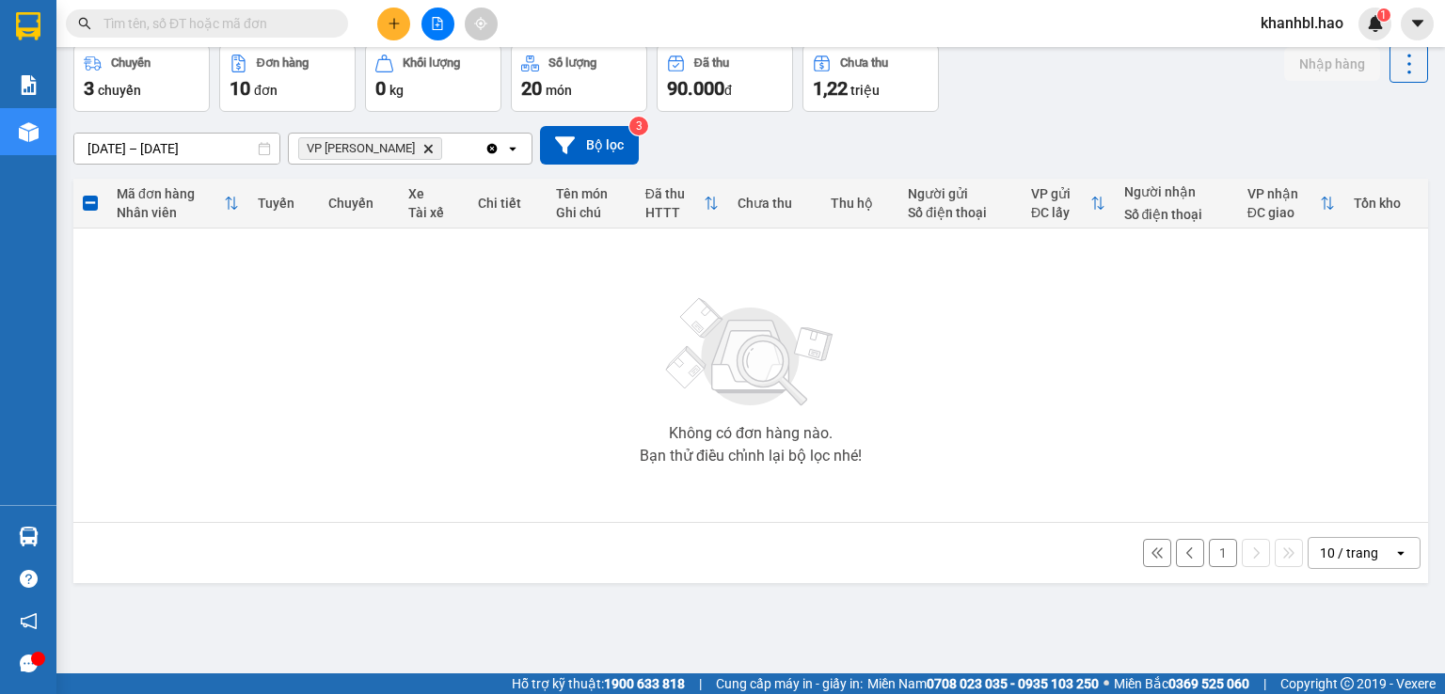
scroll to position [0, 0]
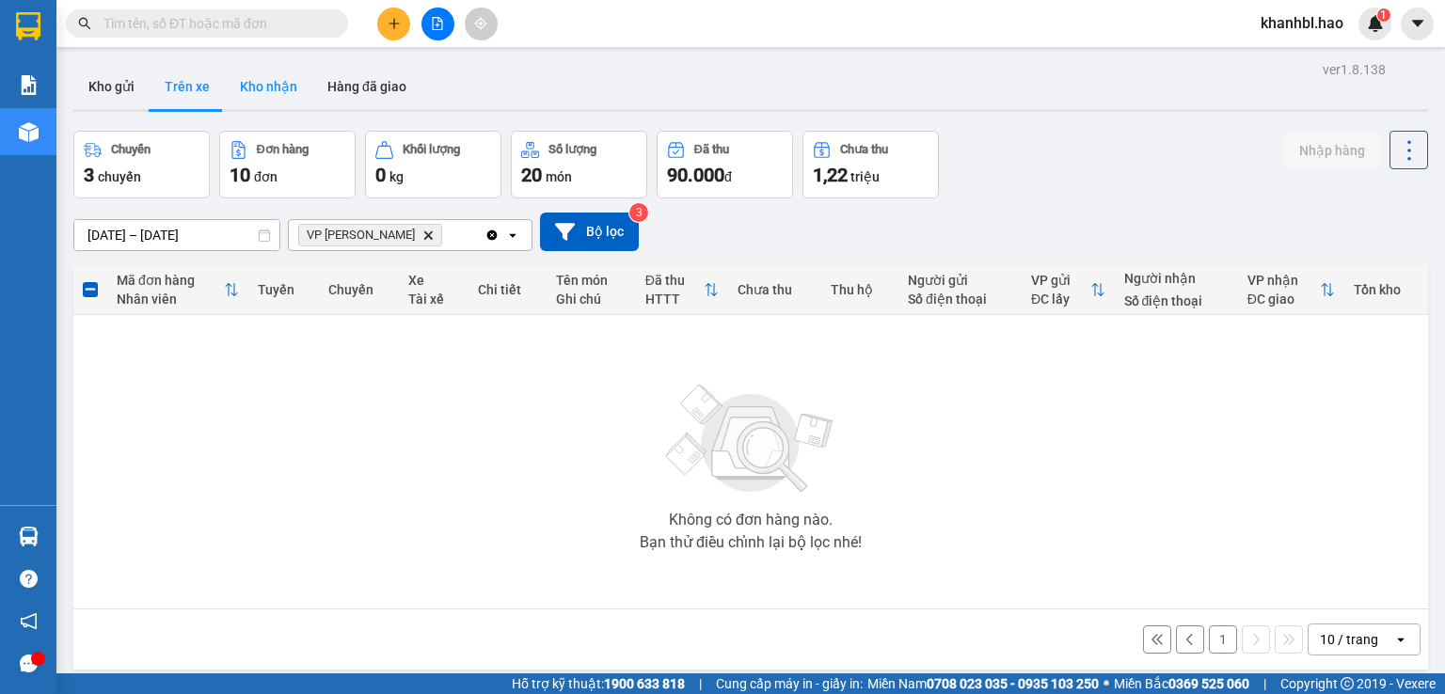
click at [261, 81] on button "Kho nhận" at bounding box center [269, 86] width 88 height 45
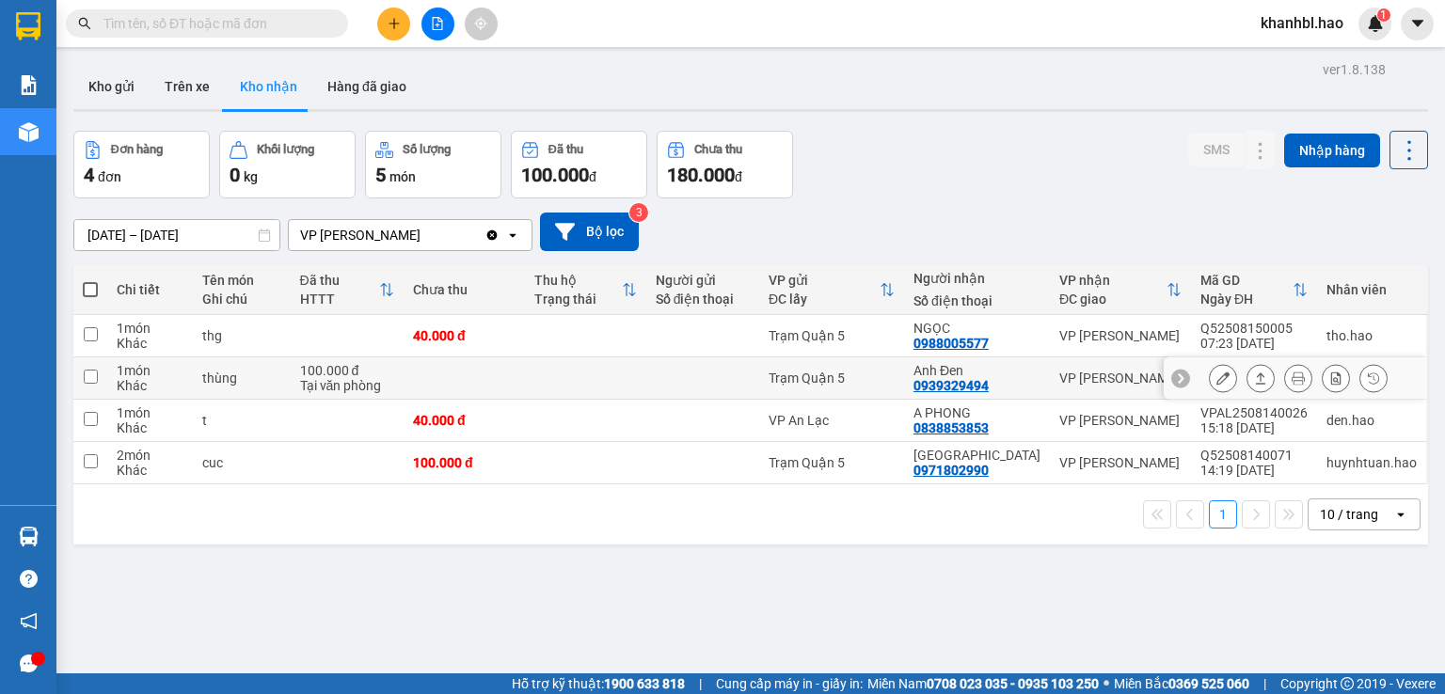
click at [1217, 376] on icon at bounding box center [1223, 378] width 13 height 13
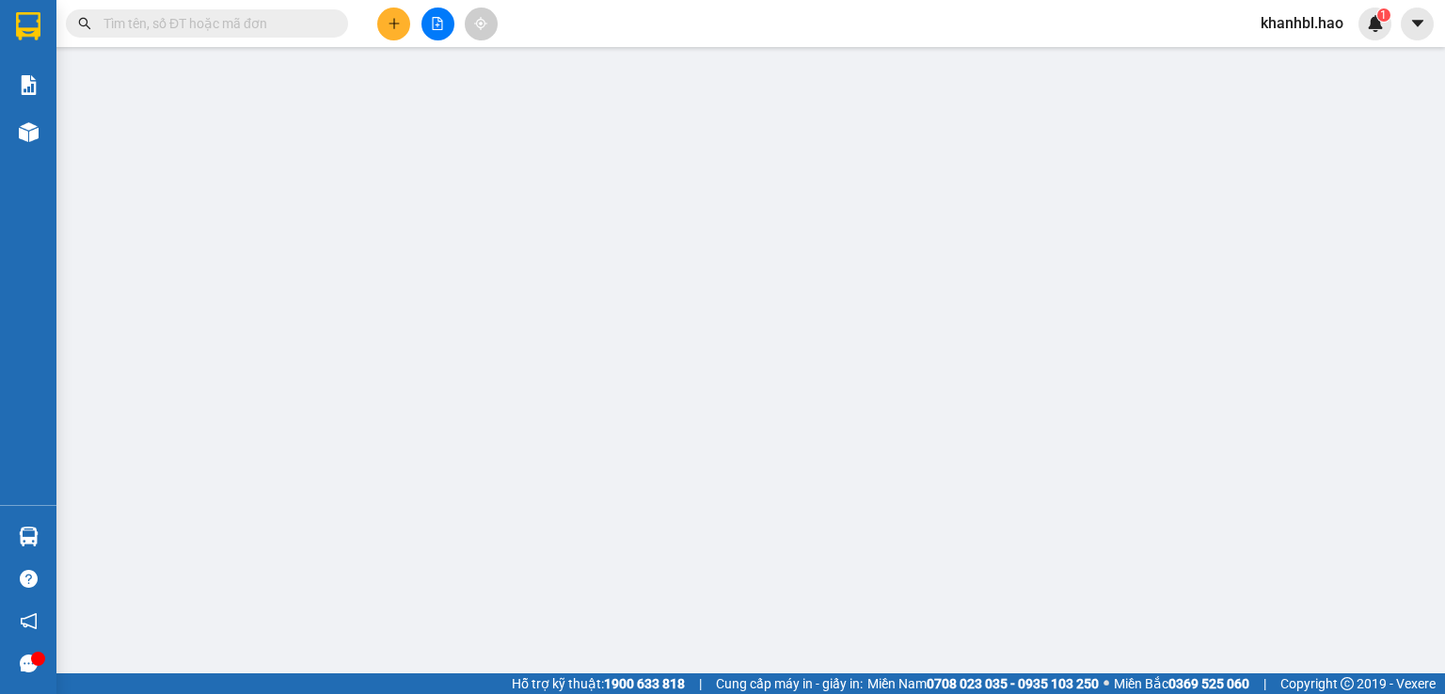
type input "0939329494"
type input "Anh Đen"
type input "100.000"
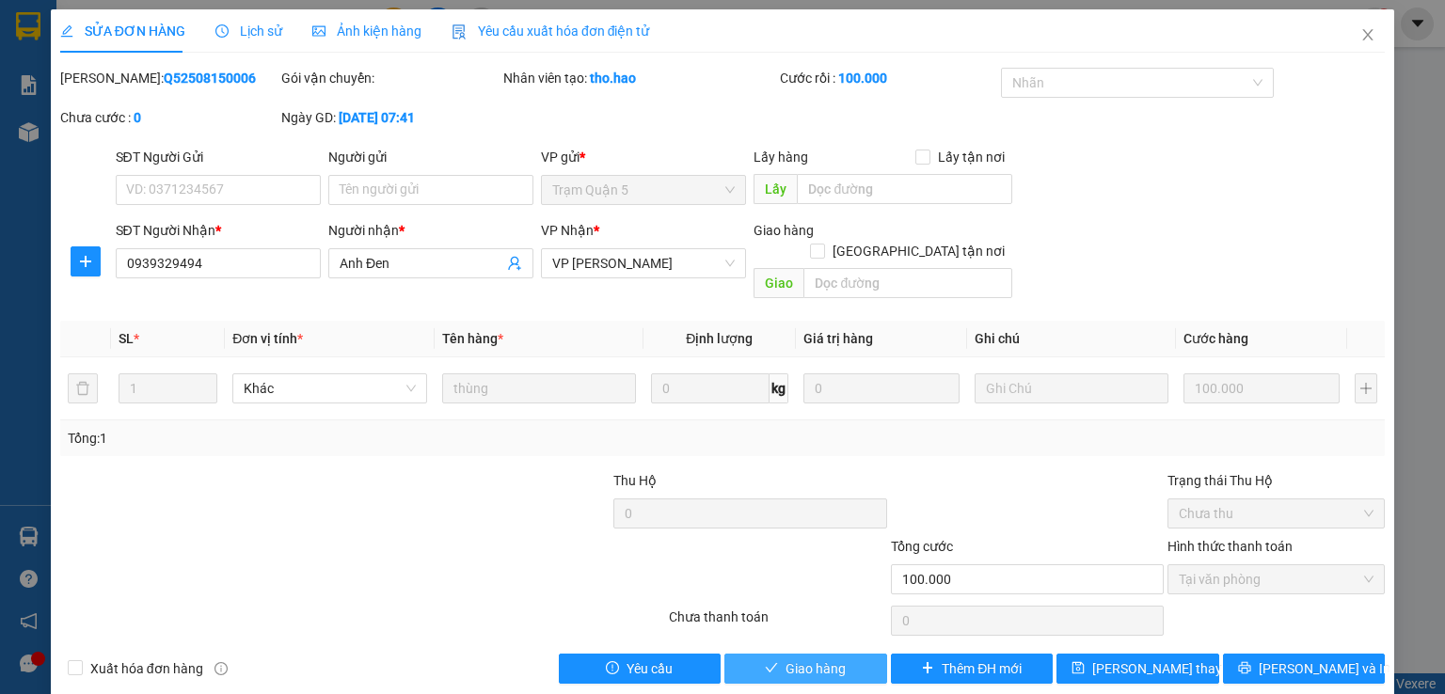
drag, startPoint x: 820, startPoint y: 650, endPoint x: 843, endPoint y: 637, distance: 27.0
click at [821, 659] on span "Giao hàng" at bounding box center [816, 669] width 60 height 21
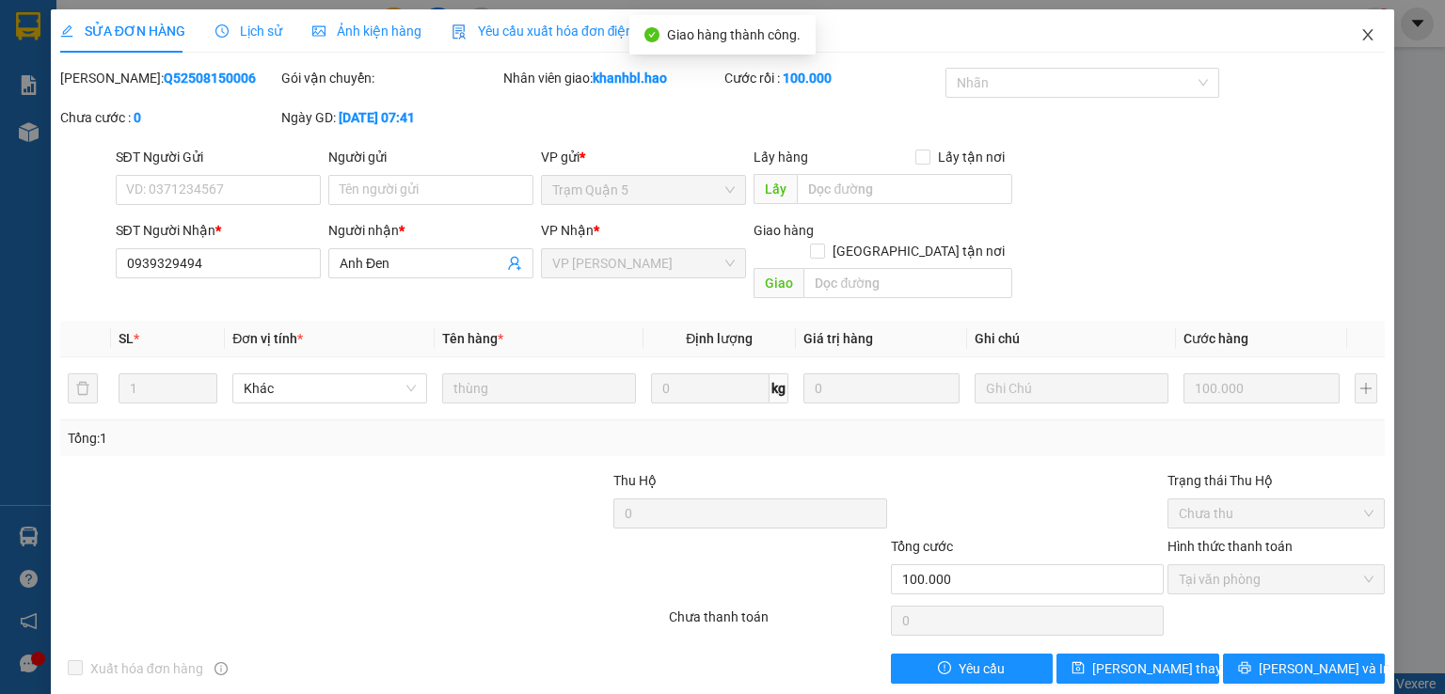
click at [1361, 36] on icon "close" at bounding box center [1368, 34] width 15 height 15
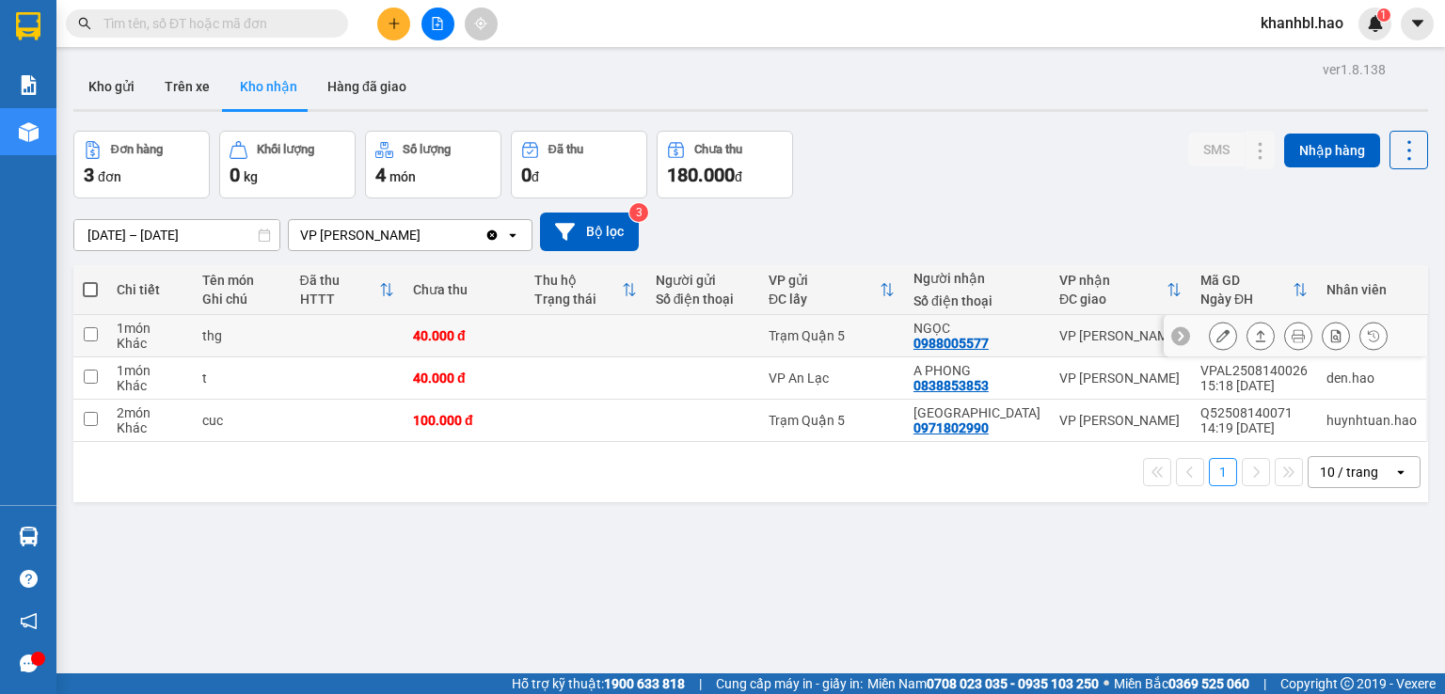
click at [1218, 337] on button at bounding box center [1223, 336] width 26 height 33
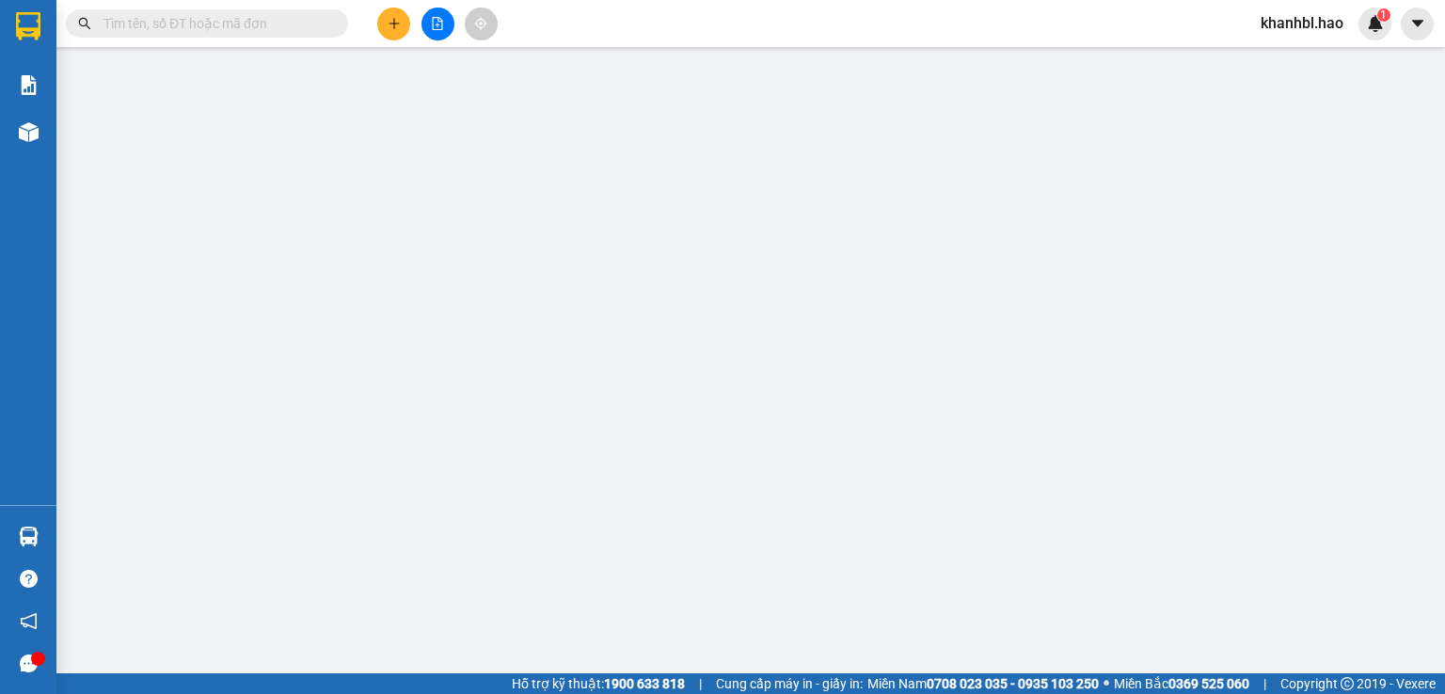
type input "0988005577"
type input "NGỌC"
type input "40.000"
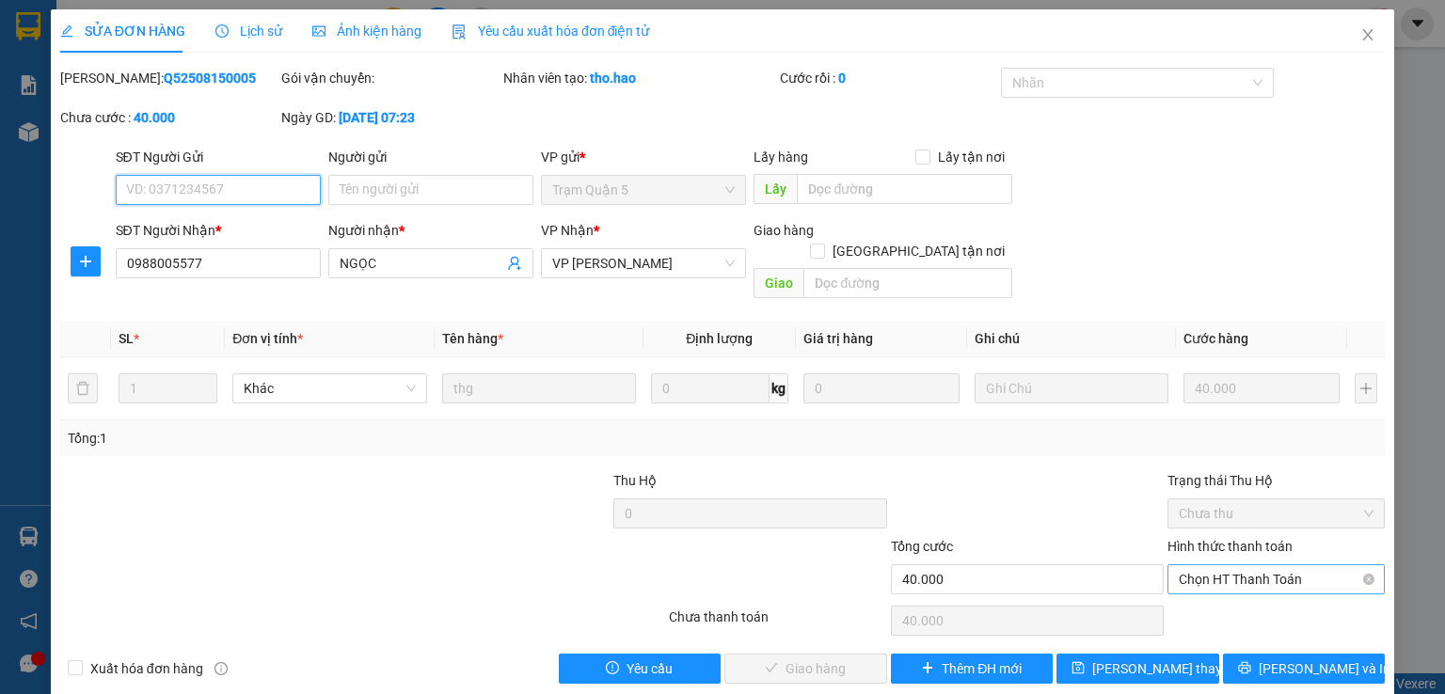
click at [1280, 566] on span "Chọn HT Thanh Toán" at bounding box center [1276, 580] width 195 height 28
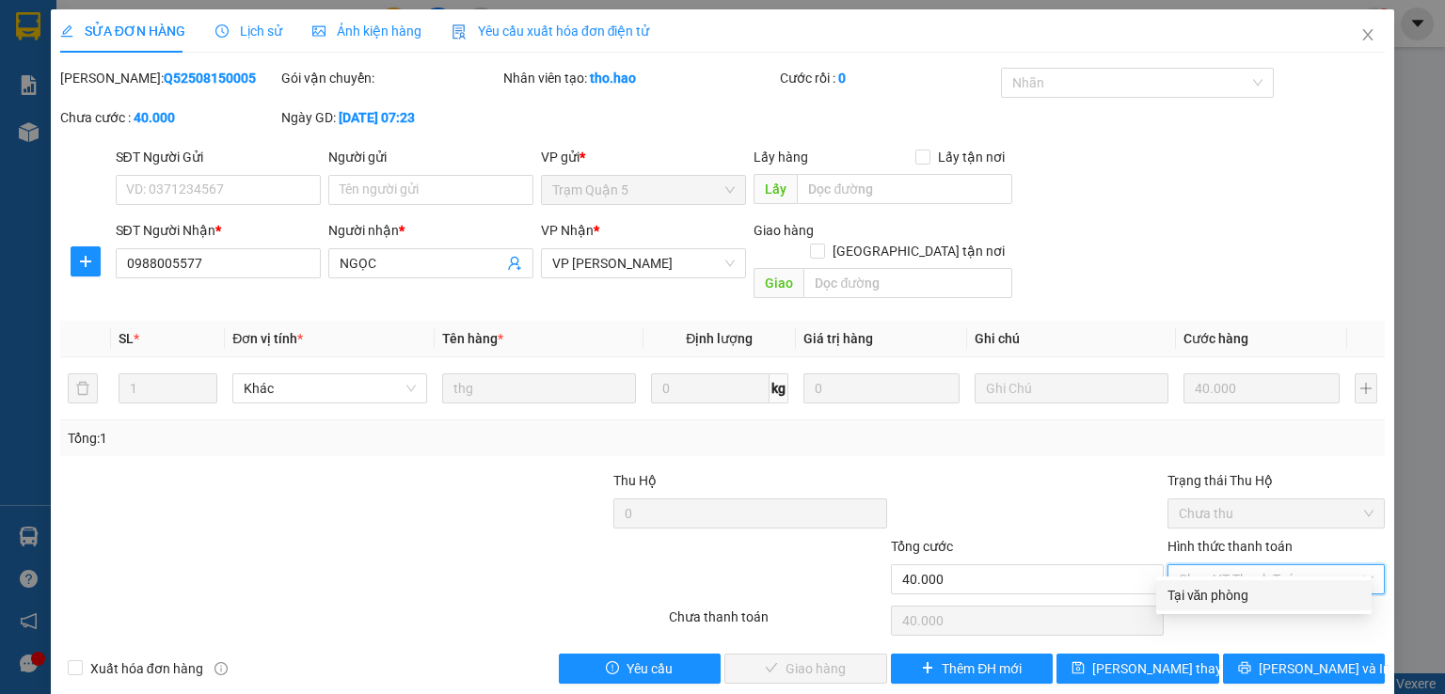
click at [1231, 597] on div "Tại văn phòng" at bounding box center [1264, 595] width 193 height 21
type input "0"
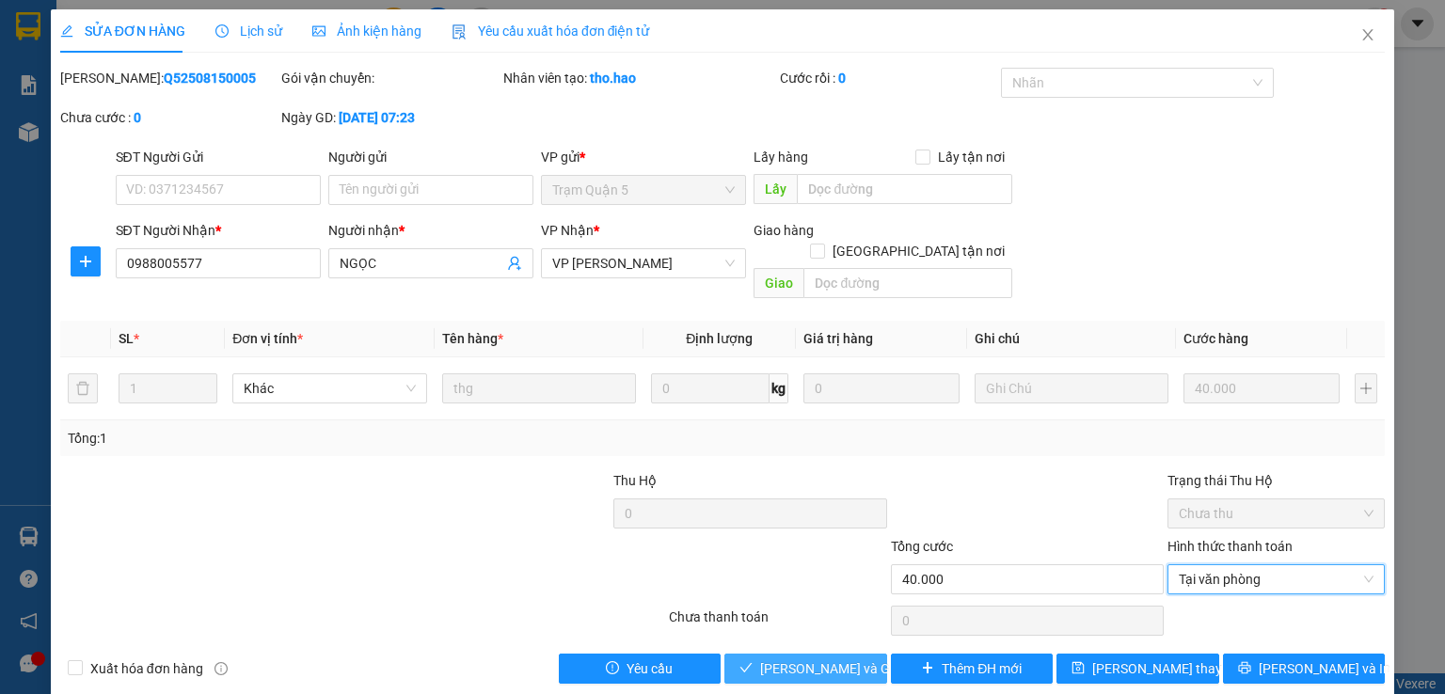
click at [805, 659] on span "[PERSON_NAME] và Giao hàng" at bounding box center [850, 669] width 181 height 21
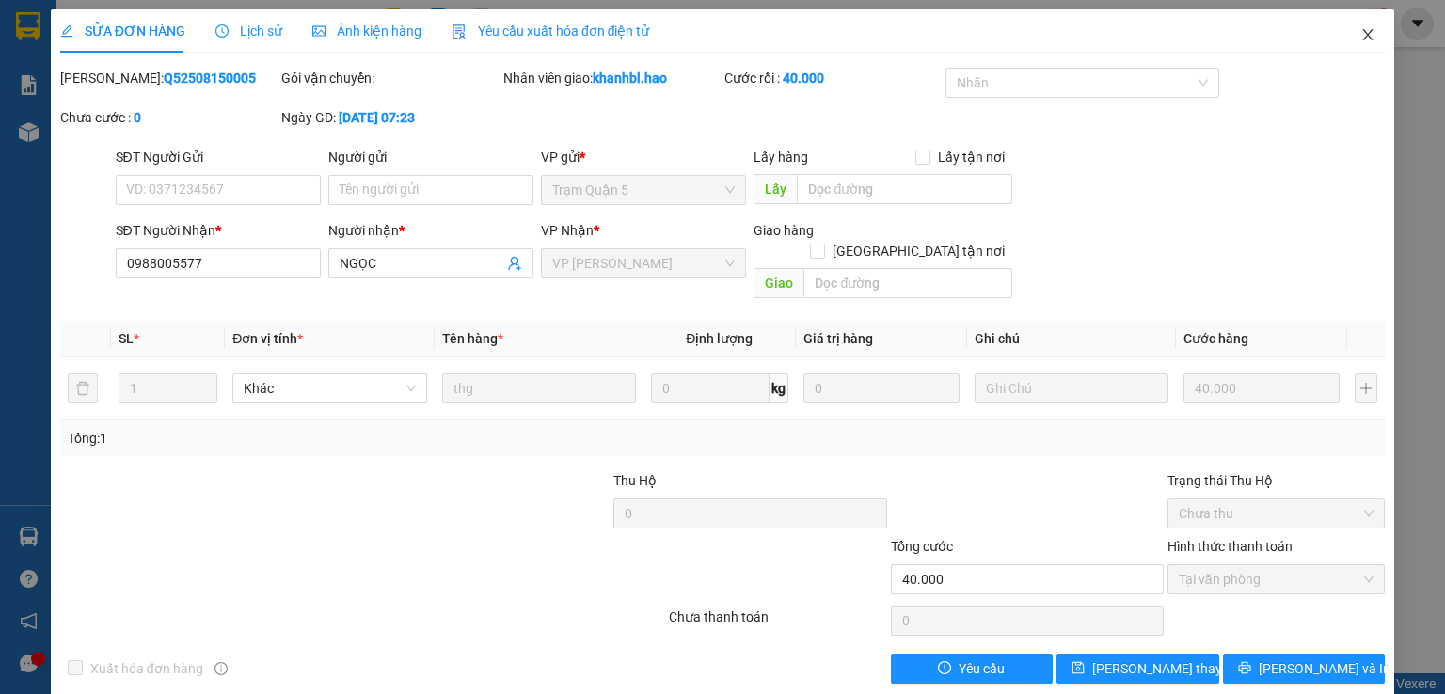
click at [1361, 37] on icon "close" at bounding box center [1368, 34] width 15 height 15
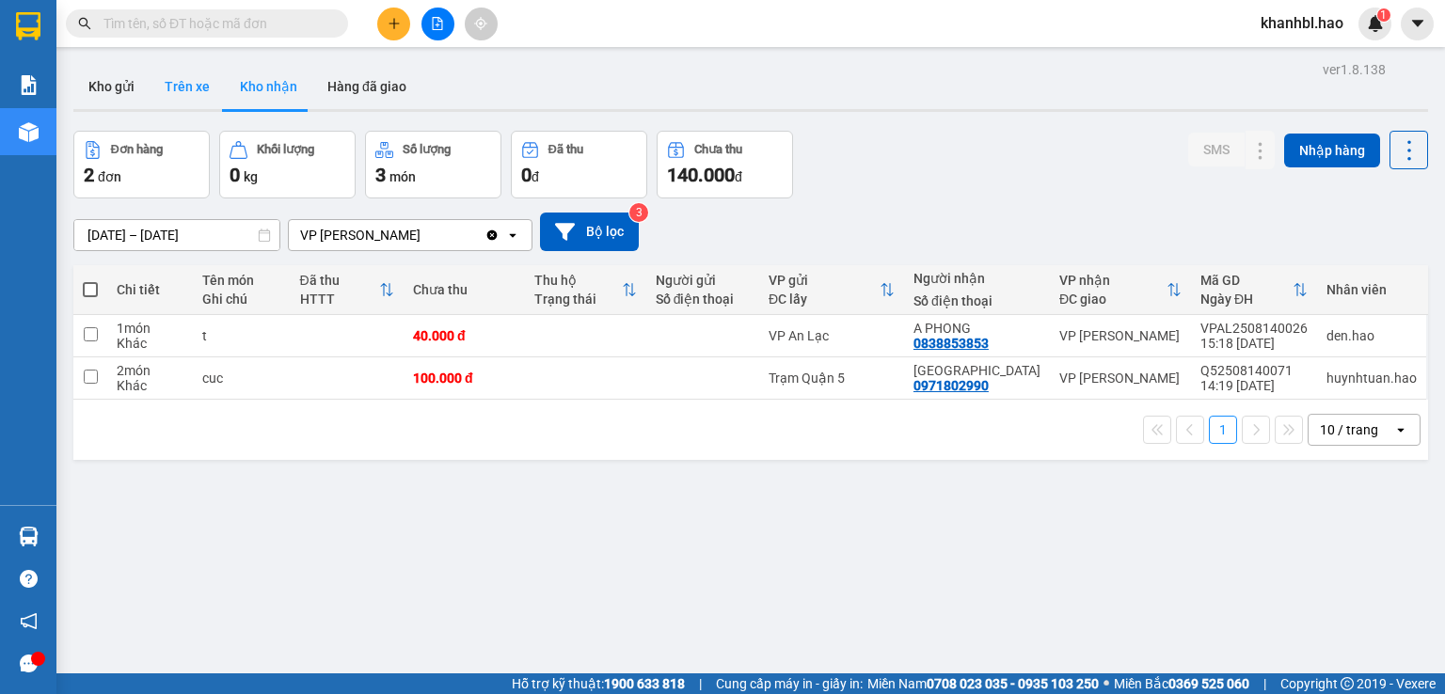
click at [184, 83] on button "Trên xe" at bounding box center [187, 86] width 75 height 45
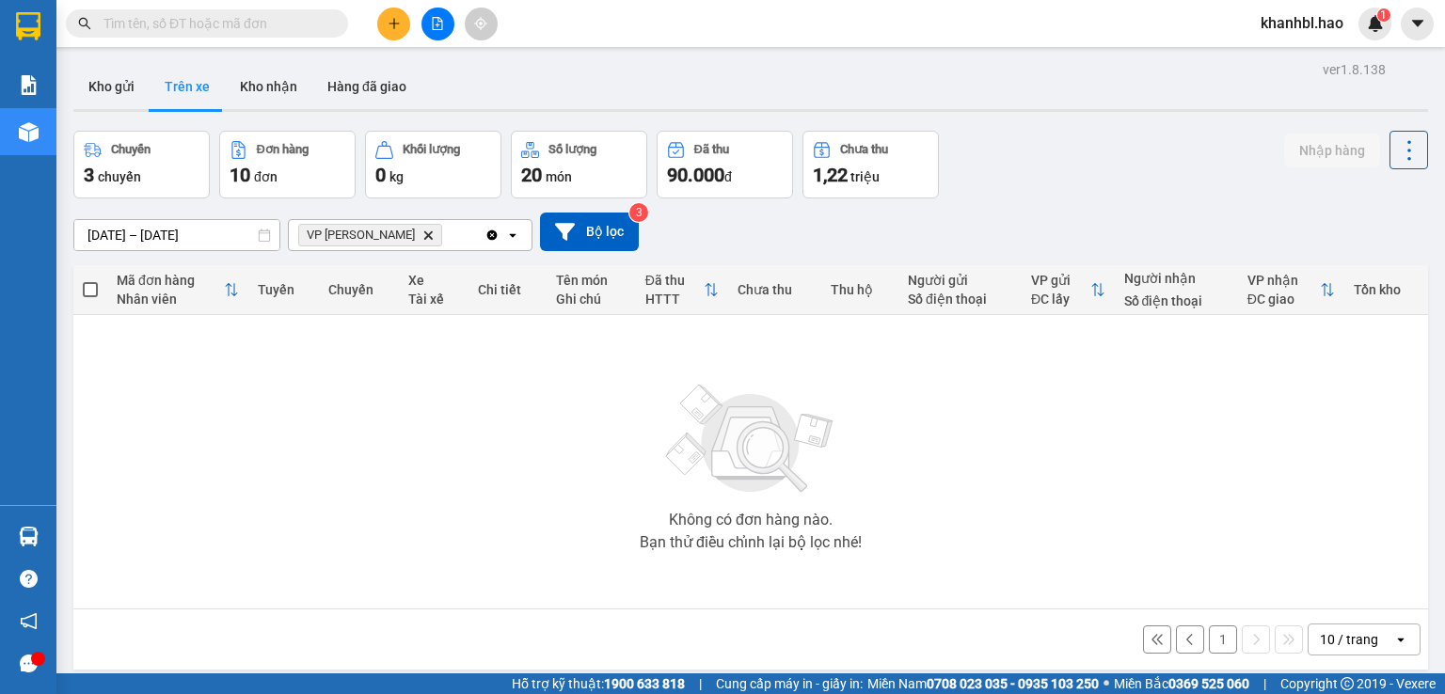
click at [1209, 637] on button "1" at bounding box center [1223, 640] width 28 height 28
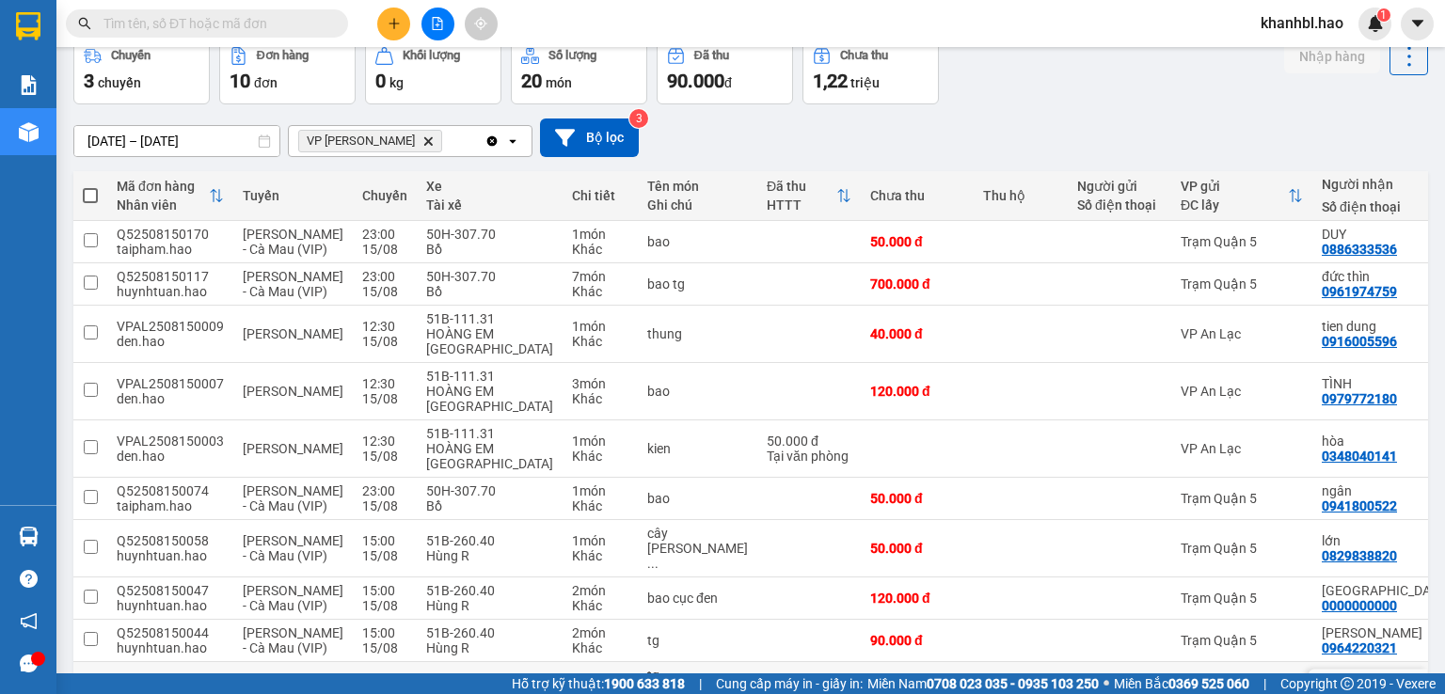
scroll to position [252, 0]
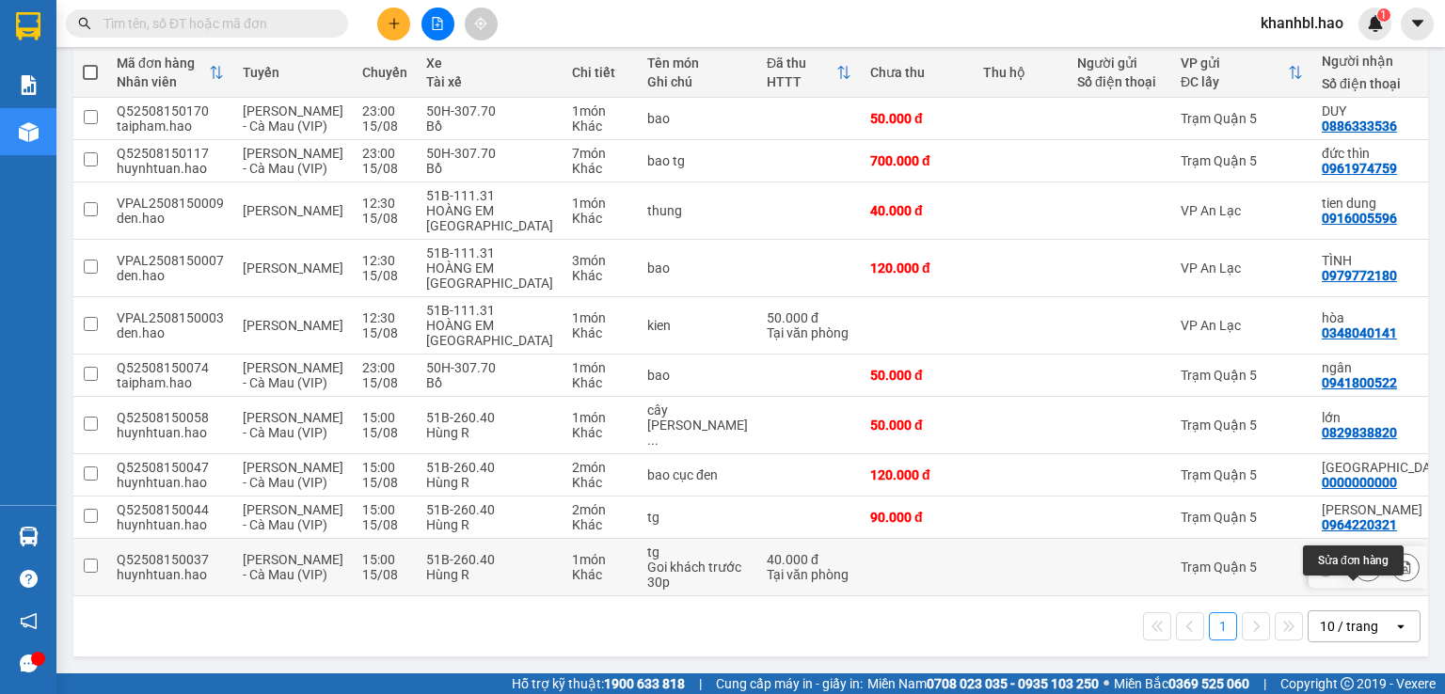
click at [1355, 567] on button at bounding box center [1368, 567] width 26 height 33
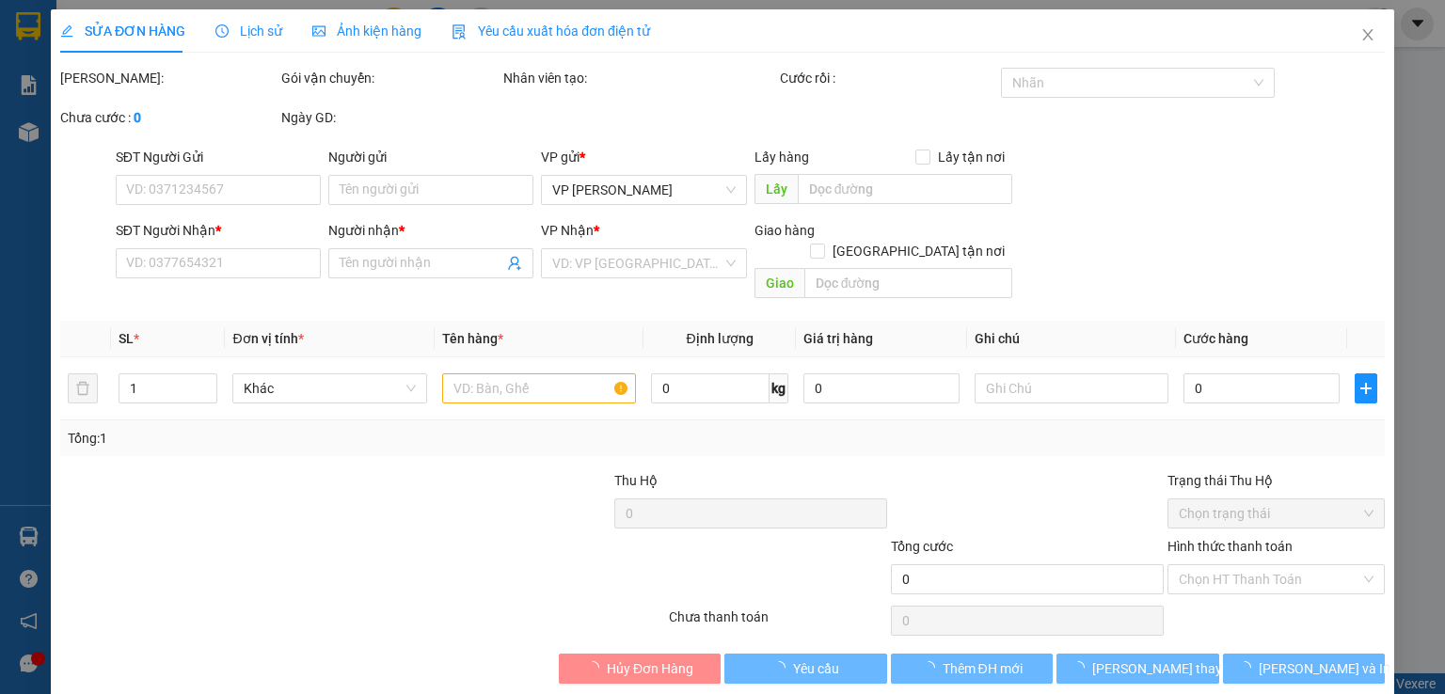
type input "0934595269"
type input "Đạt"
type input "nghia trang thanh trị sóc trăng"
type input "40.000"
type input "0"
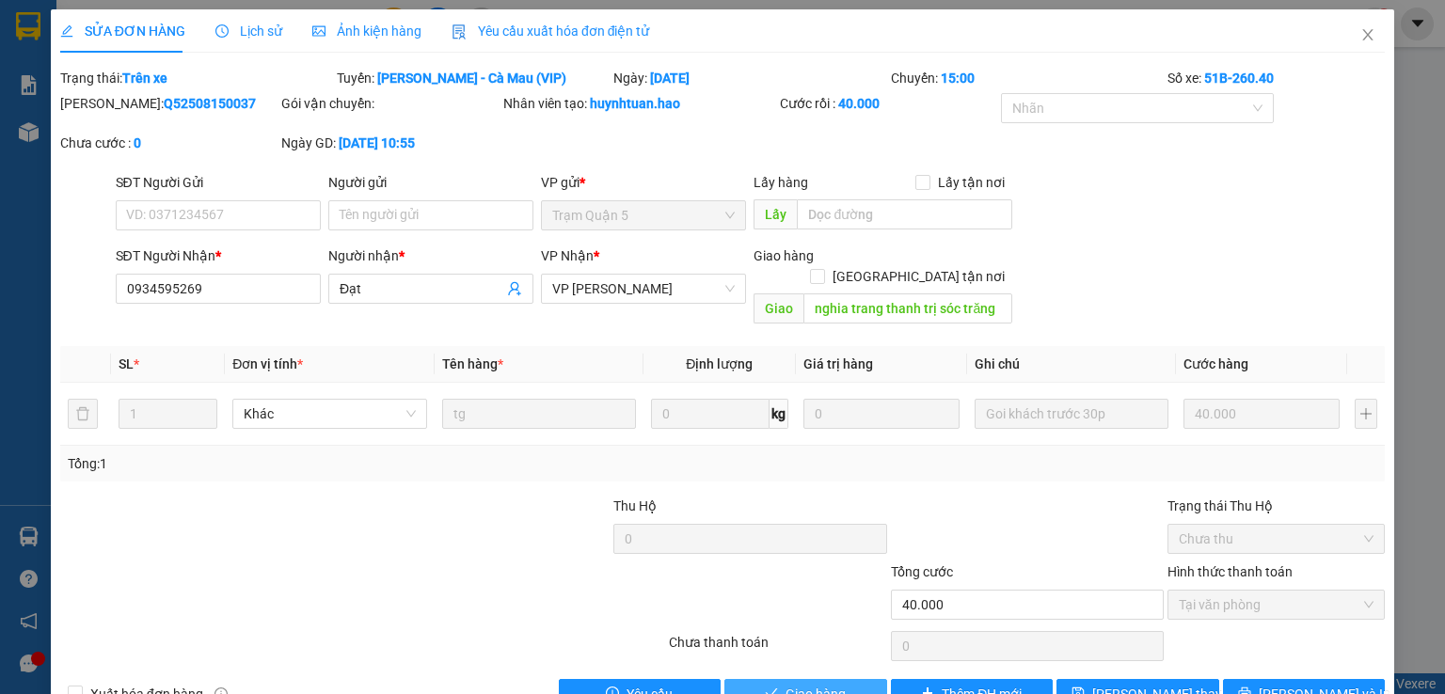
click at [819, 684] on span "Giao hàng" at bounding box center [816, 694] width 60 height 21
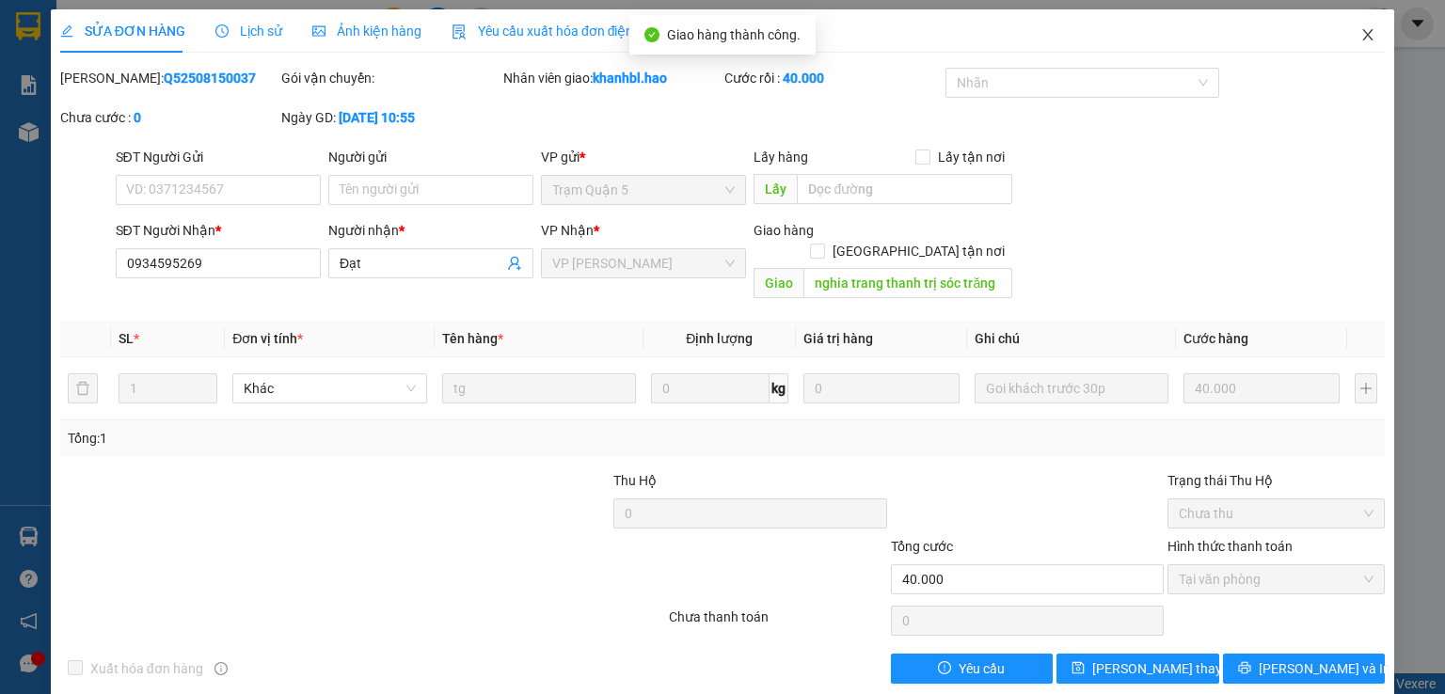
click at [1352, 46] on span "Close" at bounding box center [1368, 35] width 53 height 53
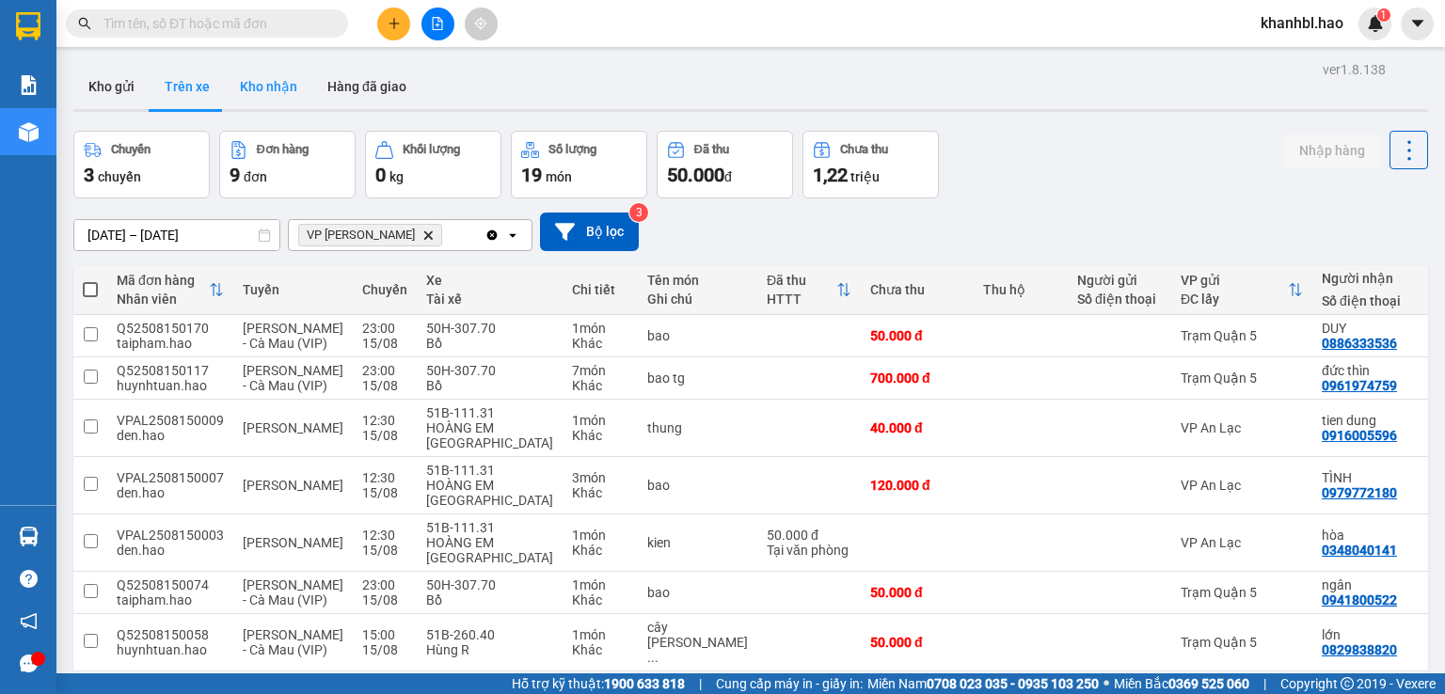
click at [248, 83] on button "Kho nhận" at bounding box center [269, 86] width 88 height 45
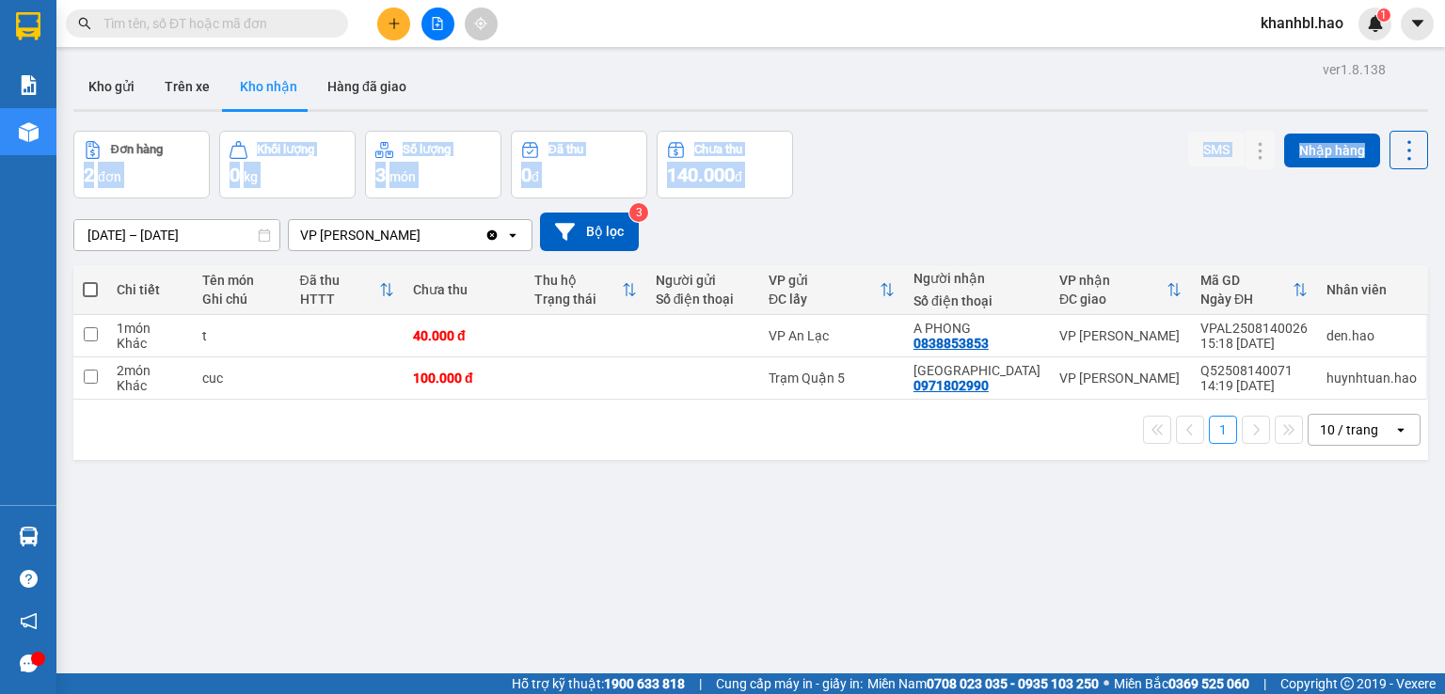
drag, startPoint x: 191, startPoint y: 172, endPoint x: 199, endPoint y: 108, distance: 64.5
click at [199, 121] on div "ver 1.8.138 Kho gửi Trên xe Kho nhận Hàng đã giao Đơn hàng 2 đơn Khối lượng 0 k…" at bounding box center [751, 403] width 1370 height 694
click at [199, 88] on button "Trên xe" at bounding box center [187, 86] width 75 height 45
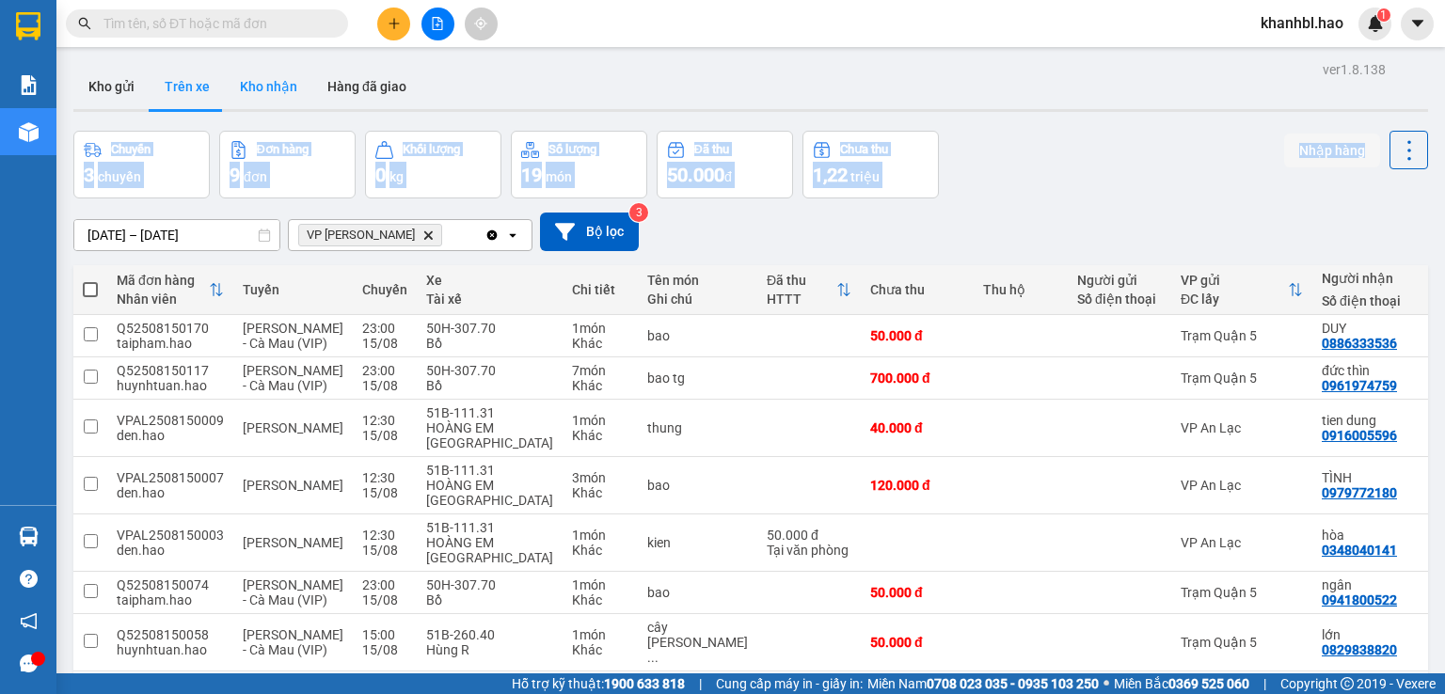
click at [279, 88] on button "Kho nhận" at bounding box center [269, 86] width 88 height 45
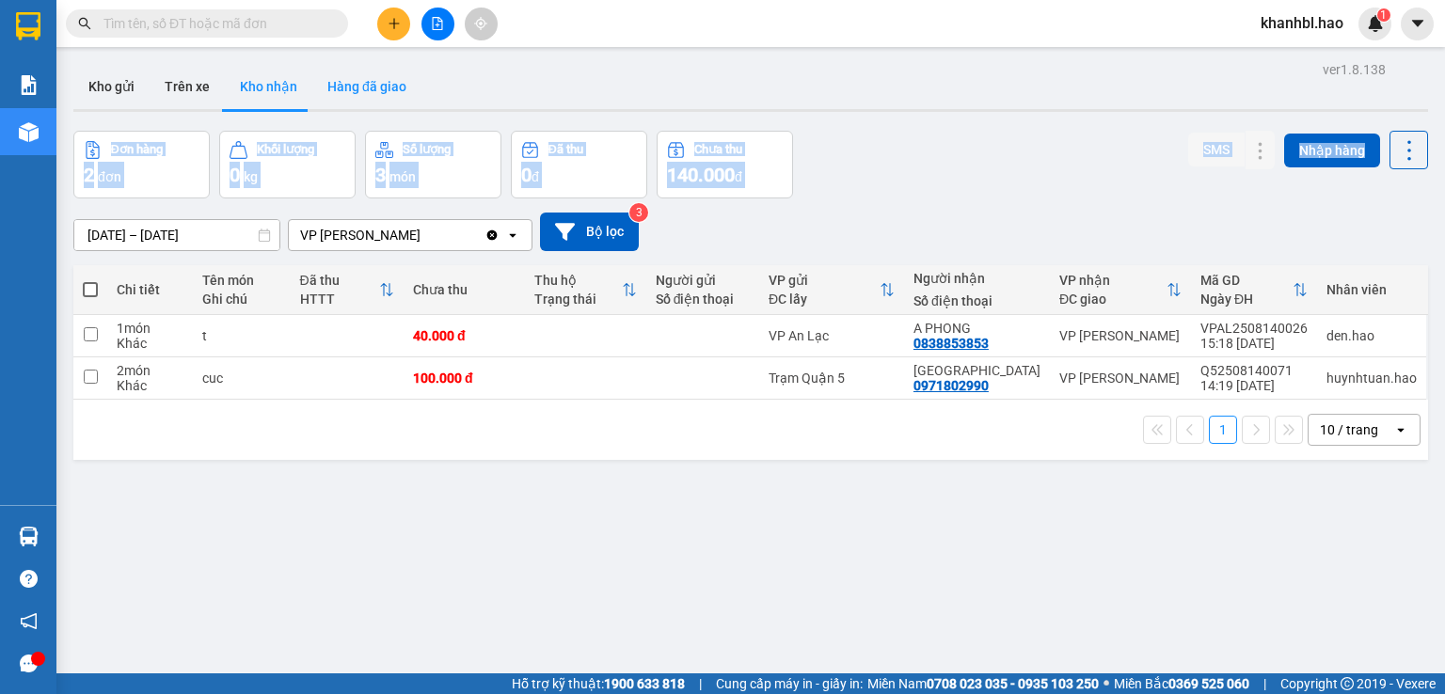
click at [376, 90] on button "Hàng đã giao" at bounding box center [366, 86] width 109 height 45
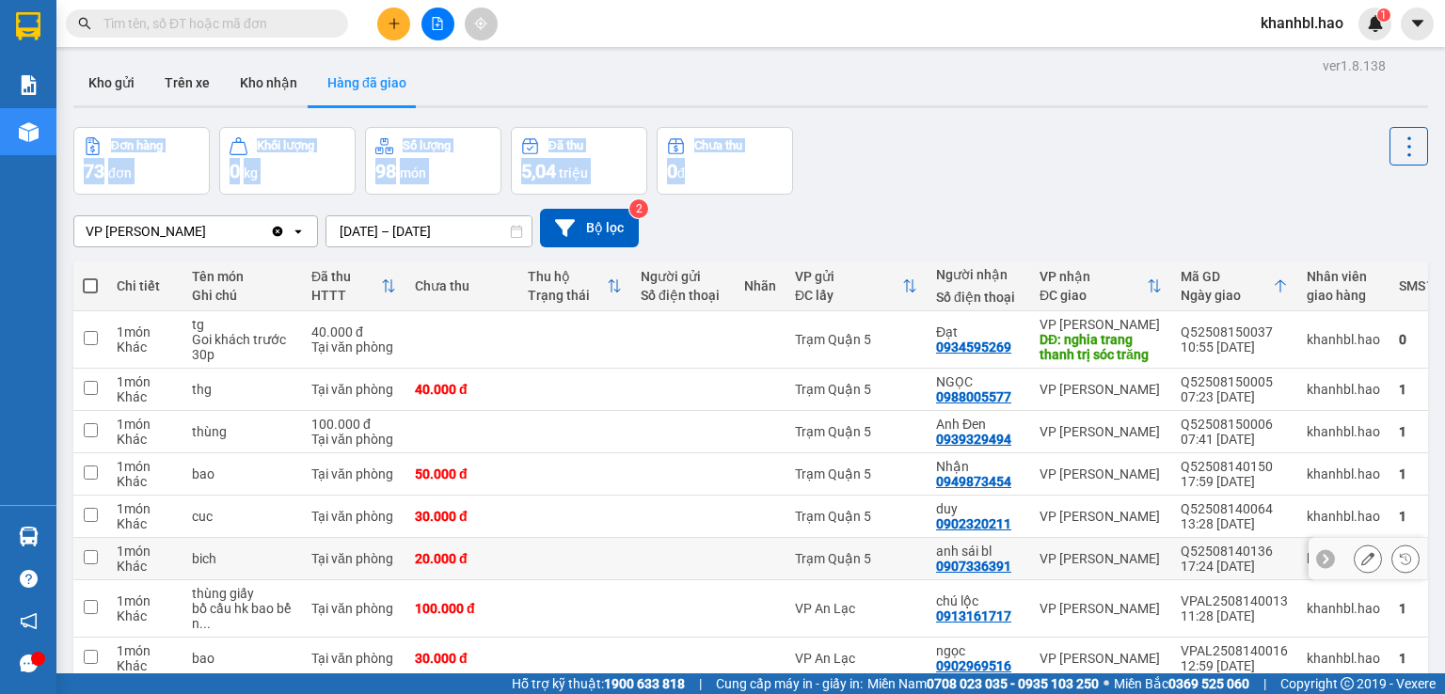
scroll to position [192, 0]
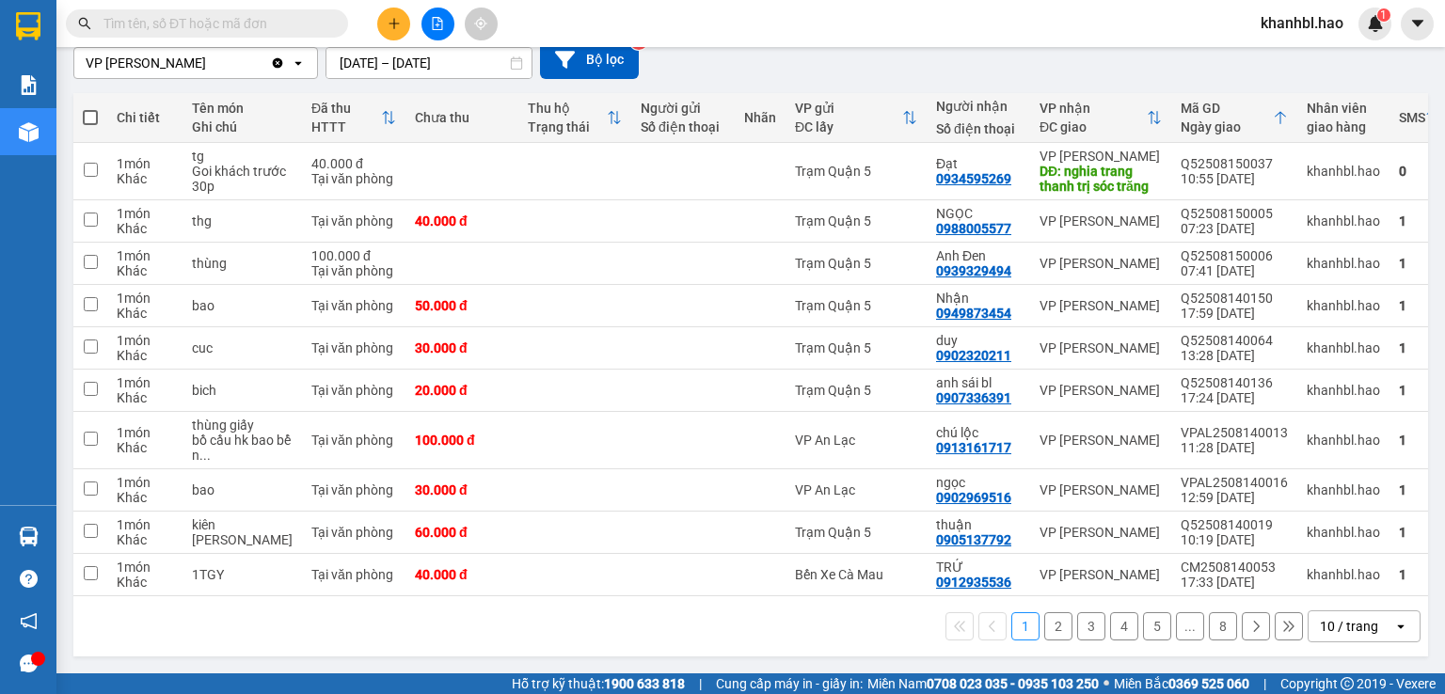
click at [1015, 626] on button "1" at bounding box center [1026, 627] width 28 height 28
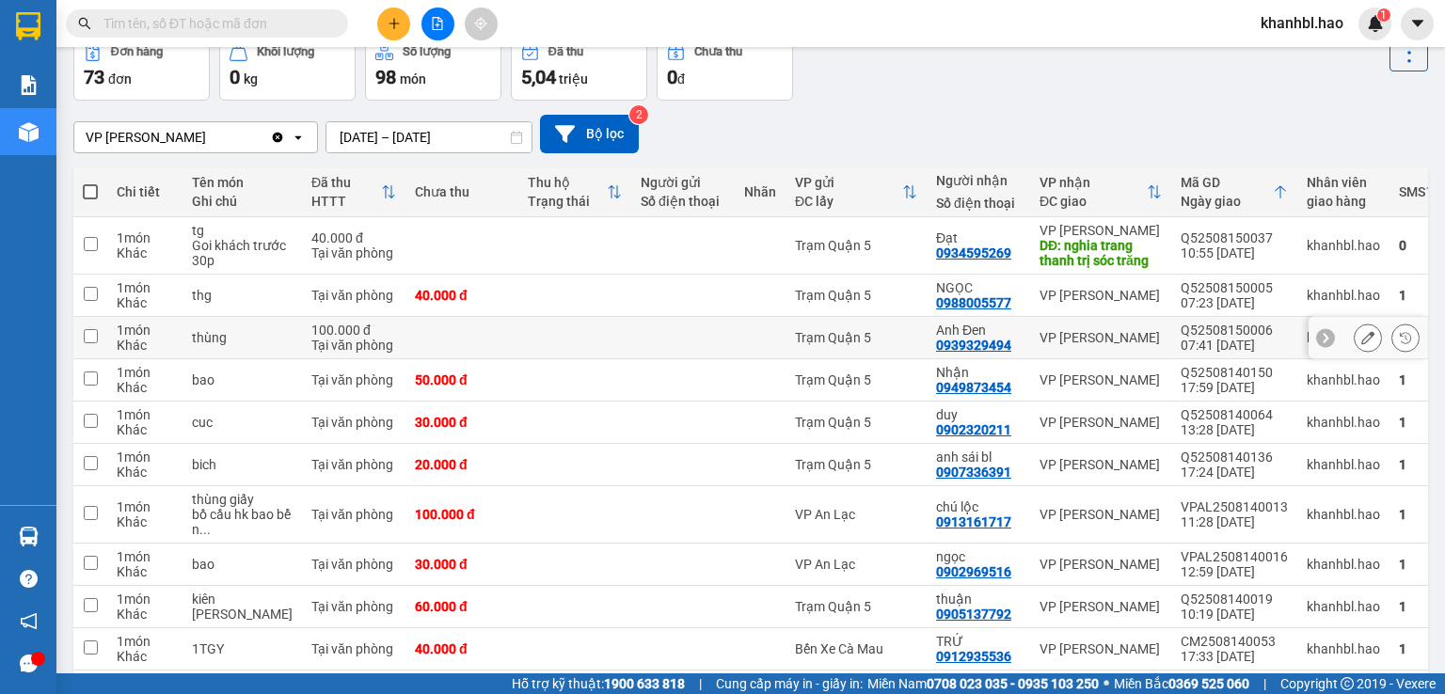
click at [696, 346] on td at bounding box center [683, 338] width 104 height 42
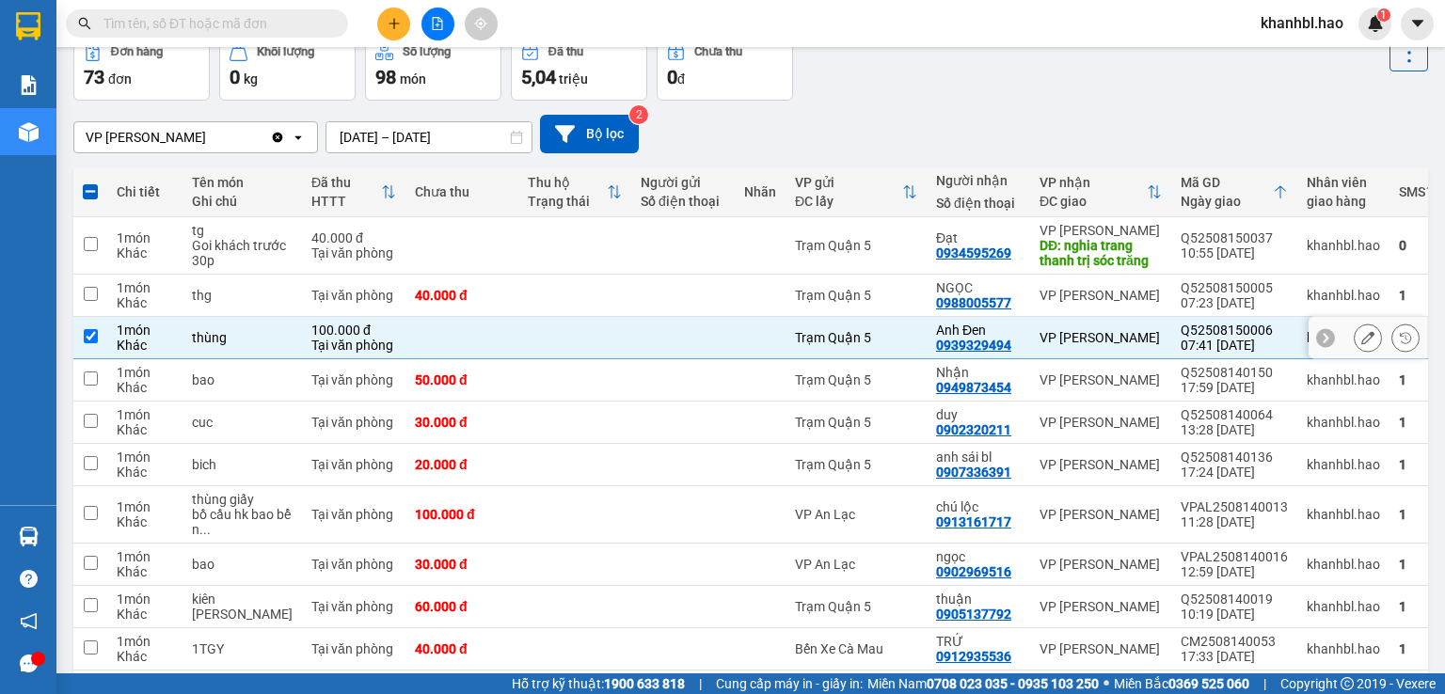
click at [696, 346] on td at bounding box center [683, 338] width 104 height 42
checkbox input "false"
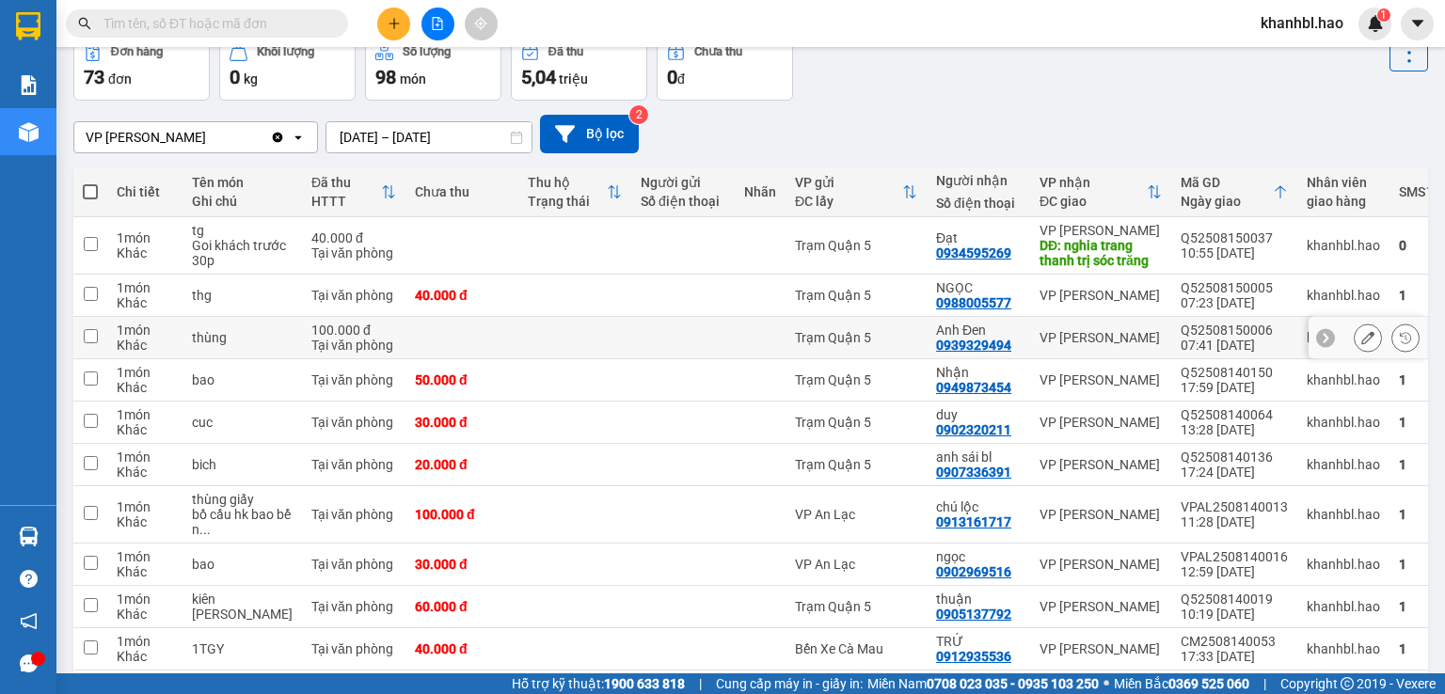
scroll to position [0, 0]
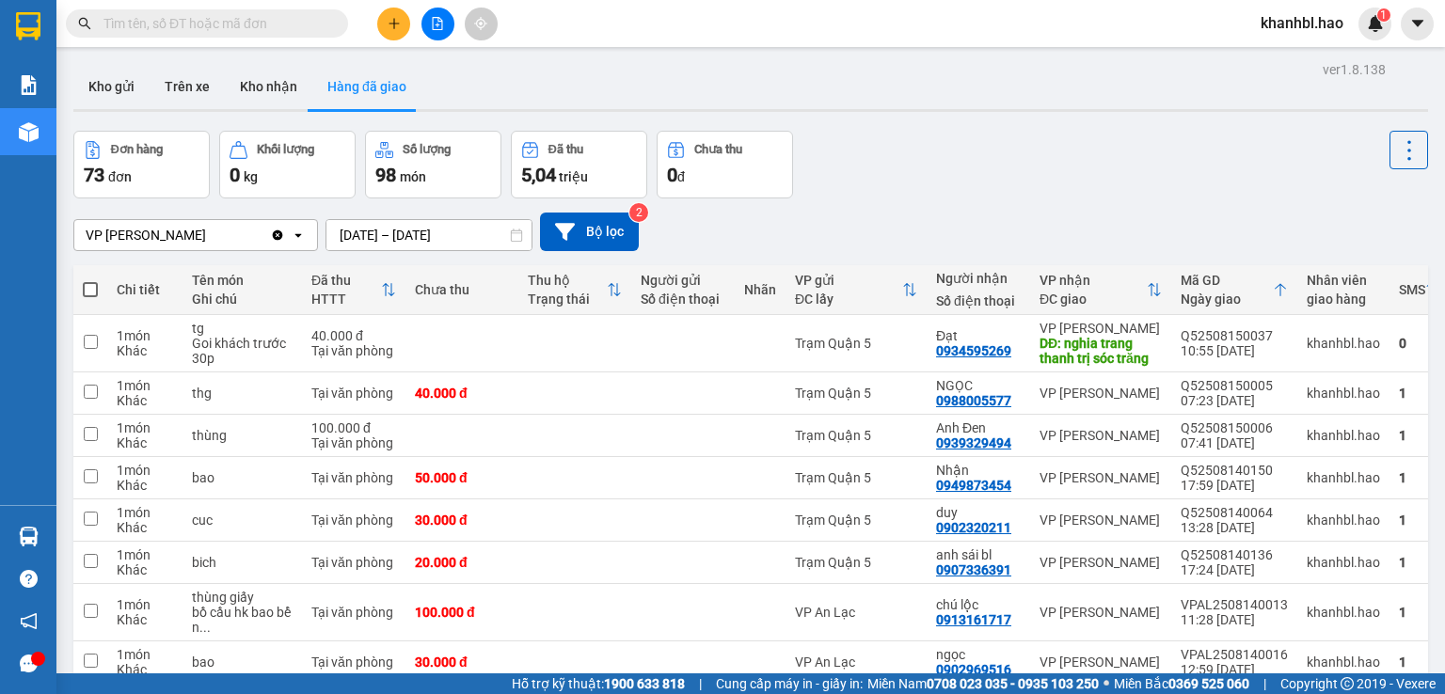
click at [373, 87] on button "Hàng đã giao" at bounding box center [366, 86] width 109 height 45
click at [266, 76] on button "Kho nhận" at bounding box center [269, 86] width 88 height 45
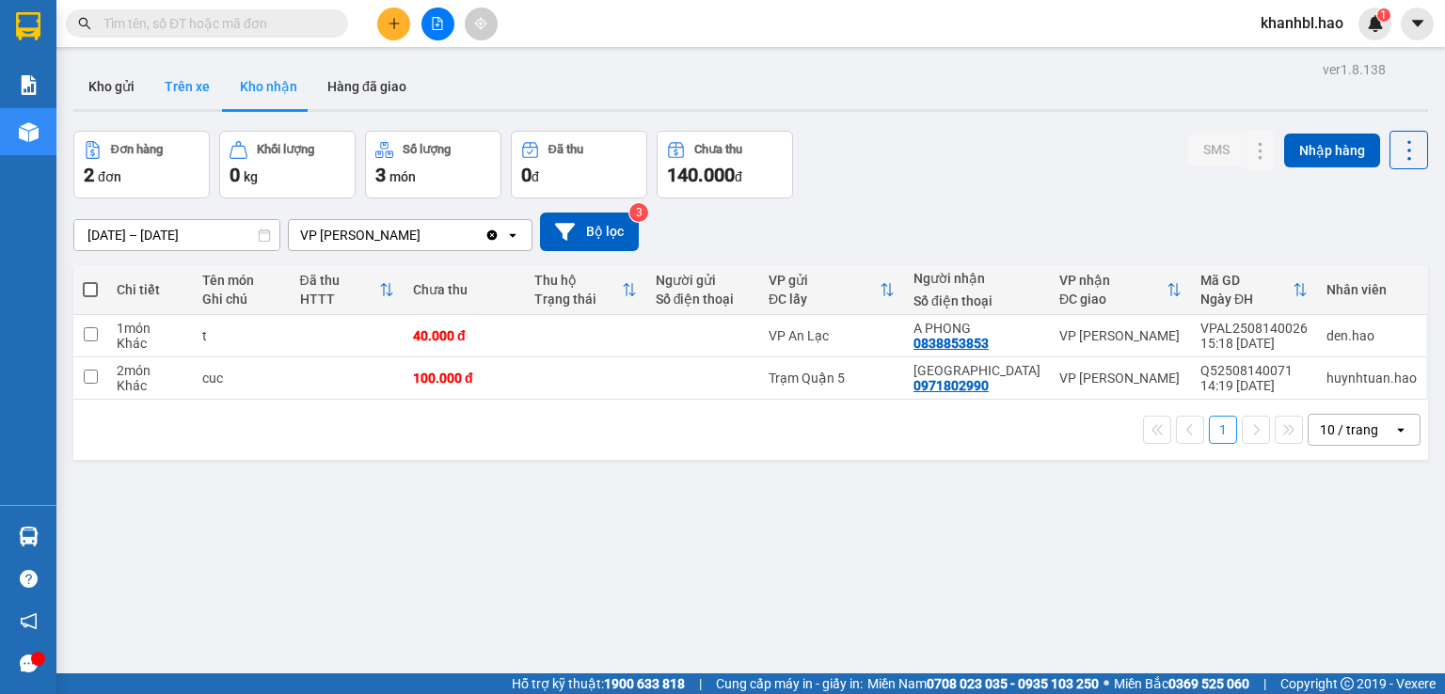
click at [200, 98] on button "Trên xe" at bounding box center [187, 86] width 75 height 45
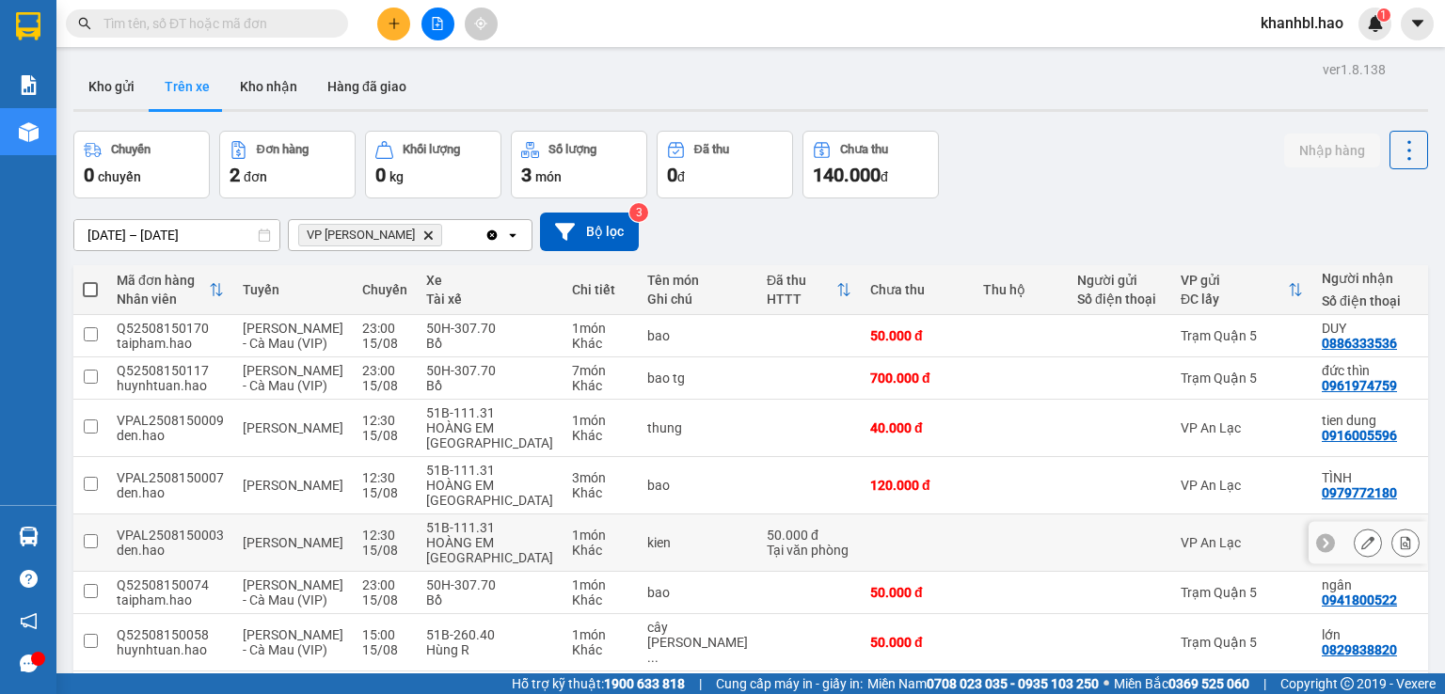
scroll to position [195, 0]
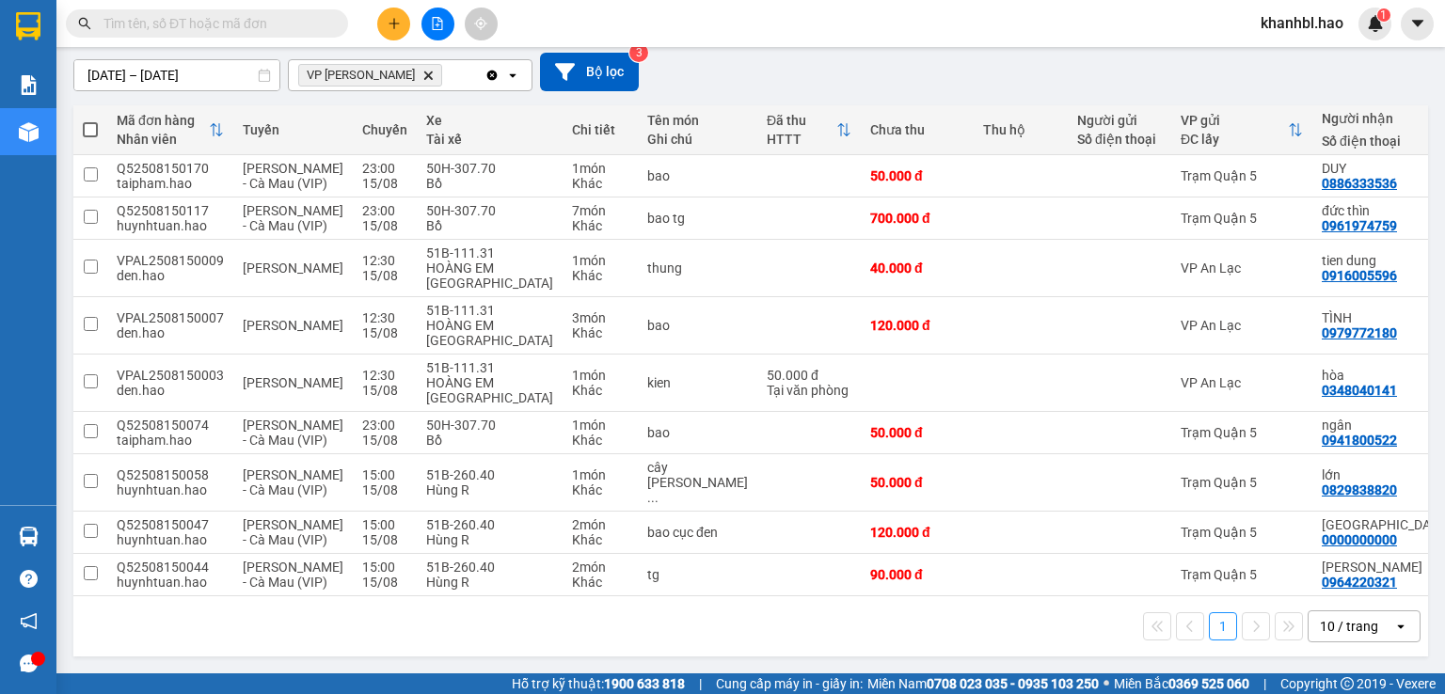
click at [1215, 628] on button "1" at bounding box center [1223, 627] width 28 height 28
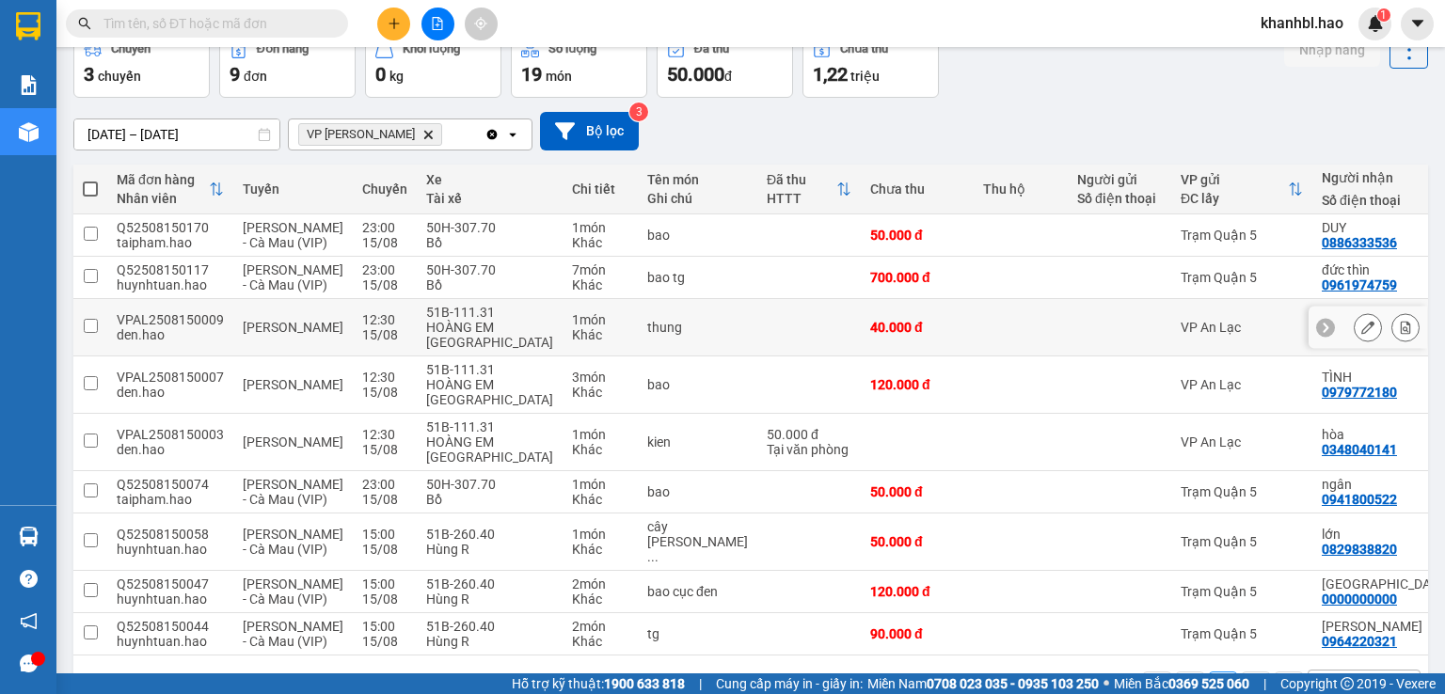
scroll to position [7, 0]
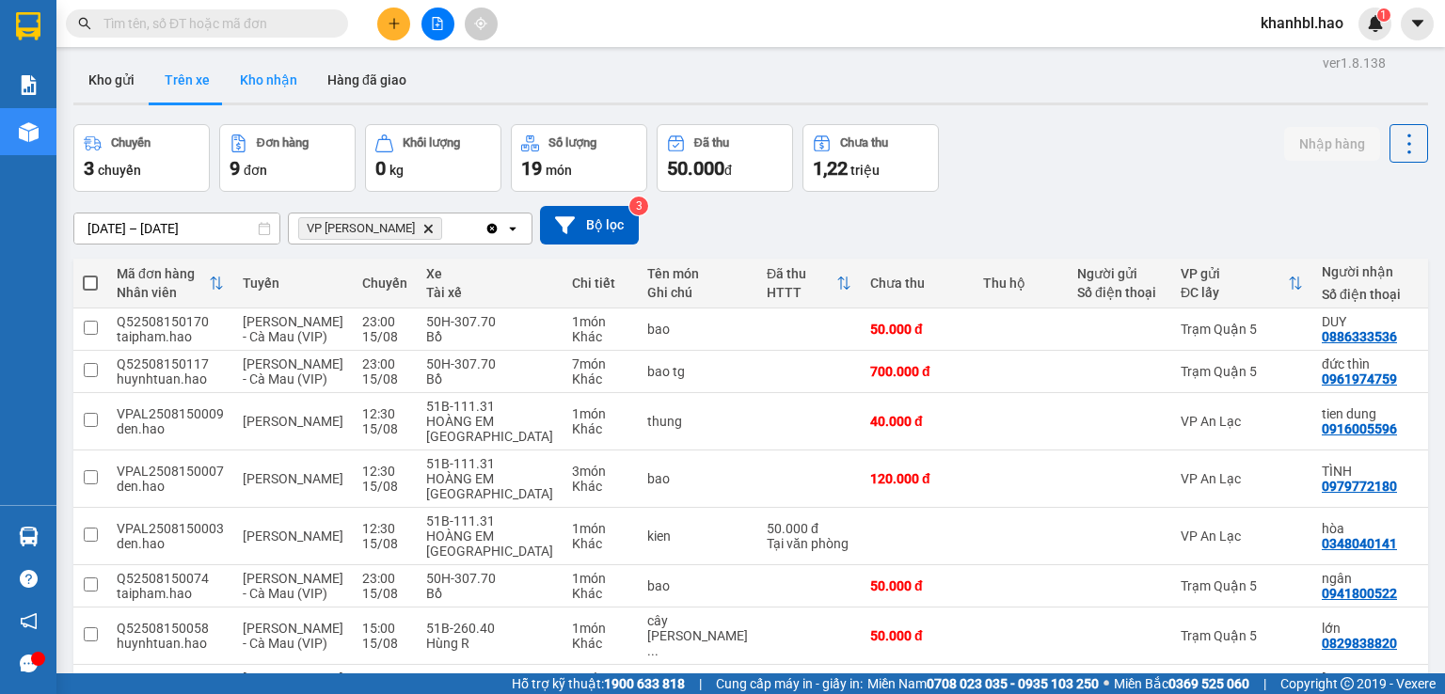
click at [271, 80] on button "Kho nhận" at bounding box center [269, 79] width 88 height 45
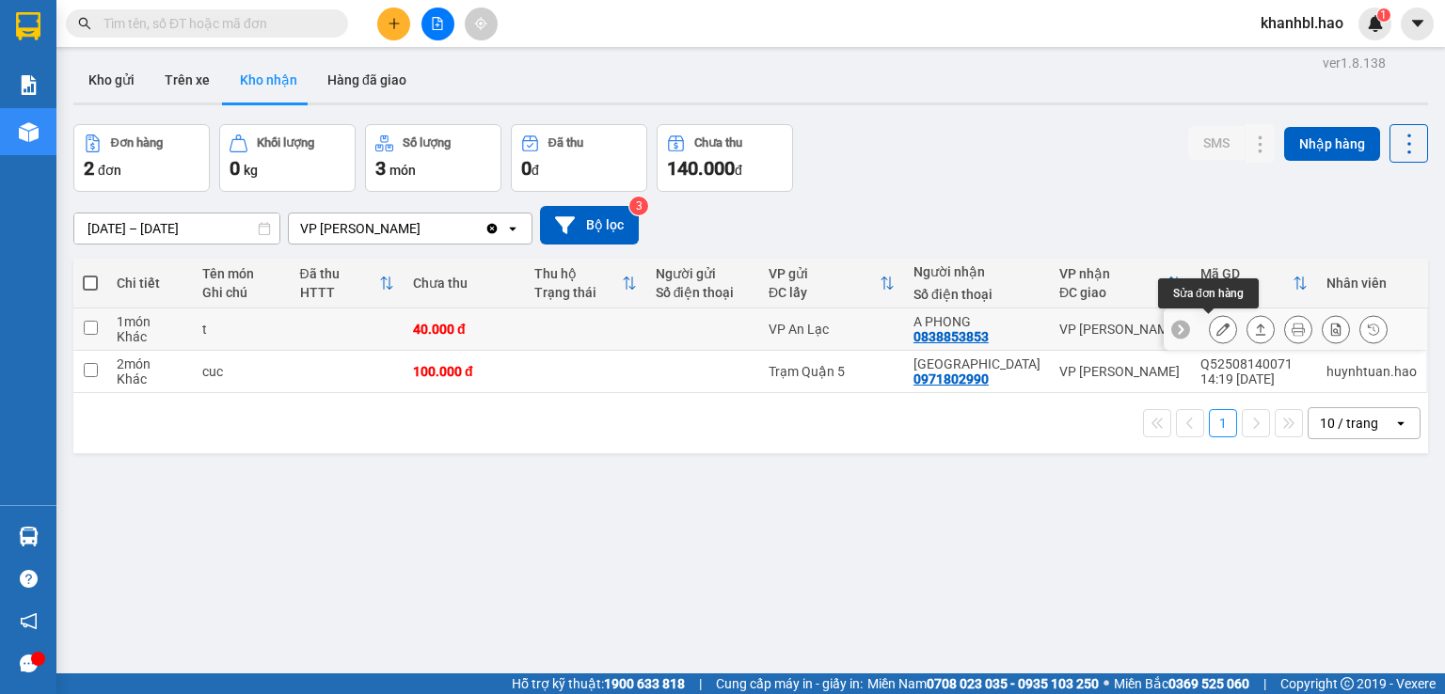
click at [1217, 328] on icon at bounding box center [1223, 329] width 13 height 13
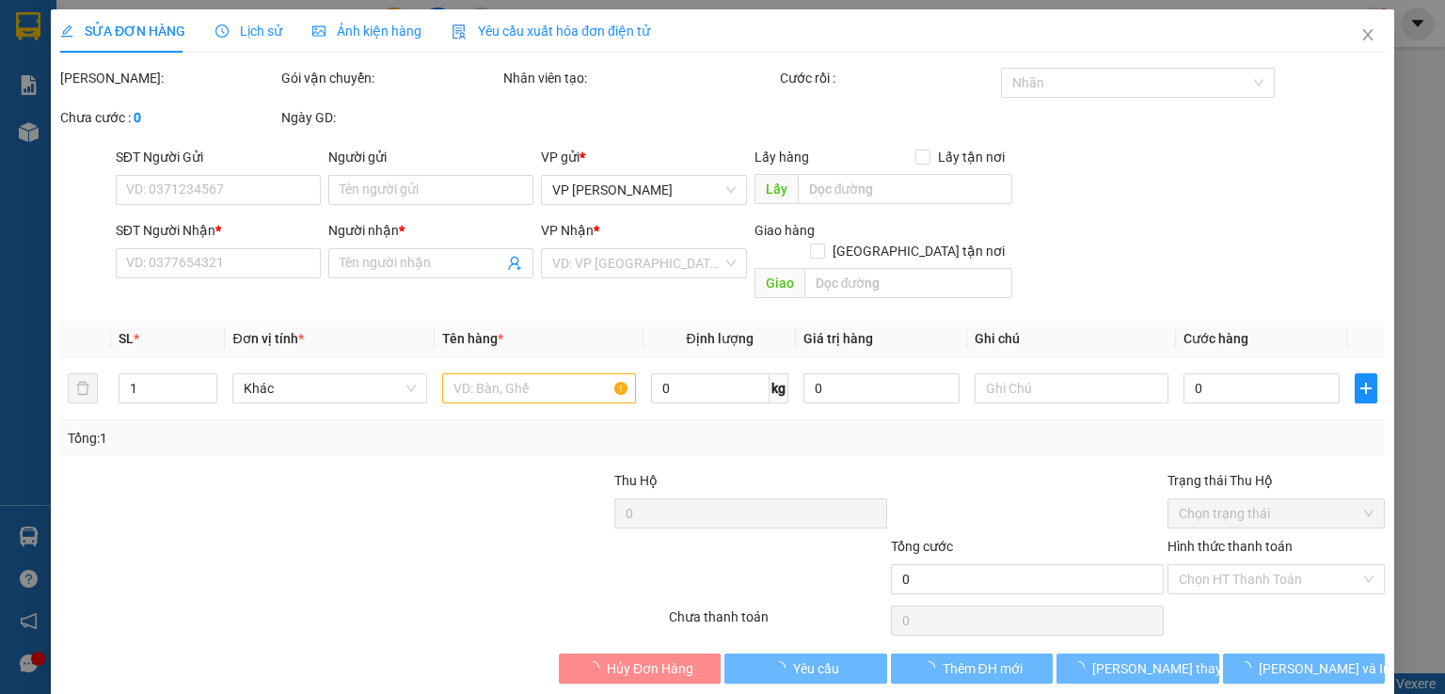
type input "0838853853"
type input "A PHONG"
type input "40.000"
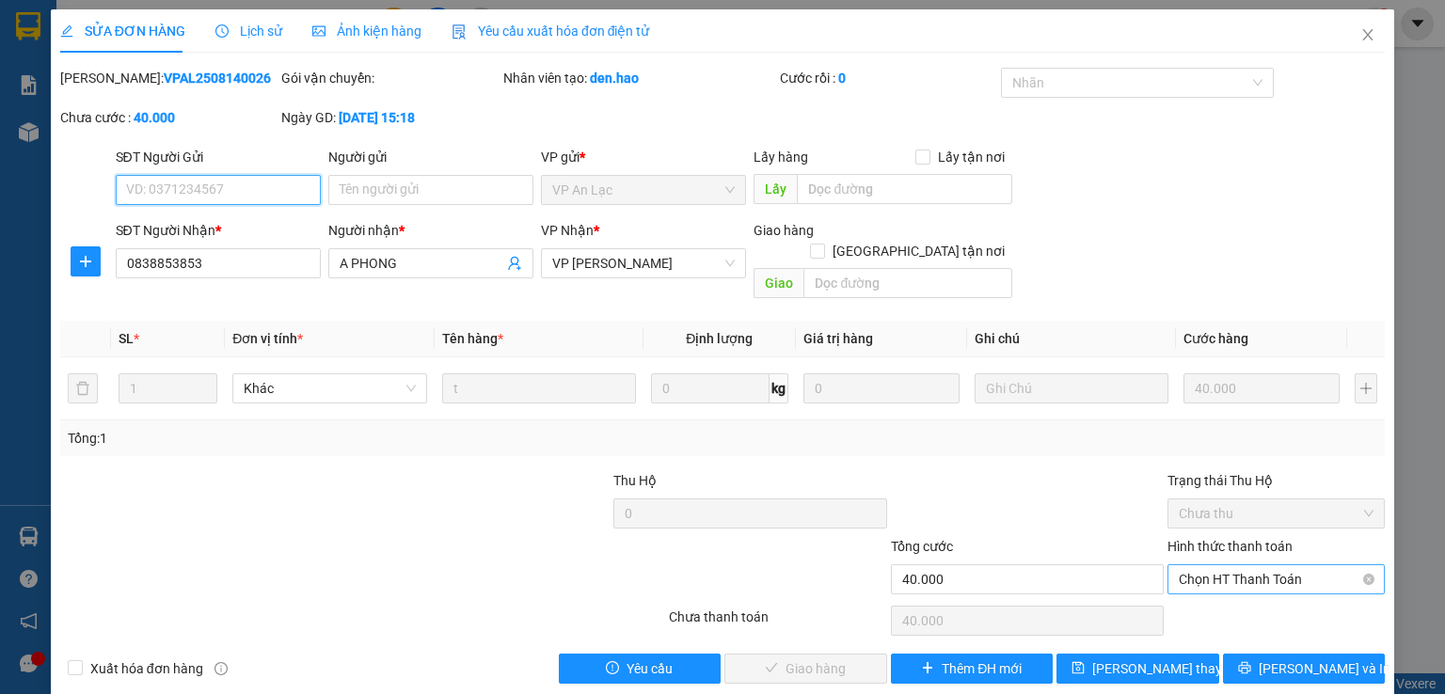
click at [1255, 566] on span "Chọn HT Thanh Toán" at bounding box center [1276, 580] width 195 height 28
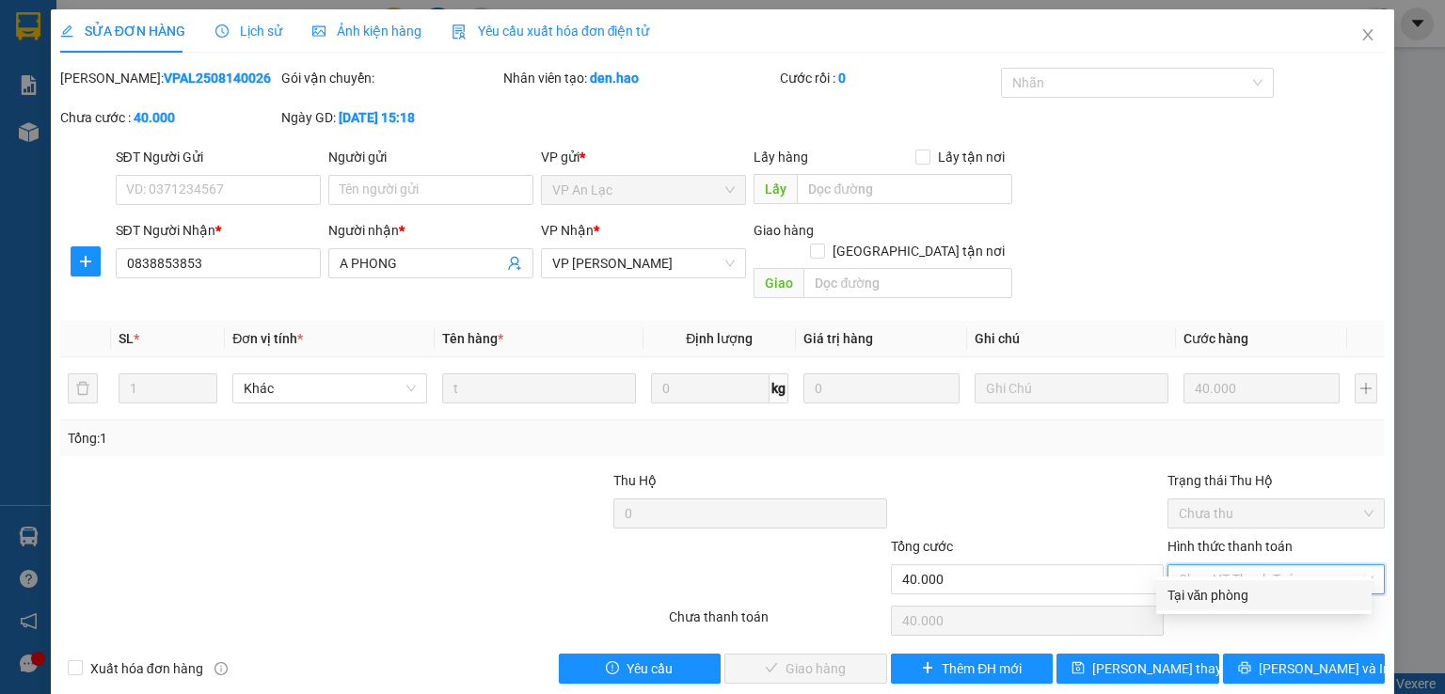
click at [1220, 596] on div "Tại văn phòng" at bounding box center [1264, 595] width 193 height 21
type input "0"
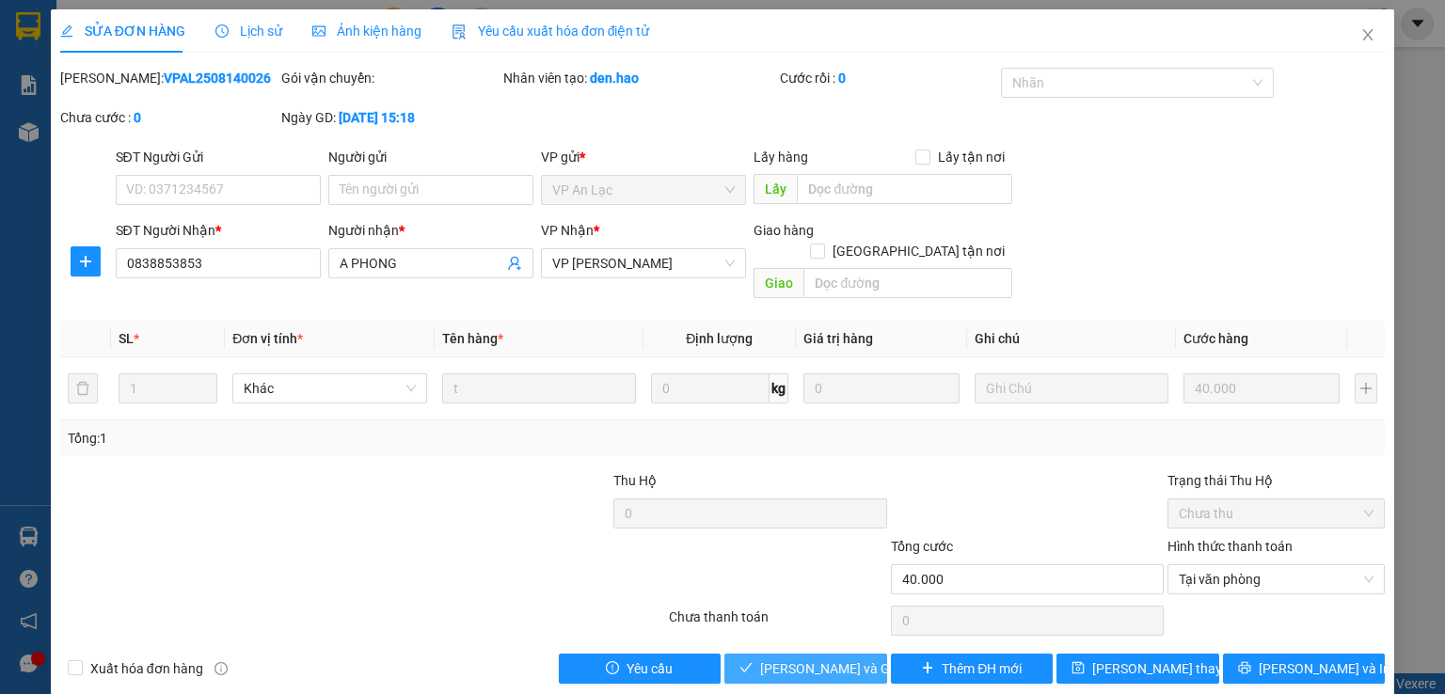
click at [768, 659] on span "[PERSON_NAME] và Giao hàng" at bounding box center [850, 669] width 181 height 21
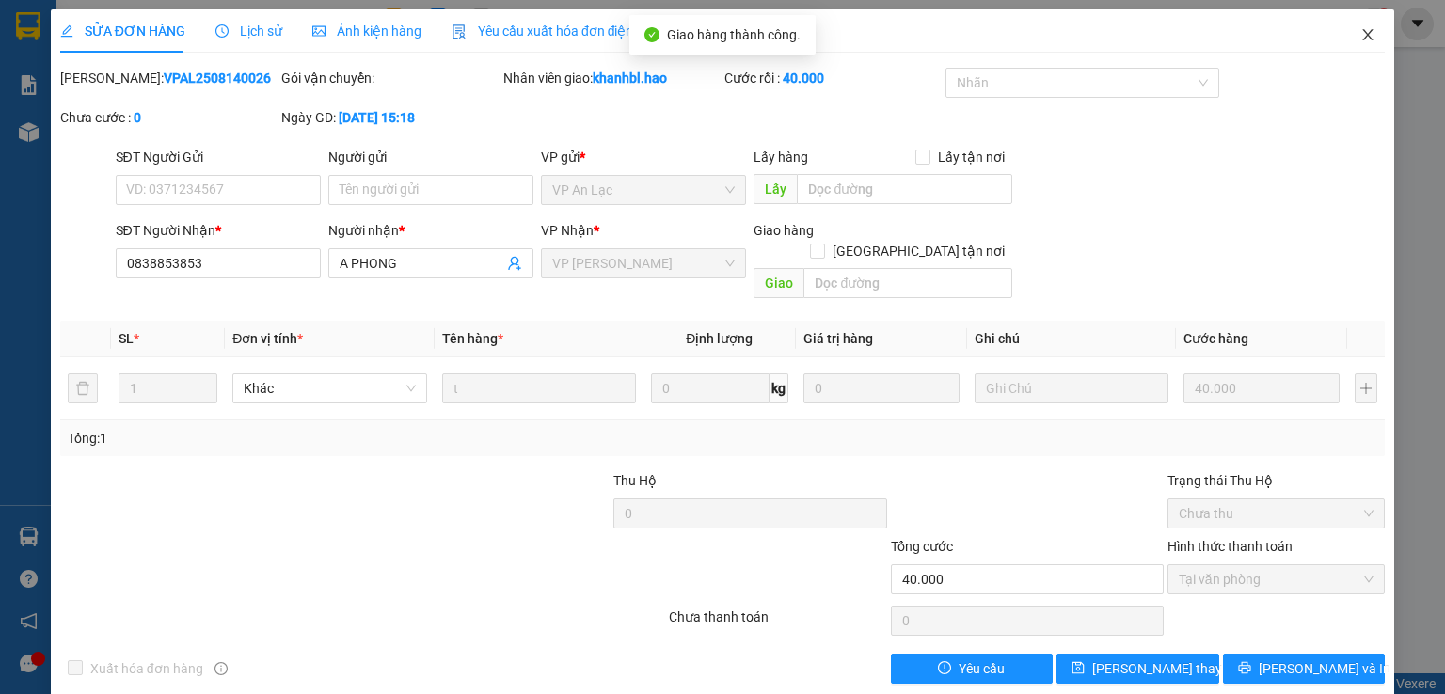
click at [1361, 40] on icon "close" at bounding box center [1368, 34] width 15 height 15
